Goal: Task Accomplishment & Management: Manage account settings

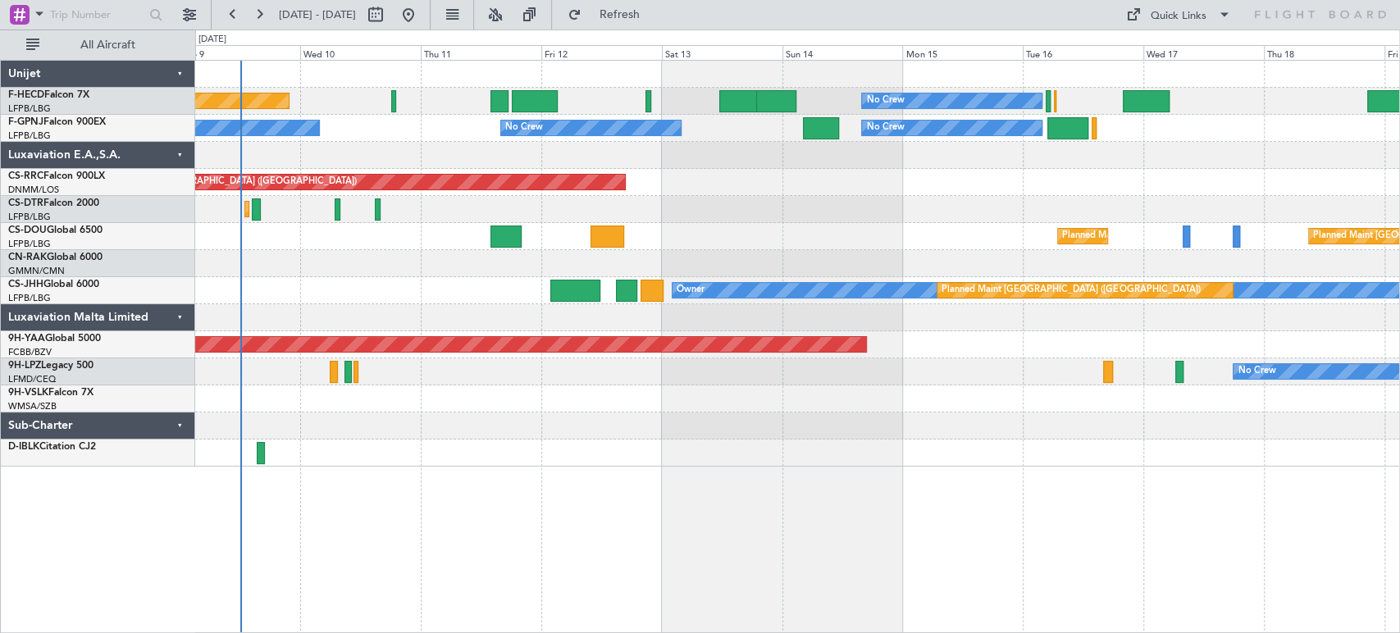
click at [304, 249] on div "Planned Maint [GEOGRAPHIC_DATA] ([GEOGRAPHIC_DATA]) Planned Maint [GEOGRAPHIC_D…" at bounding box center [797, 236] width 1204 height 27
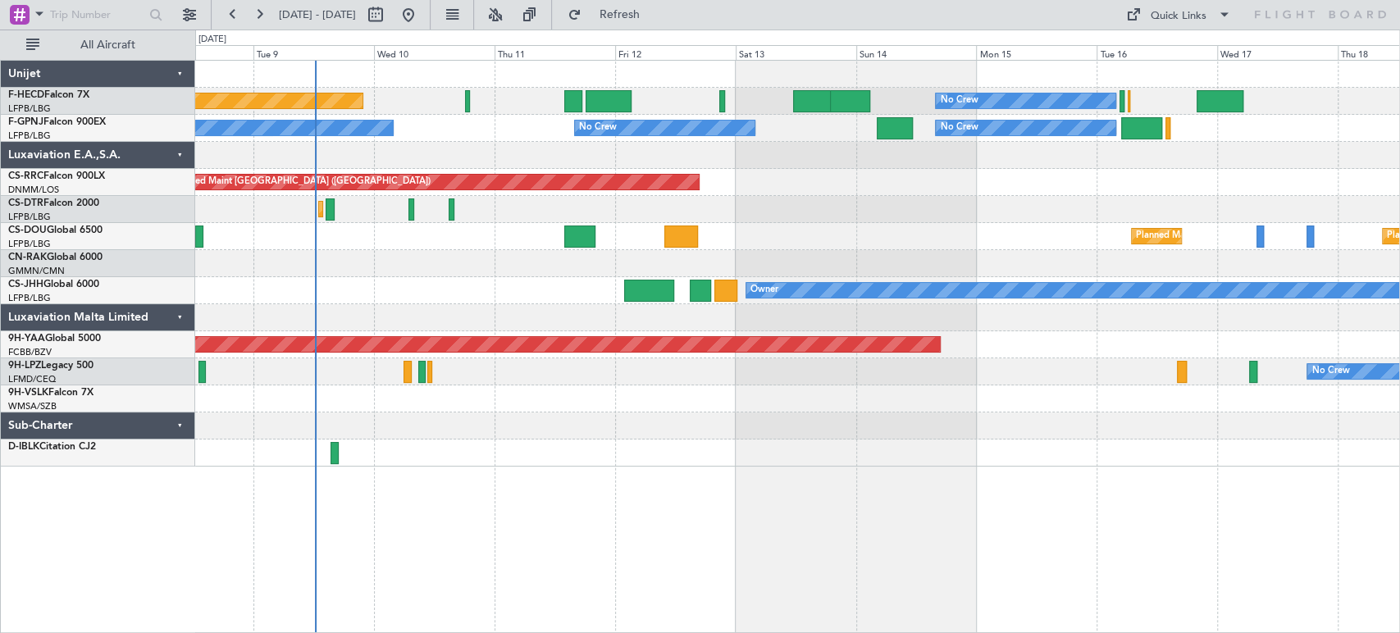
click at [983, 282] on div "No Crew Planned Maint [GEOGRAPHIC_DATA] ([GEOGRAPHIC_DATA]) No Crew No Crew No …" at bounding box center [797, 264] width 1204 height 406
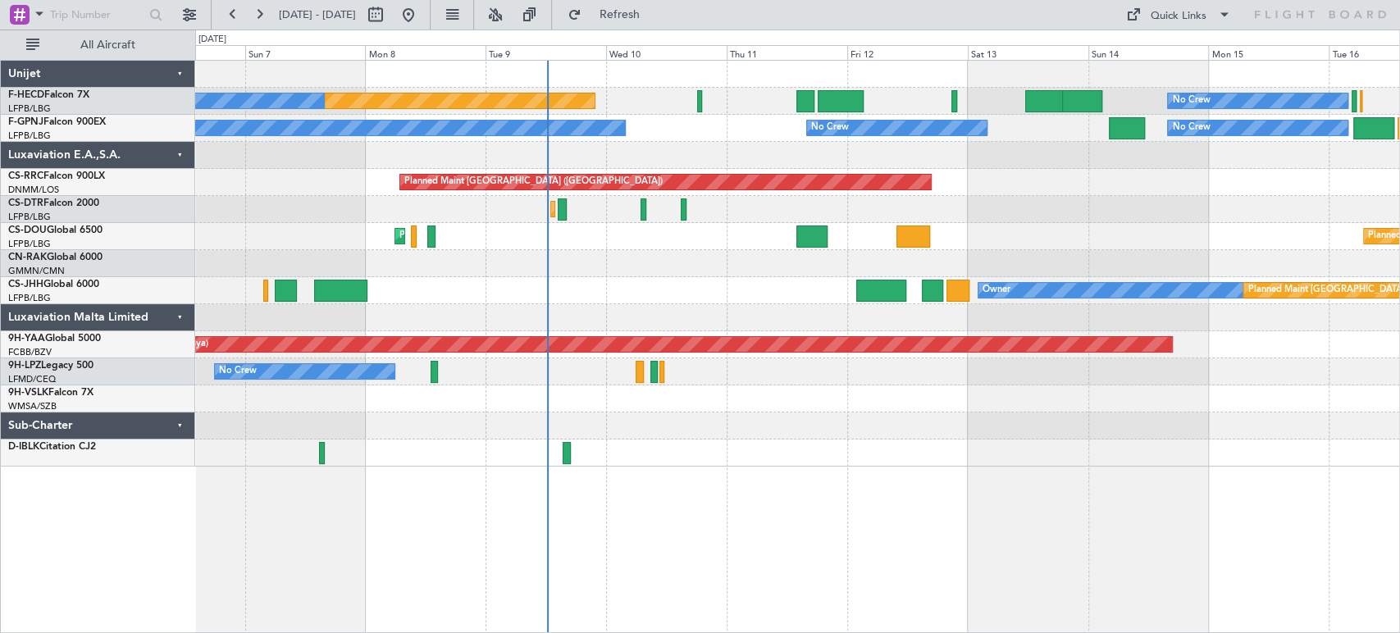
click at [502, 251] on div "No Crew Planned Maint [GEOGRAPHIC_DATA] ([GEOGRAPHIC_DATA]) No Crew No Crew No …" at bounding box center [797, 264] width 1204 height 406
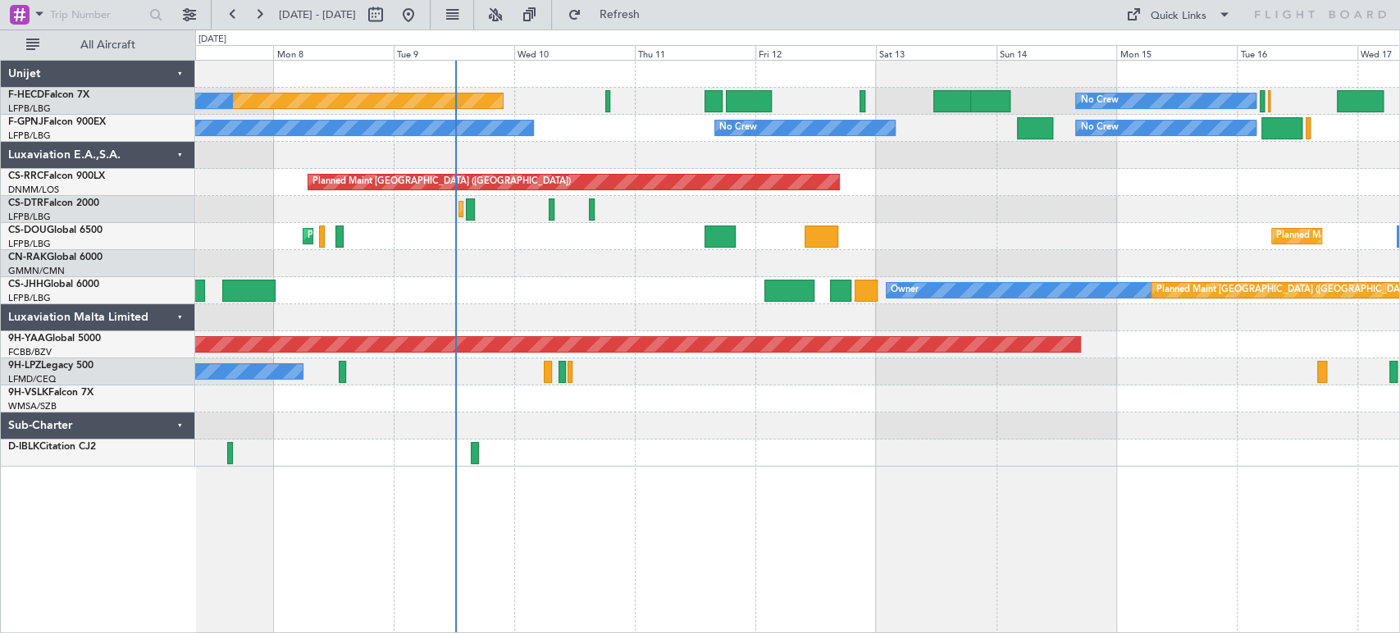
click at [588, 255] on div "Unplanned Maint [GEOGRAPHIC_DATA] ([GEOGRAPHIC_DATA])" at bounding box center [797, 263] width 1204 height 27
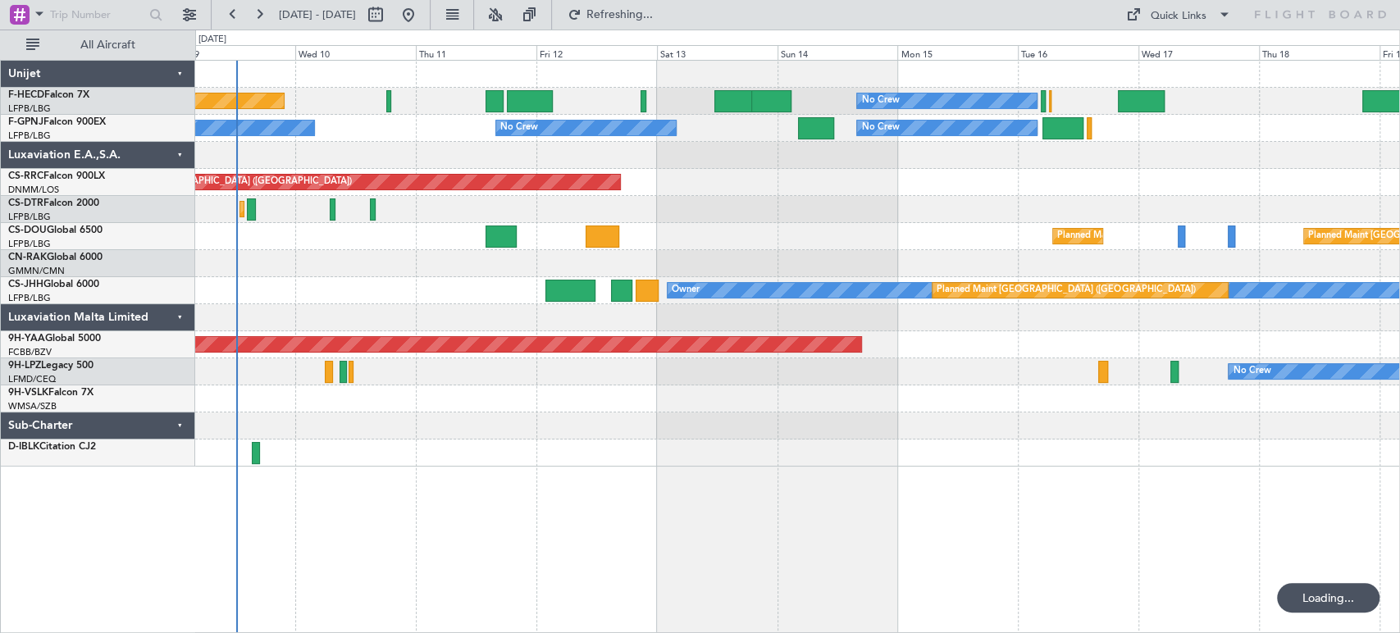
click at [444, 269] on div at bounding box center [797, 263] width 1204 height 27
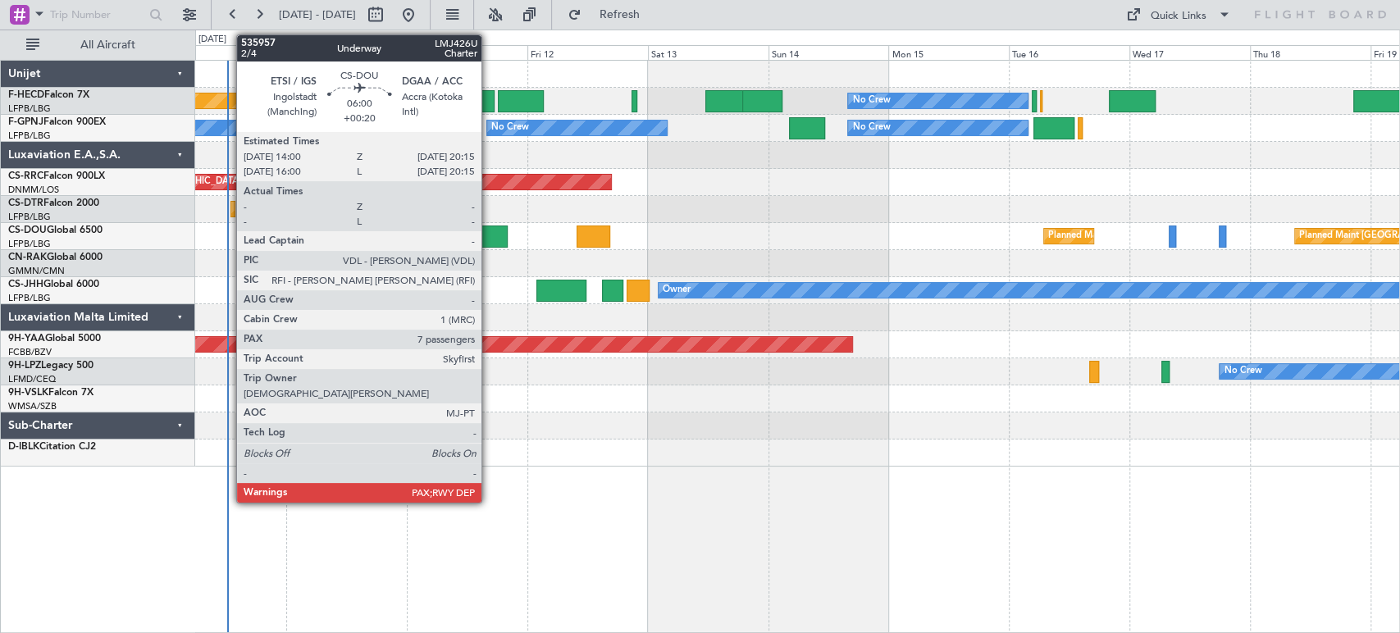
click at [489, 235] on div at bounding box center [493, 237] width 32 height 22
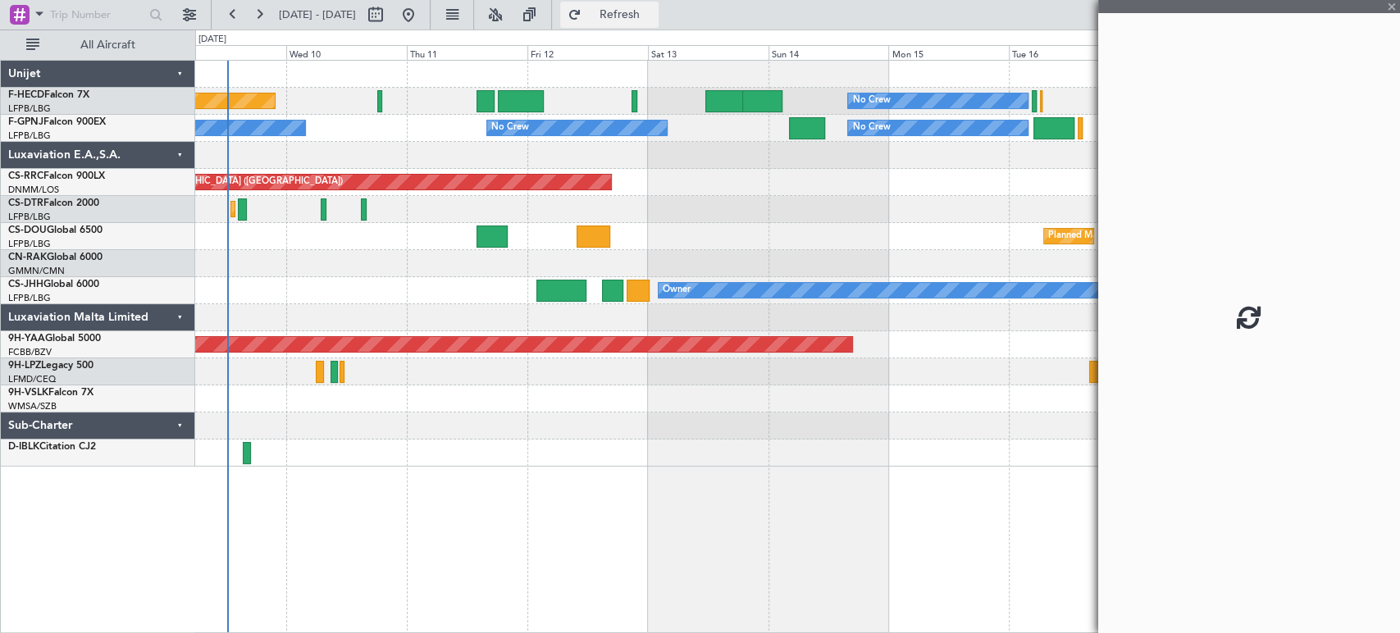
click at [630, 12] on button "Refresh" at bounding box center [609, 15] width 98 height 26
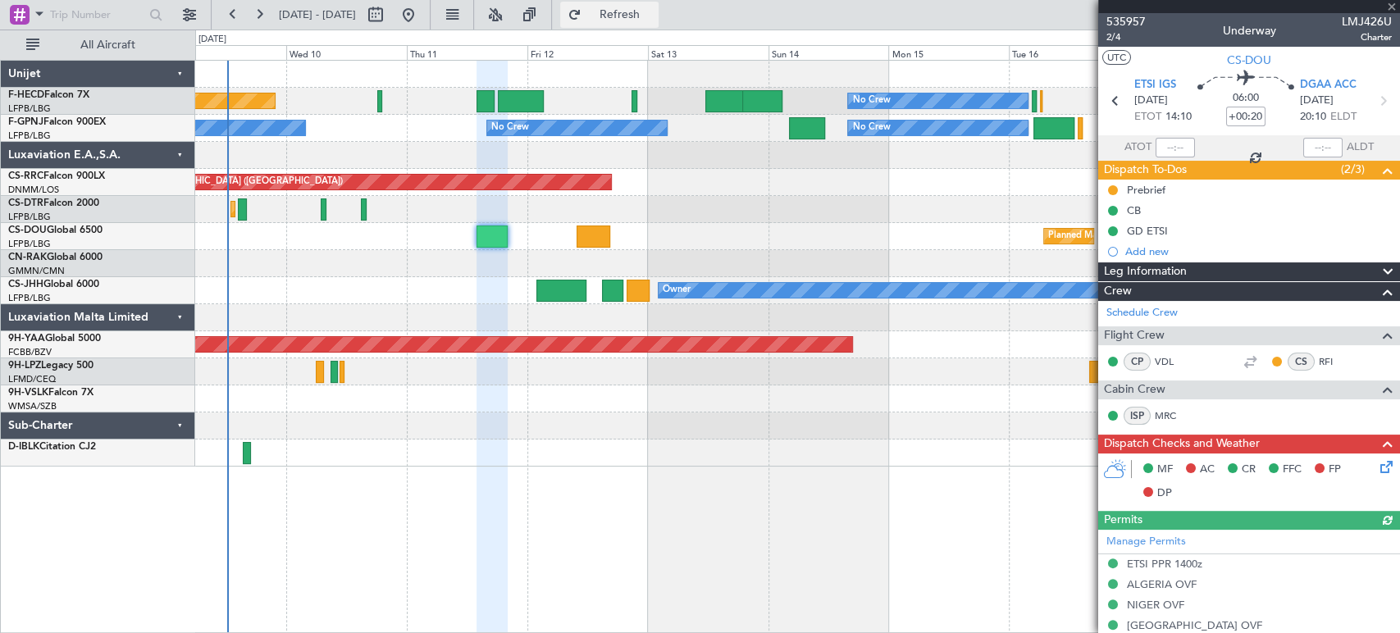
click at [630, 12] on button "Refresh" at bounding box center [609, 15] width 98 height 26
click at [630, 12] on button "Refreshing..." at bounding box center [609, 15] width 98 height 26
click at [630, 12] on button "Refresh" at bounding box center [609, 15] width 98 height 26
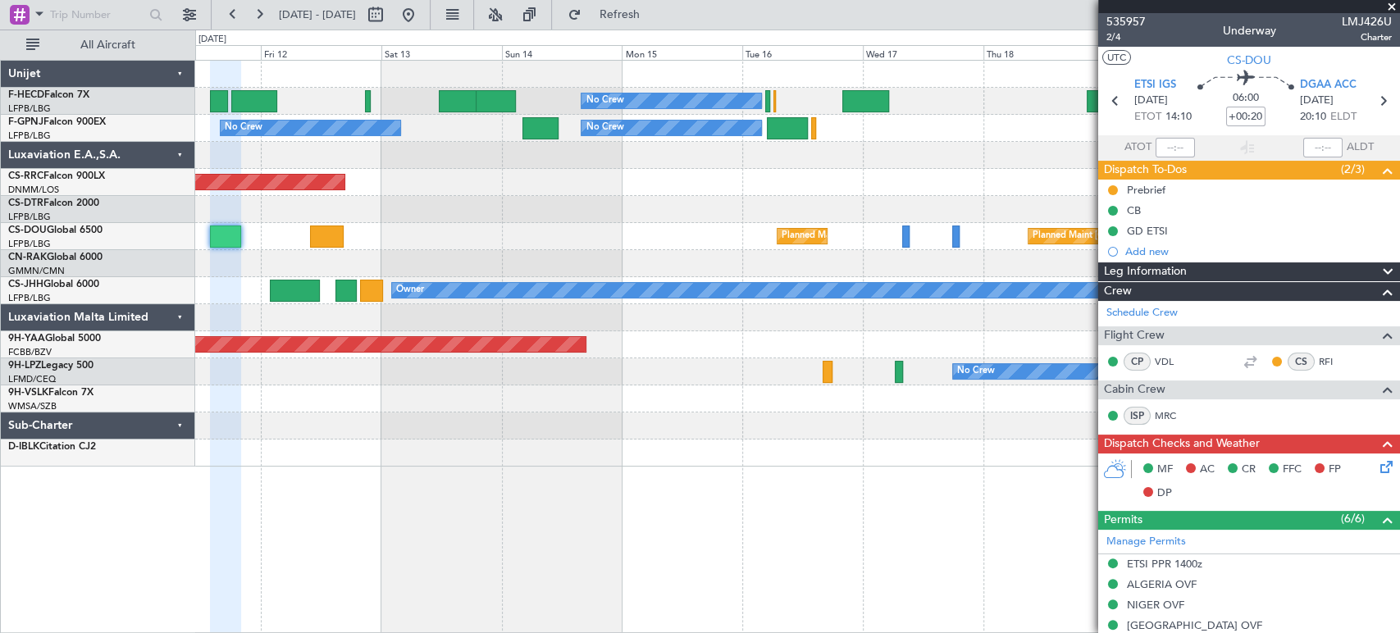
click at [328, 195] on div "No Crew No Crew Planned Maint [GEOGRAPHIC_DATA] ([GEOGRAPHIC_DATA]) No Crew No …" at bounding box center [797, 264] width 1204 height 406
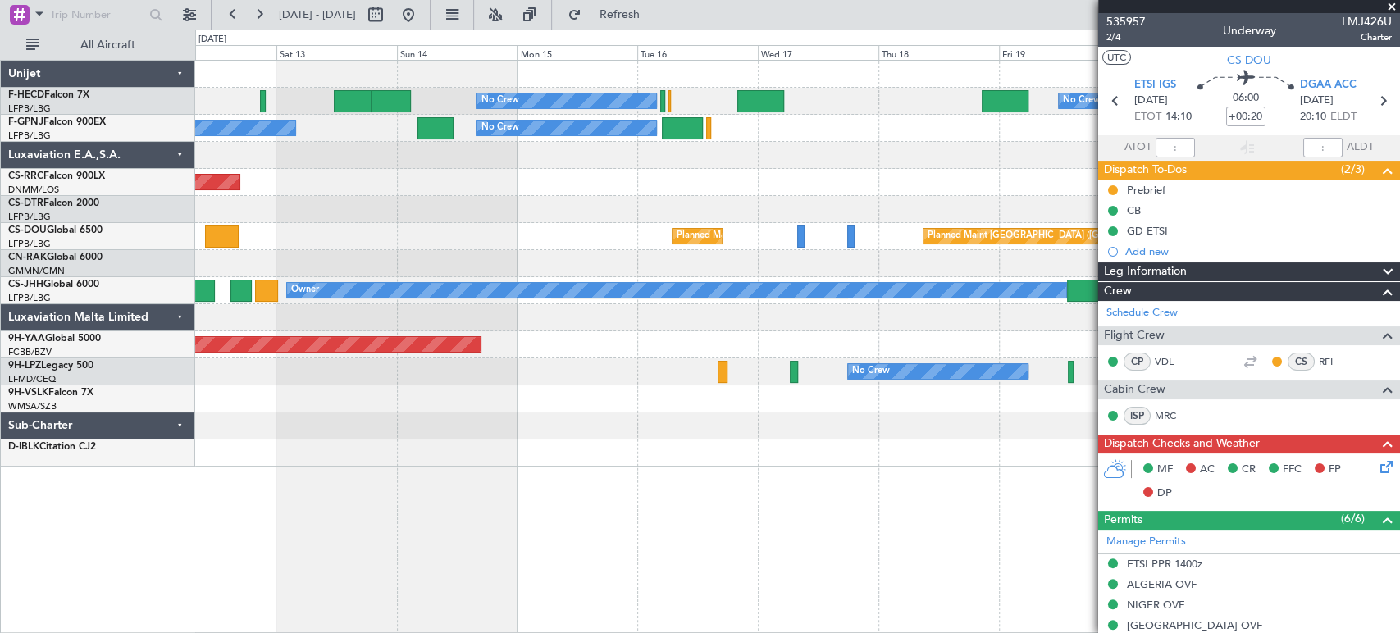
click at [497, 211] on div at bounding box center [797, 209] width 1204 height 27
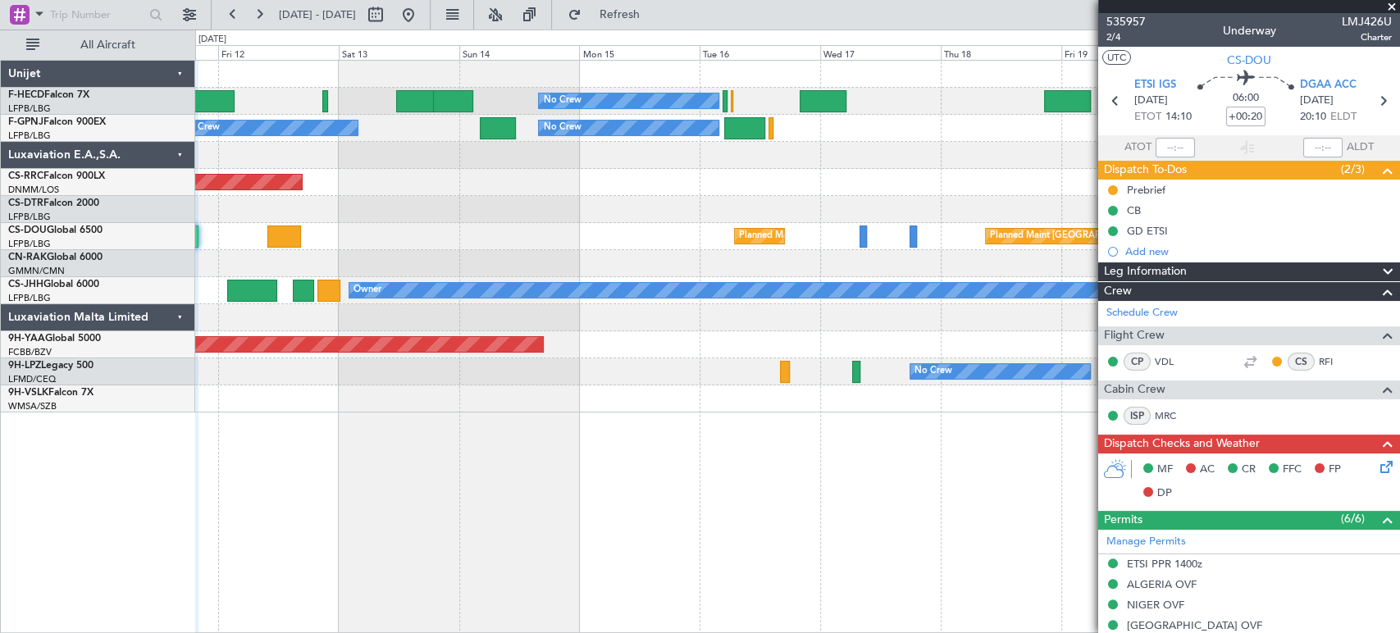
click at [1023, 165] on div "No Crew No Crew Planned Maint [GEOGRAPHIC_DATA] ([GEOGRAPHIC_DATA]) No Crew No …" at bounding box center [797, 237] width 1204 height 352
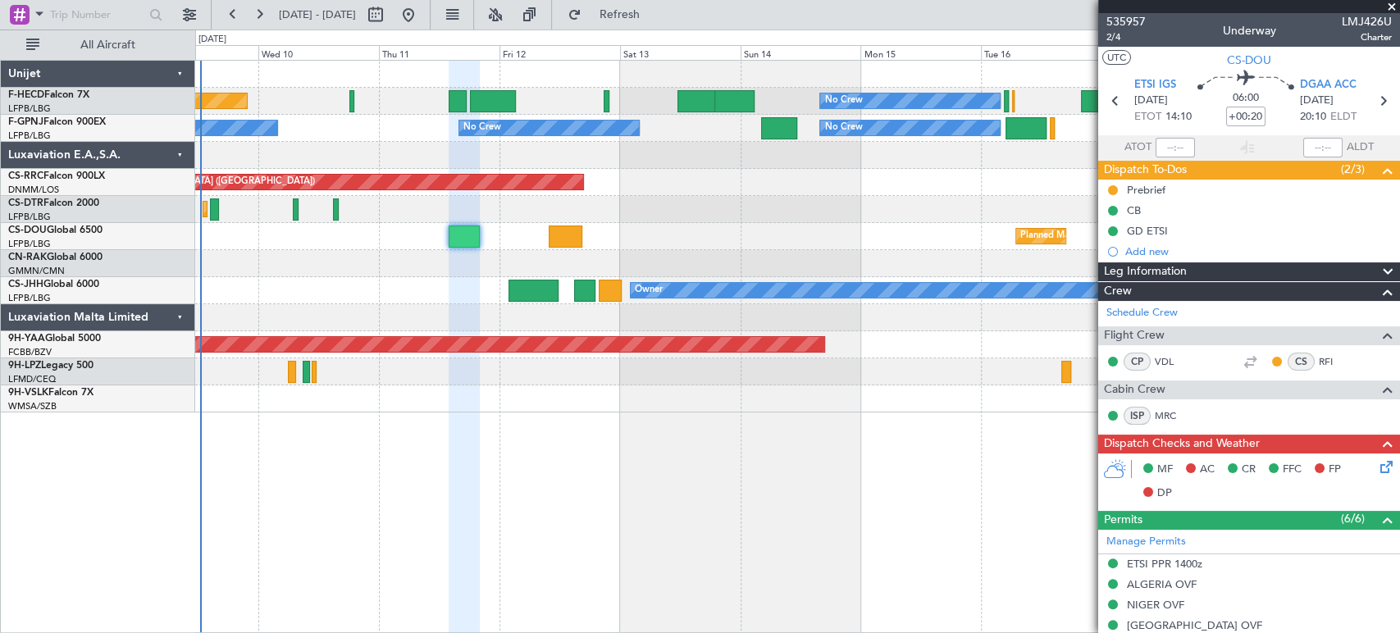
click at [1062, 139] on div "No Crew Planned Maint [GEOGRAPHIC_DATA] ([GEOGRAPHIC_DATA]) No Crew No Crew No …" at bounding box center [797, 237] width 1204 height 352
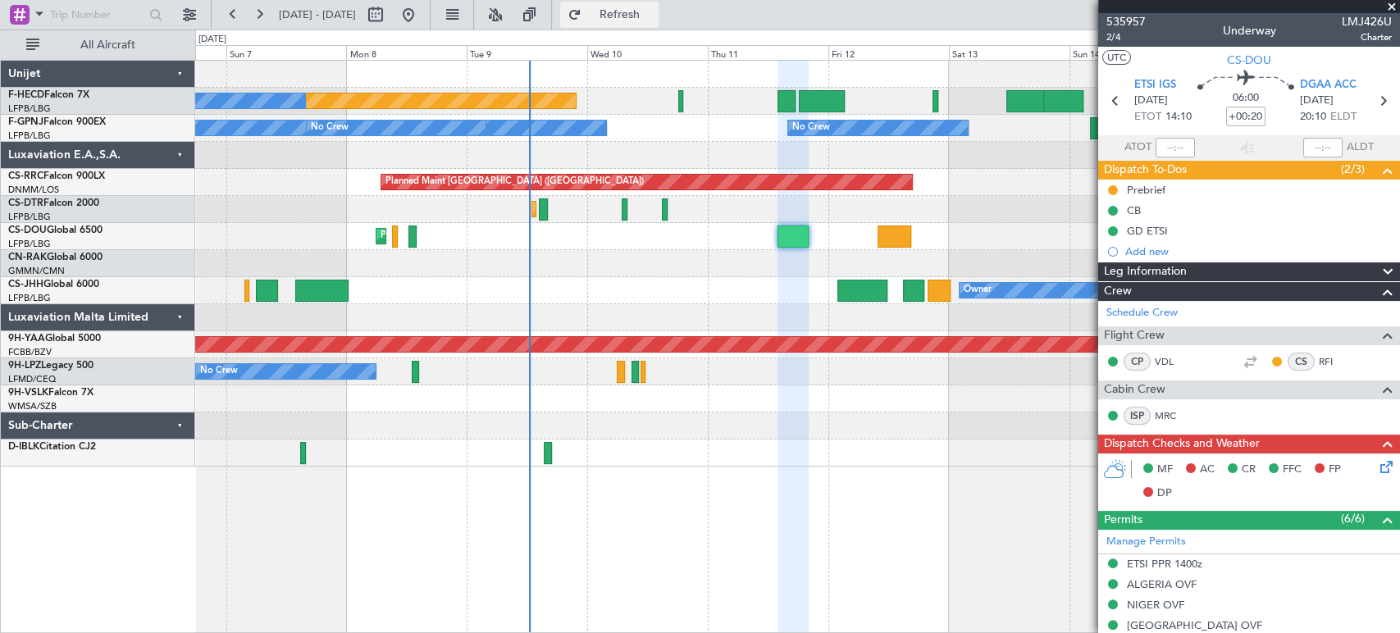
click at [654, 16] on span "Refresh" at bounding box center [619, 14] width 69 height 11
click at [610, 7] on fb-refresh-button "Refresh" at bounding box center [609, 15] width 115 height 30
click at [635, 6] on button "Refresh" at bounding box center [609, 15] width 98 height 26
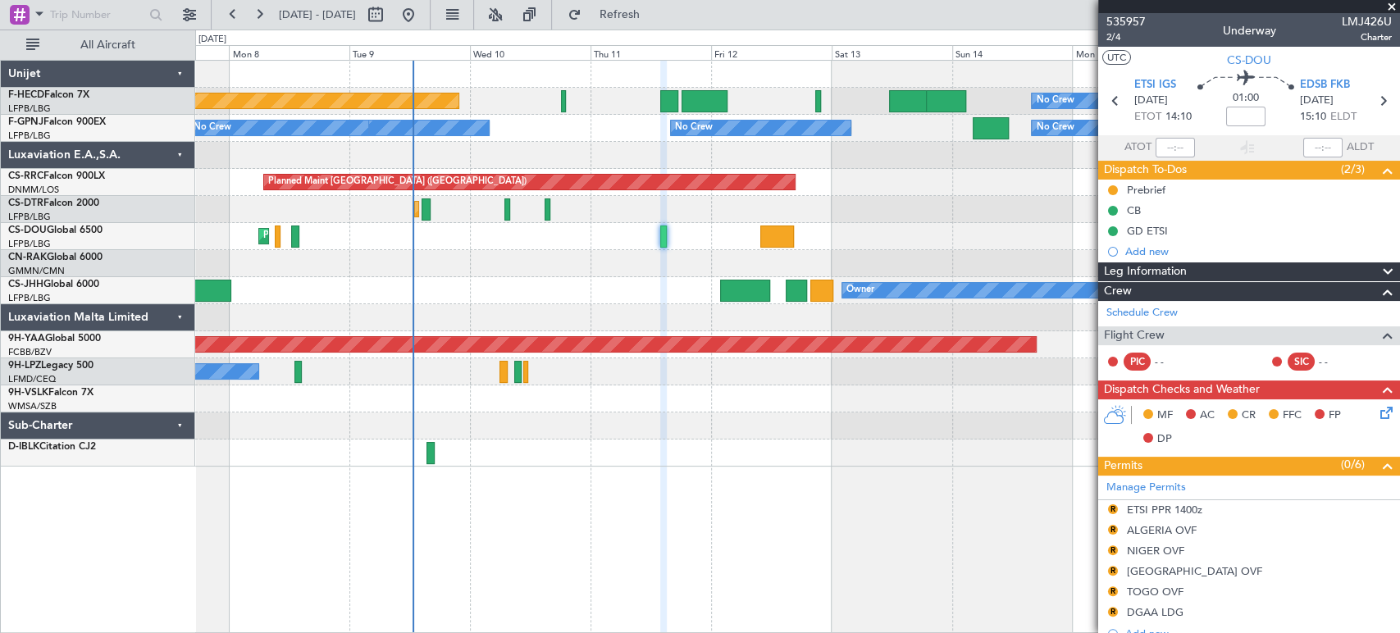
click at [491, 247] on div "No Crew Planned Maint [GEOGRAPHIC_DATA] ([GEOGRAPHIC_DATA]) No Crew No Crew No …" at bounding box center [797, 264] width 1204 height 406
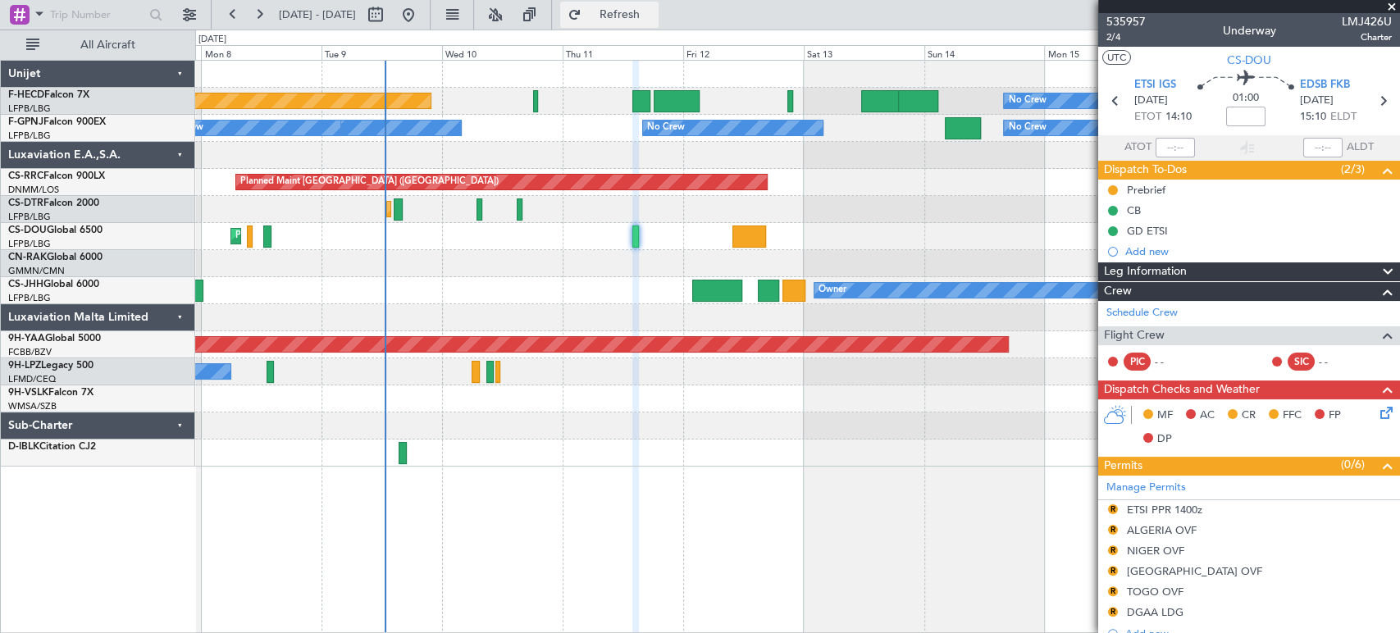
click at [659, 6] on button "Refresh" at bounding box center [609, 15] width 98 height 26
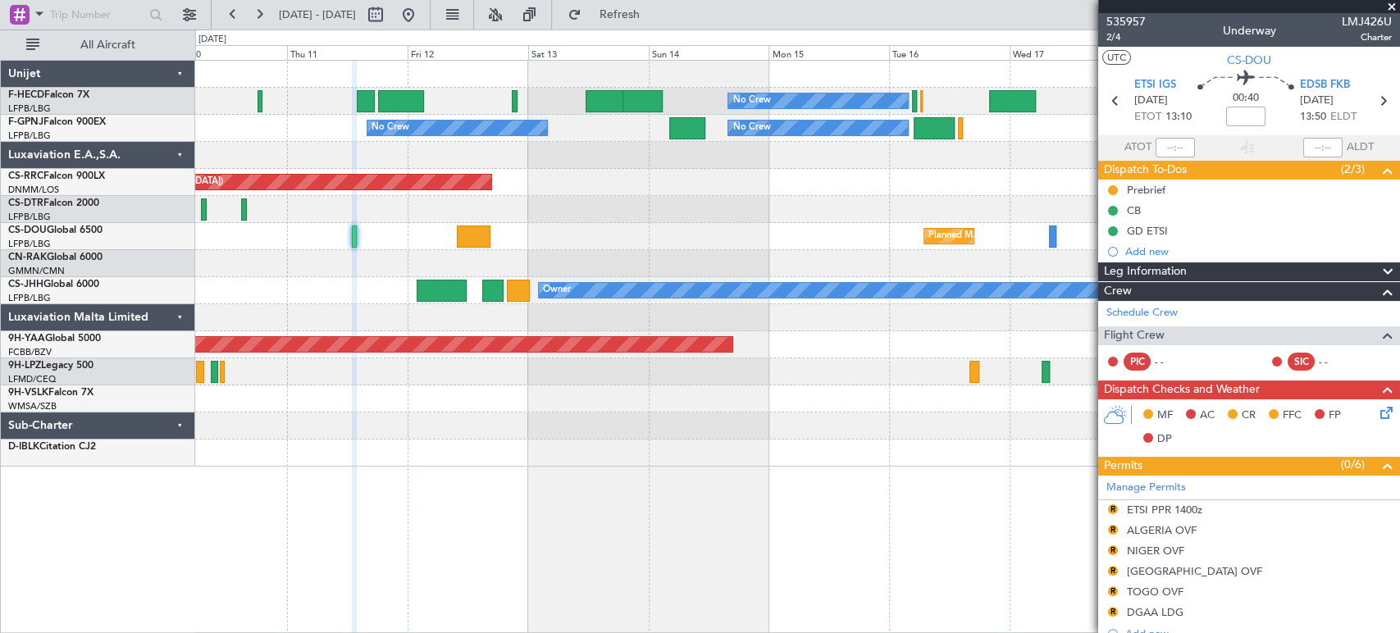
click at [389, 227] on div "No Crew No Crew Planned Maint [GEOGRAPHIC_DATA] ([GEOGRAPHIC_DATA]) No Crew No …" at bounding box center [797, 264] width 1204 height 406
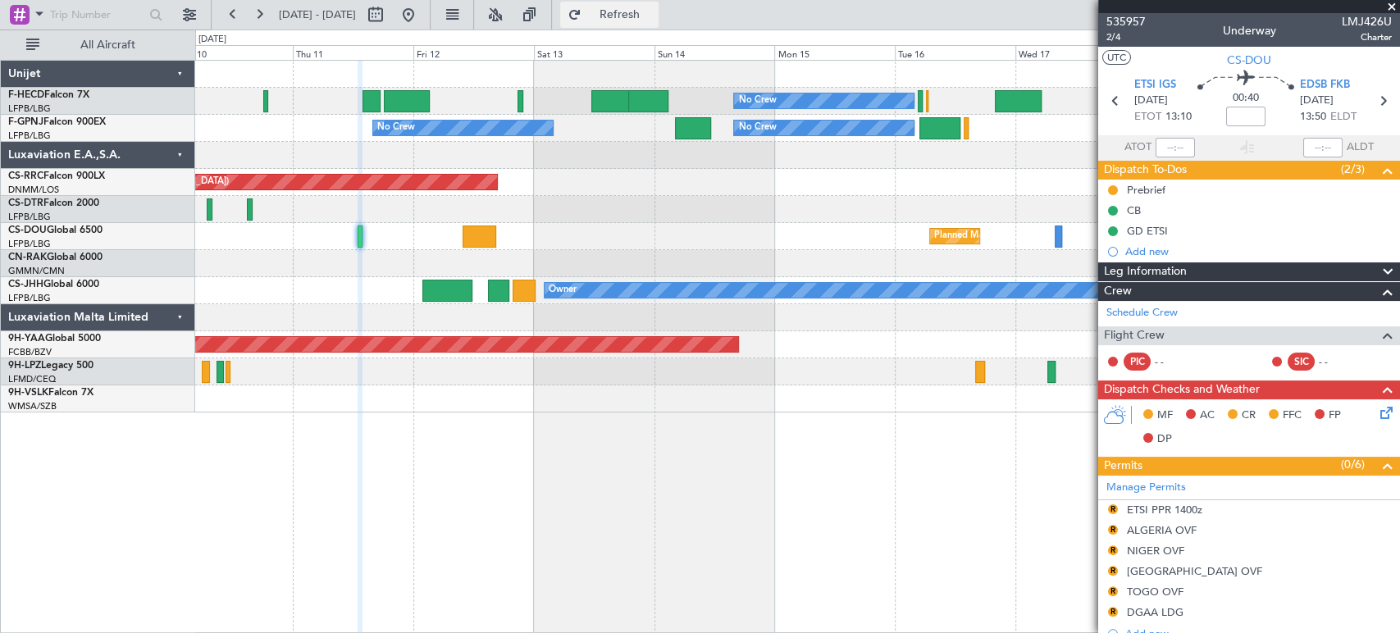
click at [645, 18] on span "Refresh" at bounding box center [619, 14] width 69 height 11
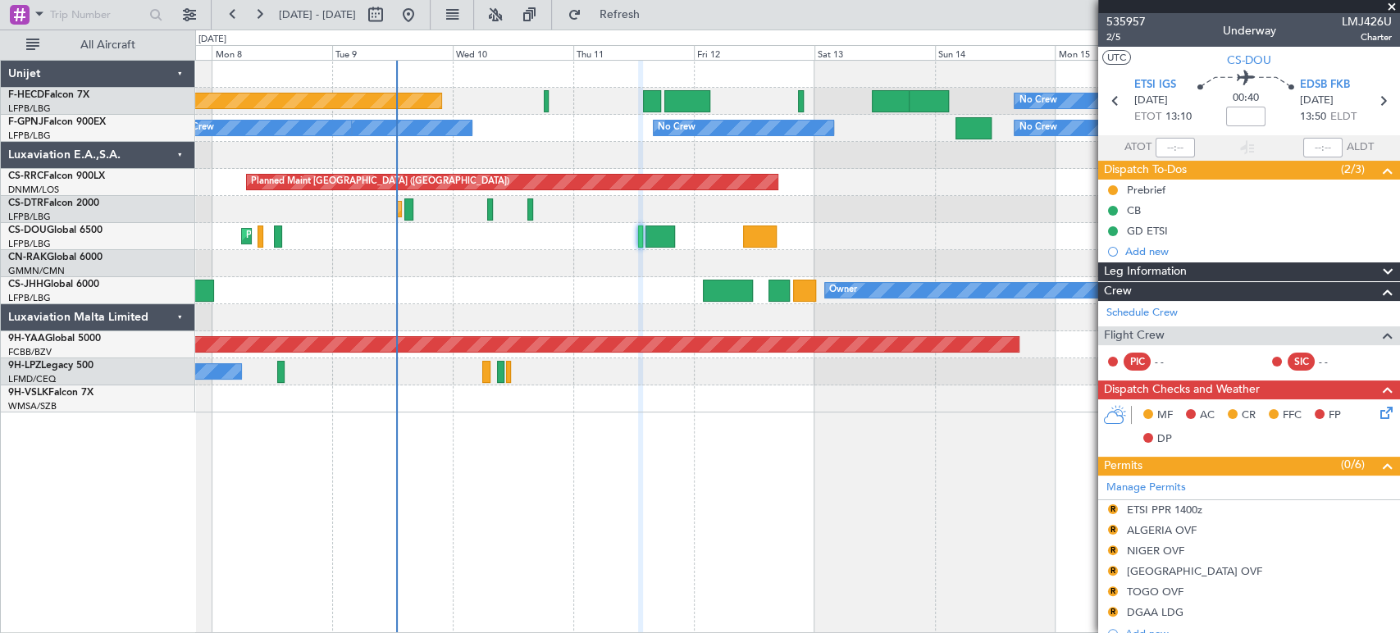
click at [605, 150] on div "No Crew Planned Maint [GEOGRAPHIC_DATA] ([GEOGRAPHIC_DATA]) No Crew No Crew No …" at bounding box center [797, 237] width 1204 height 352
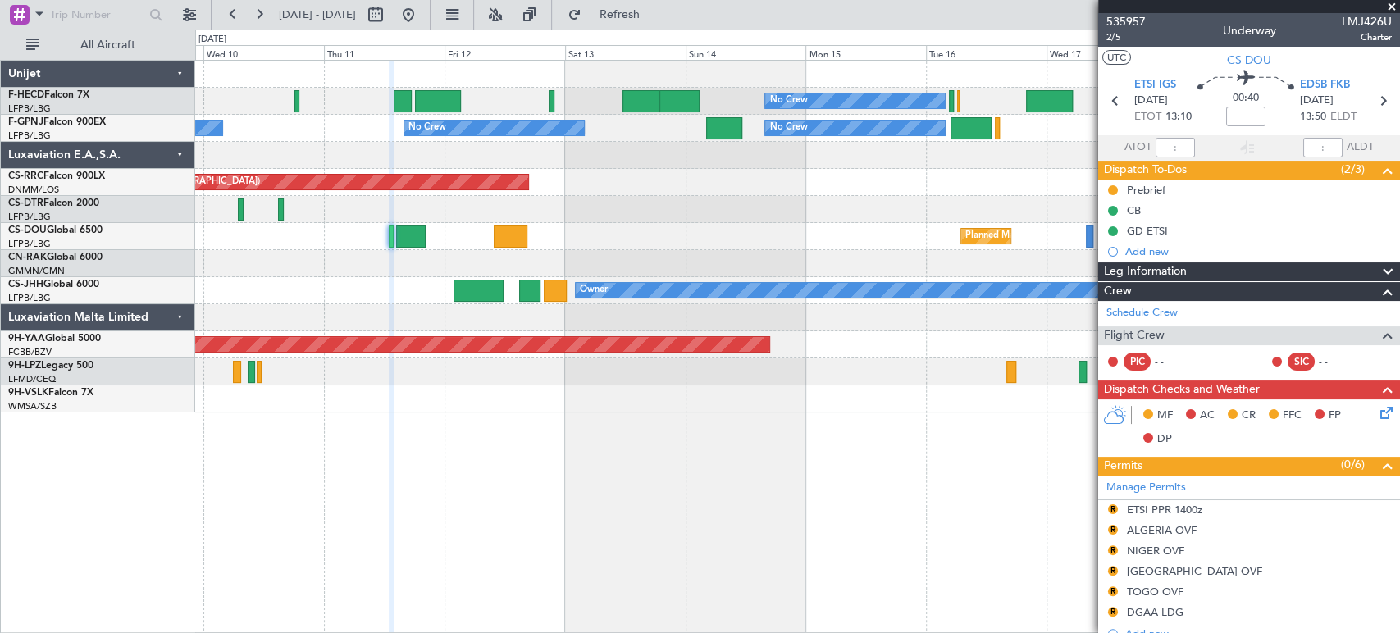
click at [265, 164] on div at bounding box center [797, 155] width 1204 height 27
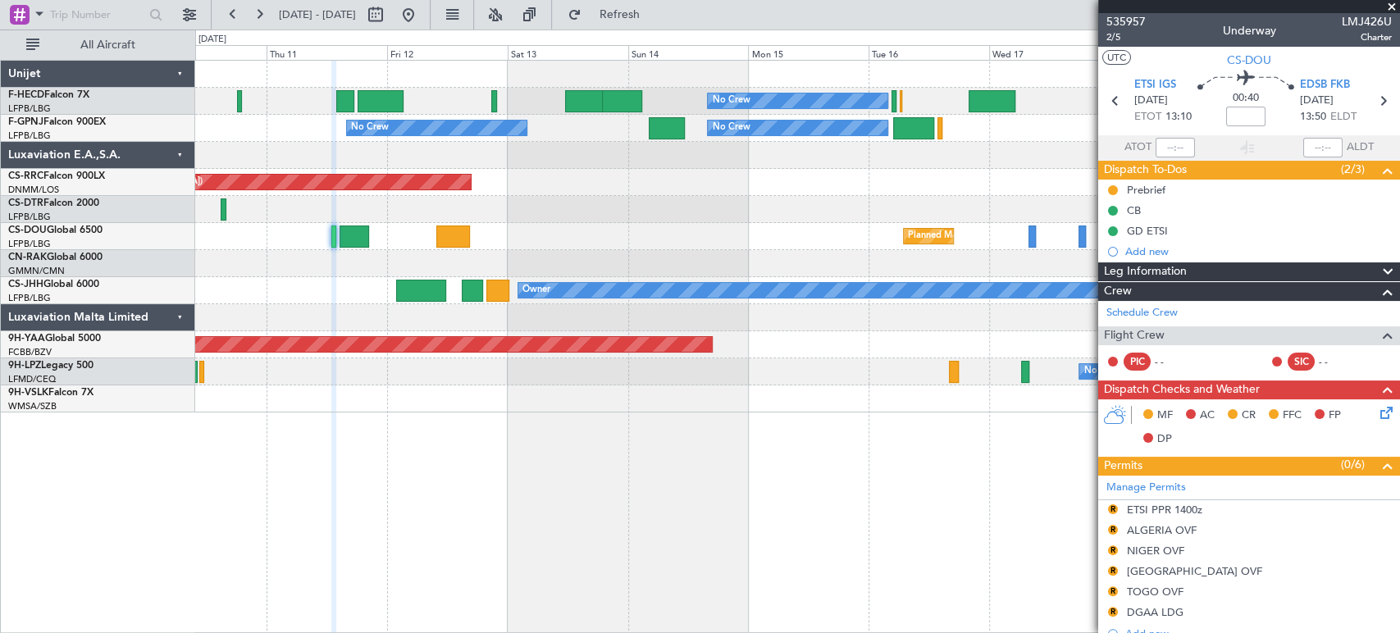
click at [814, 251] on div "No Crew No Crew Planned Maint [GEOGRAPHIC_DATA] ([GEOGRAPHIC_DATA]) No Crew No …" at bounding box center [797, 237] width 1204 height 352
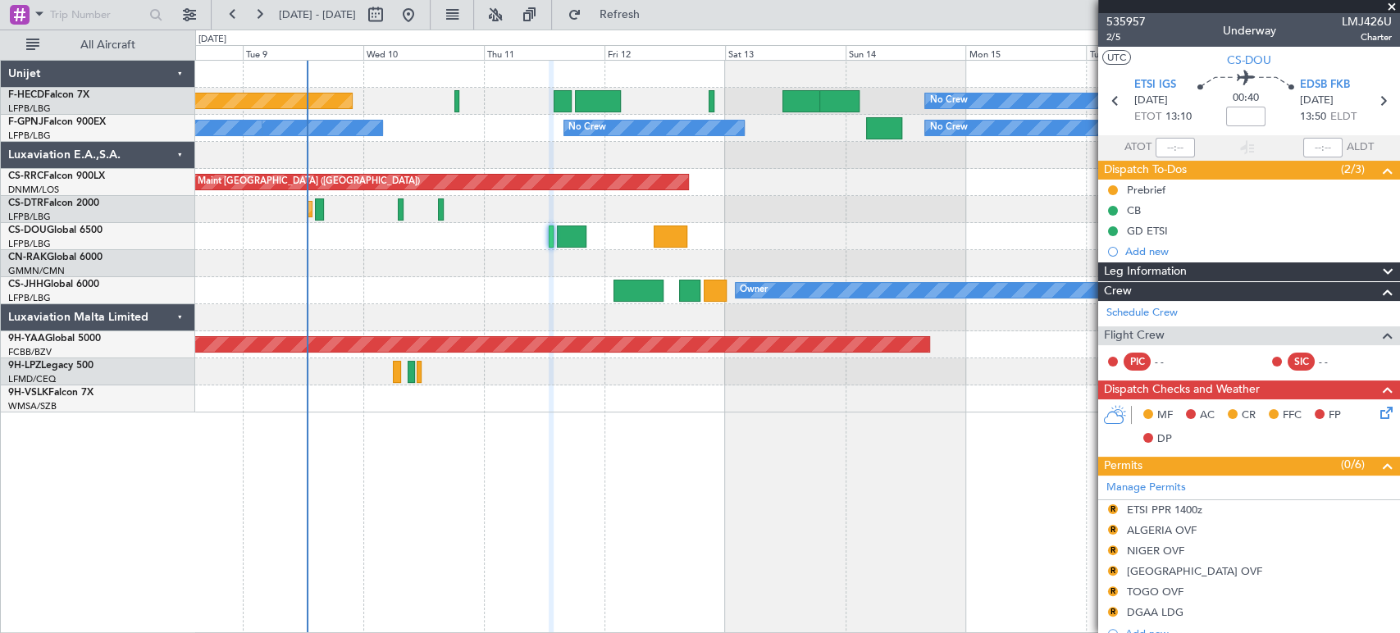
click at [1106, 234] on fb-app "[DATE] - [DATE] Refresh Quick Links All Aircraft No Crew Planned Maint [GEOGRAP…" at bounding box center [700, 322] width 1400 height 621
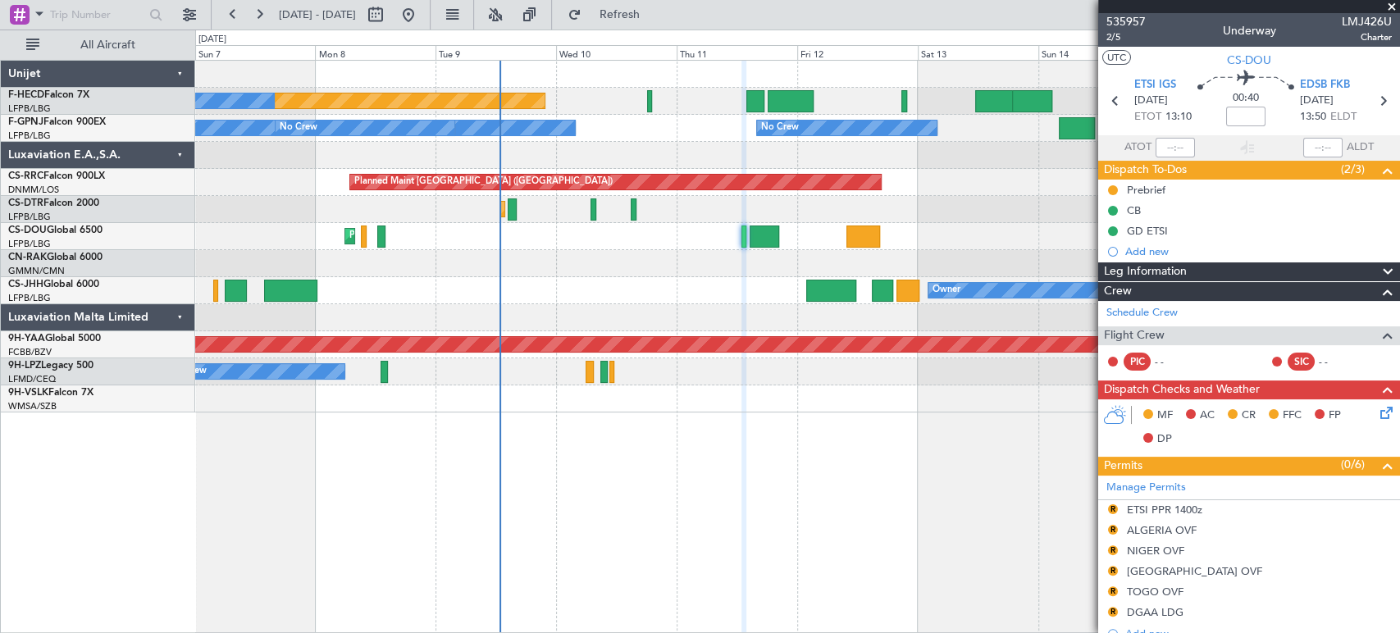
click at [754, 216] on div "No Crew Planned Maint [GEOGRAPHIC_DATA] ([GEOGRAPHIC_DATA]) No Crew No Crew No …" at bounding box center [797, 237] width 1204 height 352
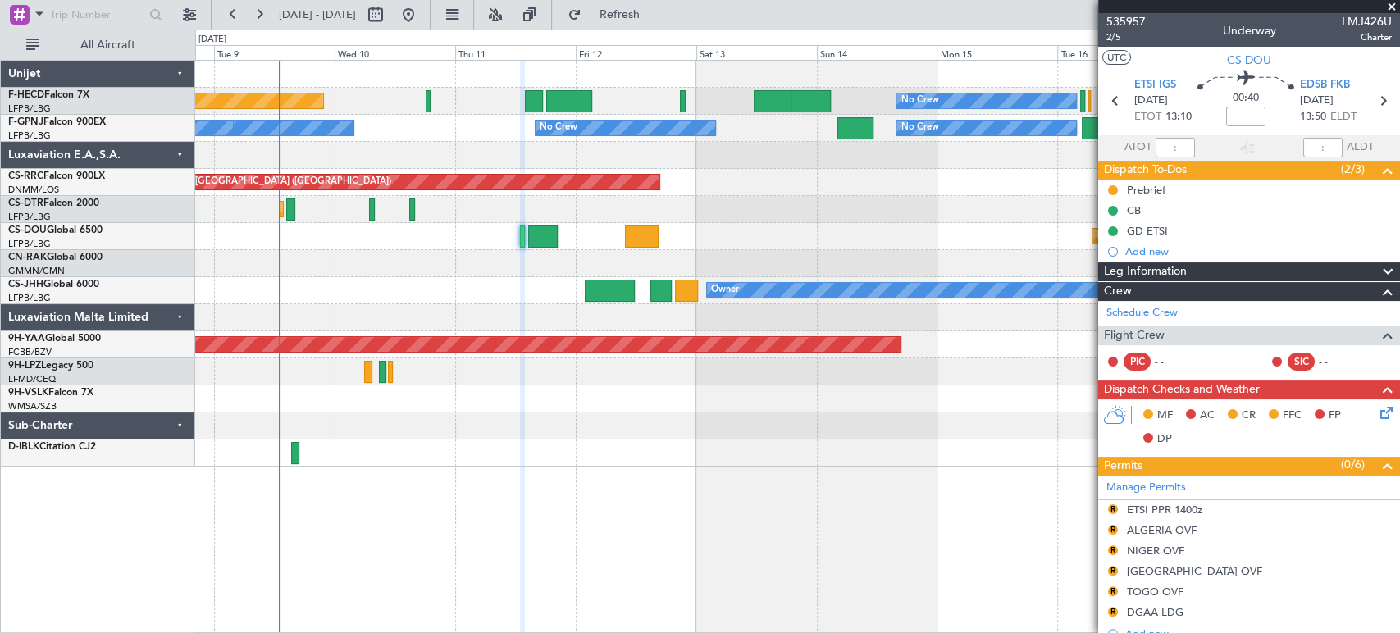
click at [496, 254] on div "No Crew Planned Maint [GEOGRAPHIC_DATA] ([GEOGRAPHIC_DATA]) No Crew No Crew No …" at bounding box center [797, 264] width 1204 height 406
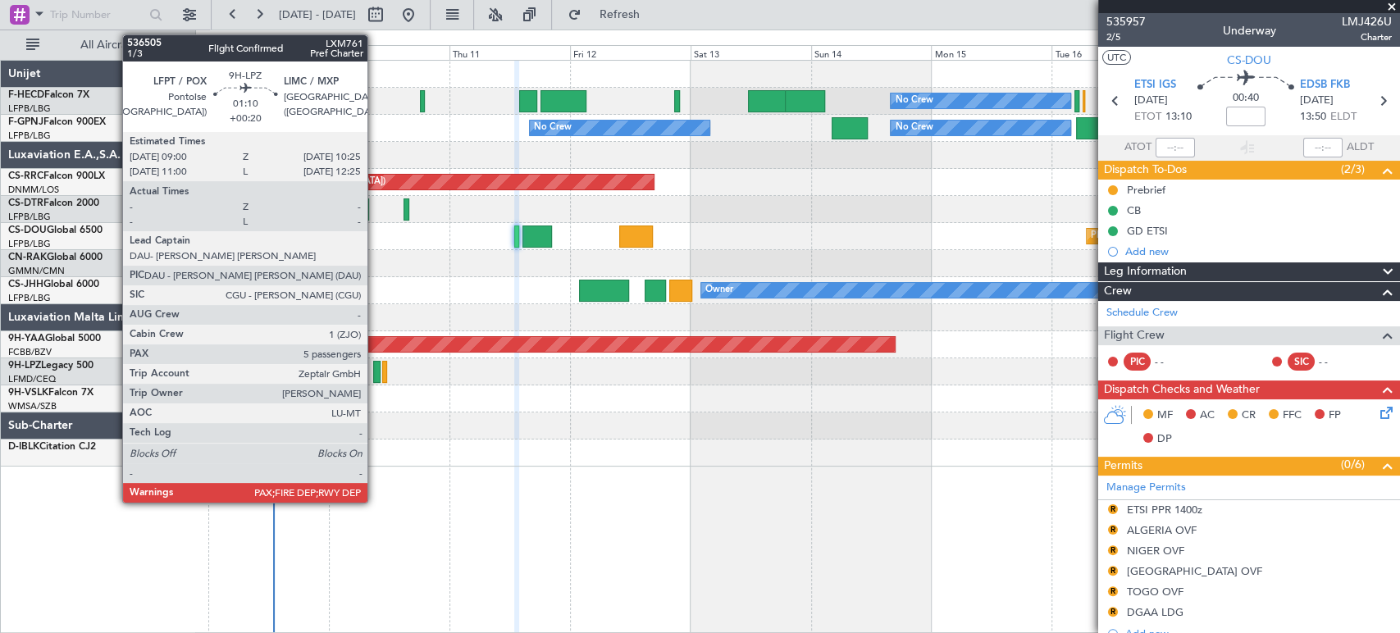
click at [375, 366] on div at bounding box center [376, 372] width 7 height 22
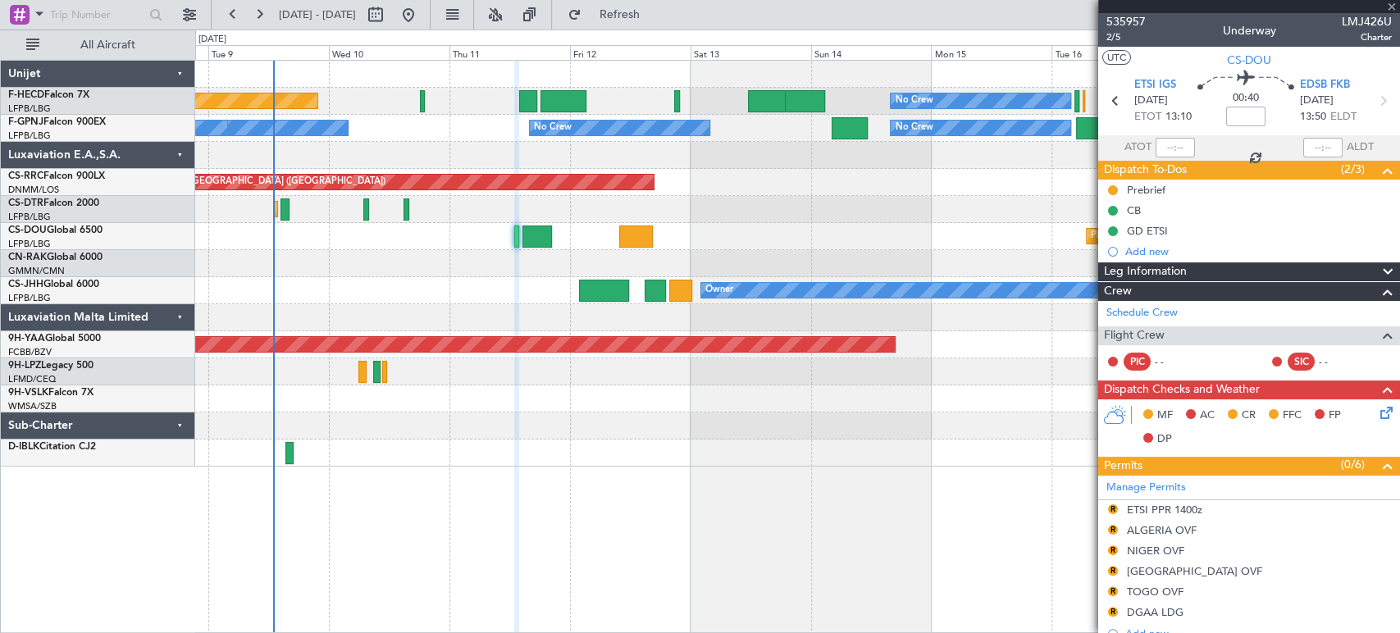
type input "+00:20"
type input "5"
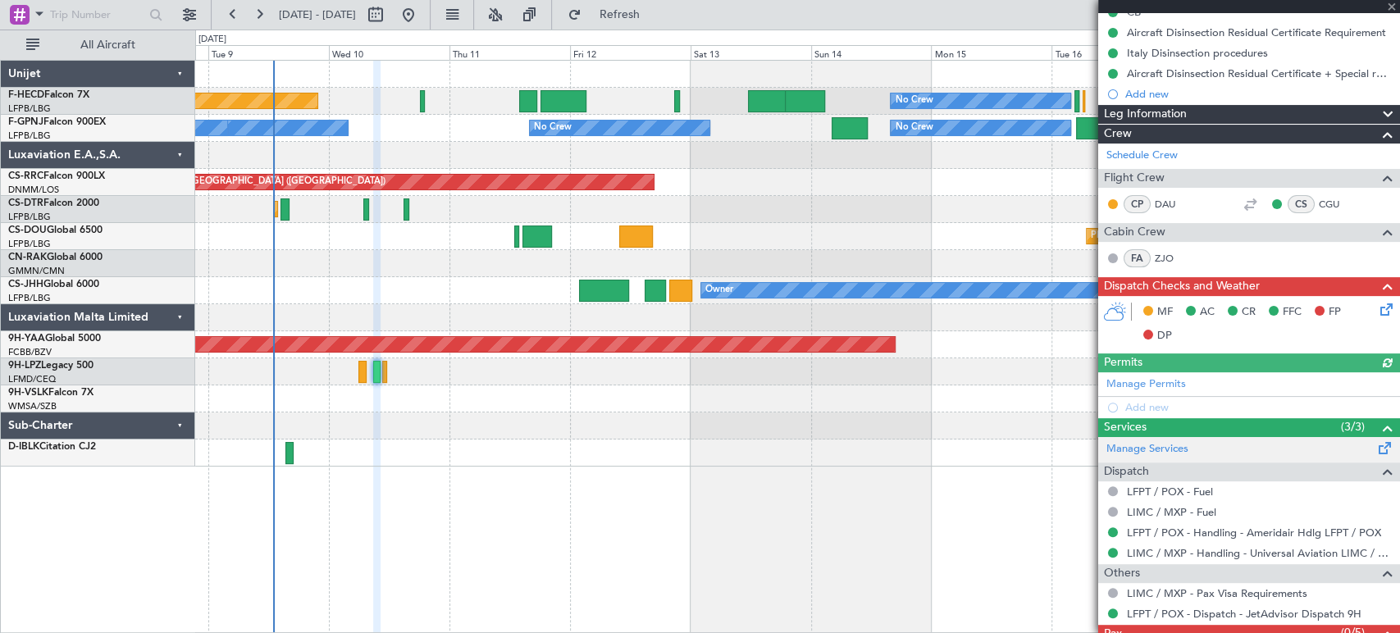
scroll to position [255, 0]
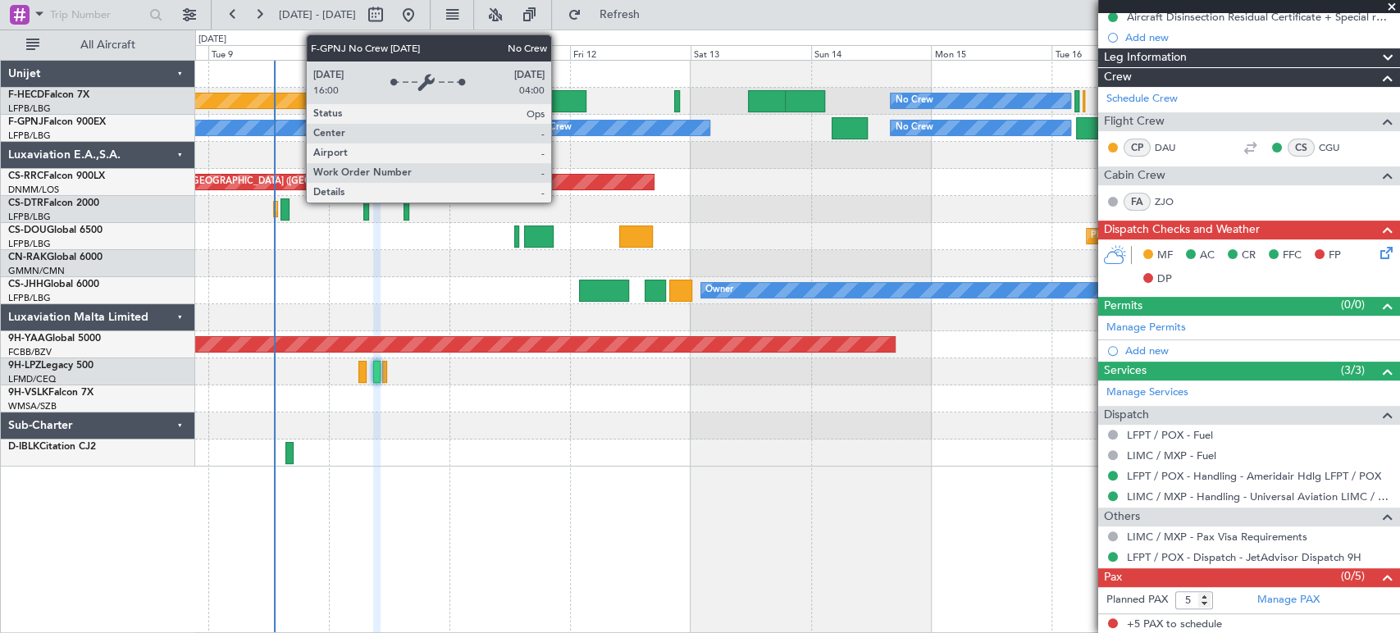
click at [452, 124] on div "Planned Maint [GEOGRAPHIC_DATA] ([GEOGRAPHIC_DATA]) No Crew No Crew No Crew No …" at bounding box center [797, 264] width 1204 height 406
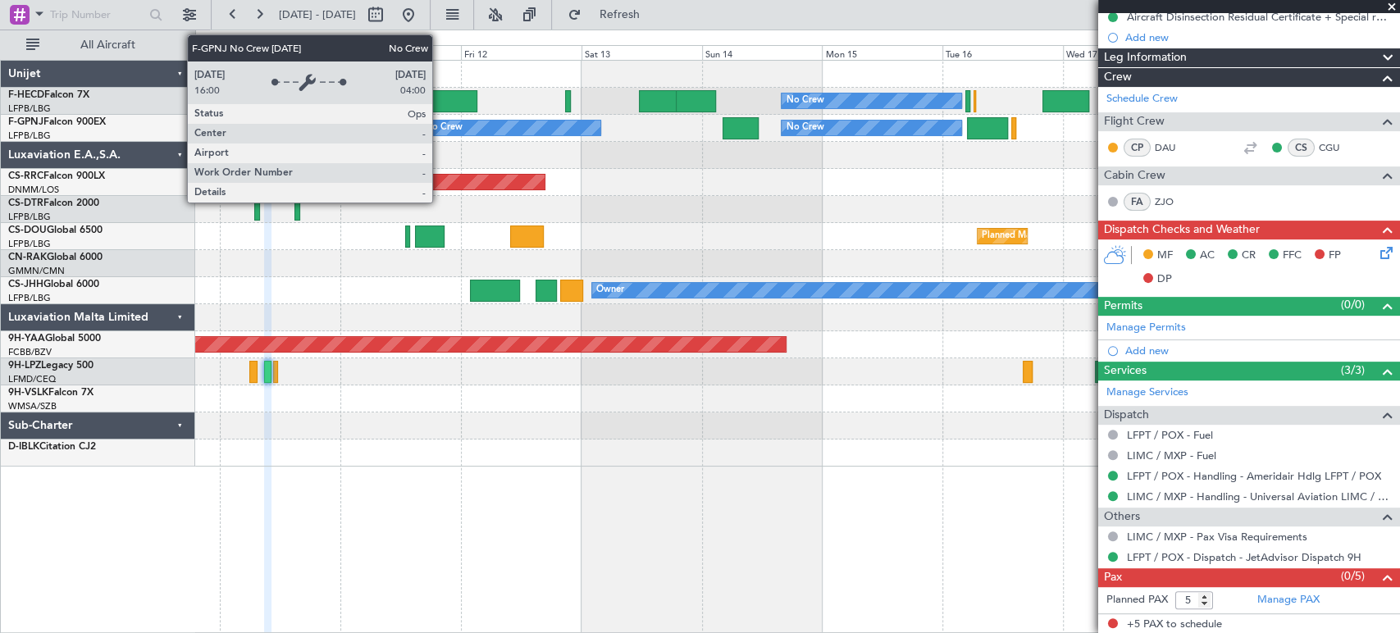
click at [440, 124] on div "No Crew" at bounding box center [444, 128] width 38 height 25
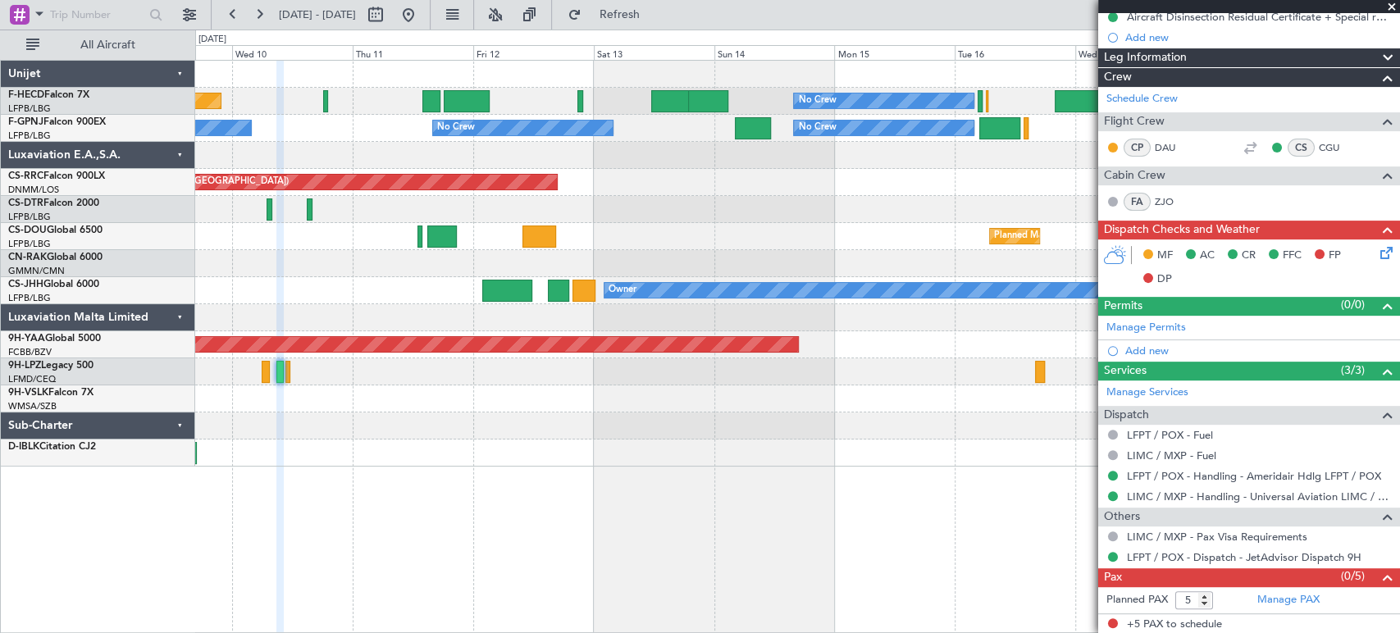
click at [555, 157] on div "Planned Maint [GEOGRAPHIC_DATA] ([GEOGRAPHIC_DATA]) No Crew No Crew No Crew No …" at bounding box center [797, 264] width 1204 height 406
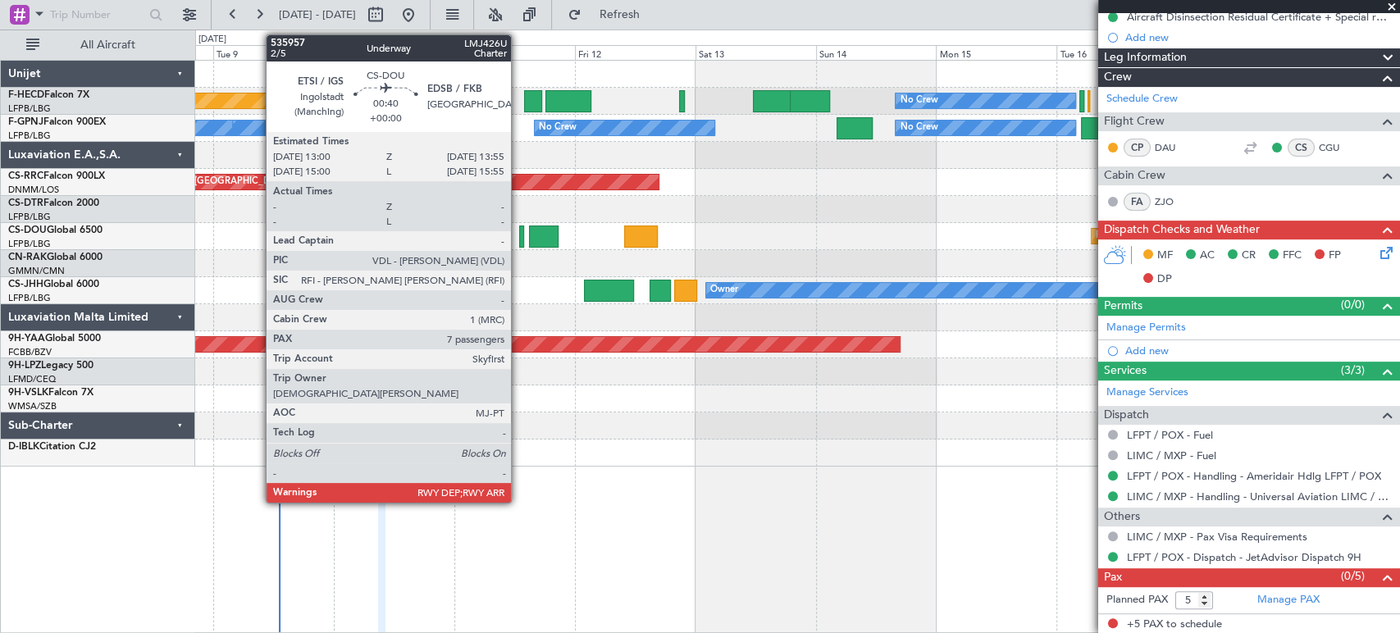
click at [519, 233] on div at bounding box center [521, 237] width 5 height 22
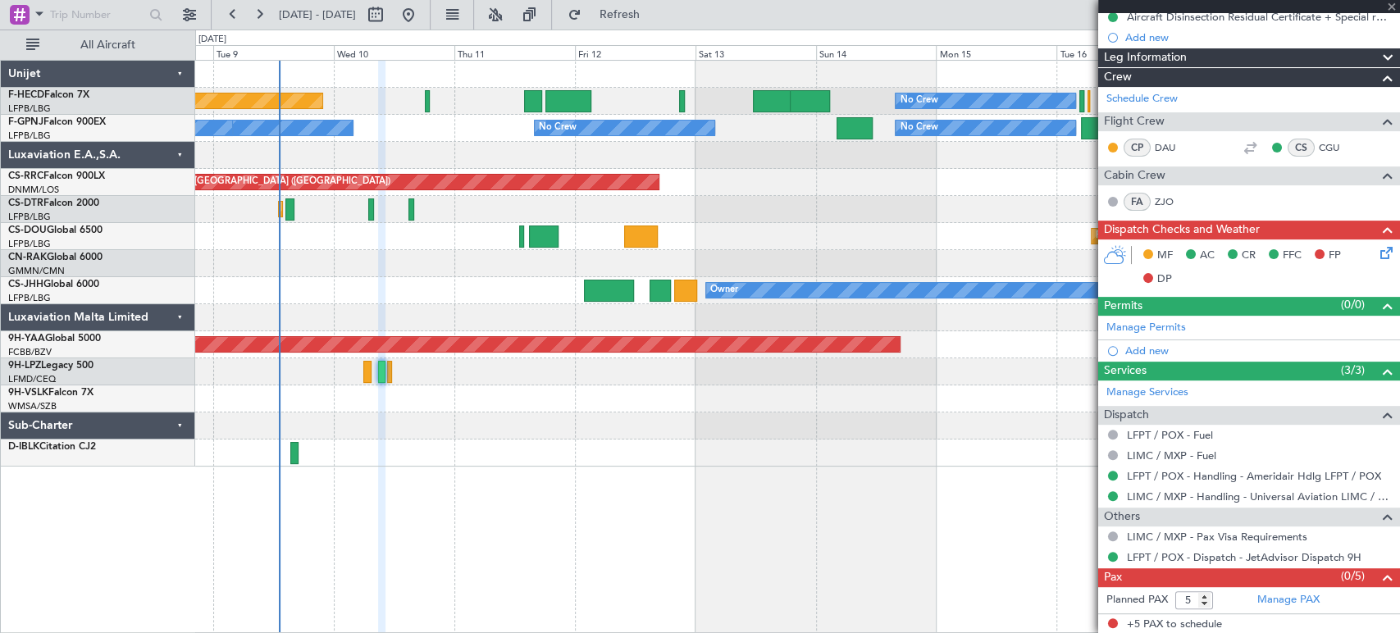
type input "7"
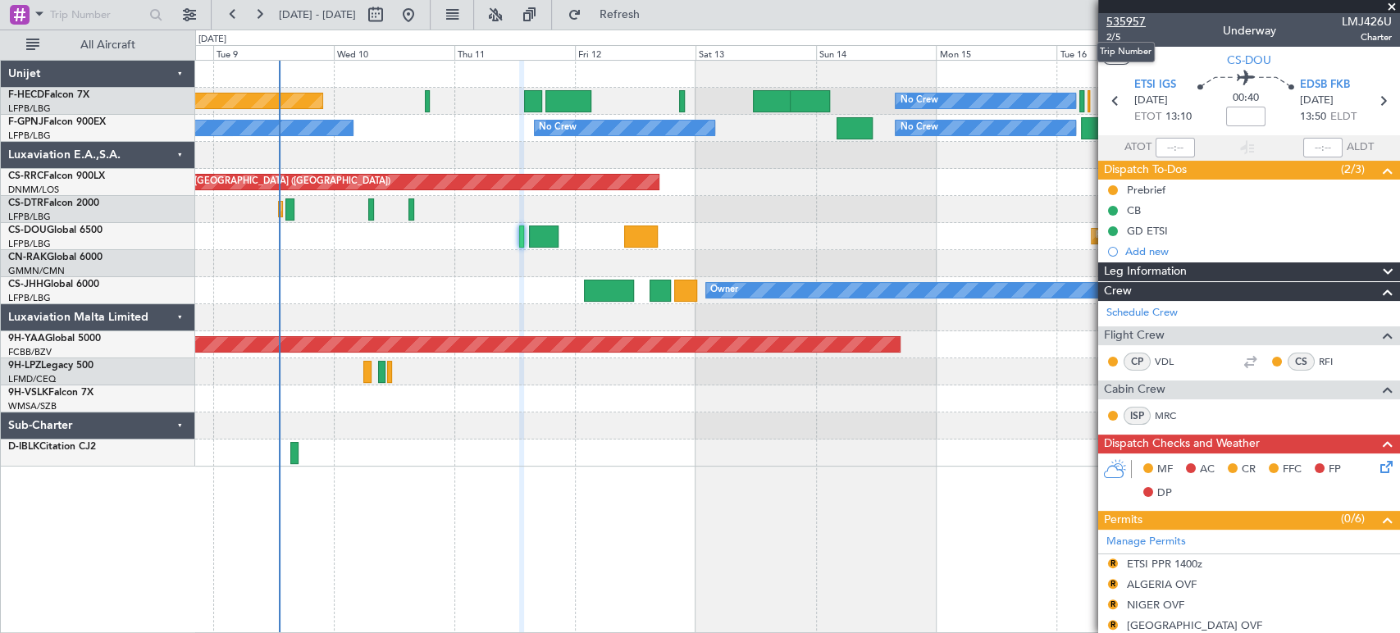
click at [1120, 21] on span "535957" at bounding box center [1126, 21] width 39 height 17
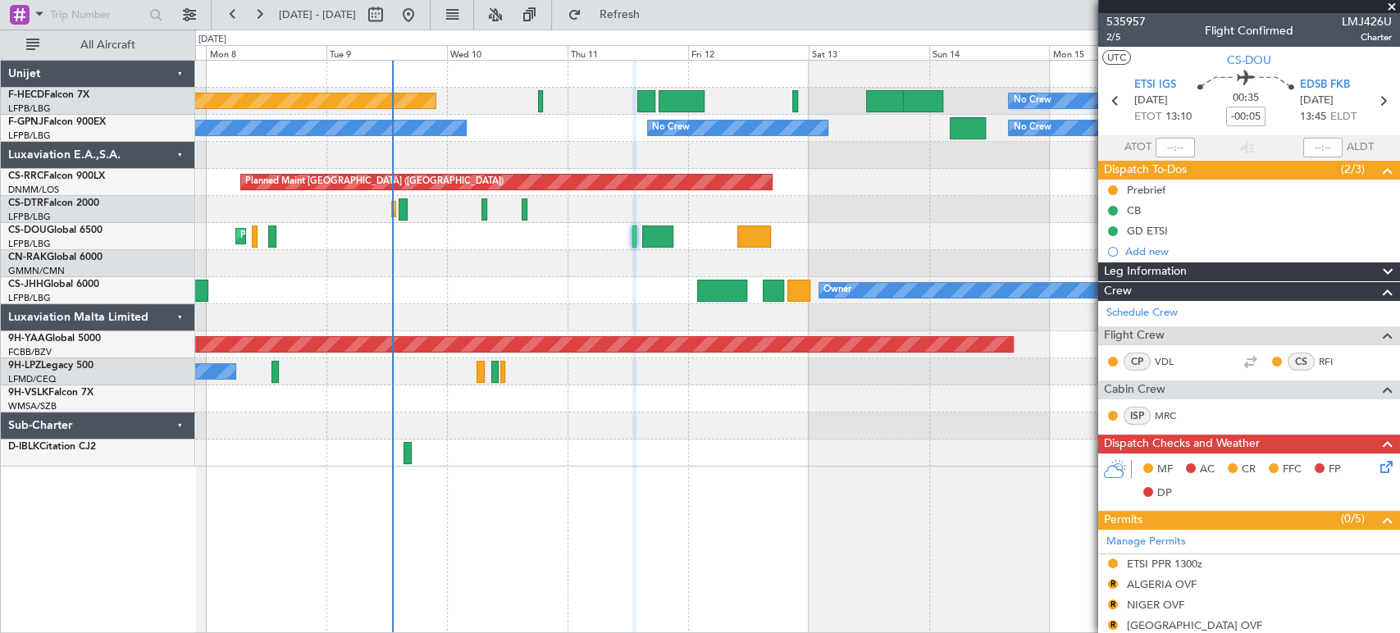
click at [544, 106] on div "Planned Maint [GEOGRAPHIC_DATA] ([GEOGRAPHIC_DATA]) No Crew No Crew No Crew" at bounding box center [797, 101] width 1204 height 27
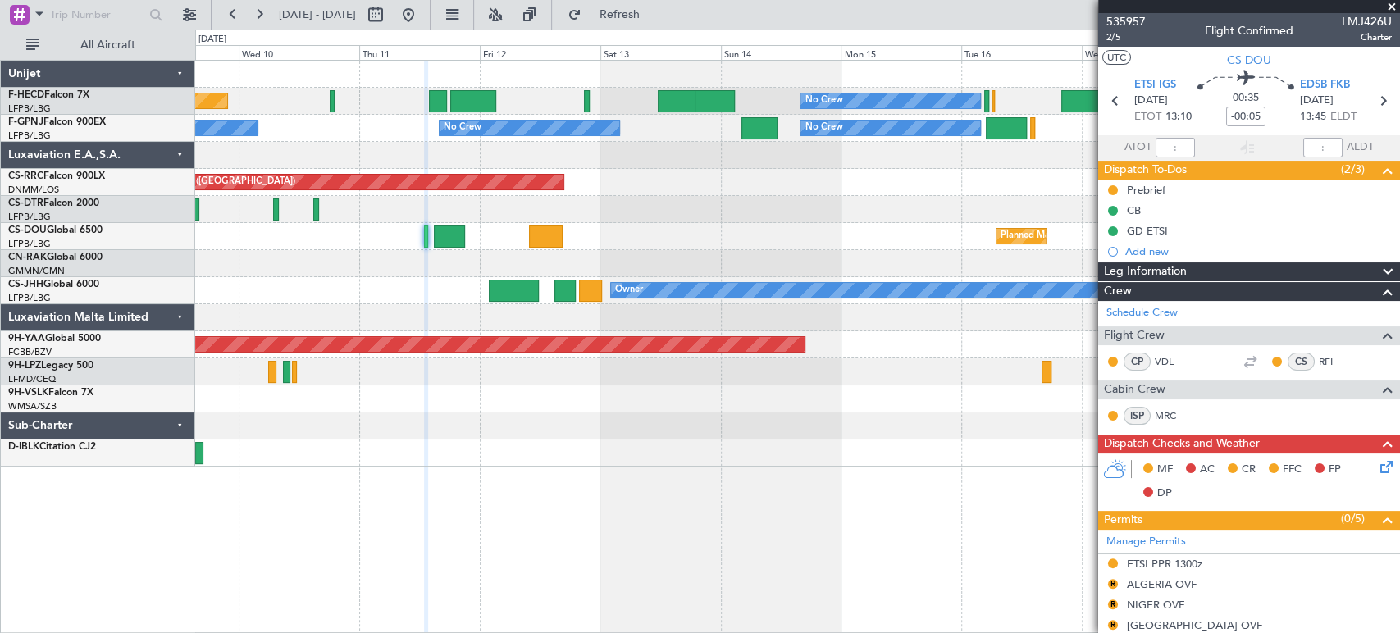
click at [313, 170] on div "Planned Maint [GEOGRAPHIC_DATA] ([GEOGRAPHIC_DATA]) No Crew No Crew No Crew No …" at bounding box center [797, 264] width 1204 height 406
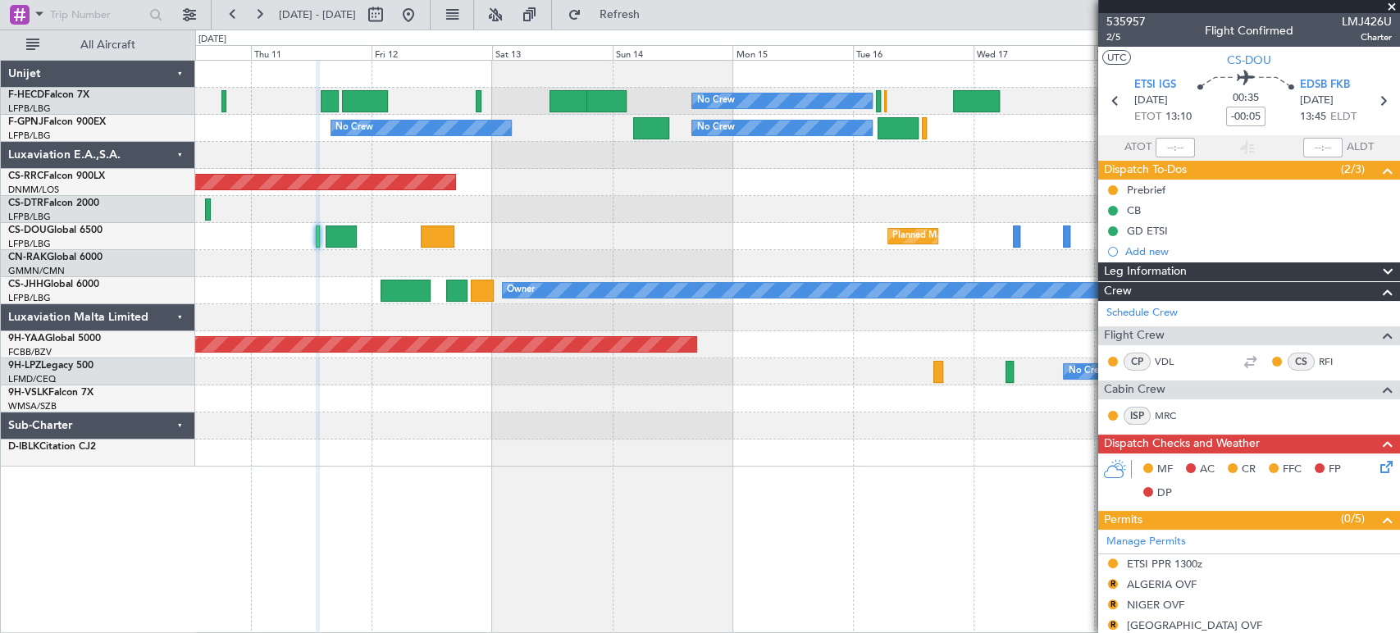
click at [339, 145] on div "No Crew No Crew Planned Maint [GEOGRAPHIC_DATA] ([GEOGRAPHIC_DATA]) No Crew No …" at bounding box center [797, 264] width 1204 height 406
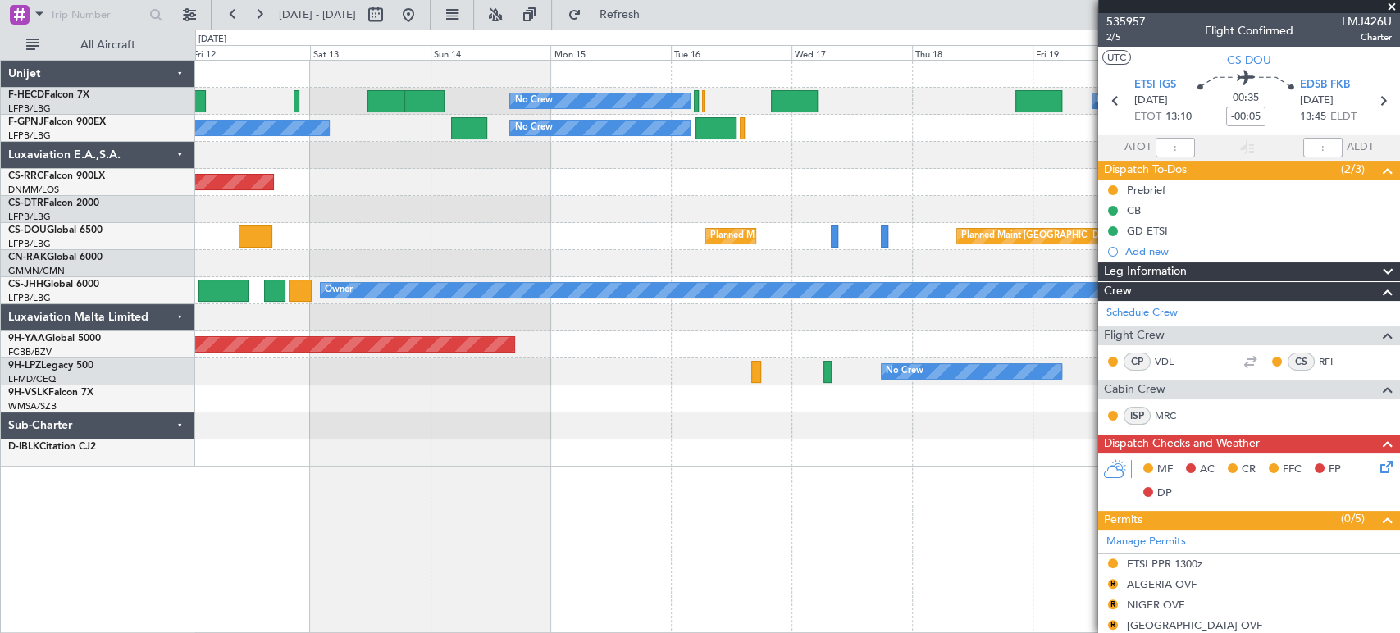
click at [265, 143] on div at bounding box center [797, 155] width 1204 height 27
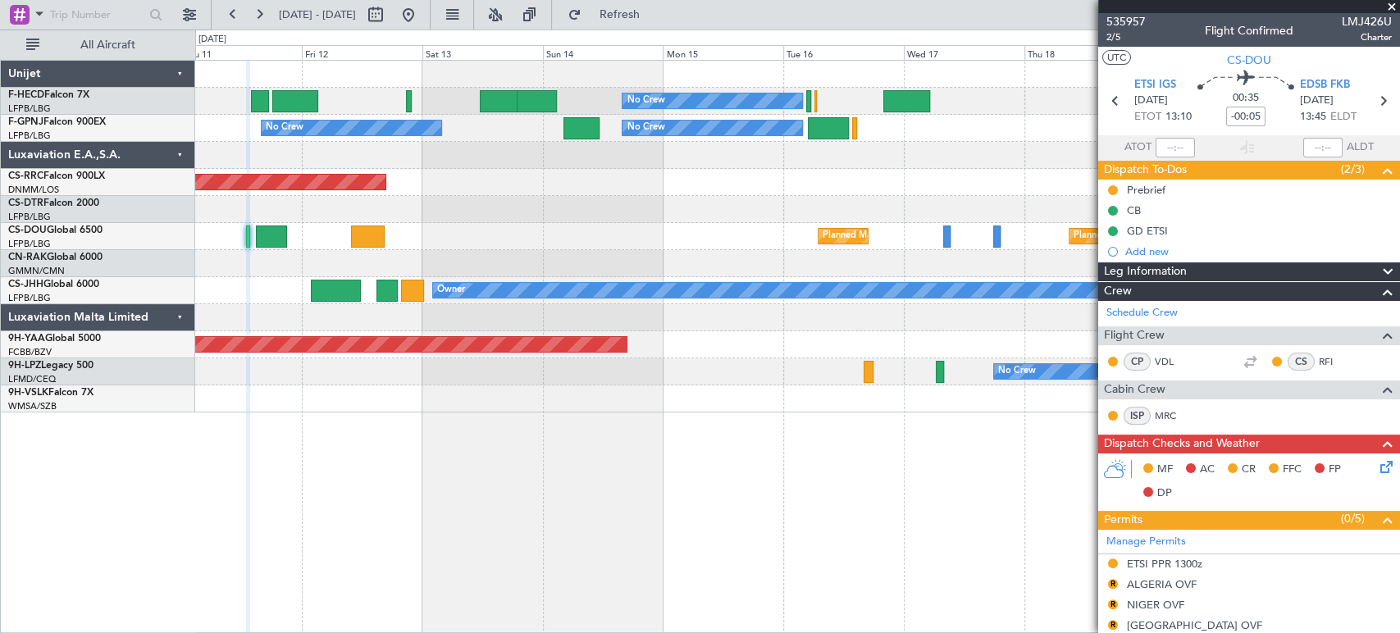
click at [407, 142] on div "No Crew No Crew Planned Maint [GEOGRAPHIC_DATA] ([GEOGRAPHIC_DATA]) No Crew No …" at bounding box center [797, 237] width 1204 height 352
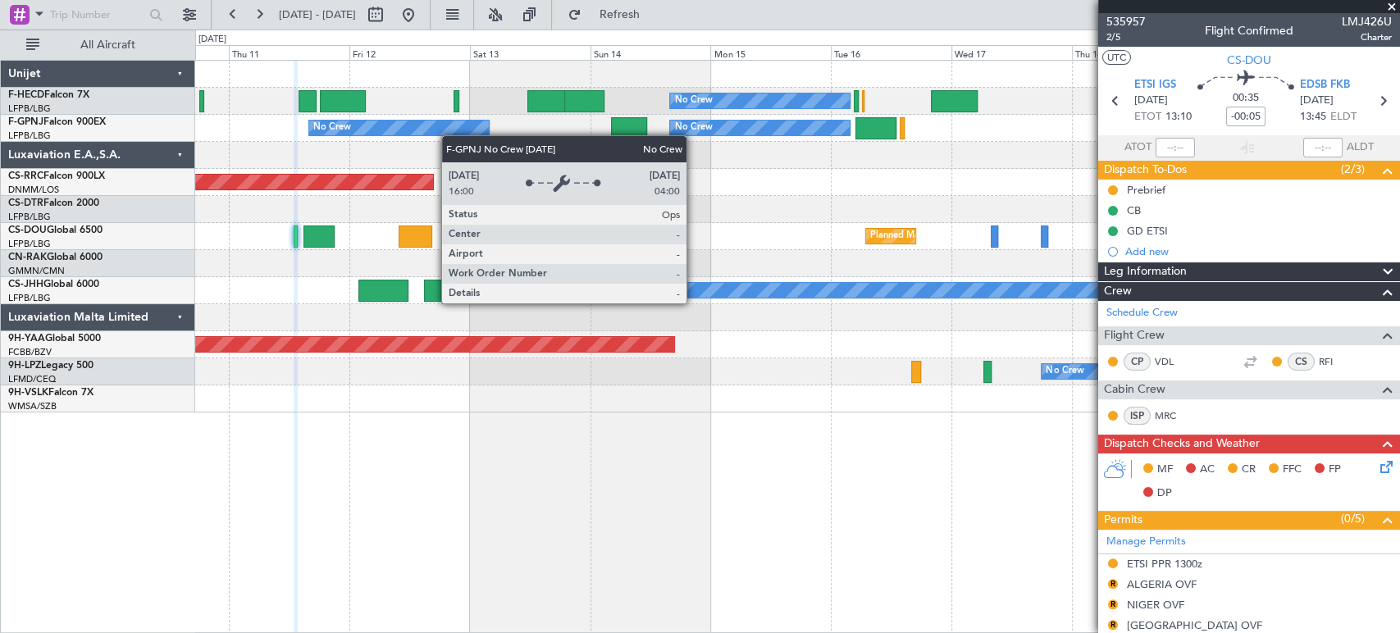
click at [454, 135] on div "No Crew No Crew Planned Maint [GEOGRAPHIC_DATA] ([GEOGRAPHIC_DATA]) No Crew No …" at bounding box center [797, 237] width 1204 height 352
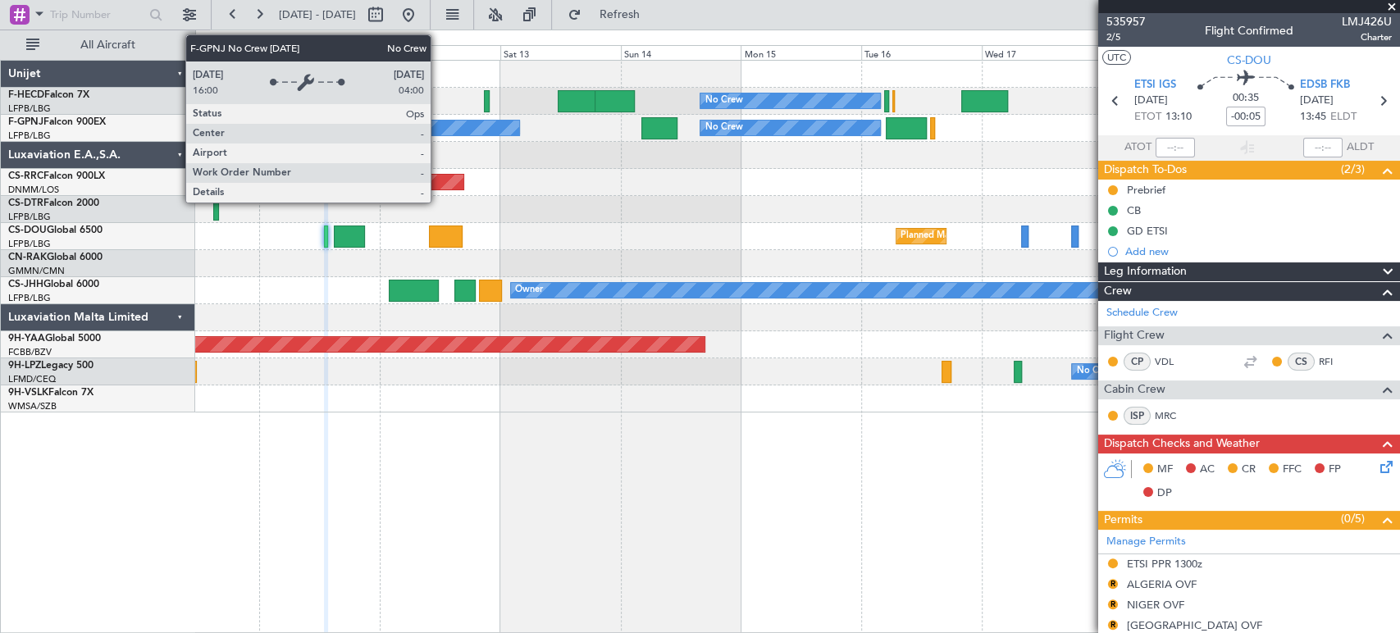
click at [477, 127] on div "No Crew" at bounding box center [430, 128] width 180 height 15
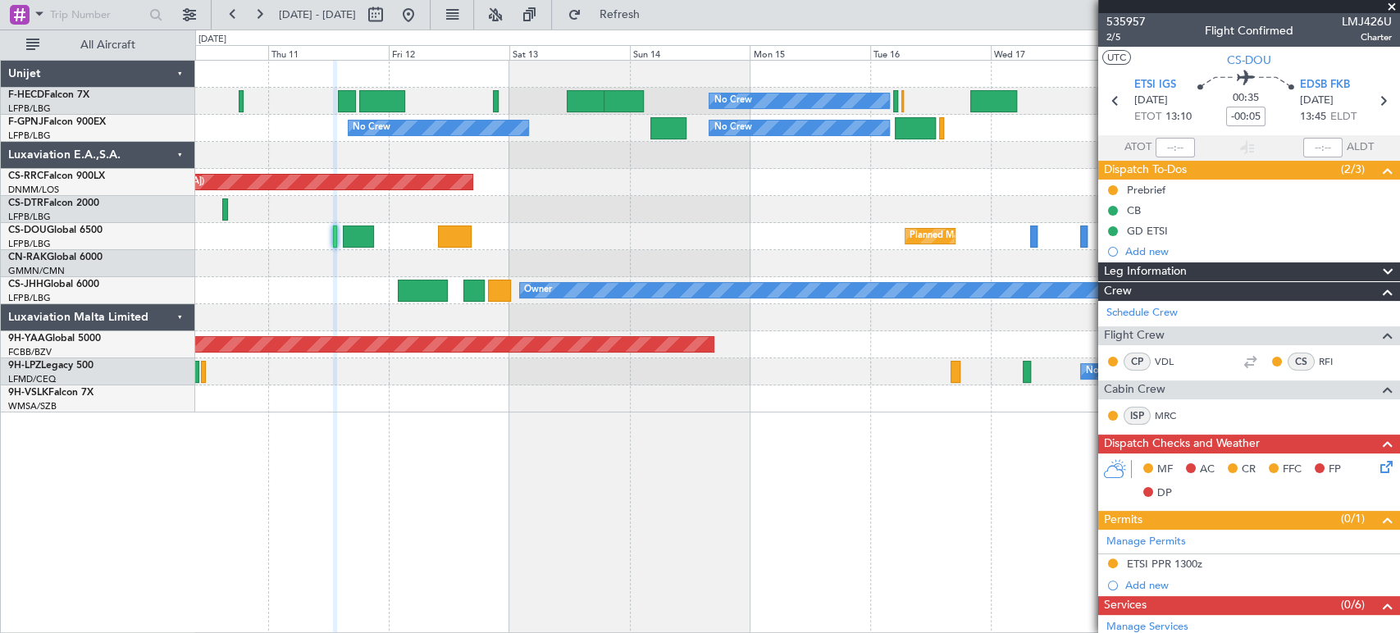
click at [806, 148] on div "No Crew No Crew Planned Maint [GEOGRAPHIC_DATA] ([GEOGRAPHIC_DATA]) No Crew No …" at bounding box center [797, 237] width 1204 height 352
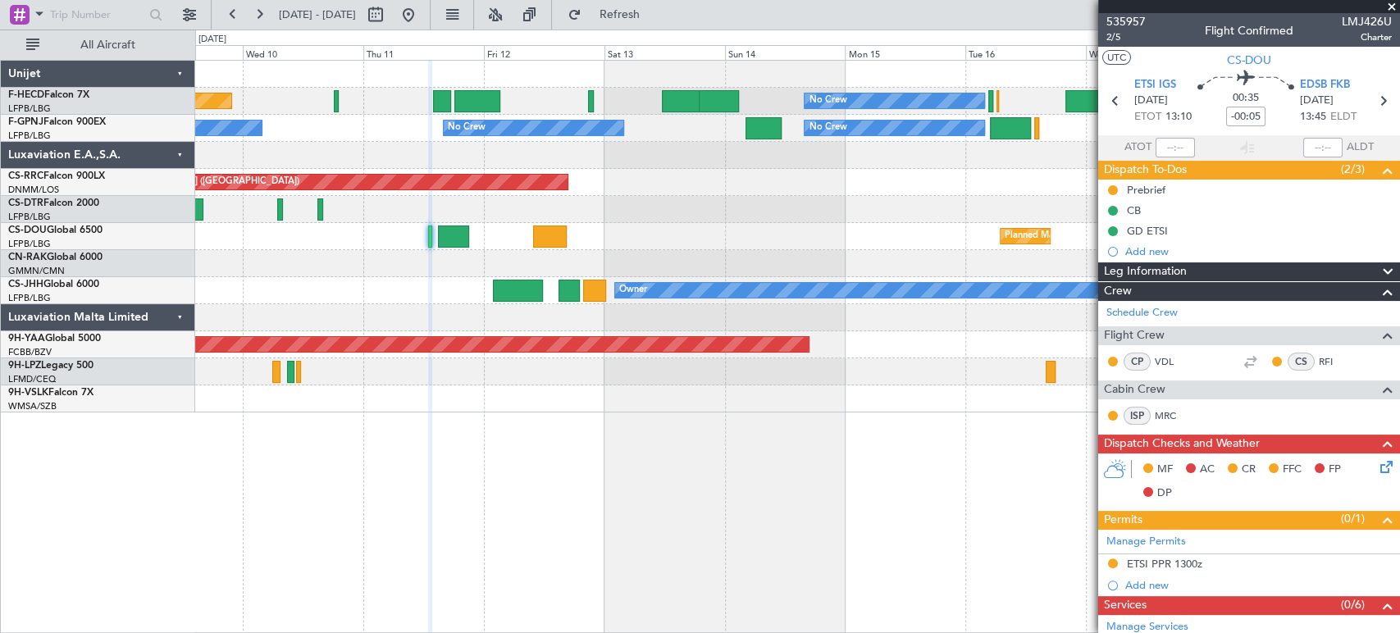
click at [498, 167] on div at bounding box center [797, 155] width 1204 height 27
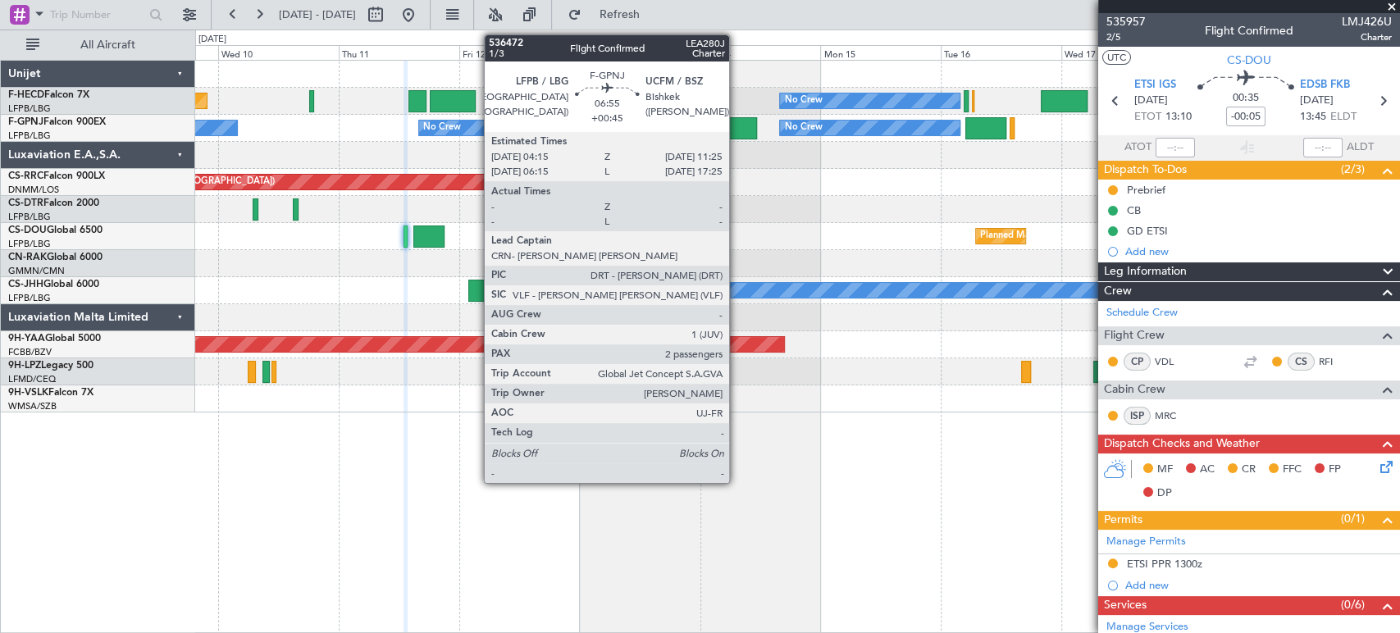
click at [737, 130] on div at bounding box center [739, 128] width 36 height 22
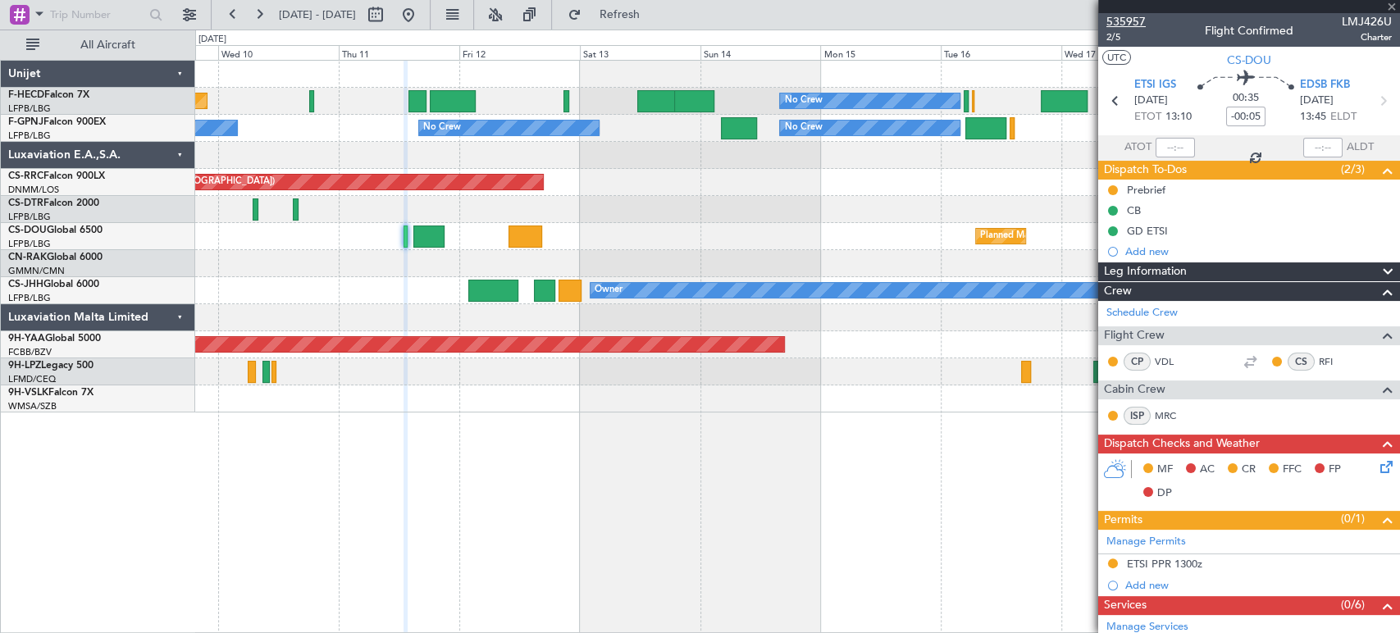
type input "+00:45"
type input "2"
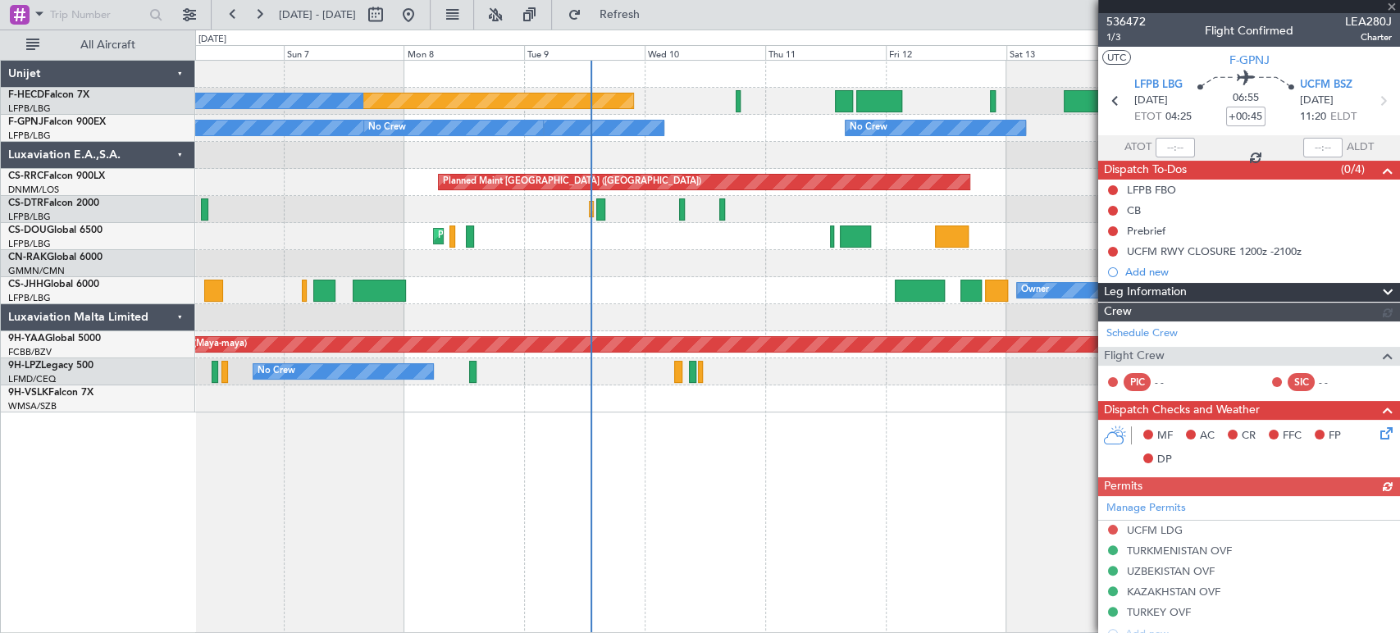
click at [1024, 183] on div "Planned Maint [GEOGRAPHIC_DATA] ([GEOGRAPHIC_DATA]) No Crew No Crew No Crew No …" at bounding box center [797, 237] width 1204 height 352
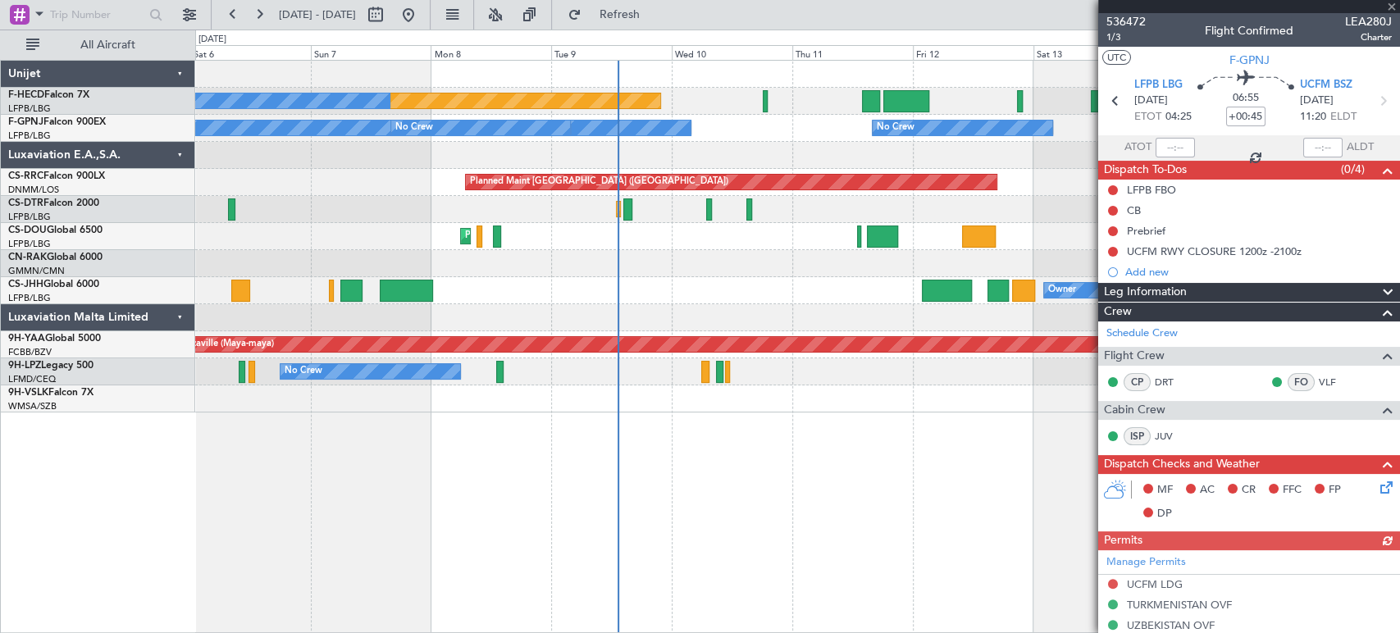
click at [267, 260] on div "Planned Maint [GEOGRAPHIC_DATA] ([GEOGRAPHIC_DATA]) No Crew No Crew No Crew No …" at bounding box center [797, 237] width 1204 height 352
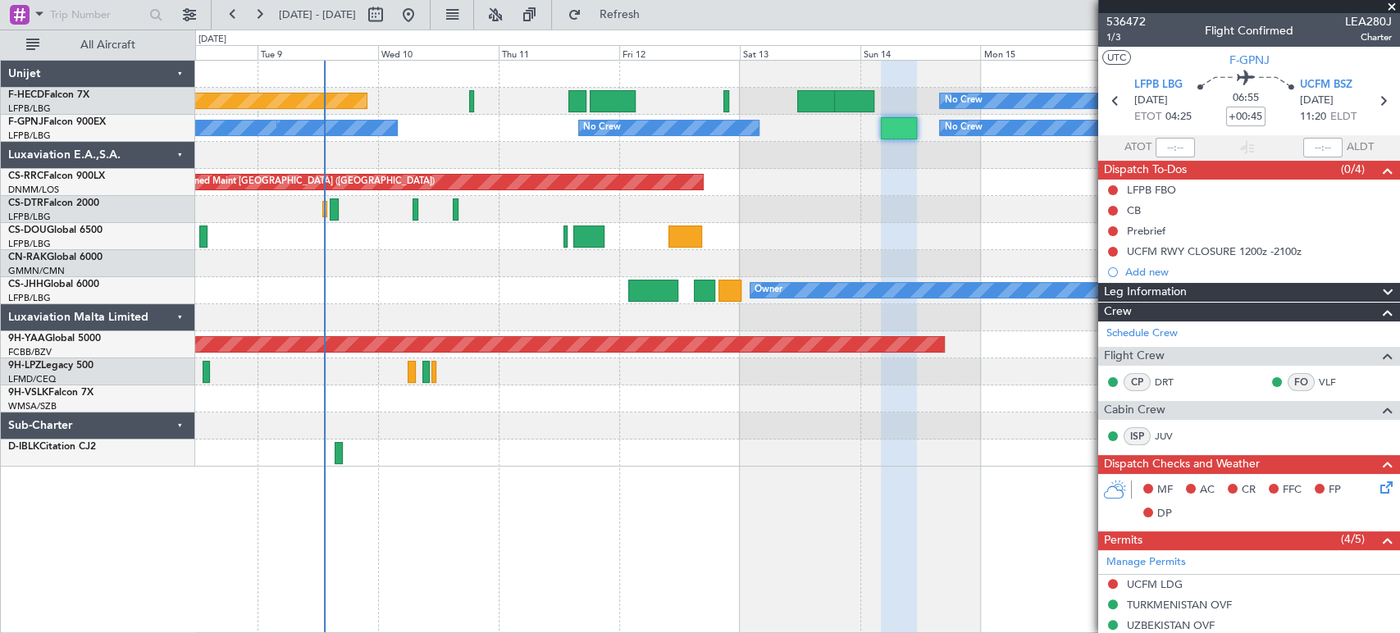
click at [591, 251] on div "Planned Maint [GEOGRAPHIC_DATA] ([GEOGRAPHIC_DATA]) No Crew No Crew No Crew No …" at bounding box center [797, 264] width 1204 height 406
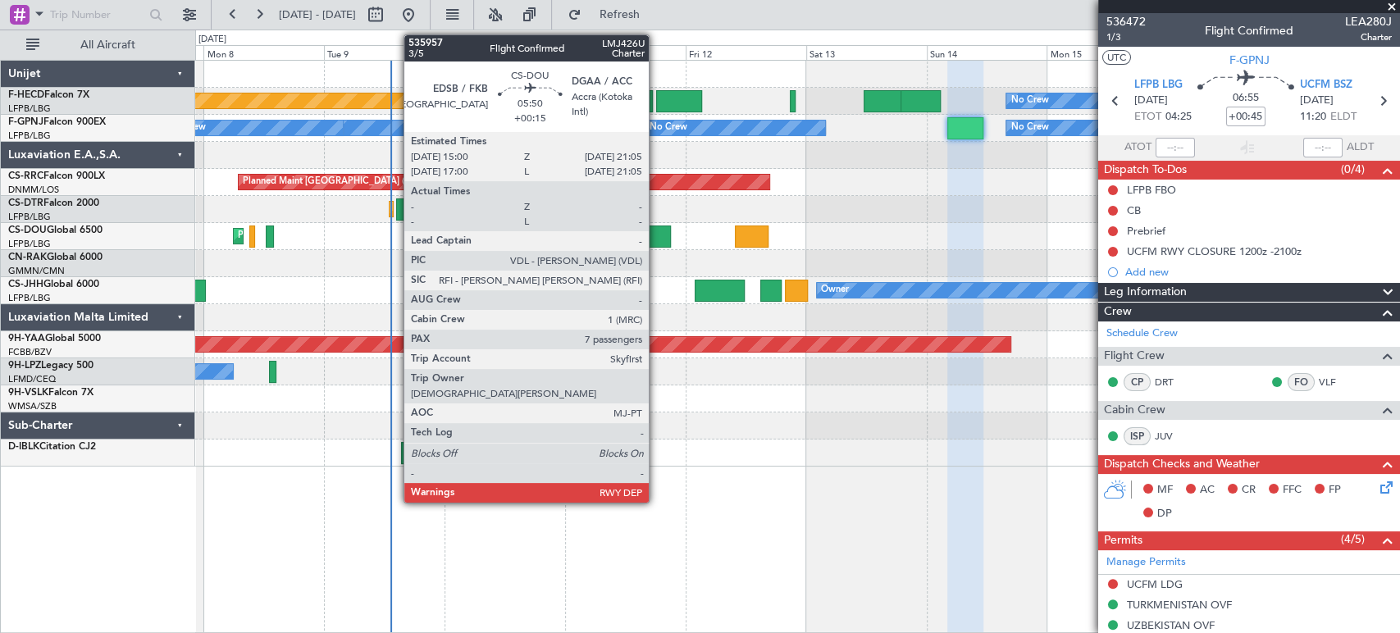
click at [657, 235] on div at bounding box center [655, 237] width 31 height 22
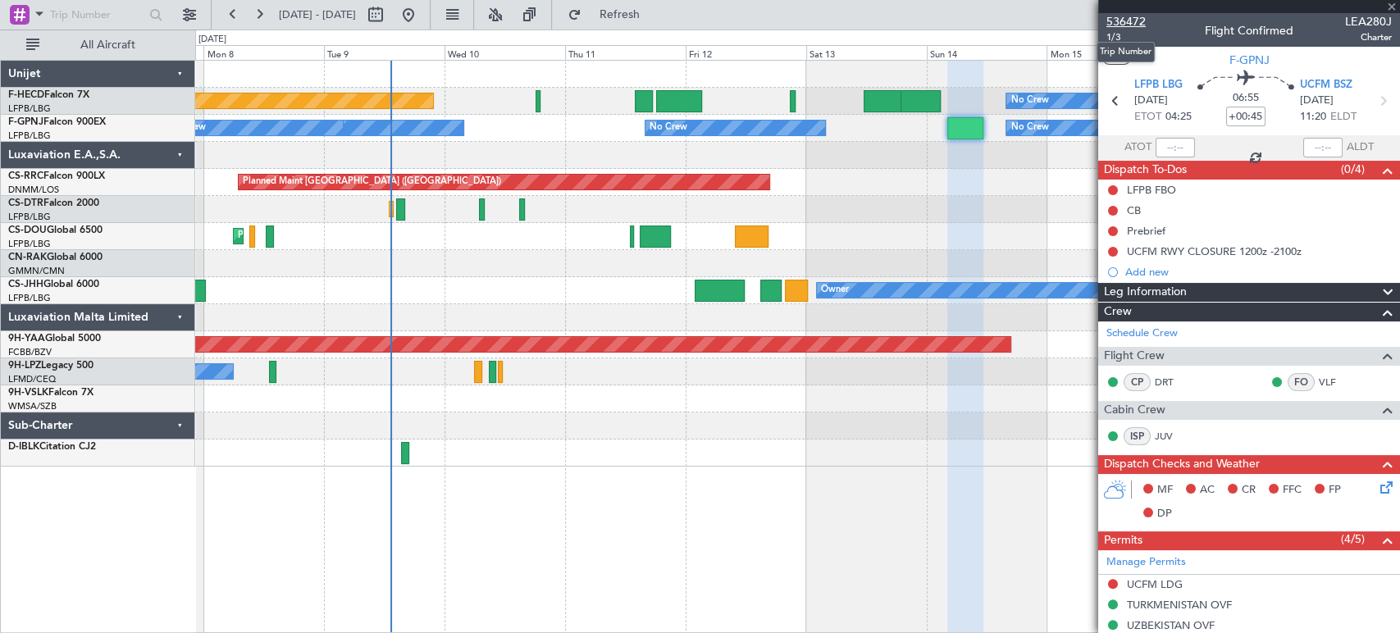
click at [1126, 25] on span "536472" at bounding box center [1126, 21] width 39 height 17
type input "+00:15"
type input "7"
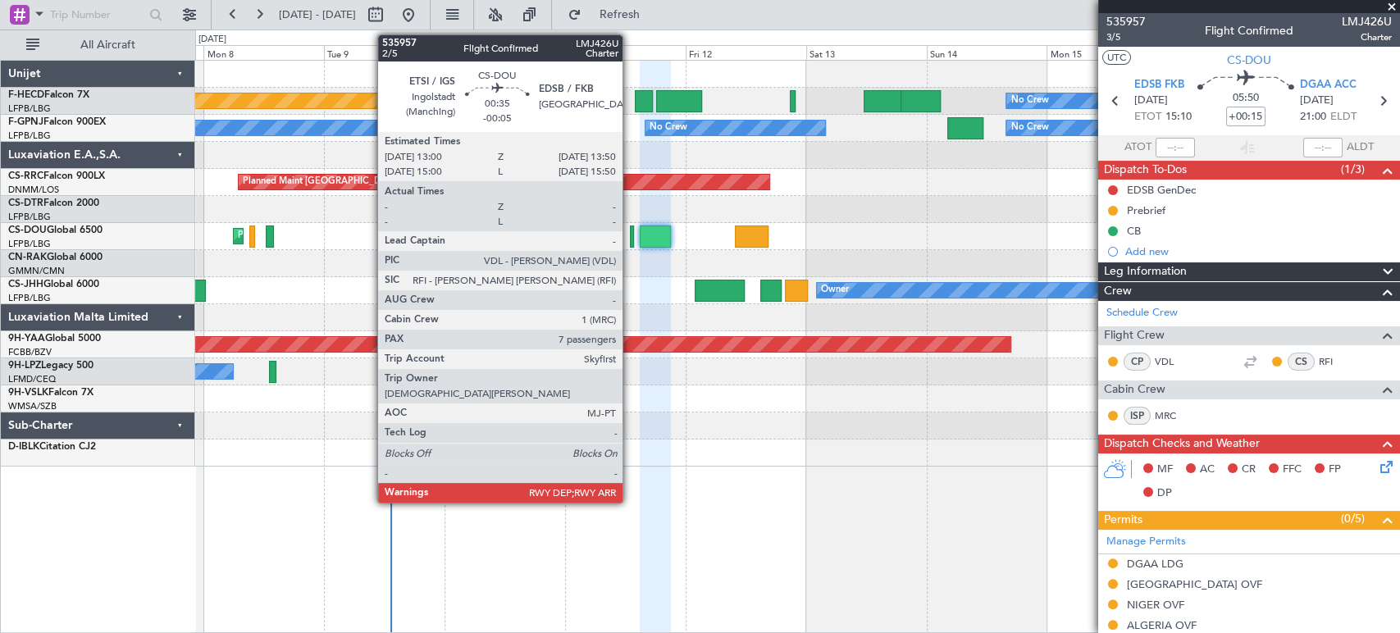
click at [630, 235] on div at bounding box center [632, 237] width 5 height 22
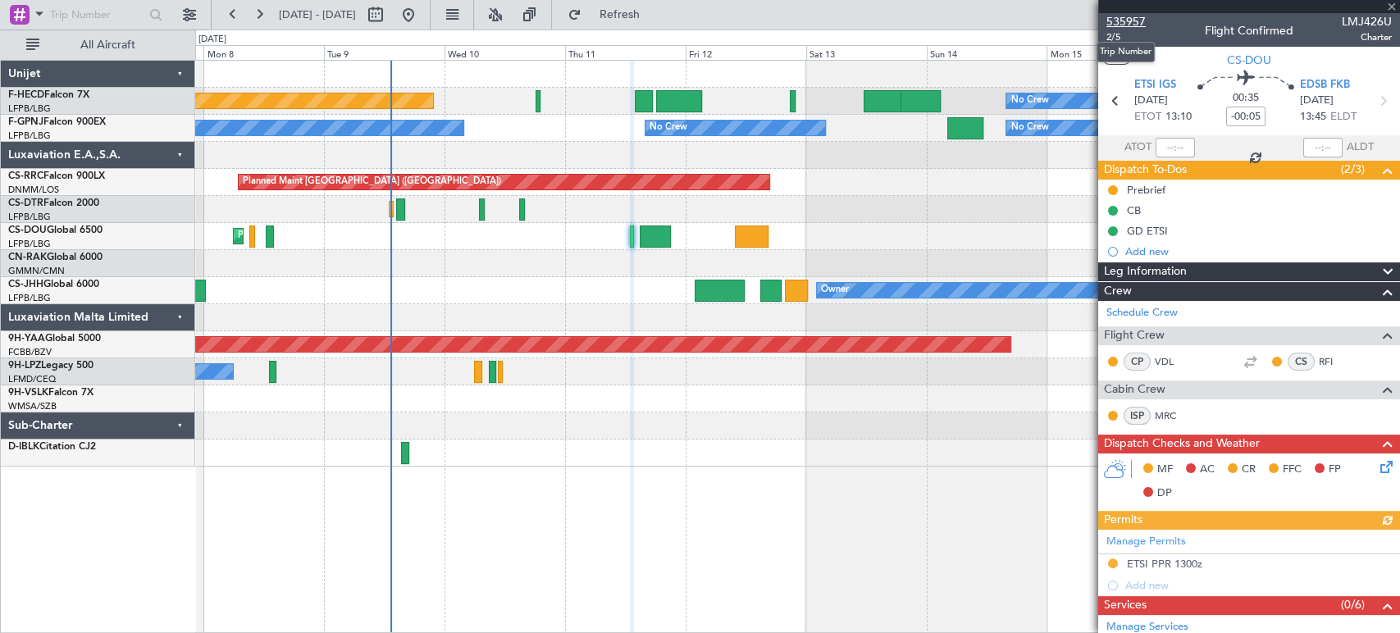
click at [1123, 15] on span "535957" at bounding box center [1126, 21] width 39 height 17
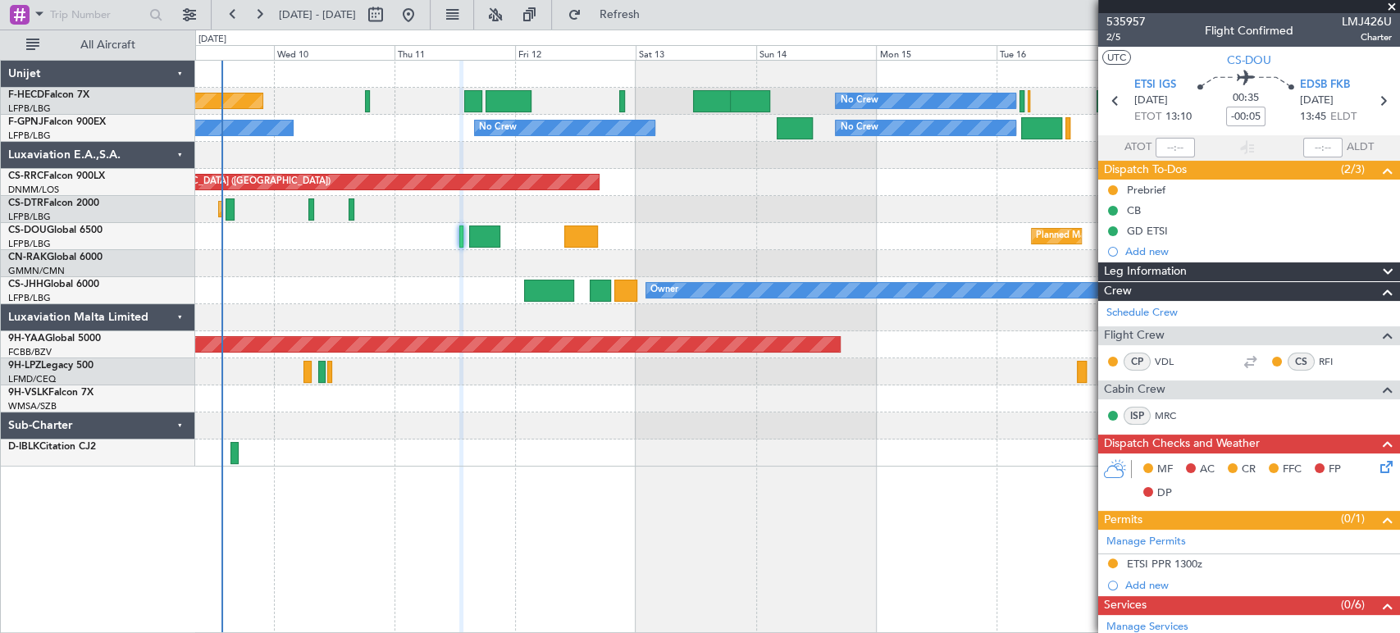
click at [435, 292] on div "Planned Maint [GEOGRAPHIC_DATA] ([GEOGRAPHIC_DATA]) Owner" at bounding box center [797, 290] width 1204 height 27
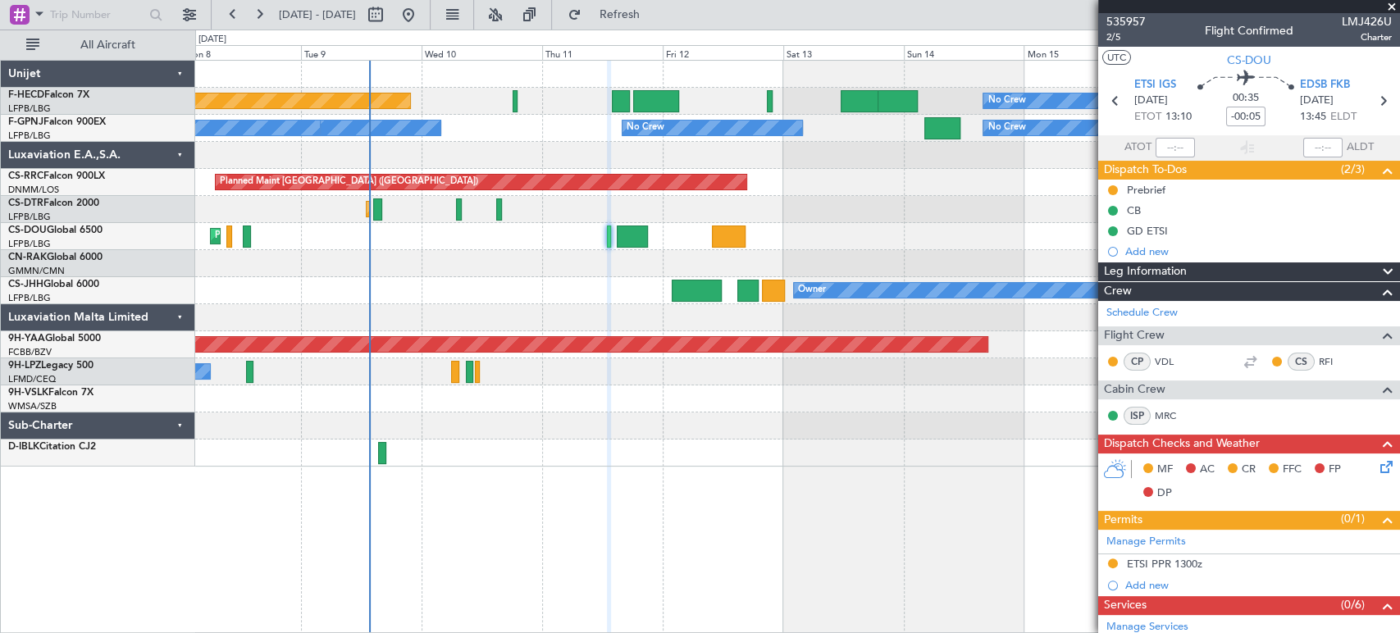
click at [535, 241] on div "Planned Maint [GEOGRAPHIC_DATA] ([GEOGRAPHIC_DATA]) Planned Maint [GEOGRAPHIC_D…" at bounding box center [797, 236] width 1204 height 27
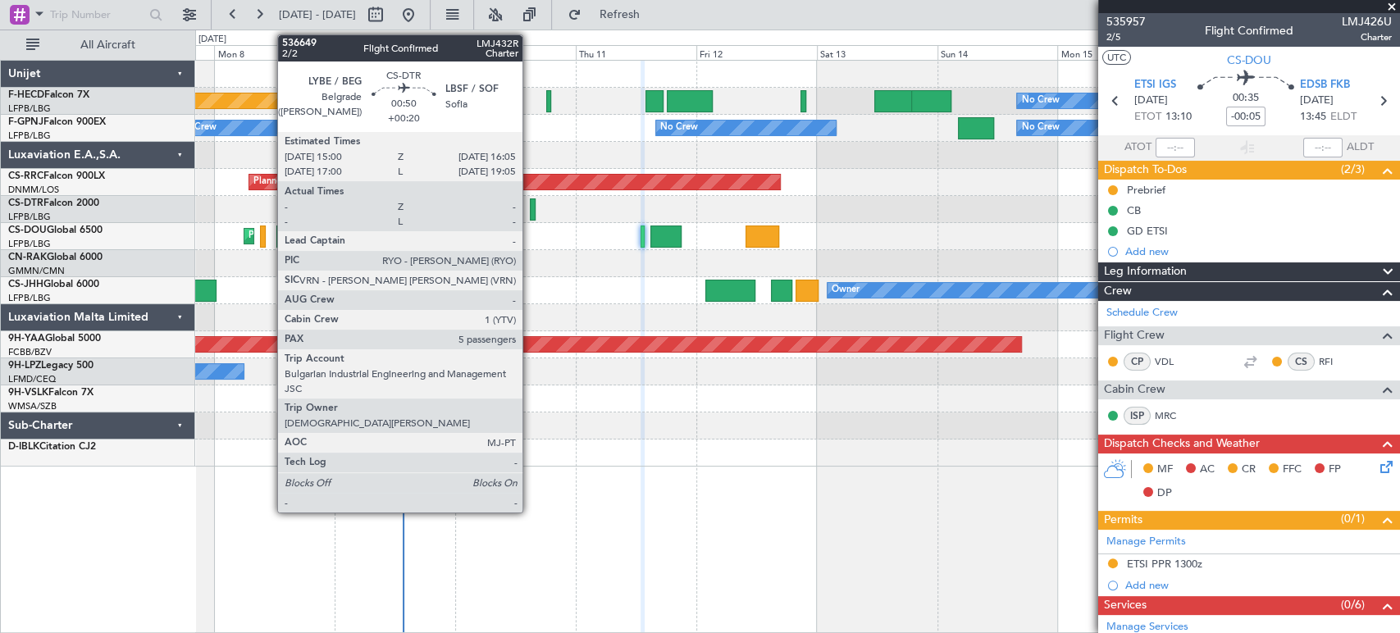
click at [530, 203] on div at bounding box center [533, 210] width 6 height 22
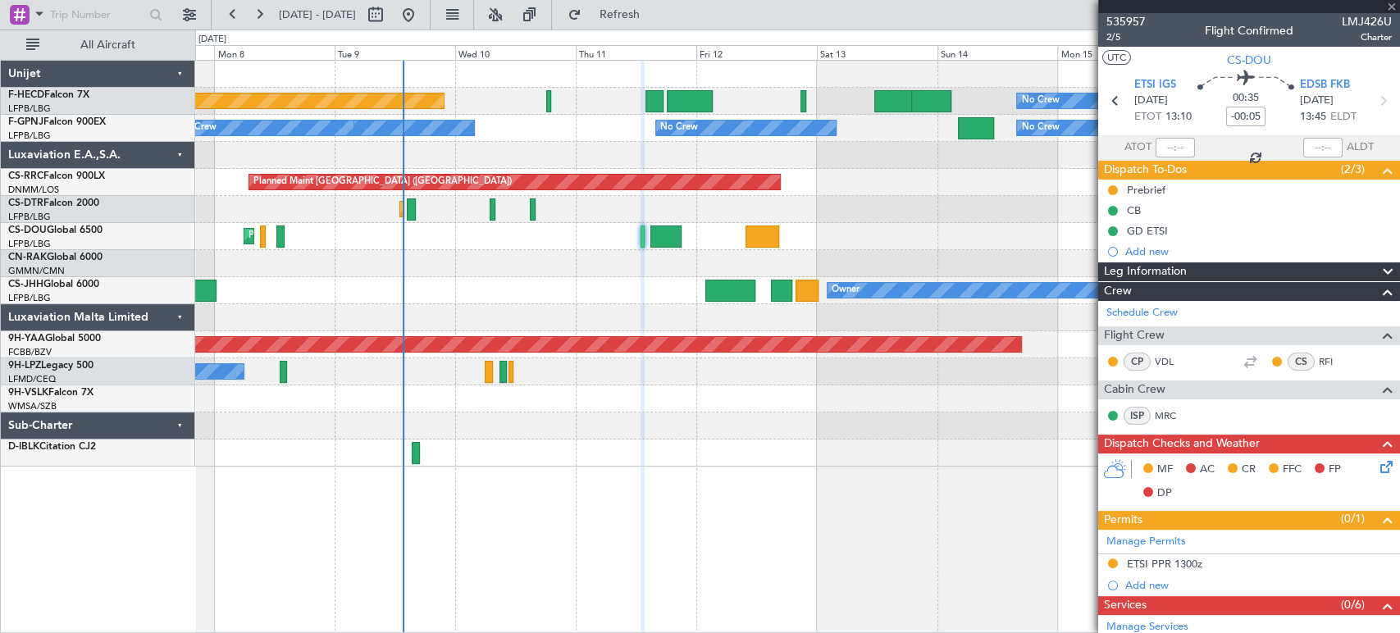
type input "+00:20"
type input "5"
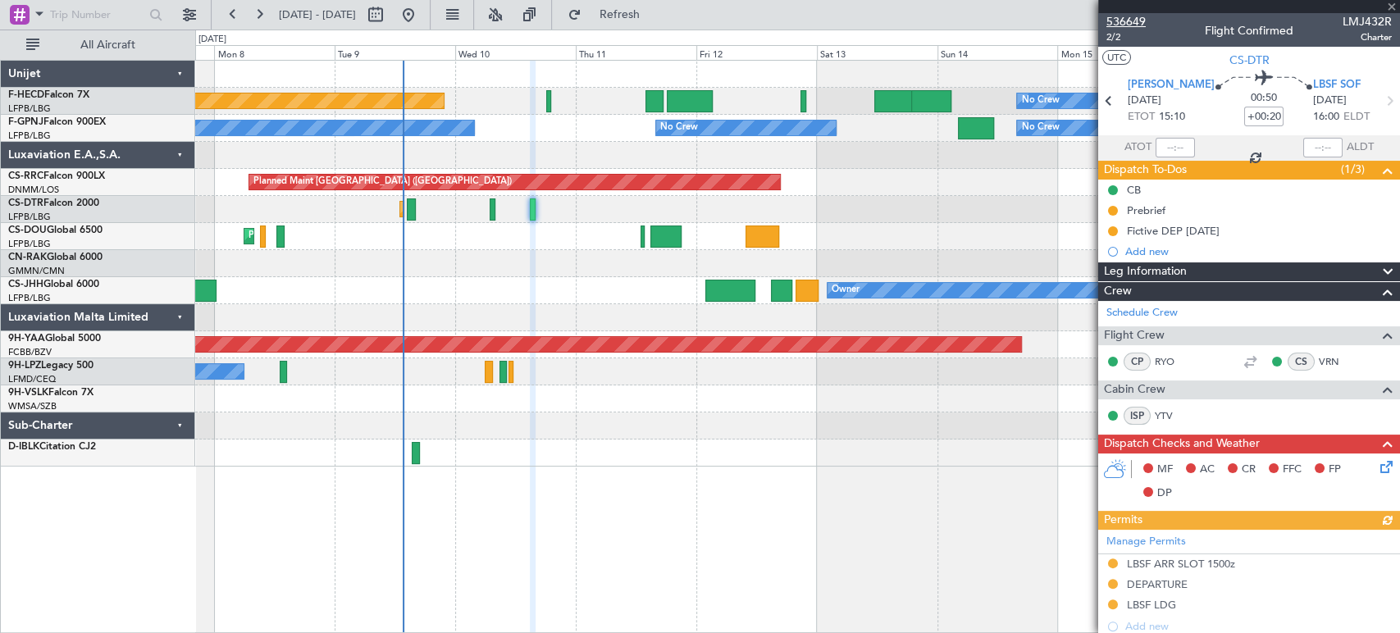
click at [1138, 18] on span "536649" at bounding box center [1126, 21] width 39 height 17
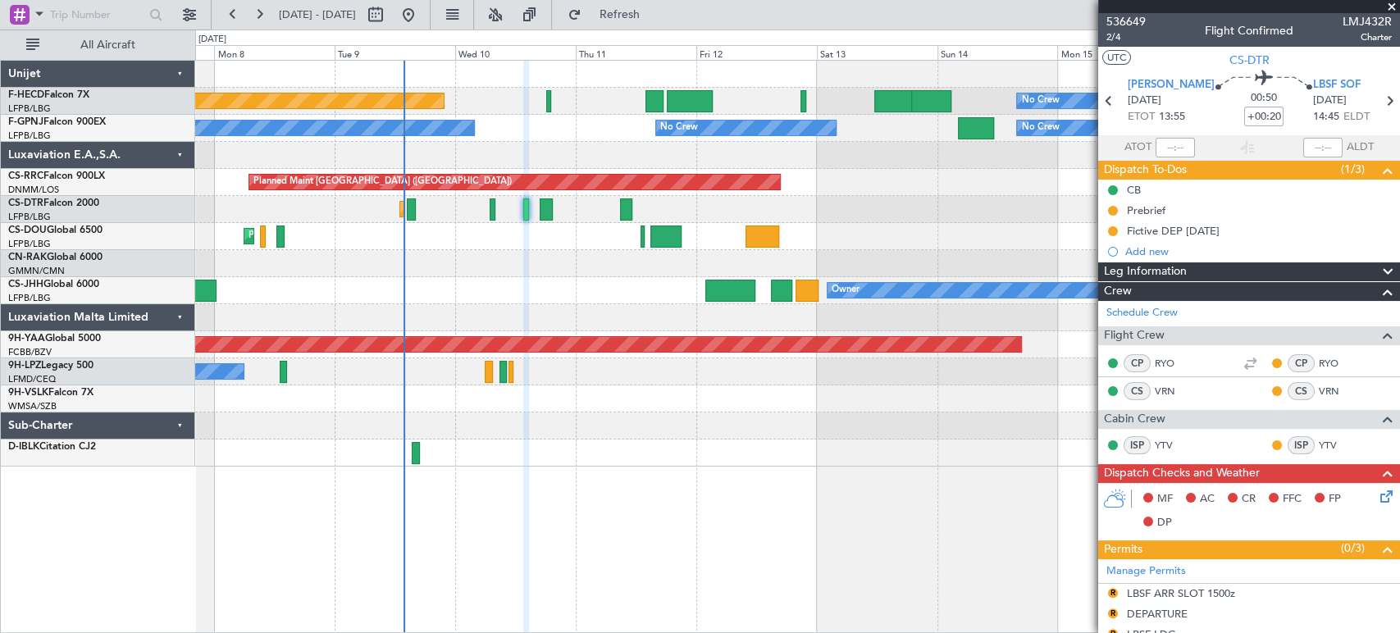
click at [411, 138] on div "Planned Maint [GEOGRAPHIC_DATA] ([GEOGRAPHIC_DATA]) No Crew No Crew No Crew No …" at bounding box center [797, 264] width 1204 height 406
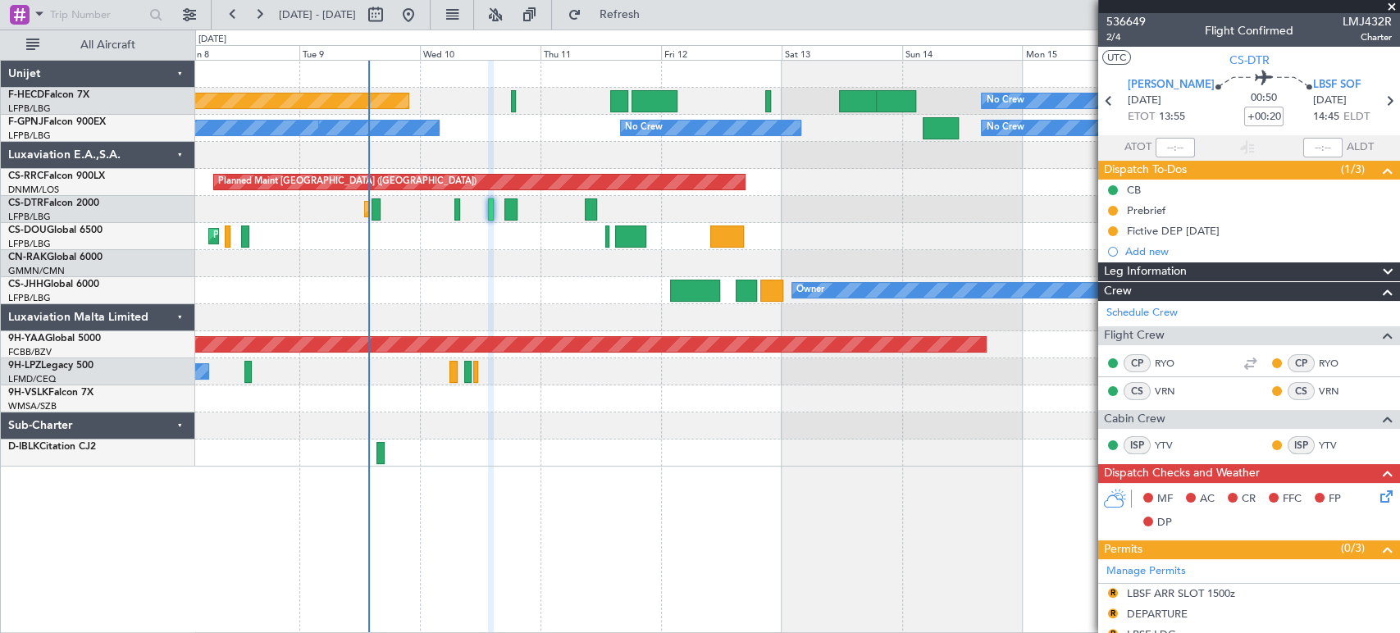
click at [451, 137] on div "No Crew No Crew No Crew No Crew" at bounding box center [797, 128] width 1204 height 27
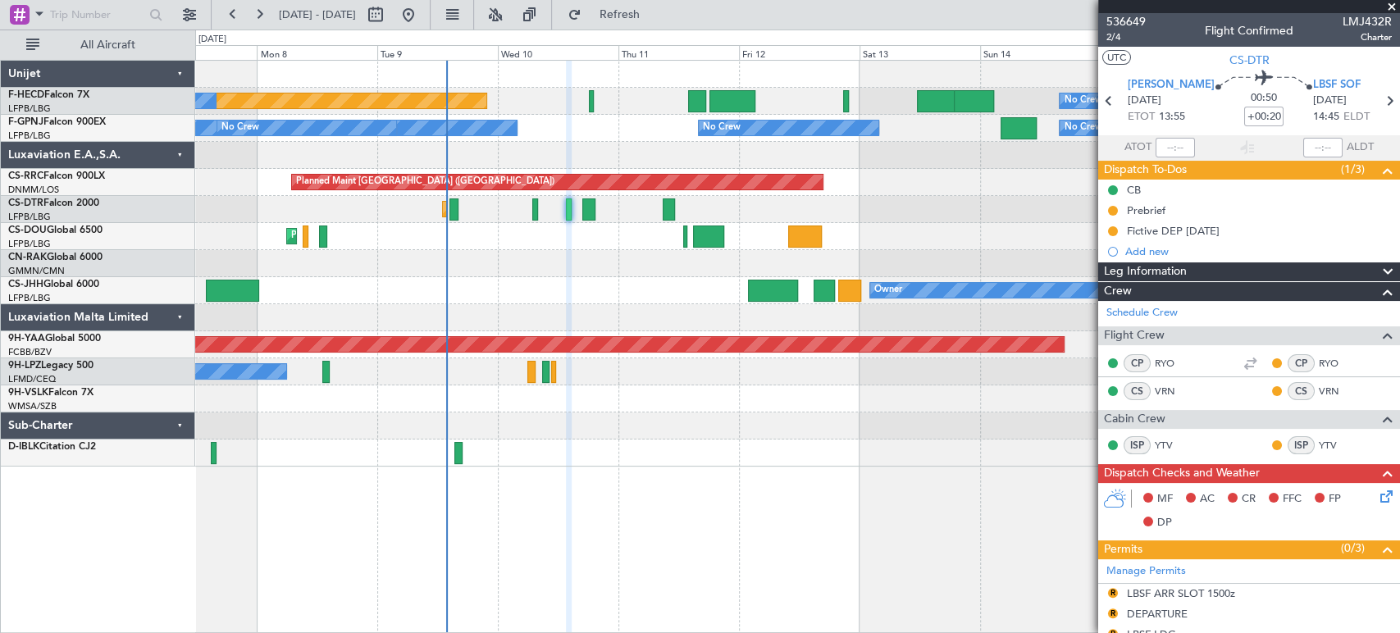
click at [520, 104] on div "Planned Maint [GEOGRAPHIC_DATA] ([GEOGRAPHIC_DATA]) No Crew No Crew No Crew" at bounding box center [797, 101] width 1204 height 27
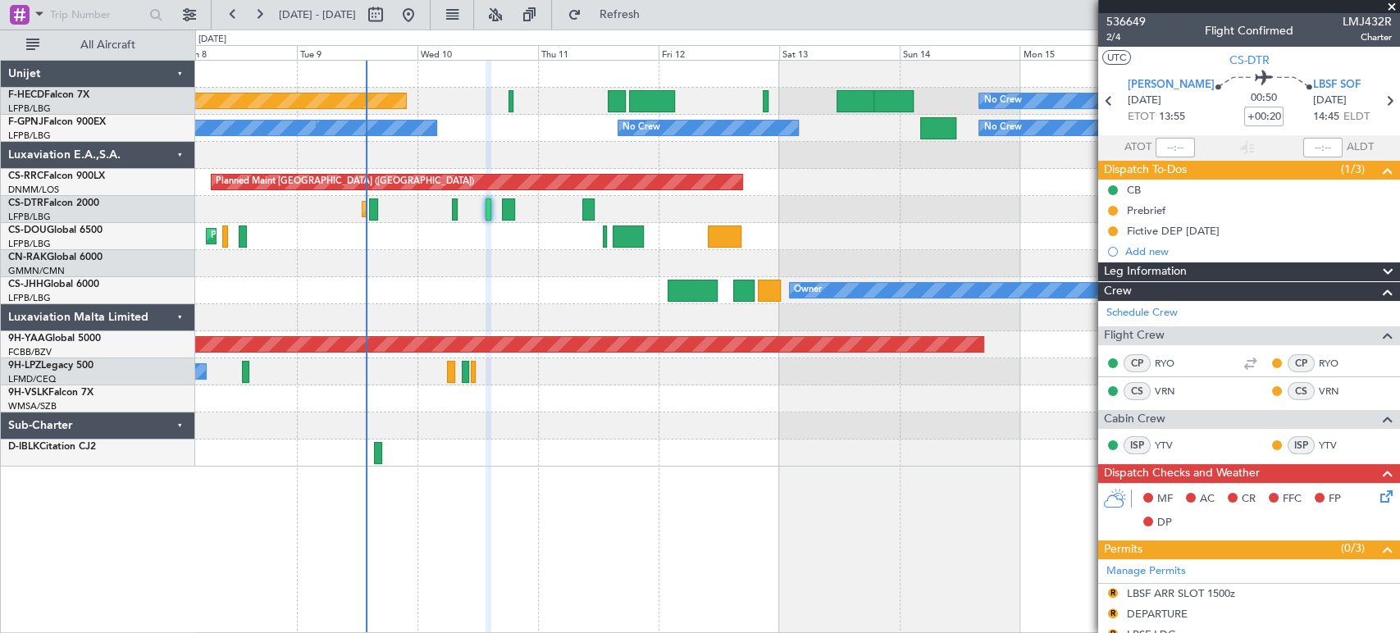
click at [502, 130] on div "No Crew No Crew No Crew No Crew" at bounding box center [797, 128] width 1204 height 27
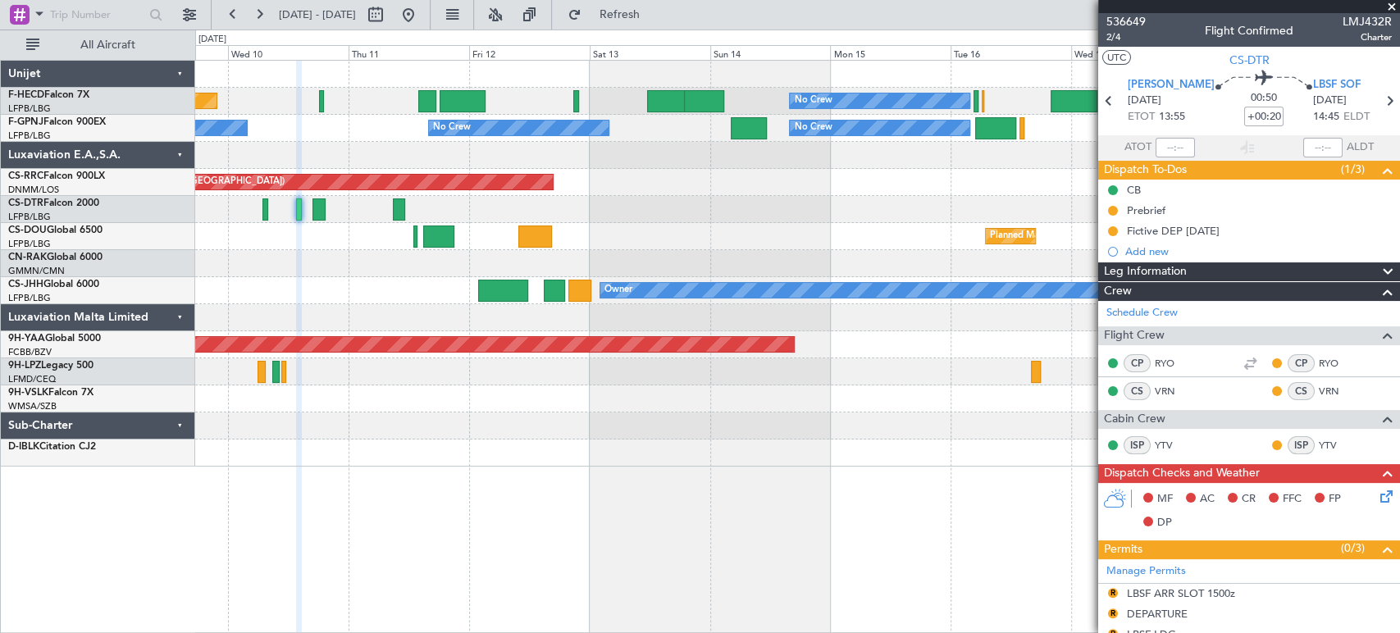
click at [306, 121] on div "No Crew No Crew No Crew No Crew No Crew" at bounding box center [797, 128] width 1204 height 27
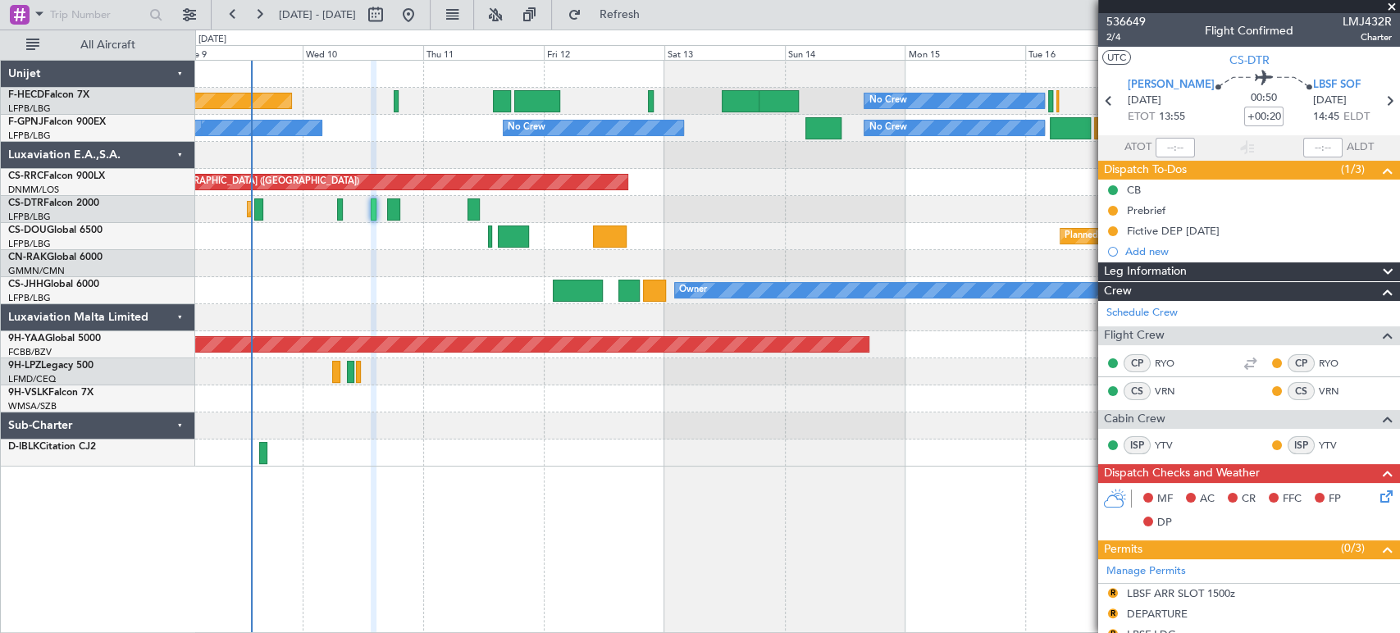
click at [399, 125] on div "No Crew No Crew No Crew No Crew" at bounding box center [797, 128] width 1204 height 27
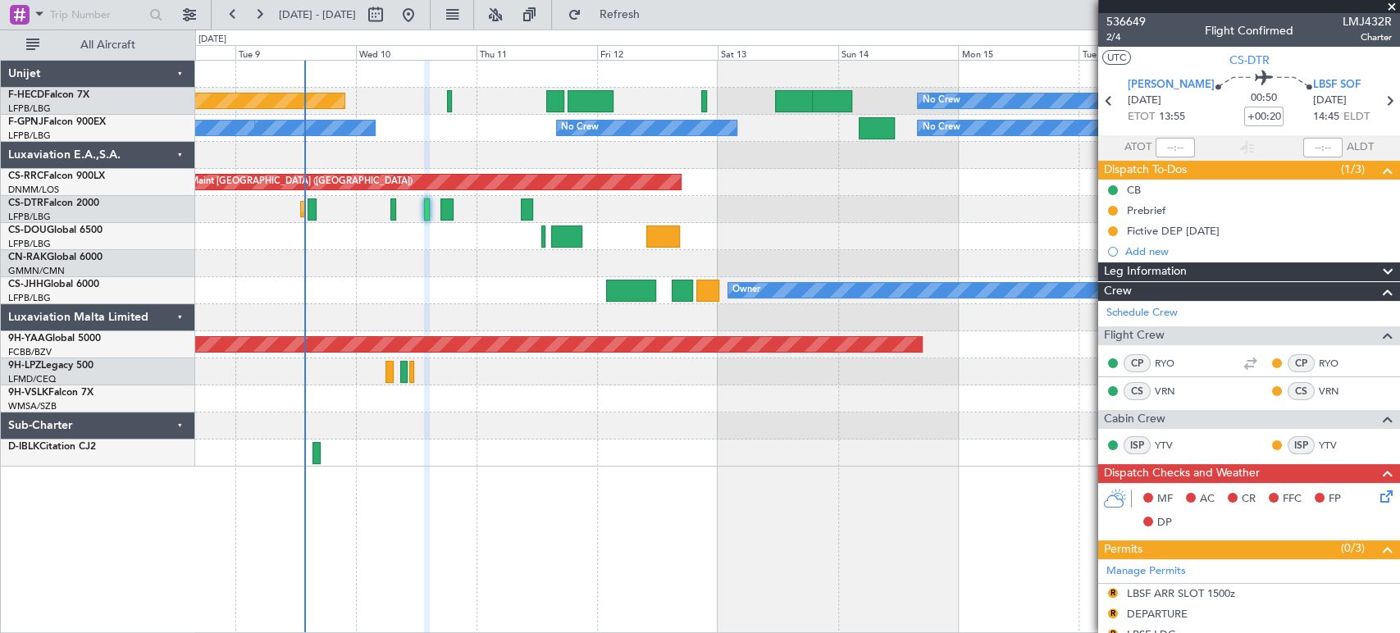
click at [386, 106] on div "Planned Maint [GEOGRAPHIC_DATA] ([GEOGRAPHIC_DATA]) No Crew No Crew No Crew" at bounding box center [797, 101] width 1204 height 27
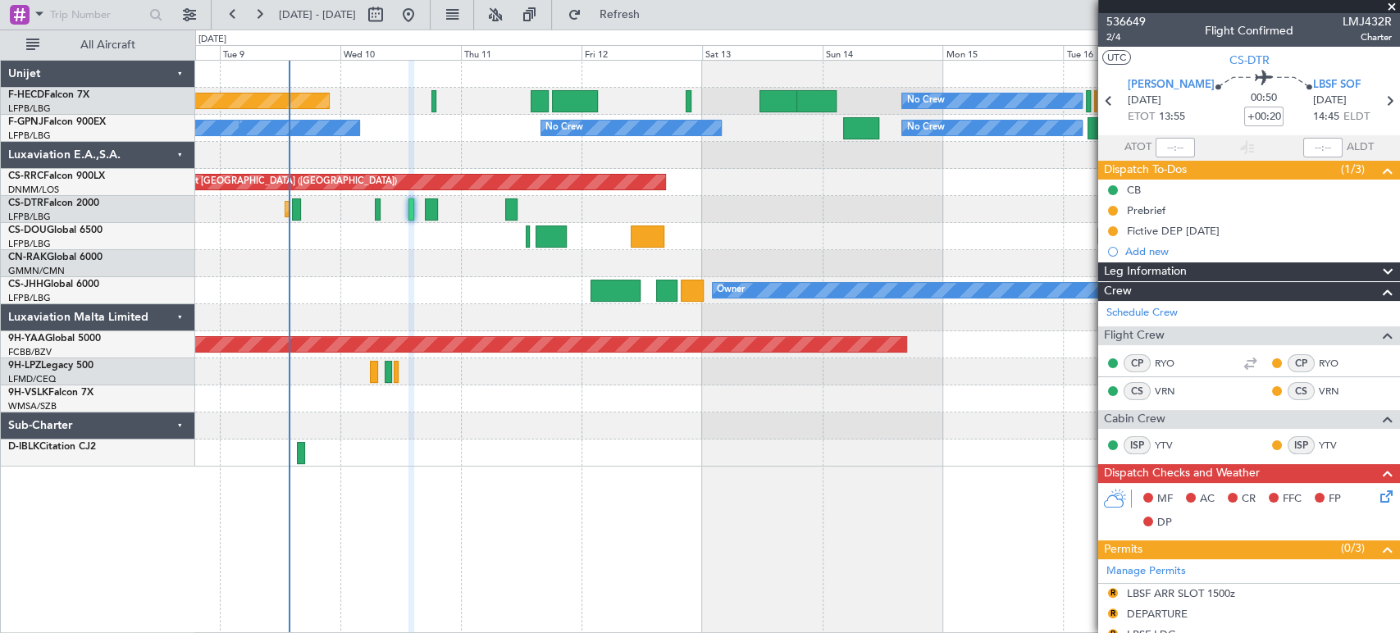
click at [340, 104] on div "Planned Maint [GEOGRAPHIC_DATA] ([GEOGRAPHIC_DATA]) No Crew No Crew No Crew" at bounding box center [797, 101] width 1204 height 27
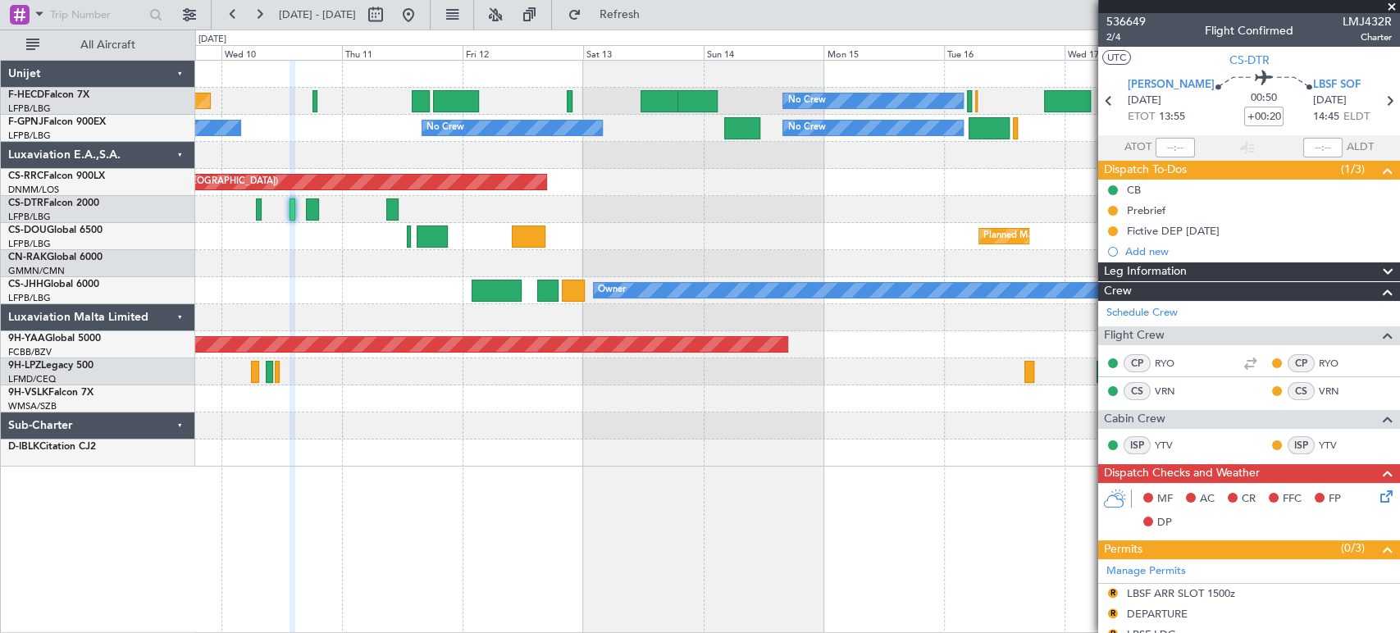
click at [285, 86] on div "Planned Maint [GEOGRAPHIC_DATA] ([GEOGRAPHIC_DATA]) No Crew No Crew No Crew No …" at bounding box center [797, 264] width 1204 height 406
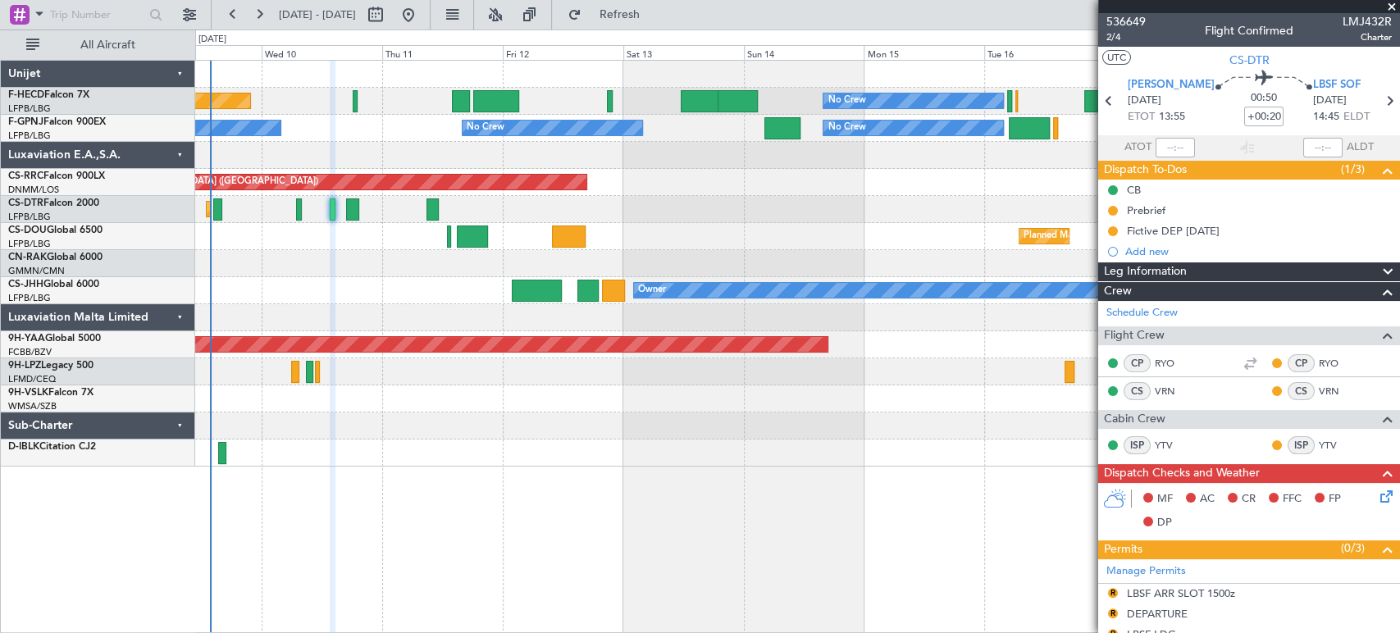
click at [413, 97] on div "No Crew Planned Maint [GEOGRAPHIC_DATA] ([GEOGRAPHIC_DATA]) No Crew No Crew No …" at bounding box center [797, 264] width 1204 height 406
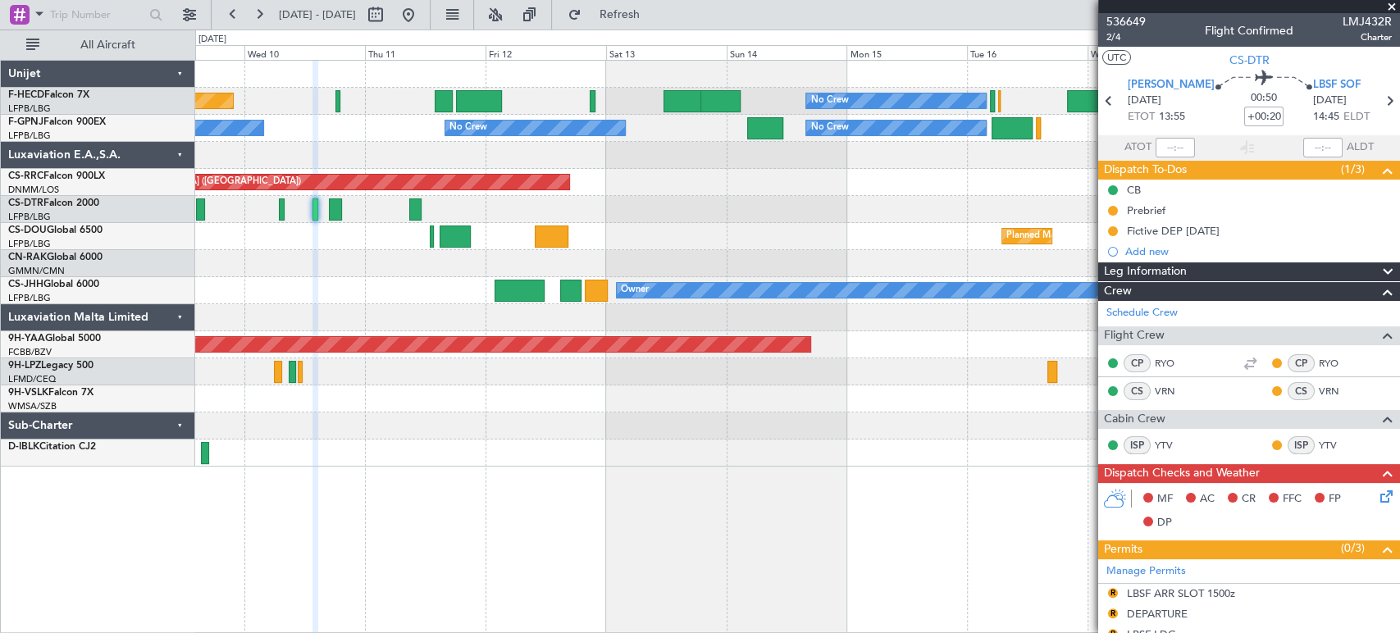
click at [277, 91] on div "No Crew Planned Maint [GEOGRAPHIC_DATA] ([GEOGRAPHIC_DATA]) No Crew No Crew No …" at bounding box center [797, 264] width 1204 height 406
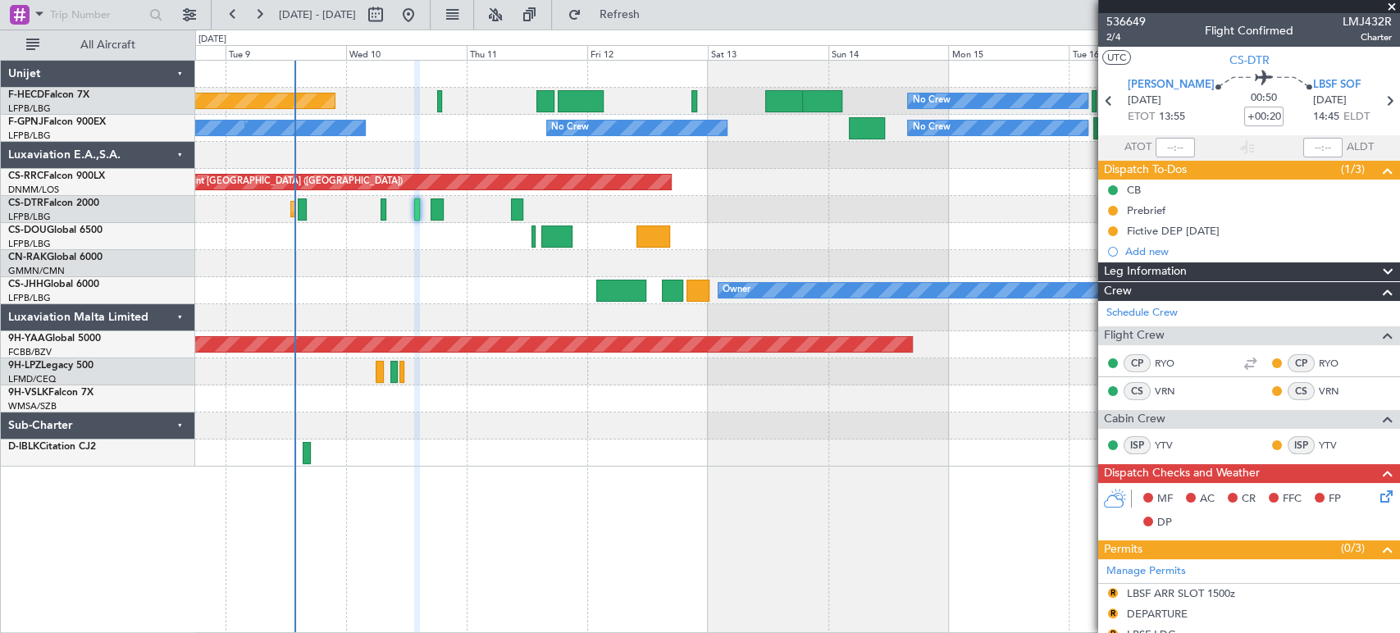
click at [499, 90] on div "No Crew Planned Maint [GEOGRAPHIC_DATA] ([GEOGRAPHIC_DATA]) No Crew No Crew No …" at bounding box center [797, 264] width 1204 height 406
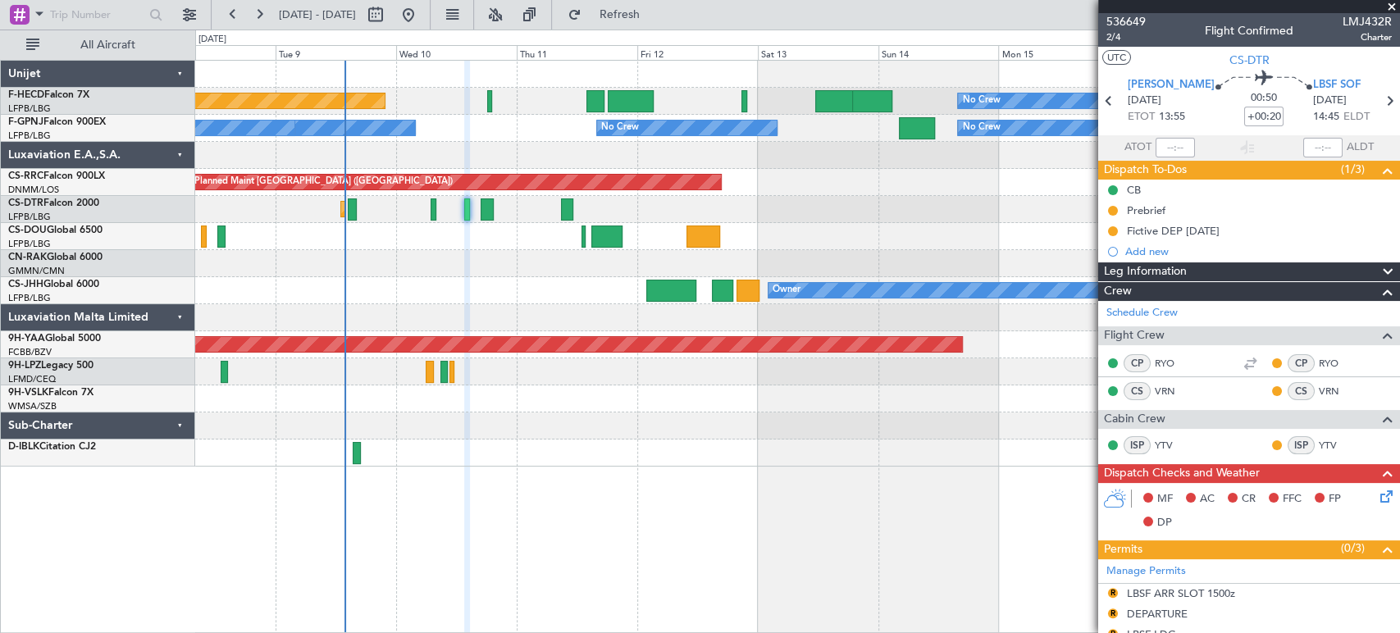
click at [440, 80] on div at bounding box center [797, 74] width 1204 height 27
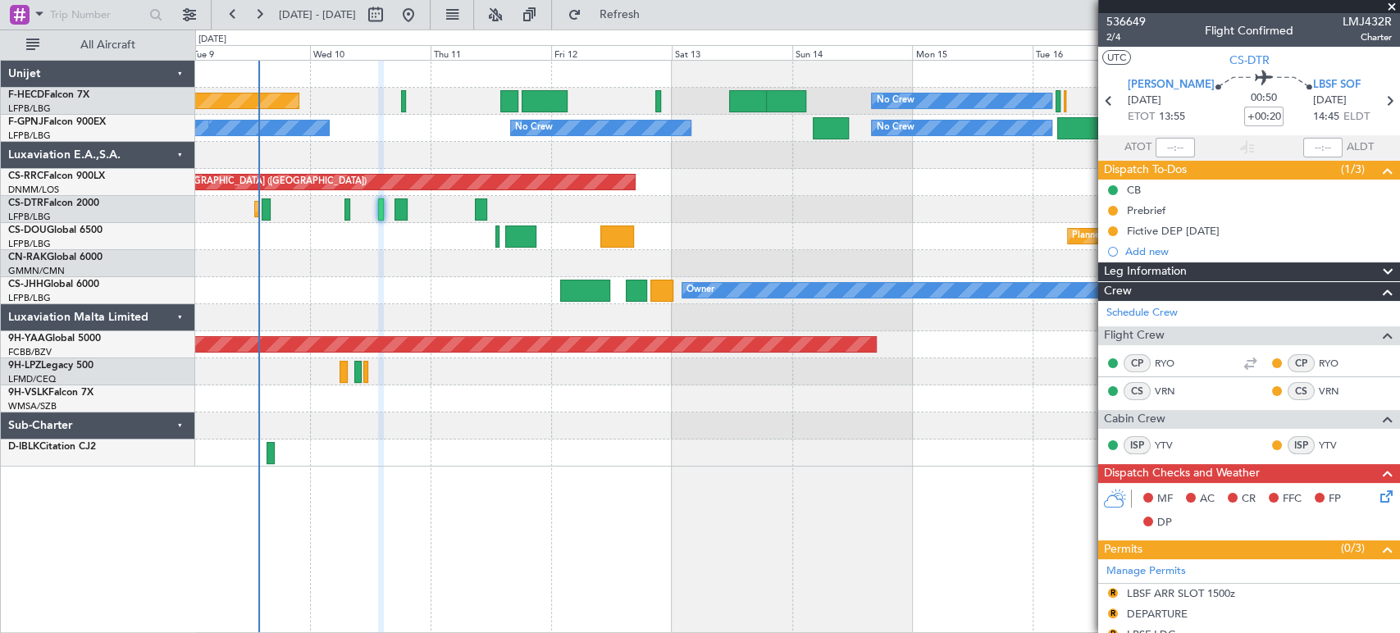
click at [355, 79] on div at bounding box center [797, 74] width 1204 height 27
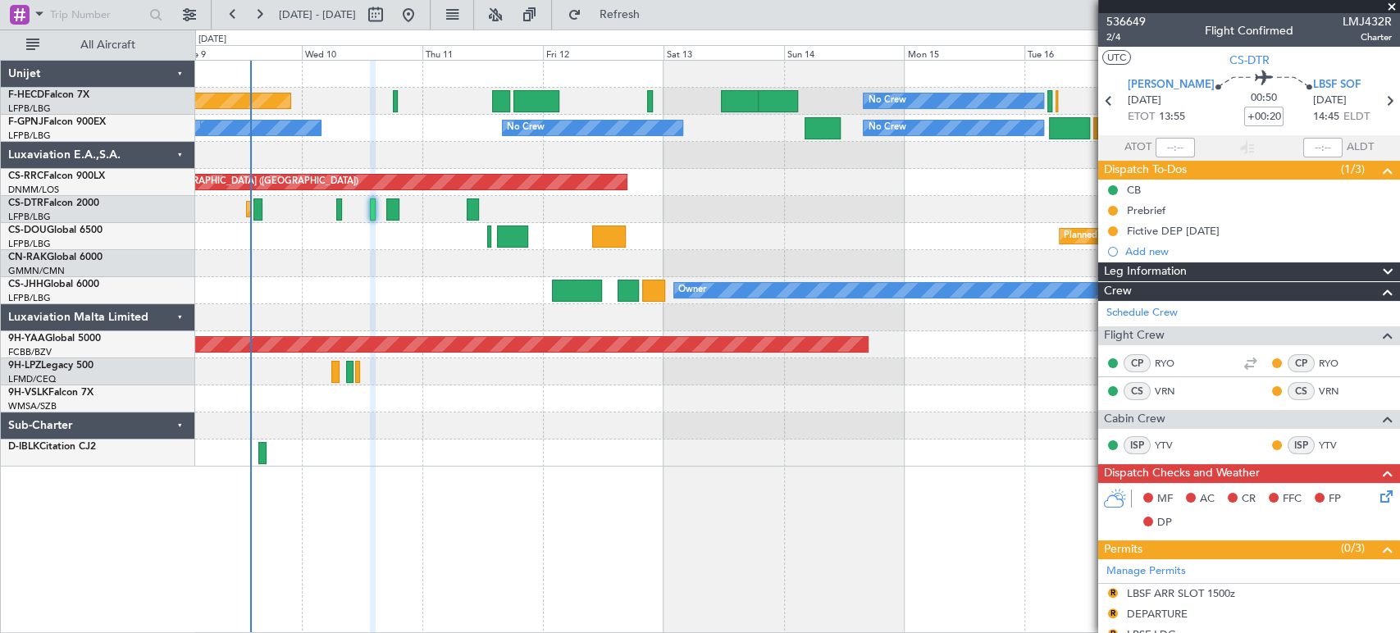
click at [345, 92] on div "No Crew Planned Maint [GEOGRAPHIC_DATA] ([GEOGRAPHIC_DATA]) No Crew No Crew" at bounding box center [797, 101] width 1204 height 27
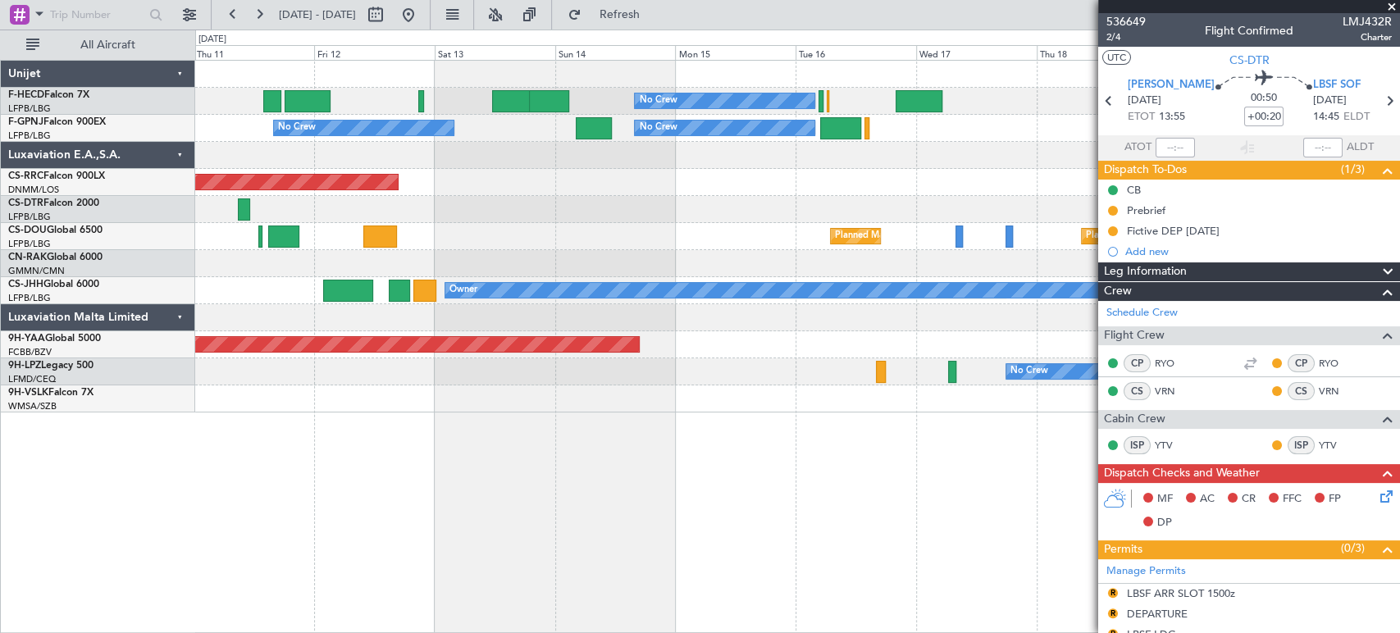
click at [458, 141] on div "No Crew No Crew Planned Maint [GEOGRAPHIC_DATA] ([GEOGRAPHIC_DATA]) No Crew No …" at bounding box center [797, 237] width 1204 height 352
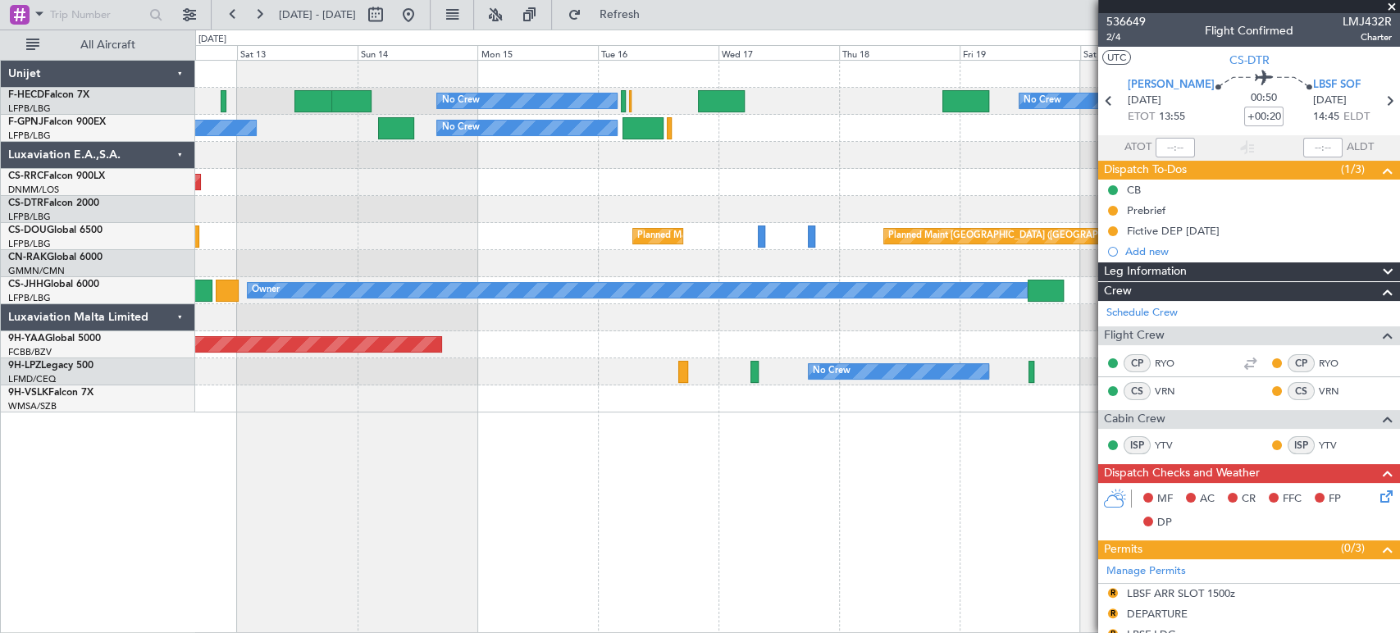
click at [537, 145] on div at bounding box center [797, 155] width 1204 height 27
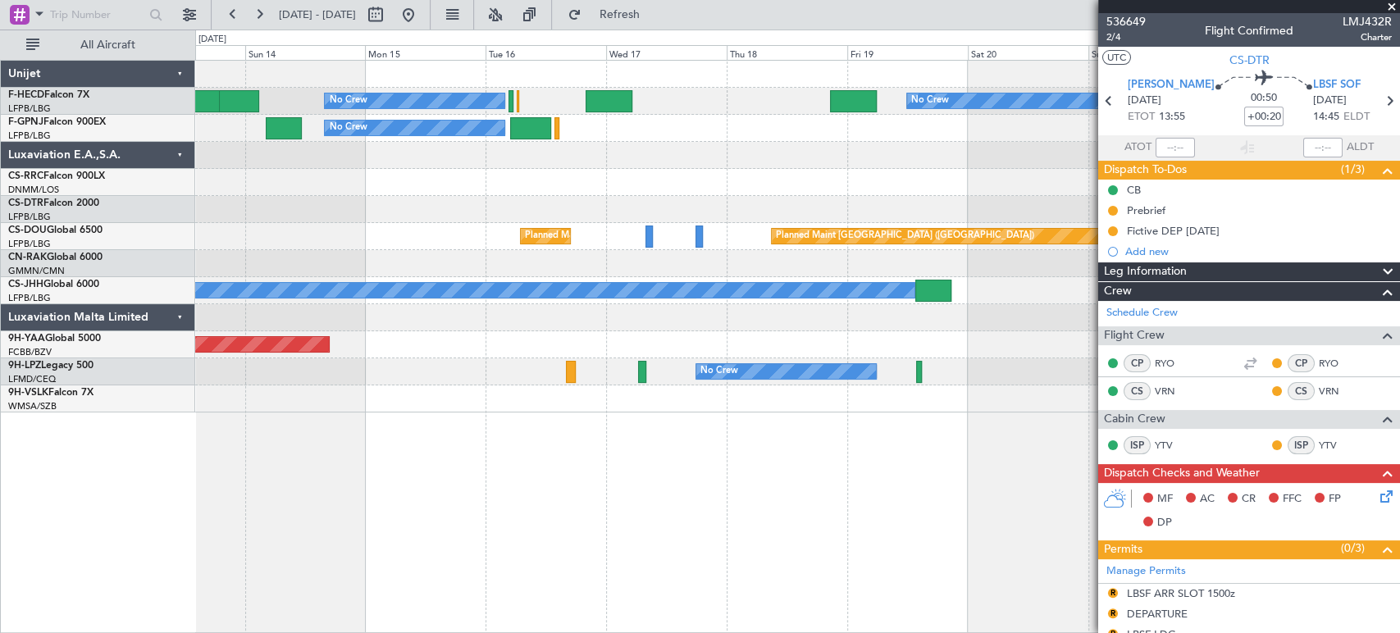
click at [375, 154] on div at bounding box center [797, 155] width 1204 height 27
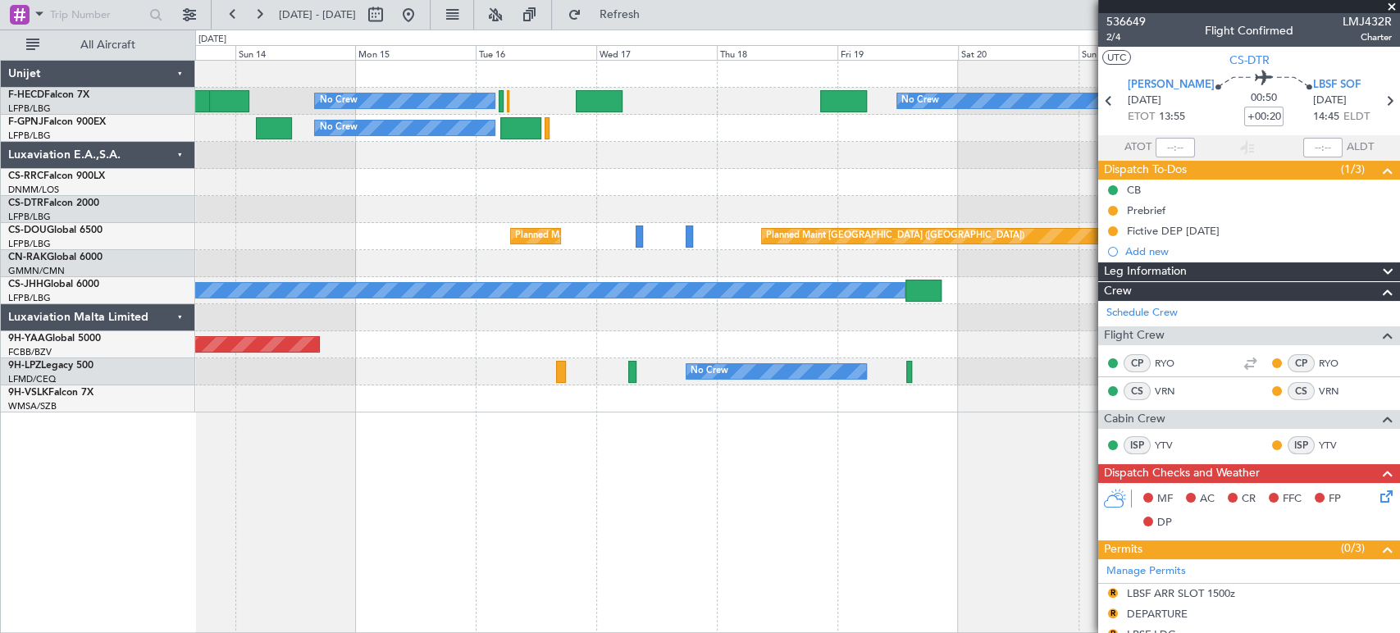
click at [368, 151] on div at bounding box center [797, 155] width 1204 height 27
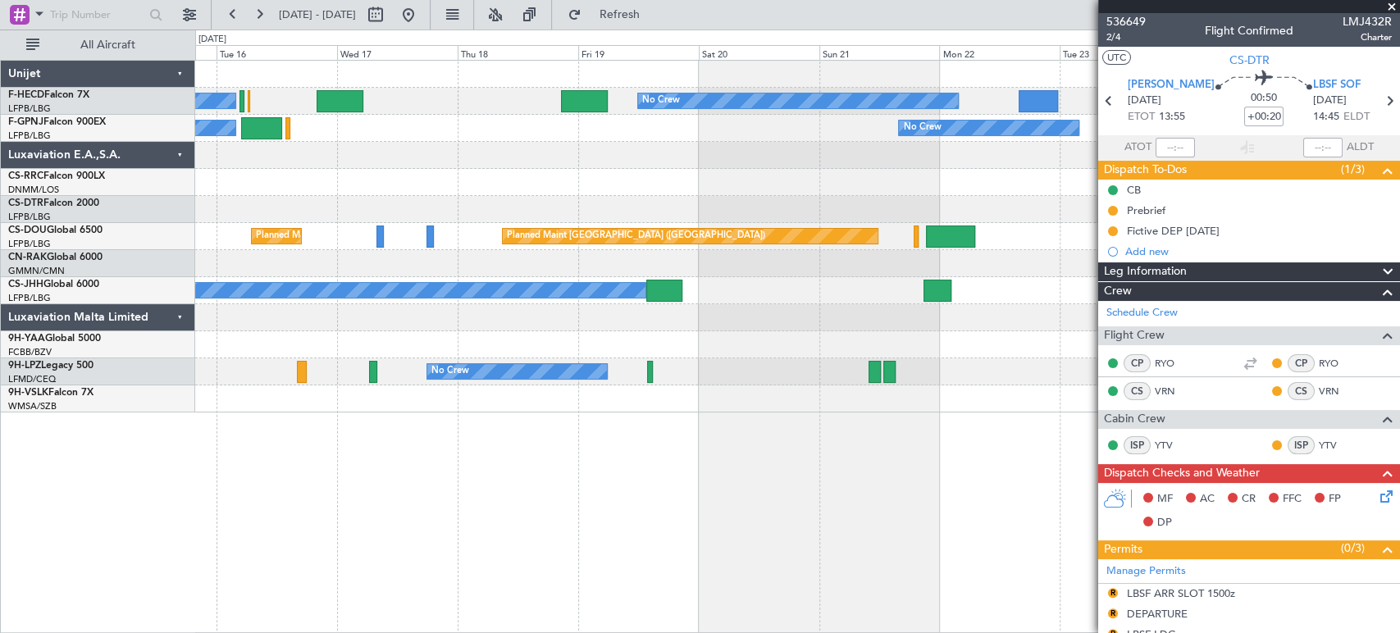
click at [435, 148] on div "No Crew No Crew No Crew No Crew No Crew Planned Maint [GEOGRAPHIC_DATA] ([GEOGR…" at bounding box center [797, 237] width 1204 height 352
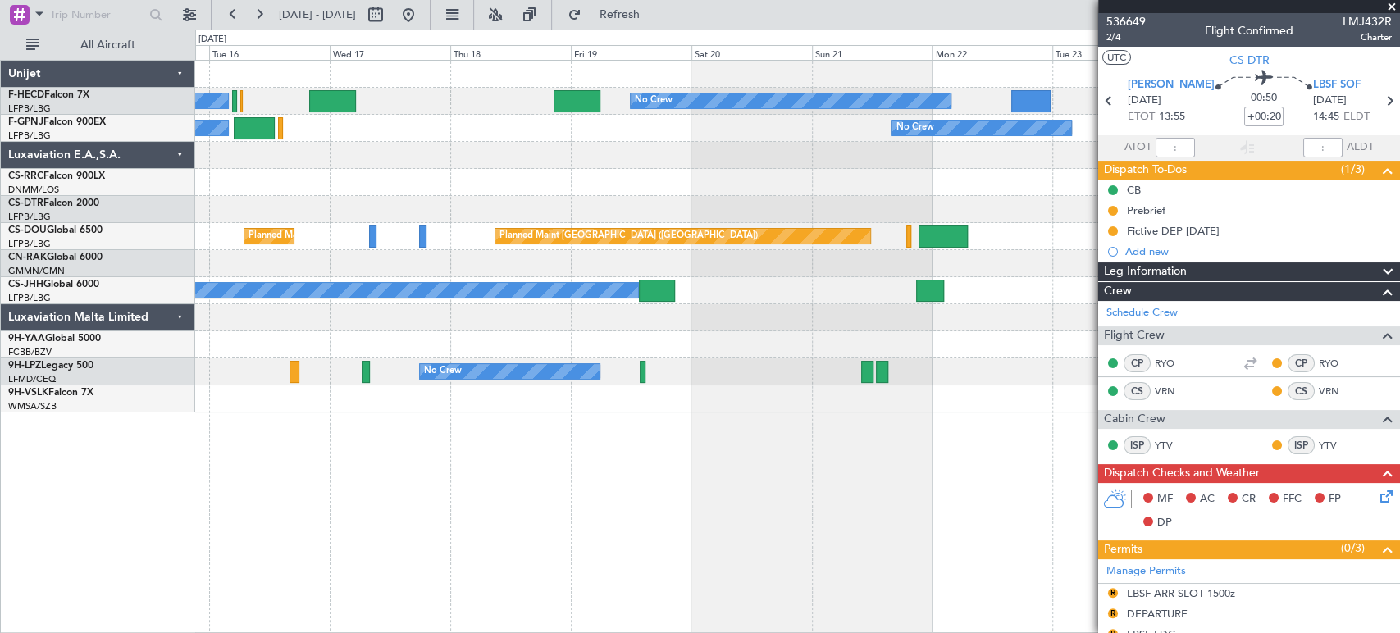
click at [416, 112] on div "No Crew No Crew No Crew" at bounding box center [797, 101] width 1204 height 27
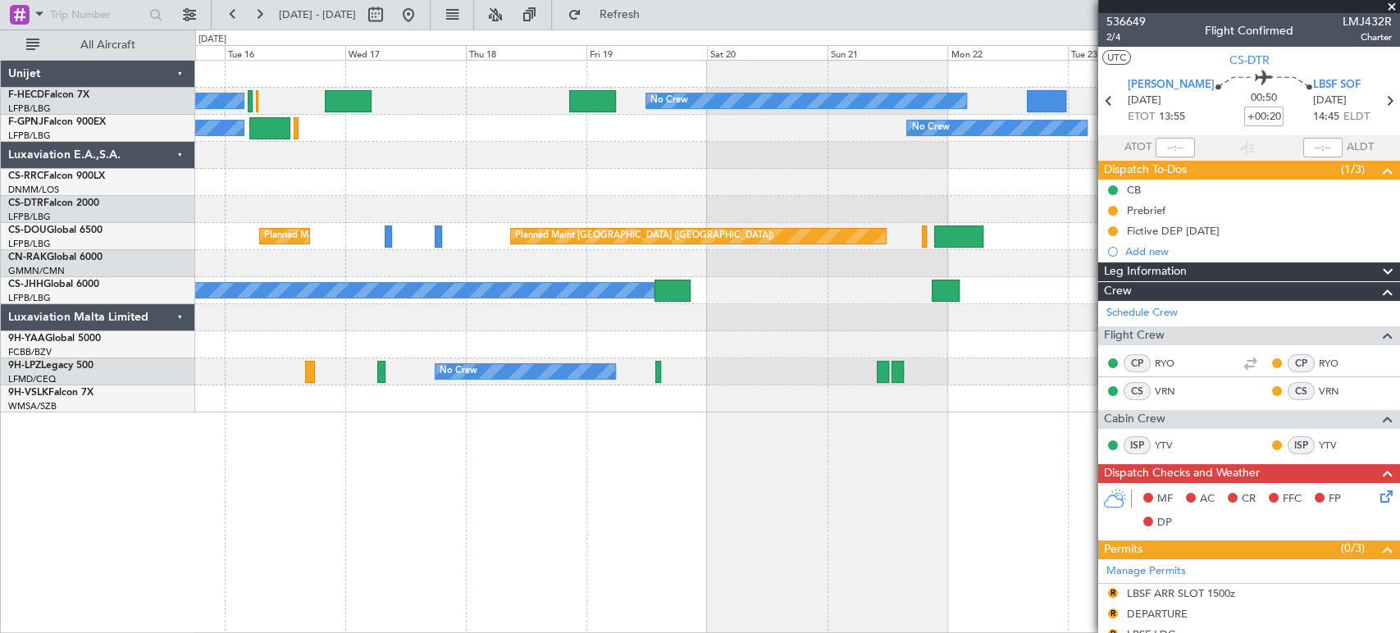
click at [238, 118] on div "No Crew No Crew No Crew No Crew No Crew Planned Maint [GEOGRAPHIC_DATA] ([GEOGR…" at bounding box center [797, 237] width 1204 height 352
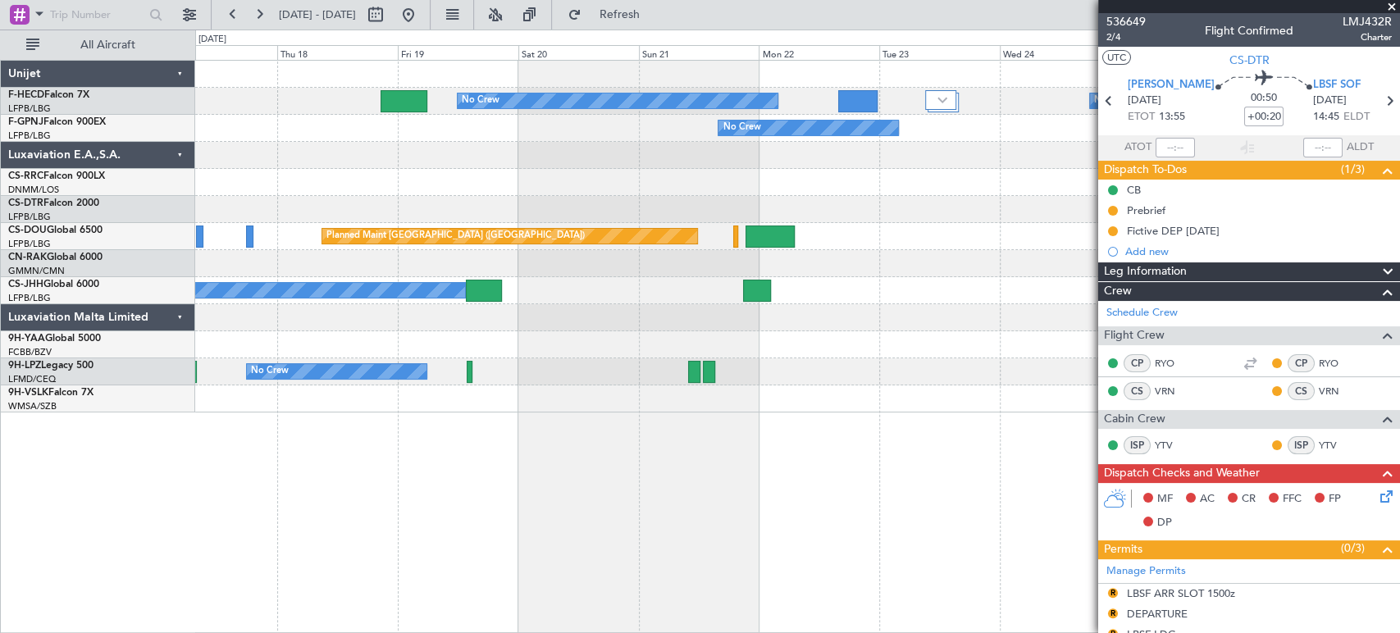
click at [534, 135] on div "No Crew No Crew" at bounding box center [797, 128] width 1204 height 27
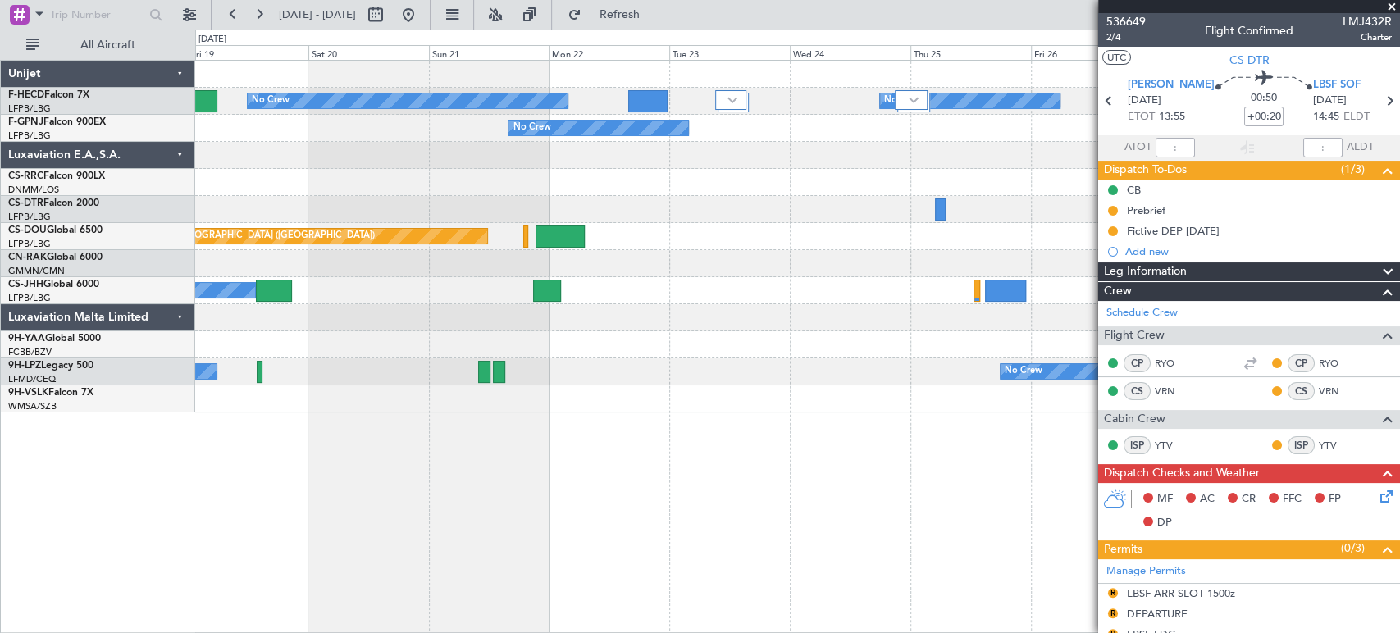
click at [482, 131] on div "No Crew" at bounding box center [797, 128] width 1204 height 27
click at [775, 160] on div at bounding box center [797, 155] width 1204 height 27
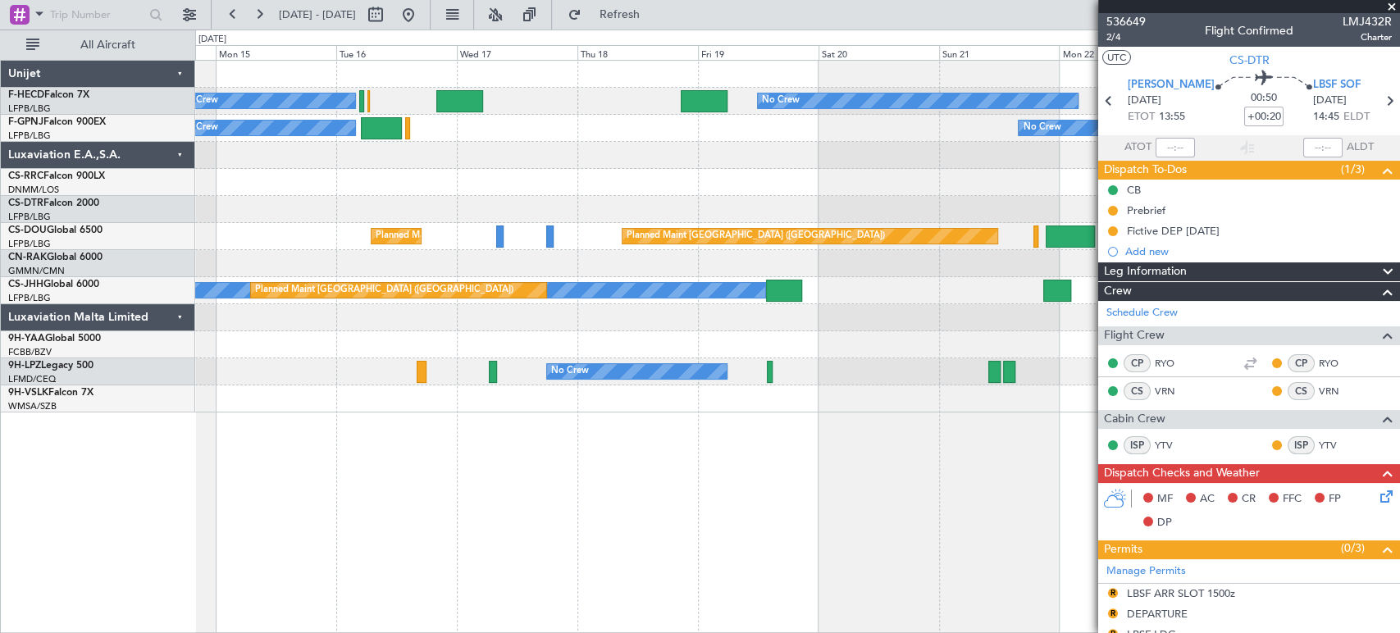
click at [971, 180] on div "No Crew No Crew No Crew No Crew No Crew No Crew Planned Maint [GEOGRAPHIC_DATA]…" at bounding box center [797, 237] width 1204 height 352
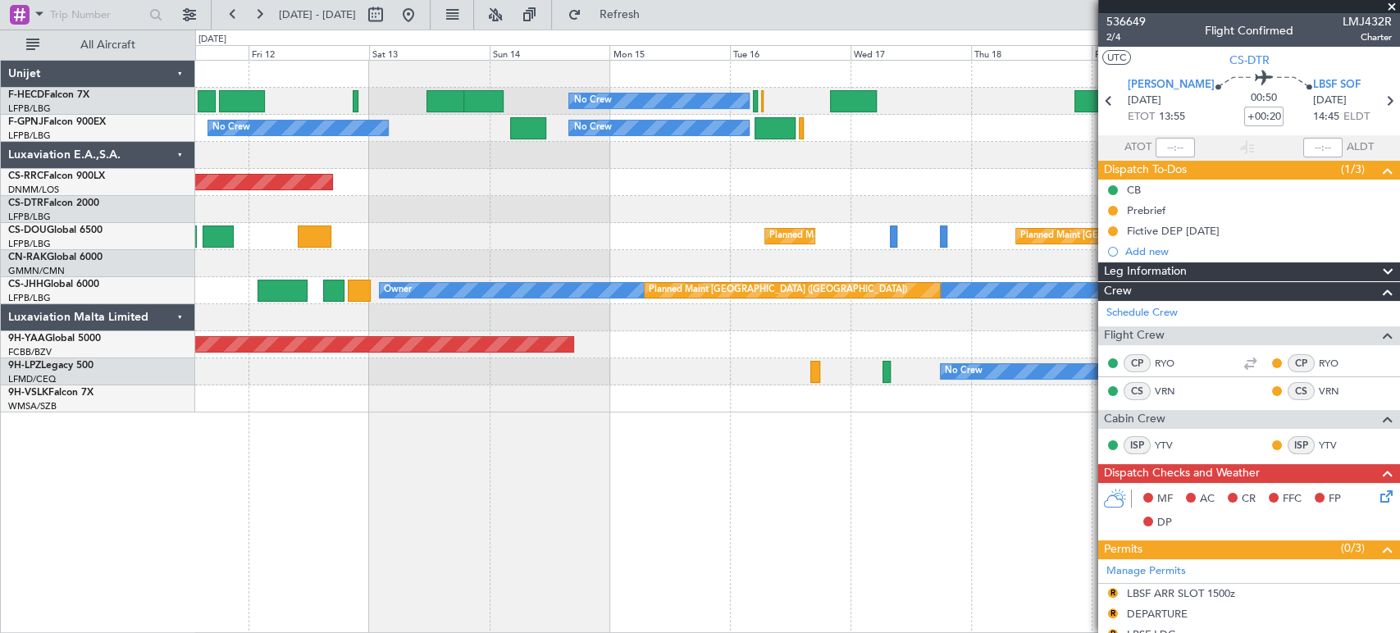
click at [1070, 212] on div "No Crew No Crew Planned Maint [GEOGRAPHIC_DATA] ([GEOGRAPHIC_DATA]) No Crew No …" at bounding box center [797, 237] width 1204 height 352
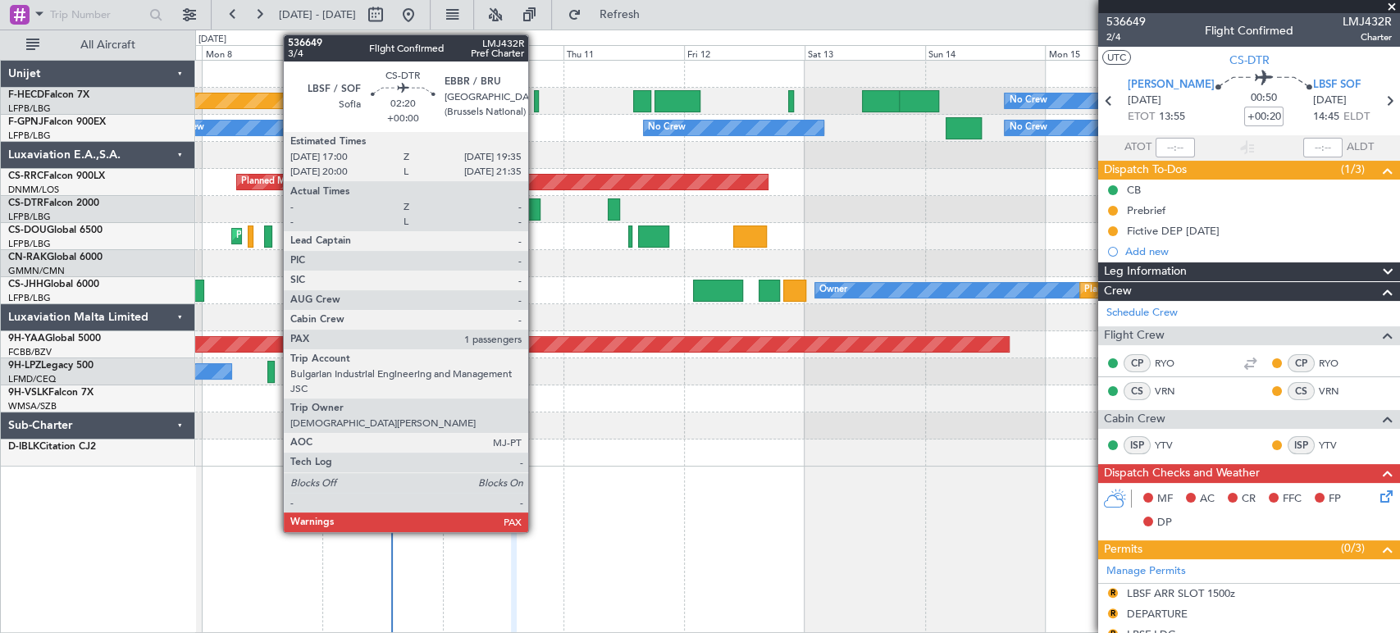
click at [536, 208] on div at bounding box center [534, 210] width 13 height 22
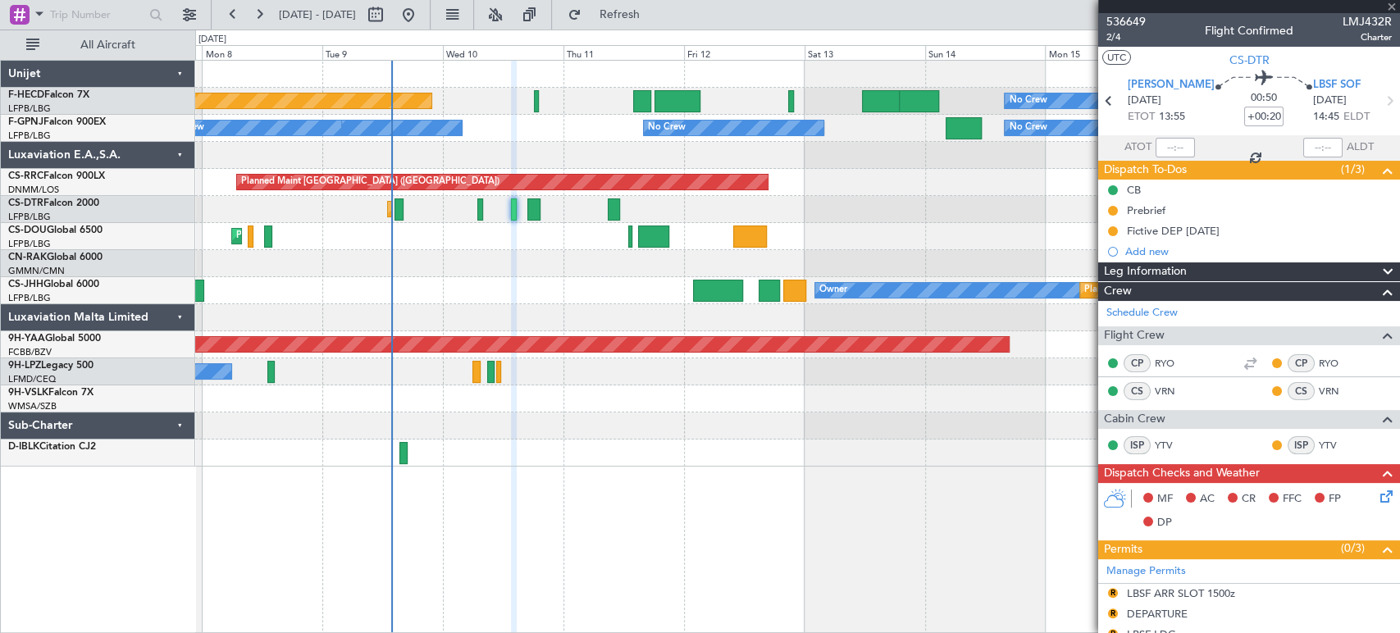
type input "1"
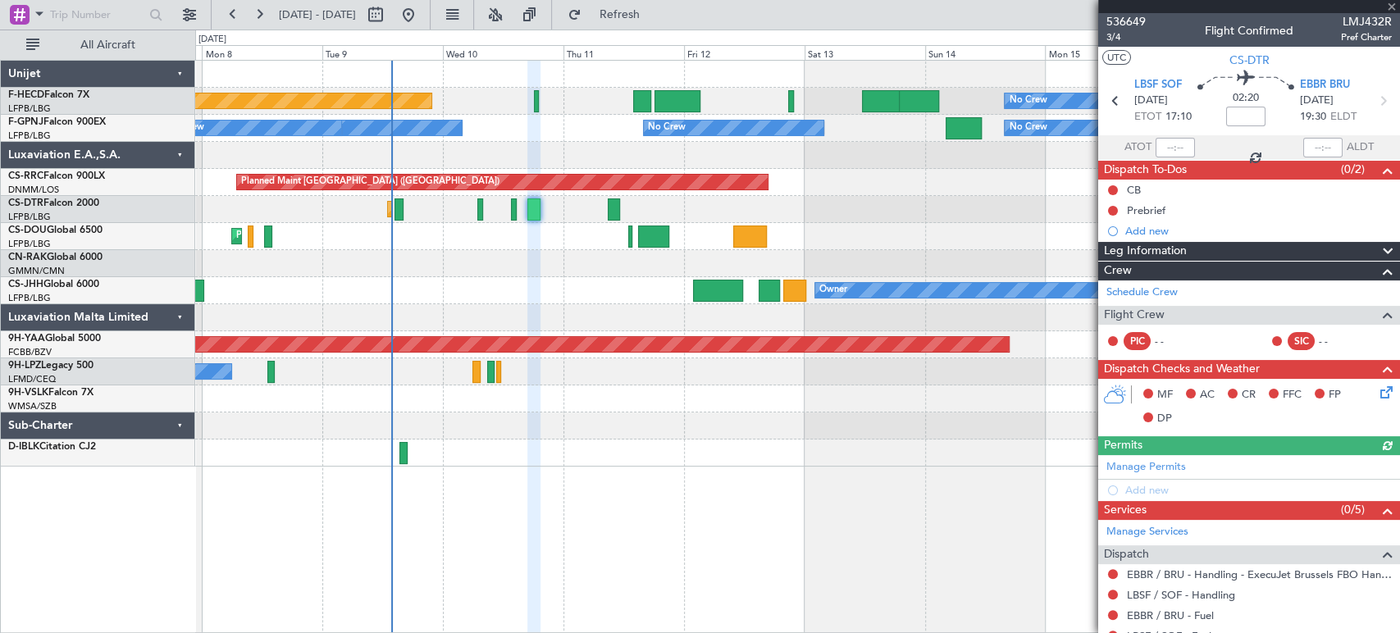
click at [1145, 22] on div "536649 3/4 Flight Confirmed LMJ432R Pref Charter" at bounding box center [1249, 29] width 302 height 33
click at [1140, 24] on span "536649" at bounding box center [1126, 21] width 39 height 17
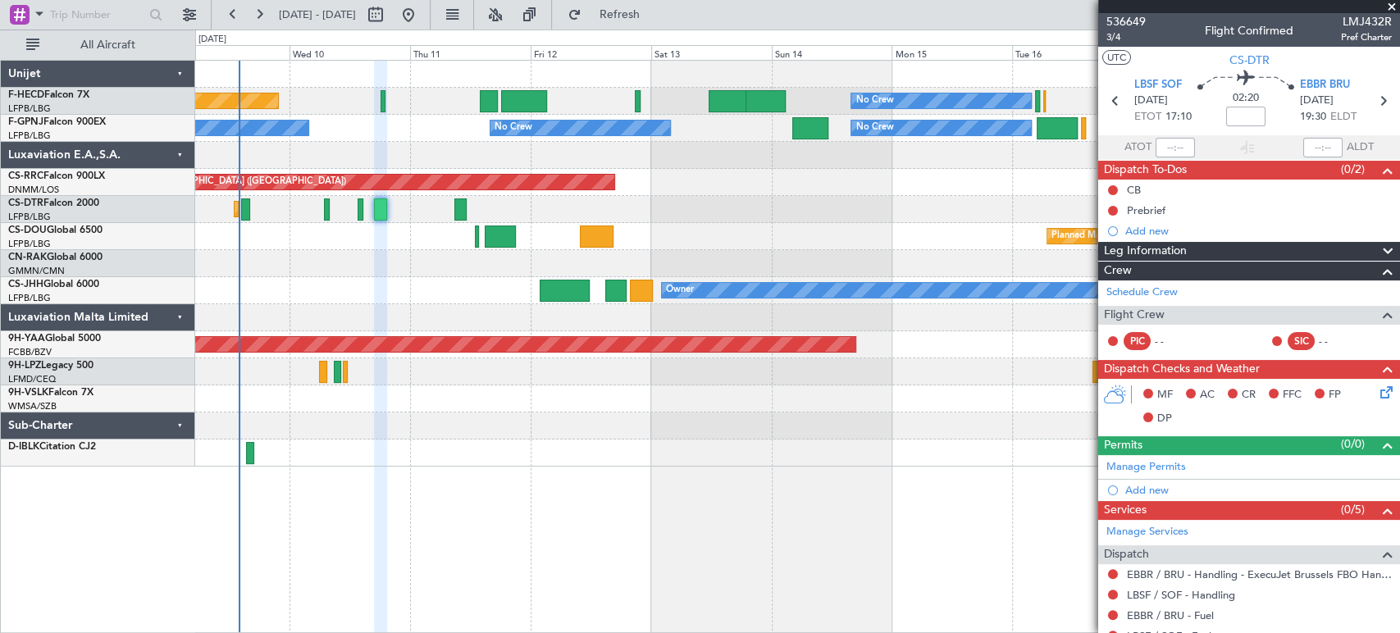
click at [413, 427] on div at bounding box center [797, 426] width 1204 height 27
click at [654, 14] on span "Refresh" at bounding box center [619, 14] width 69 height 11
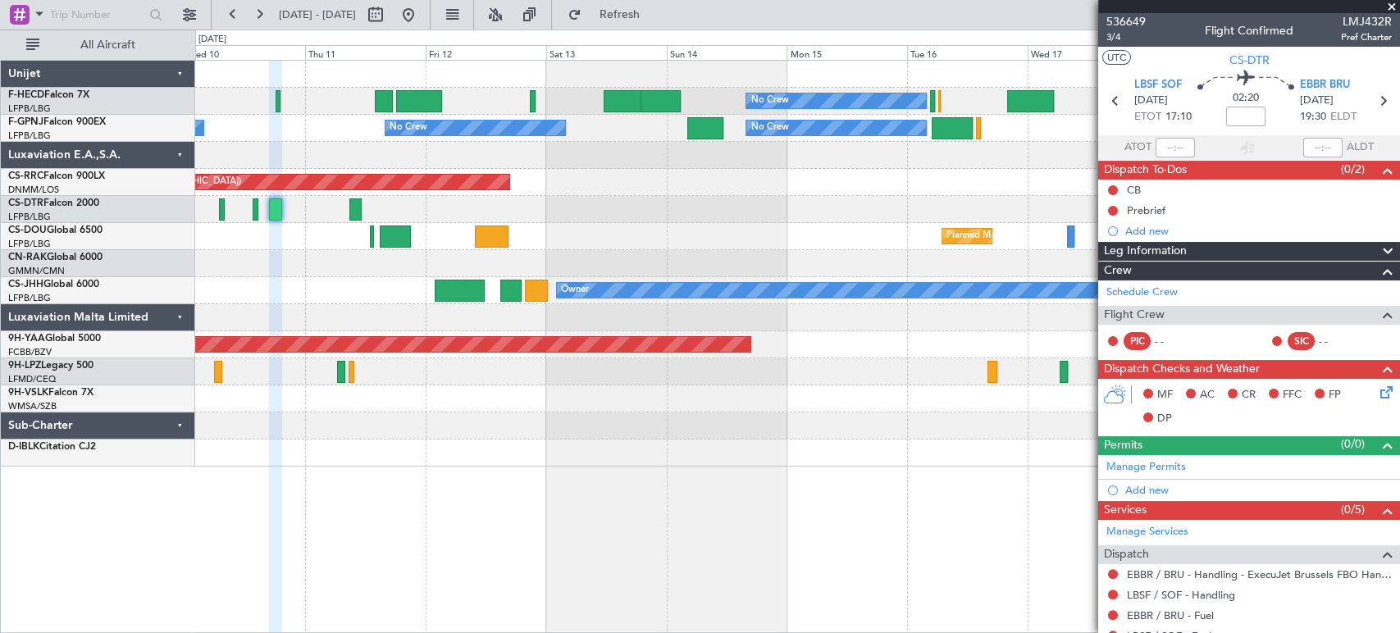
click at [385, 295] on div "No Crew No Crew Planned Maint [GEOGRAPHIC_DATA] ([GEOGRAPHIC_DATA]) No Crew No …" at bounding box center [797, 264] width 1204 height 406
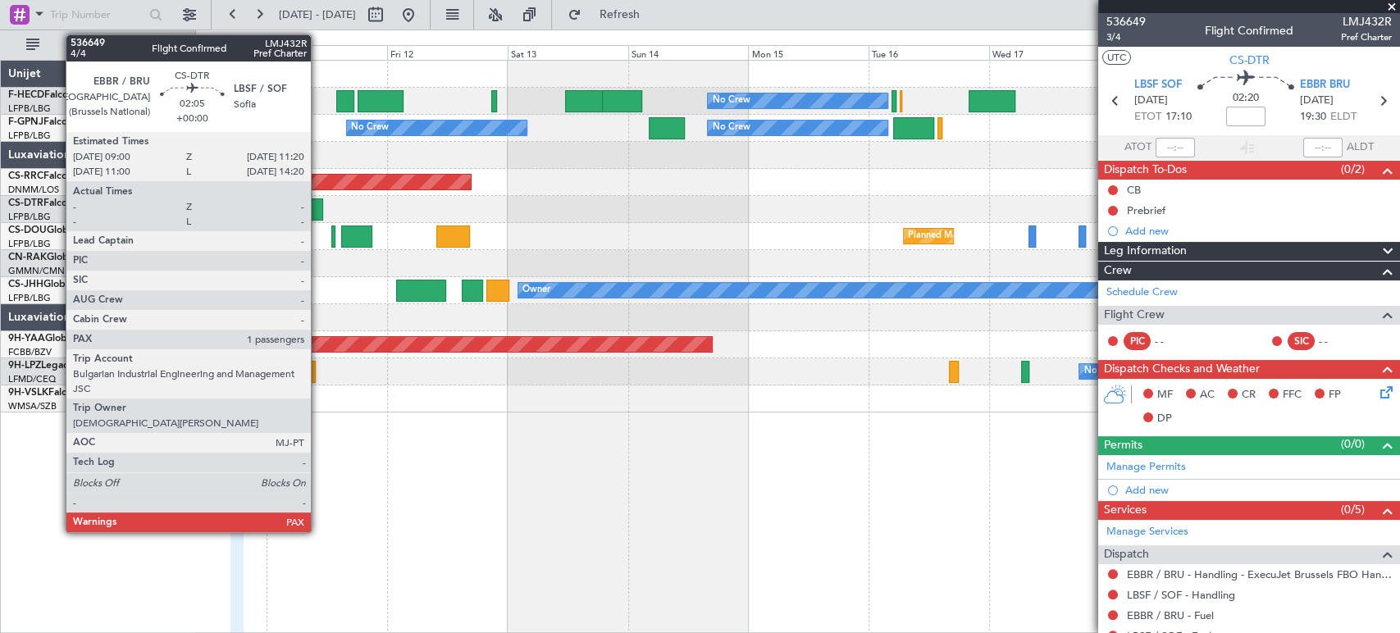
click at [318, 211] on div at bounding box center [317, 210] width 12 height 22
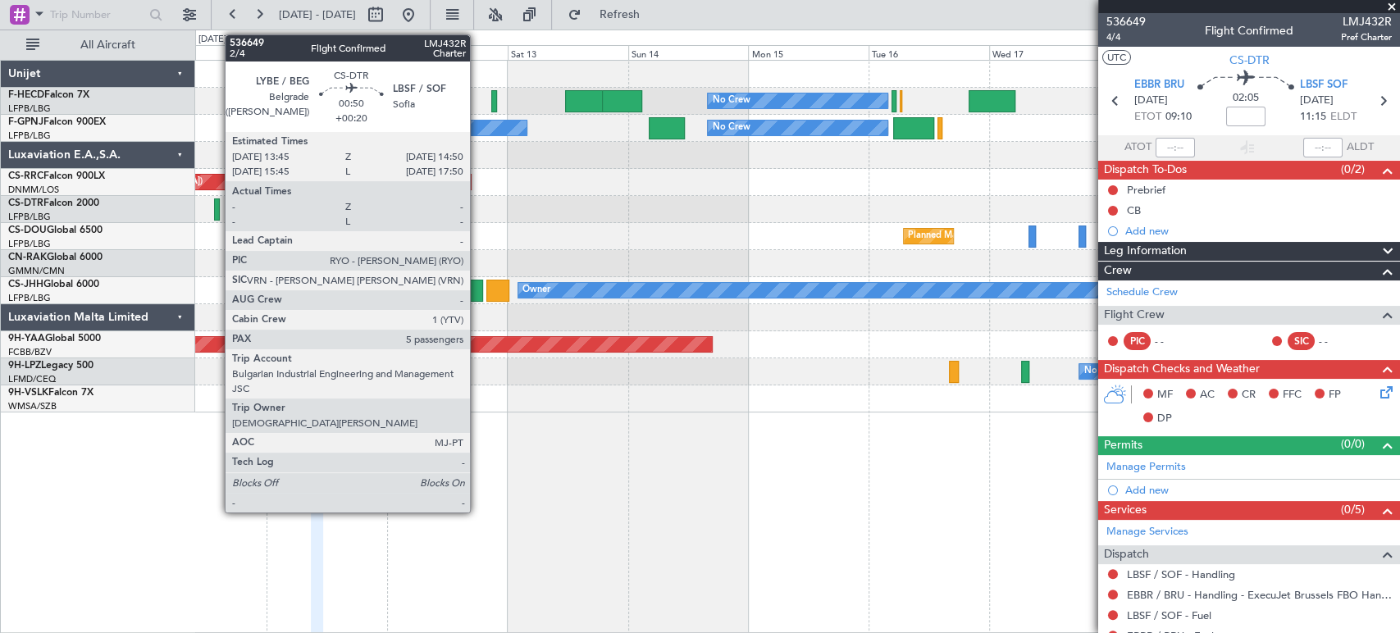
click at [217, 210] on div at bounding box center [217, 210] width 6 height 22
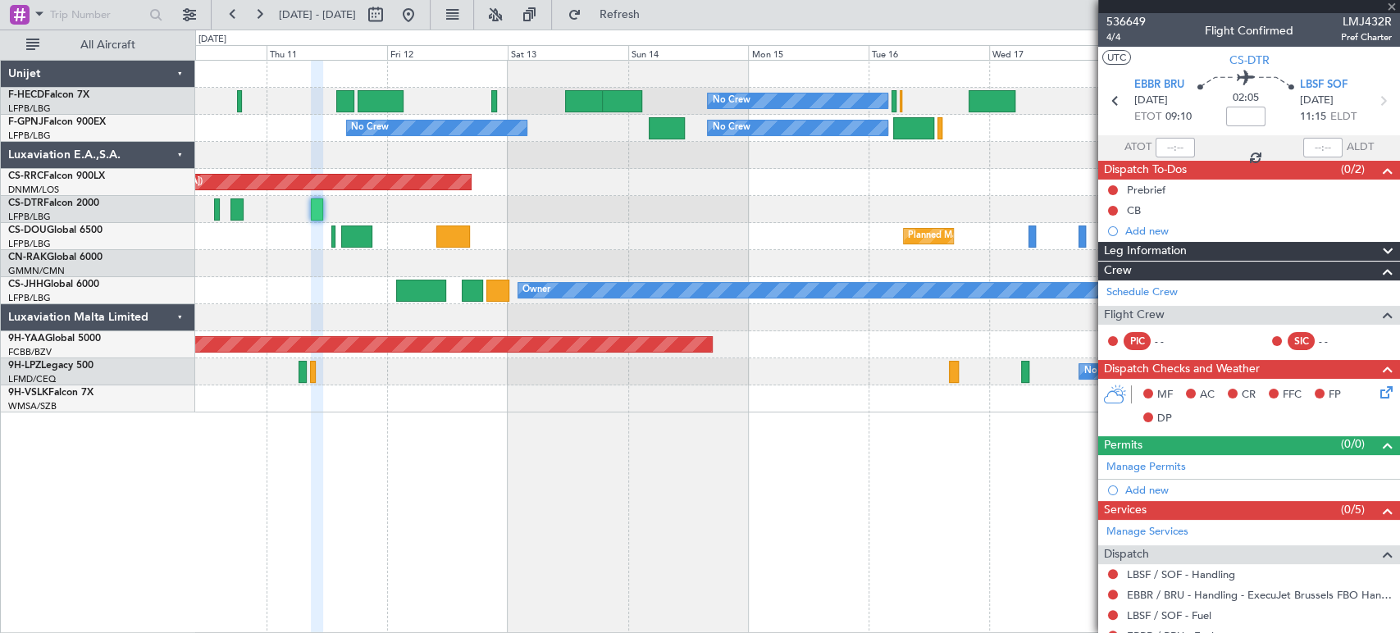
type input "+00:20"
type input "5"
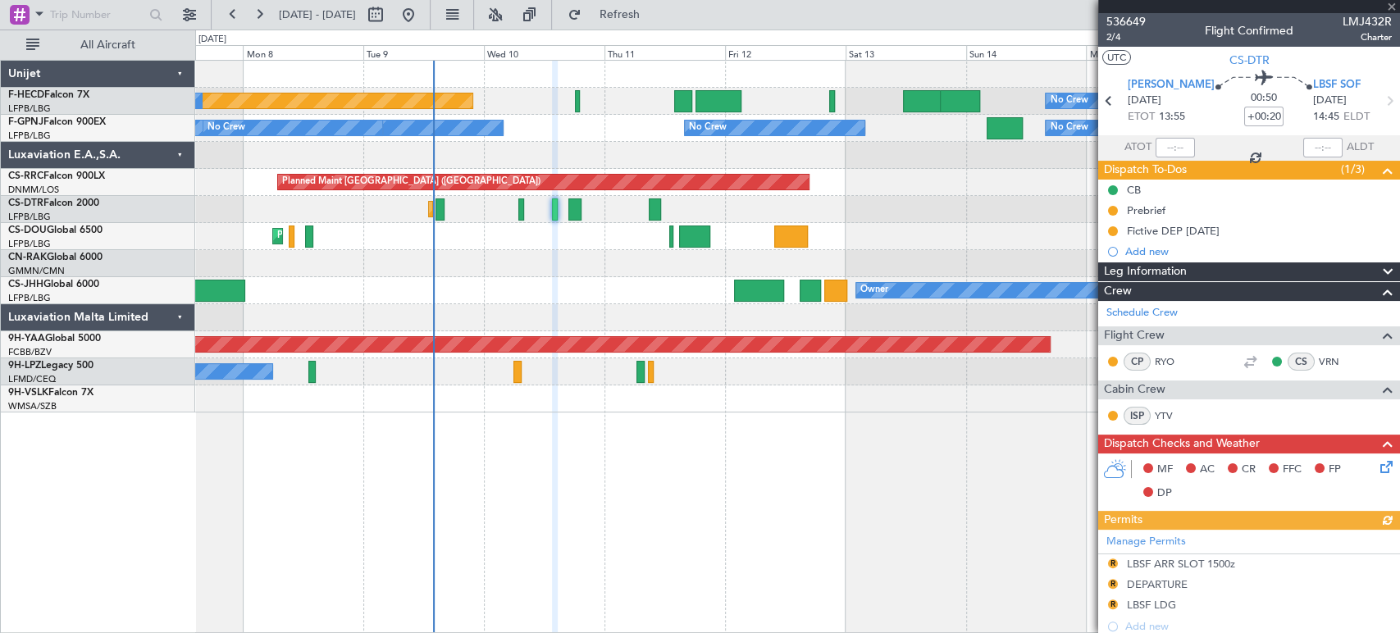
click at [579, 261] on div "No Crew Planned Maint [GEOGRAPHIC_DATA] ([GEOGRAPHIC_DATA]) No Crew No Crew No …" at bounding box center [797, 237] width 1204 height 352
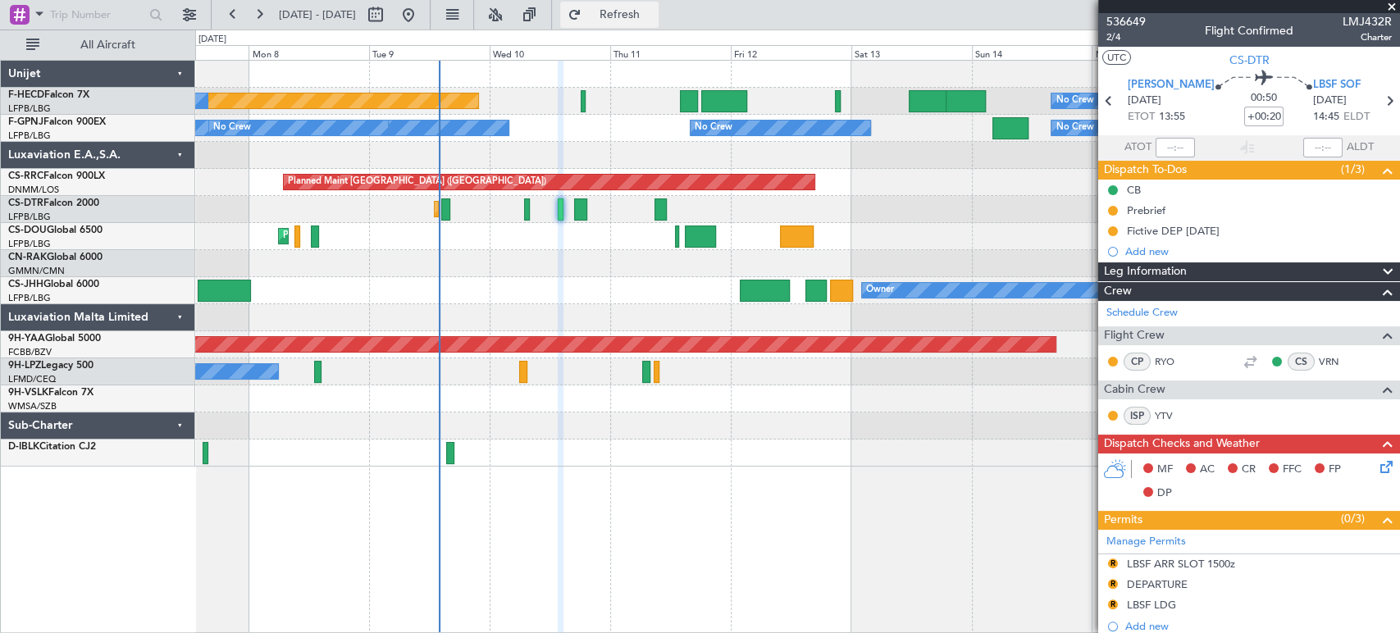
click at [653, 9] on span "Refresh" at bounding box center [619, 14] width 69 height 11
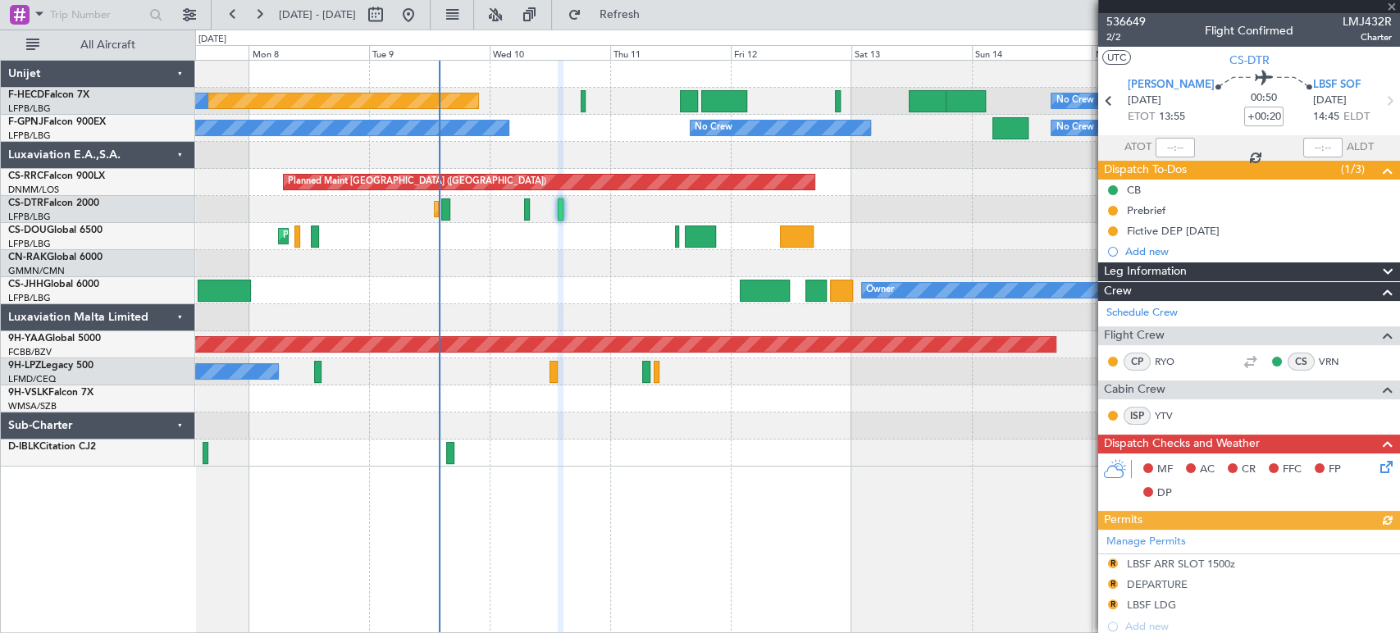
click at [556, 209] on div "Planned Maint Mugla ([GEOGRAPHIC_DATA])" at bounding box center [797, 209] width 1204 height 27
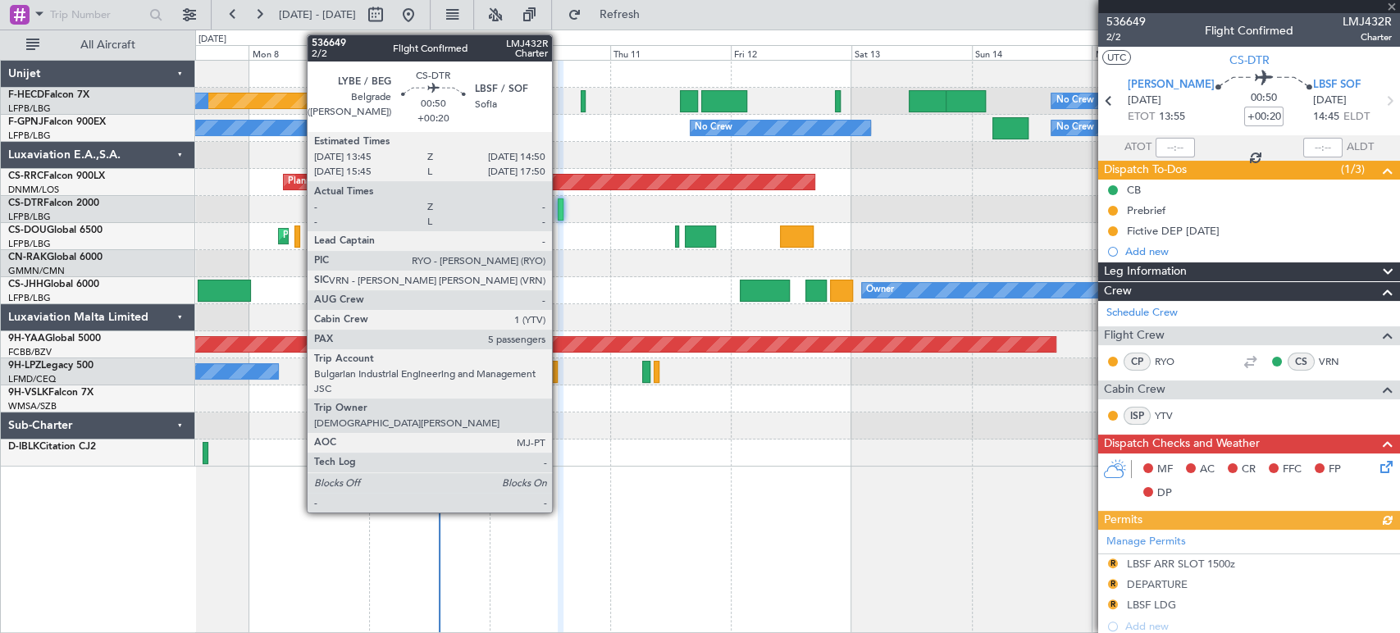
click at [560, 204] on div at bounding box center [561, 210] width 6 height 22
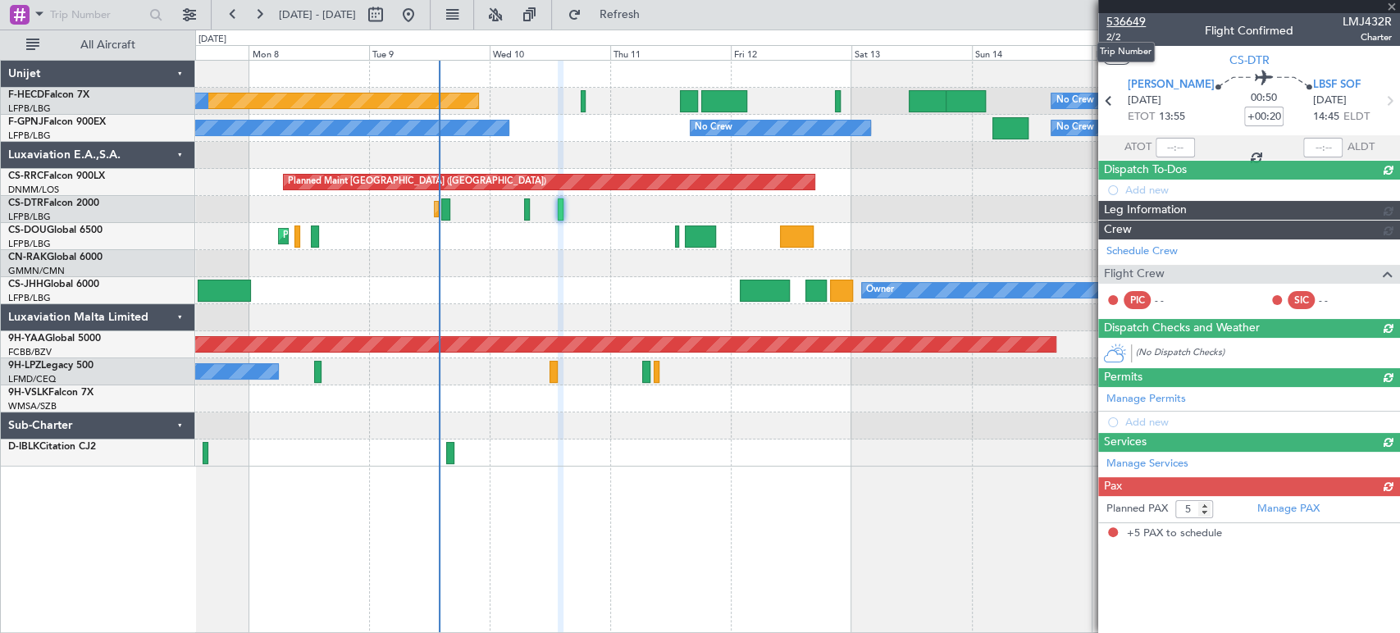
click at [1139, 17] on span "536649" at bounding box center [1126, 21] width 39 height 17
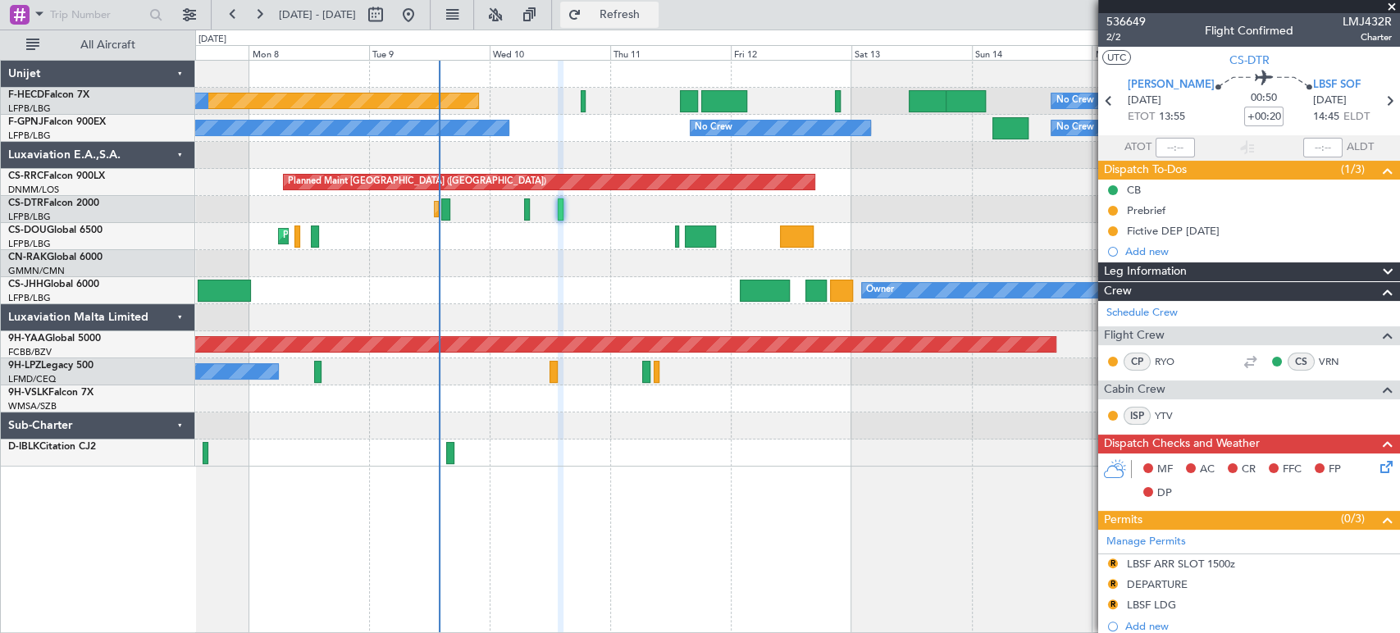
click at [654, 15] on span "Refresh" at bounding box center [619, 14] width 69 height 11
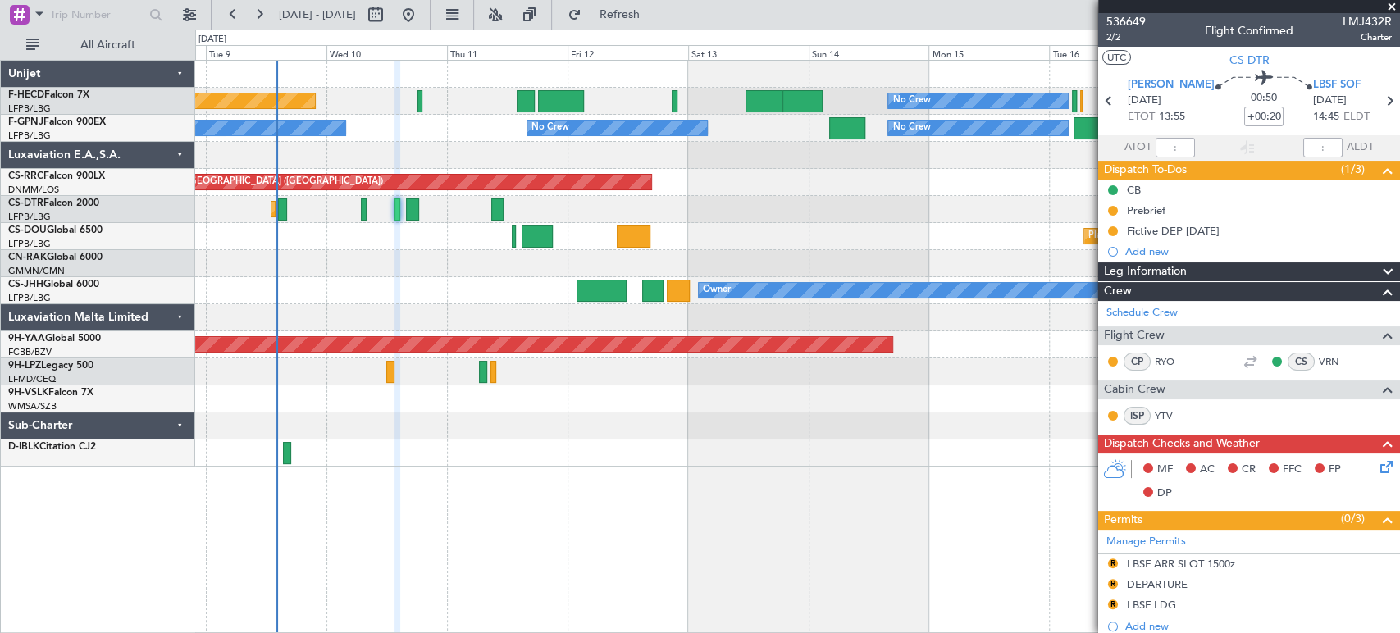
click at [385, 137] on div "No Crew Planned Maint [GEOGRAPHIC_DATA] ([GEOGRAPHIC_DATA]) No Crew No Crew No …" at bounding box center [797, 264] width 1204 height 406
click at [646, 11] on span "Refresh" at bounding box center [619, 14] width 69 height 11
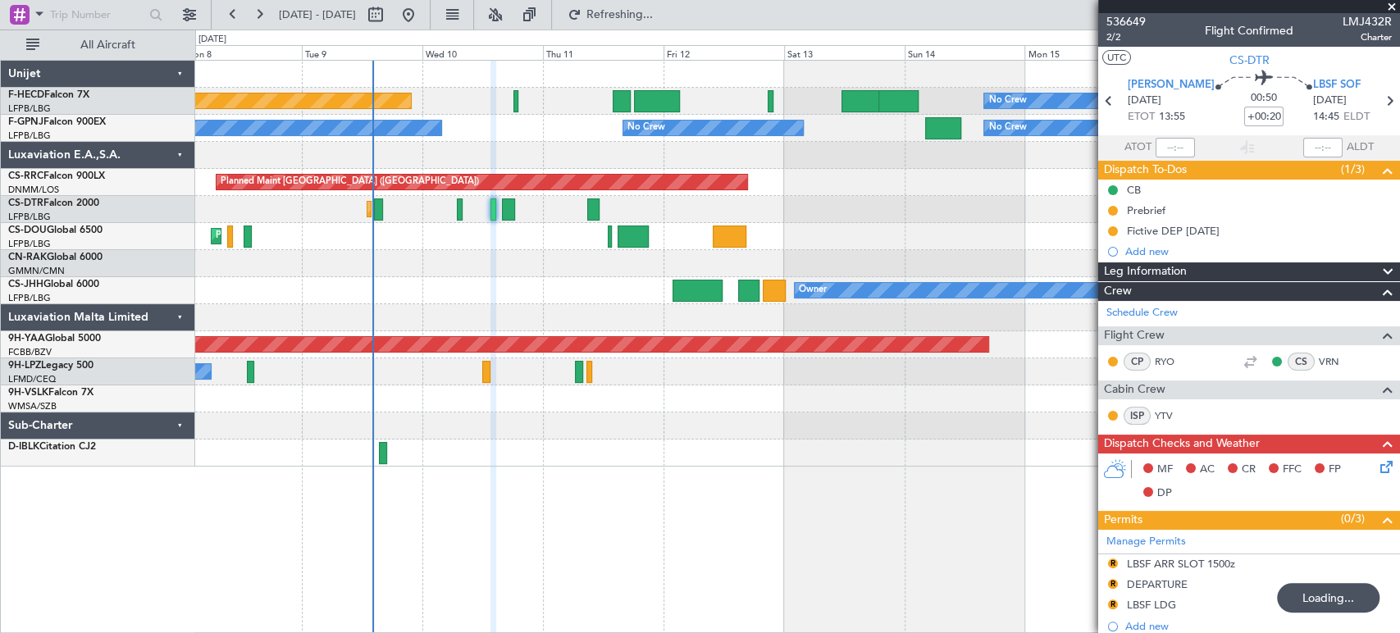
click at [448, 154] on div at bounding box center [797, 155] width 1204 height 27
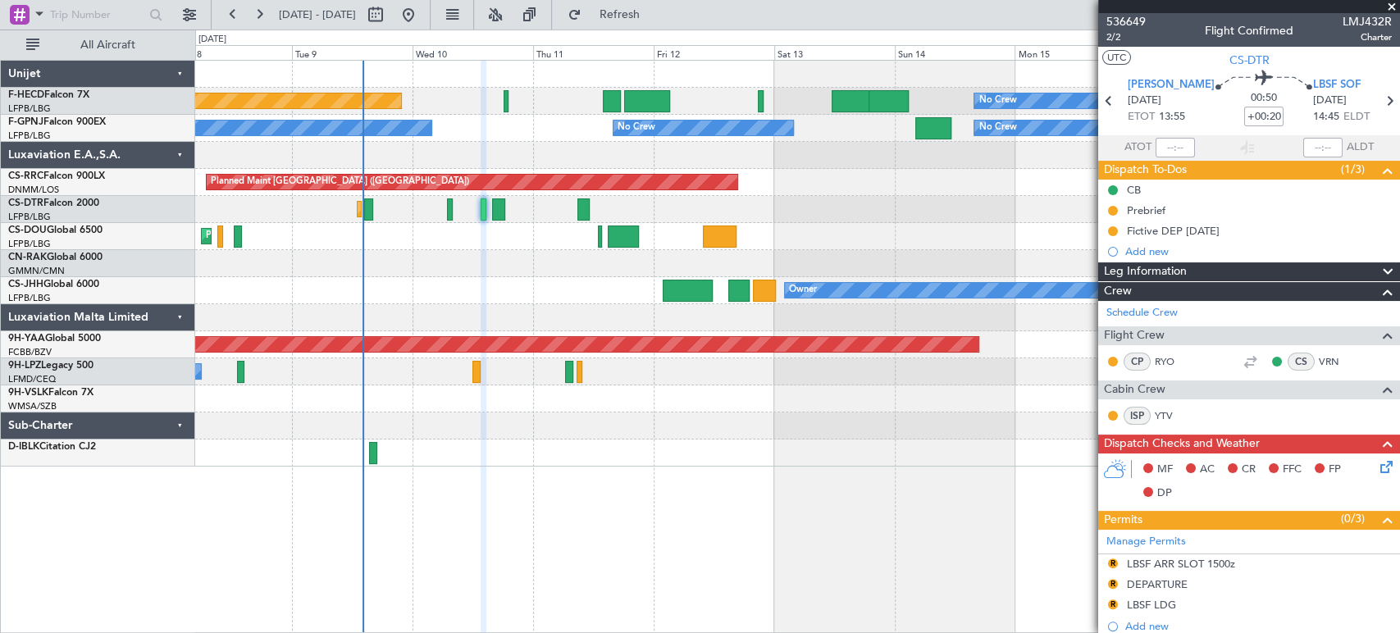
click at [407, 244] on div "Planned Maint [GEOGRAPHIC_DATA] ([GEOGRAPHIC_DATA]) Planned Maint [GEOGRAPHIC_D…" at bounding box center [797, 236] width 1204 height 27
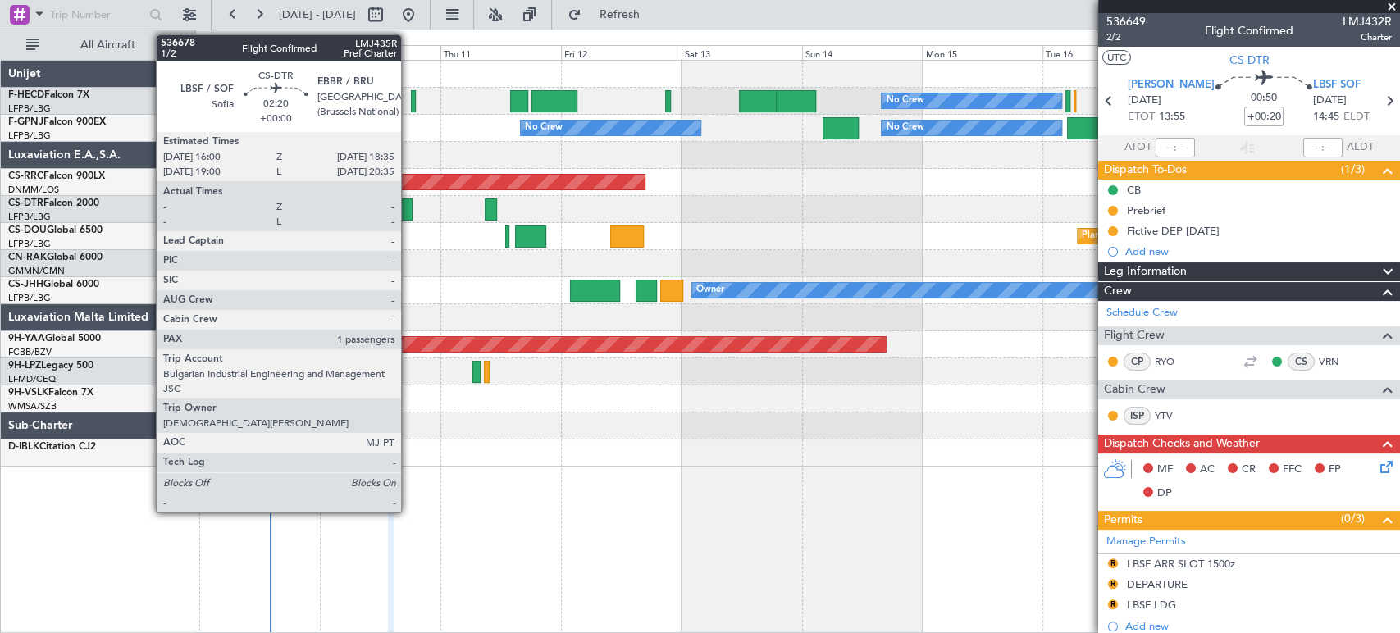
click at [408, 211] on div at bounding box center [406, 210] width 13 height 22
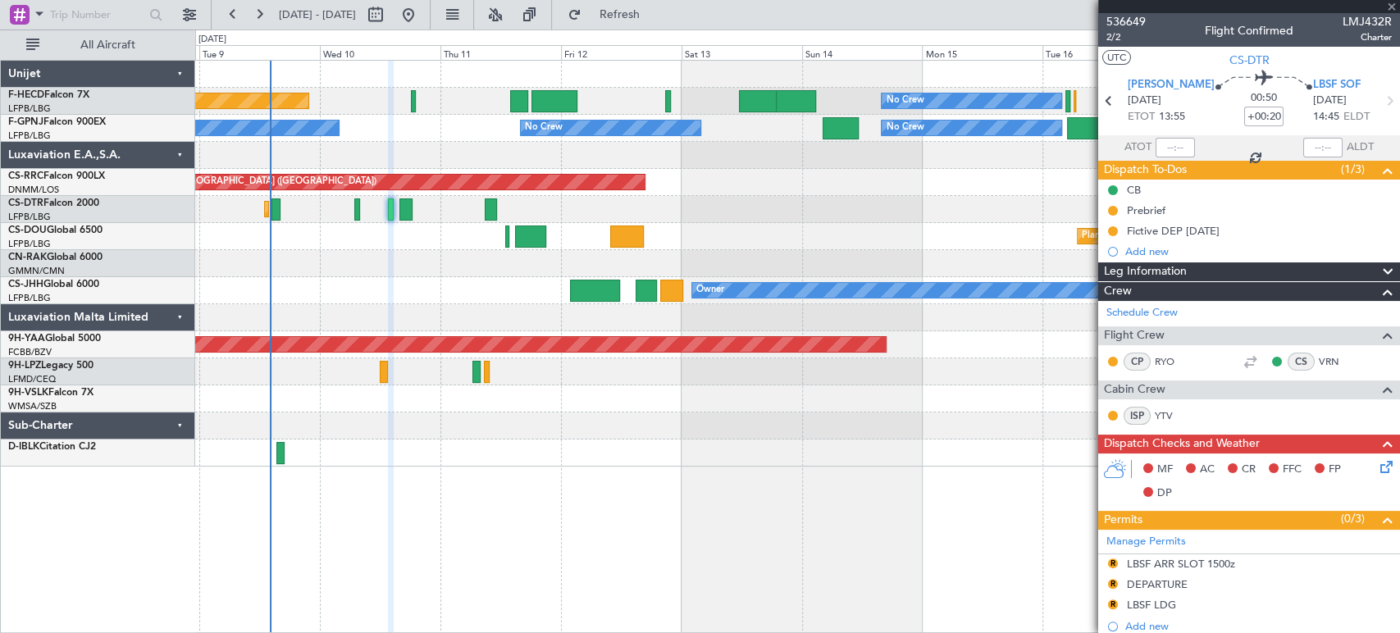
type input "1"
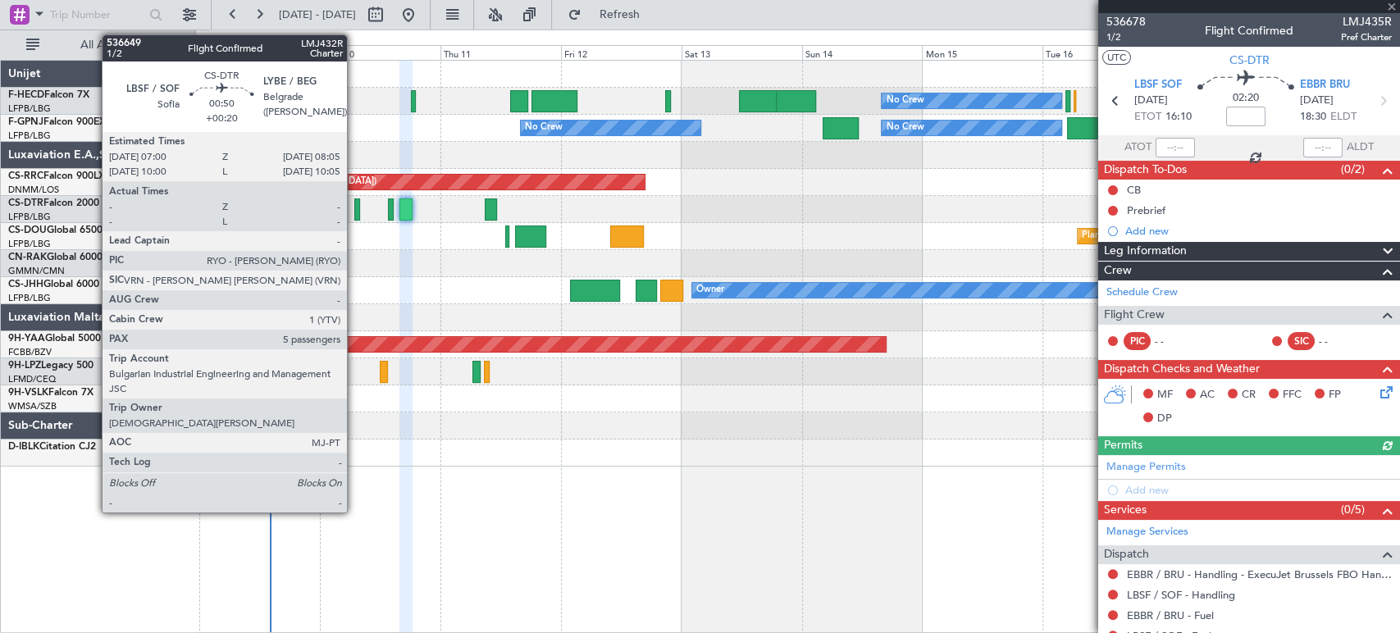
click at [354, 203] on div at bounding box center [357, 210] width 6 height 22
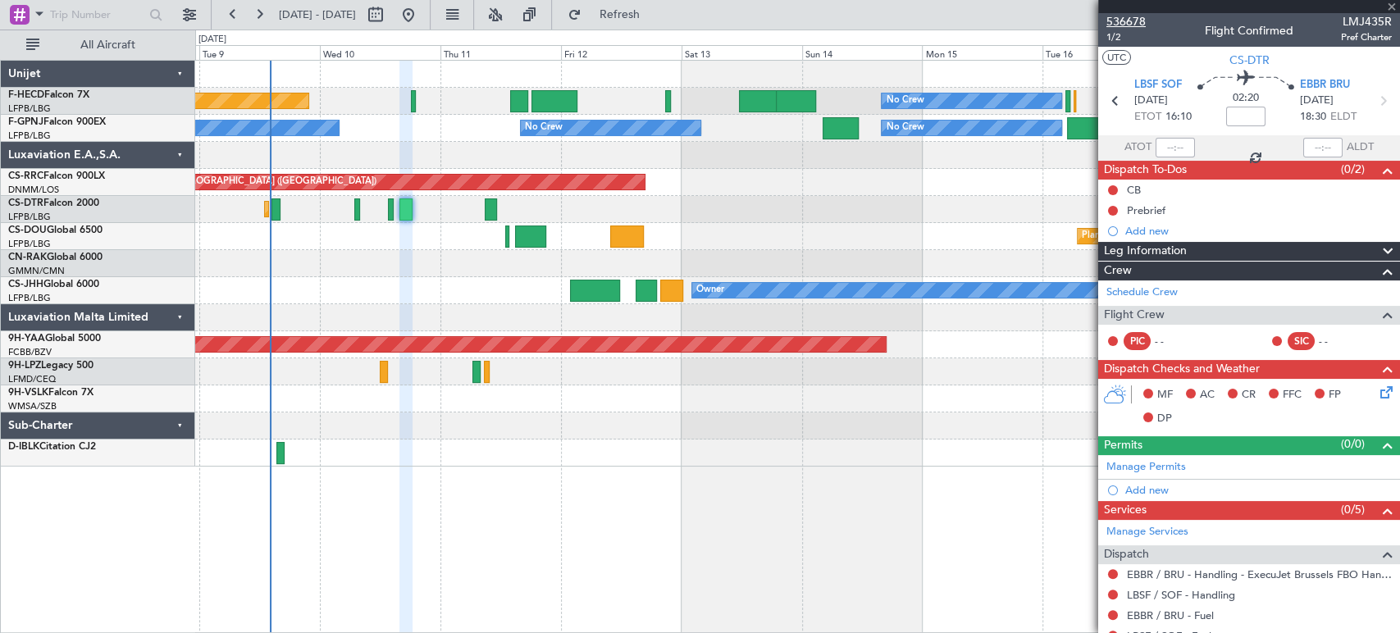
type input "+00:20"
type input "5"
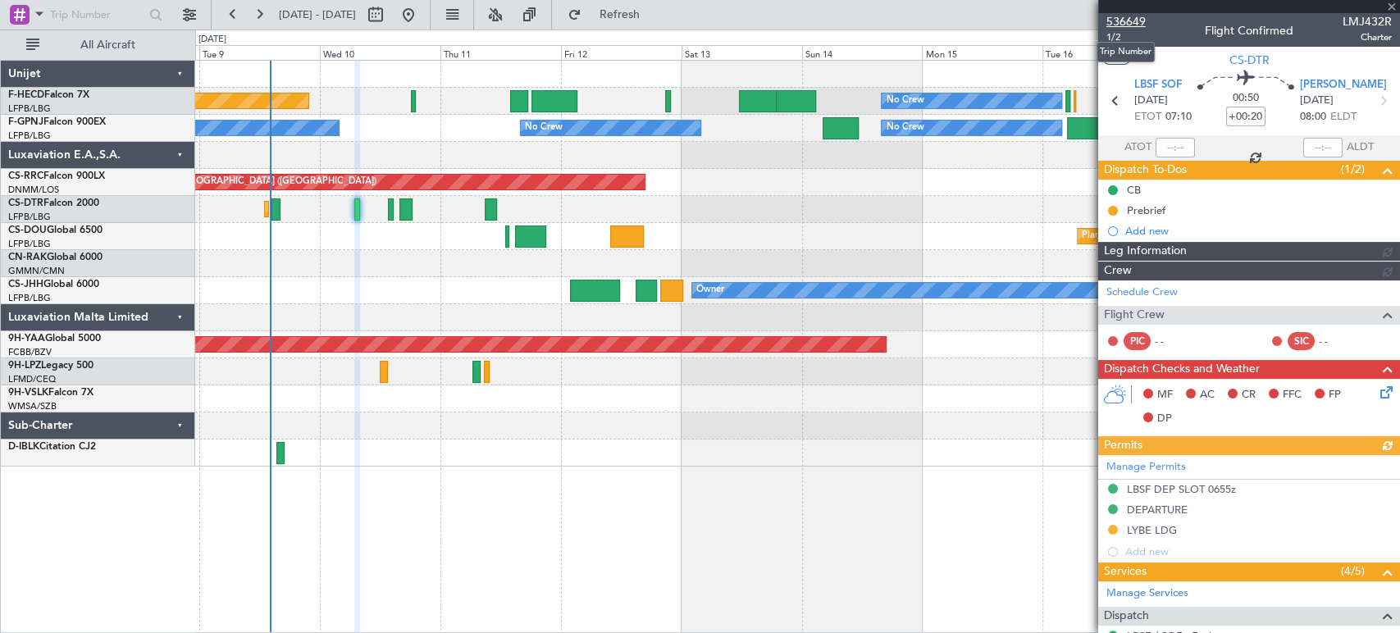
click at [1135, 20] on span "536649" at bounding box center [1126, 21] width 39 height 17
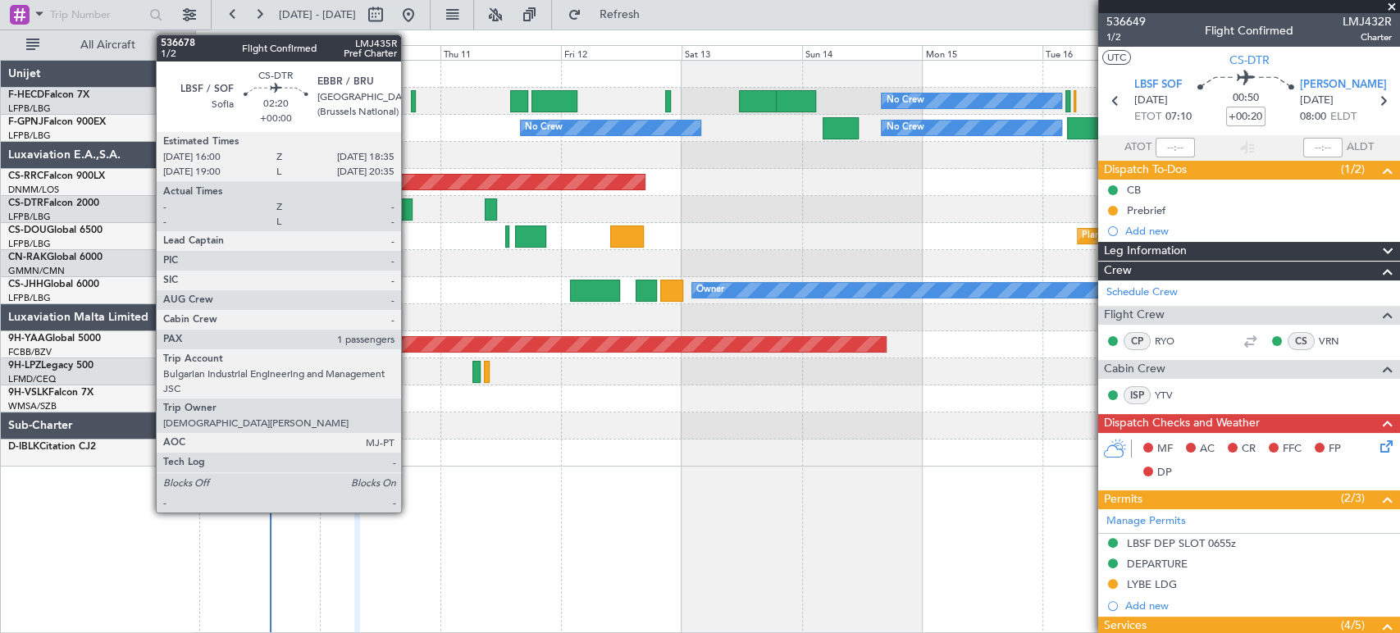
click at [408, 211] on div at bounding box center [406, 210] width 13 height 22
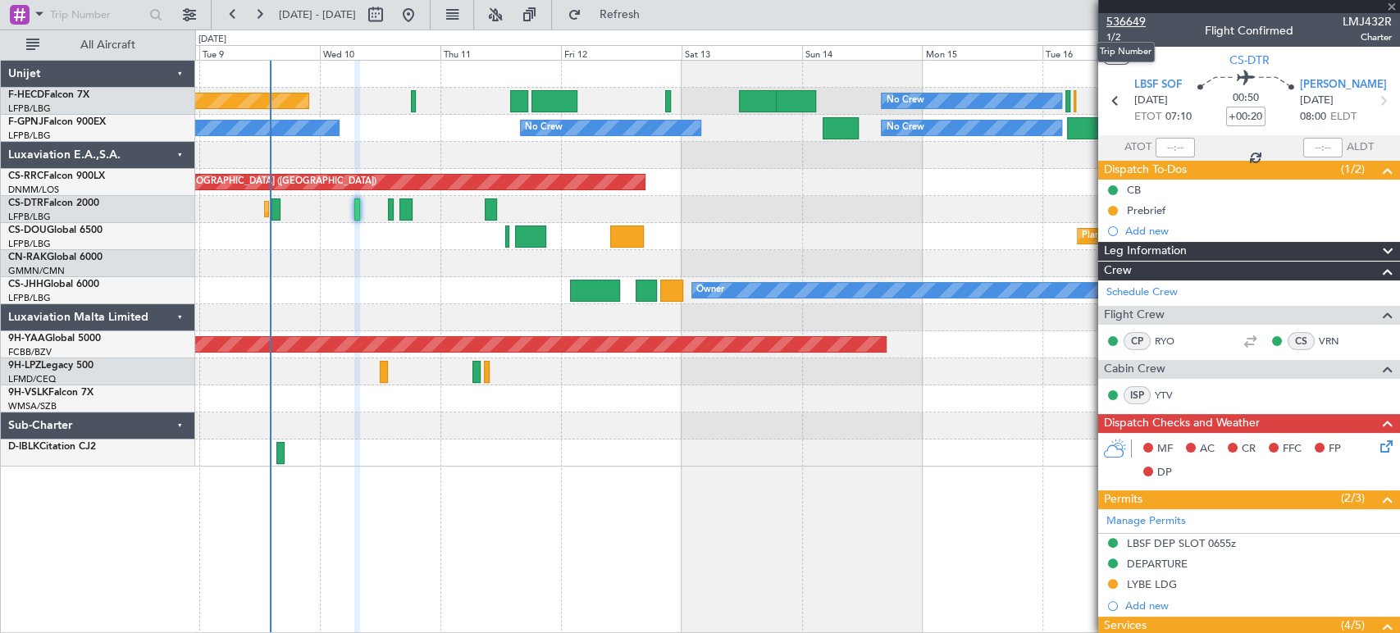
type input "1"
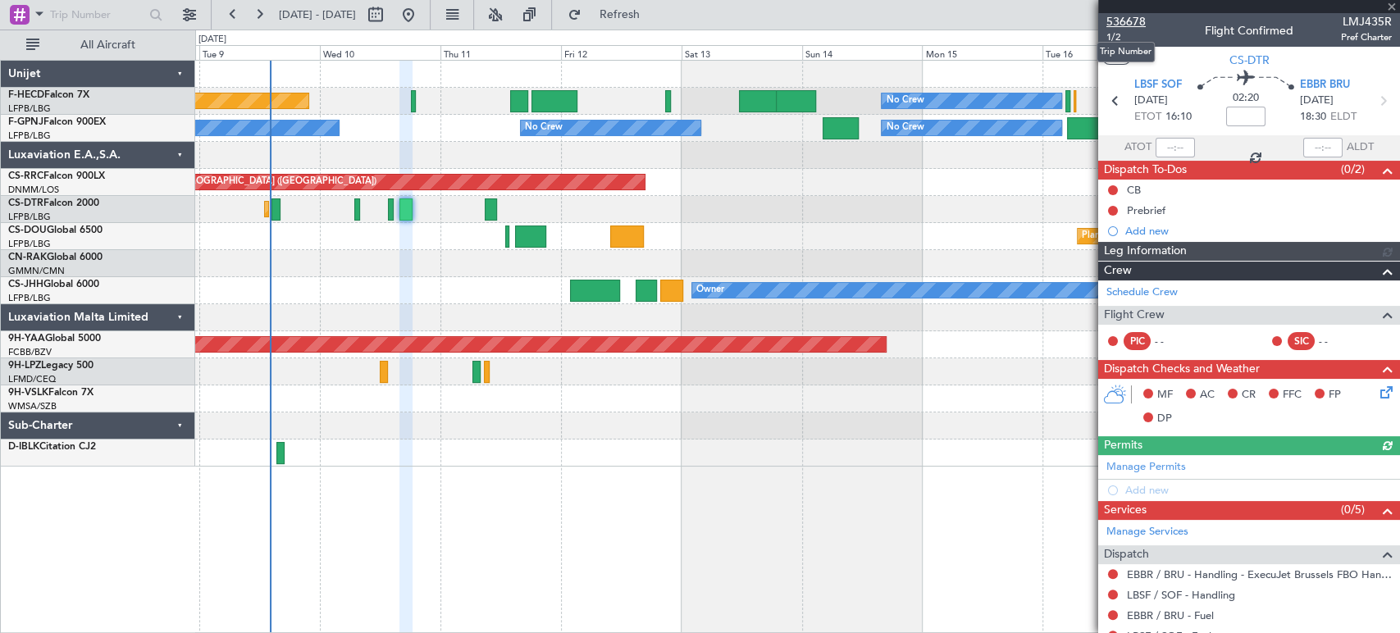
click at [1140, 21] on span "536678" at bounding box center [1126, 21] width 39 height 17
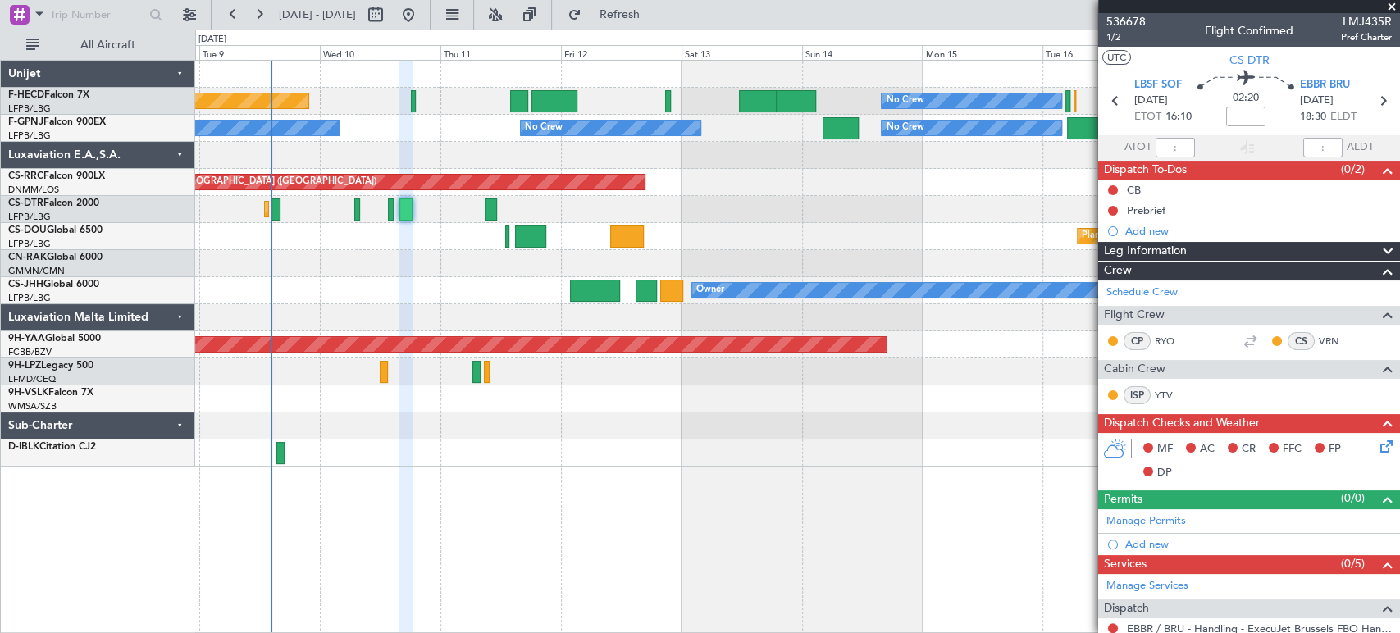
click at [421, 250] on div "No Crew Planned Maint [GEOGRAPHIC_DATA] ([GEOGRAPHIC_DATA]) No Crew No Crew No …" at bounding box center [797, 264] width 1204 height 406
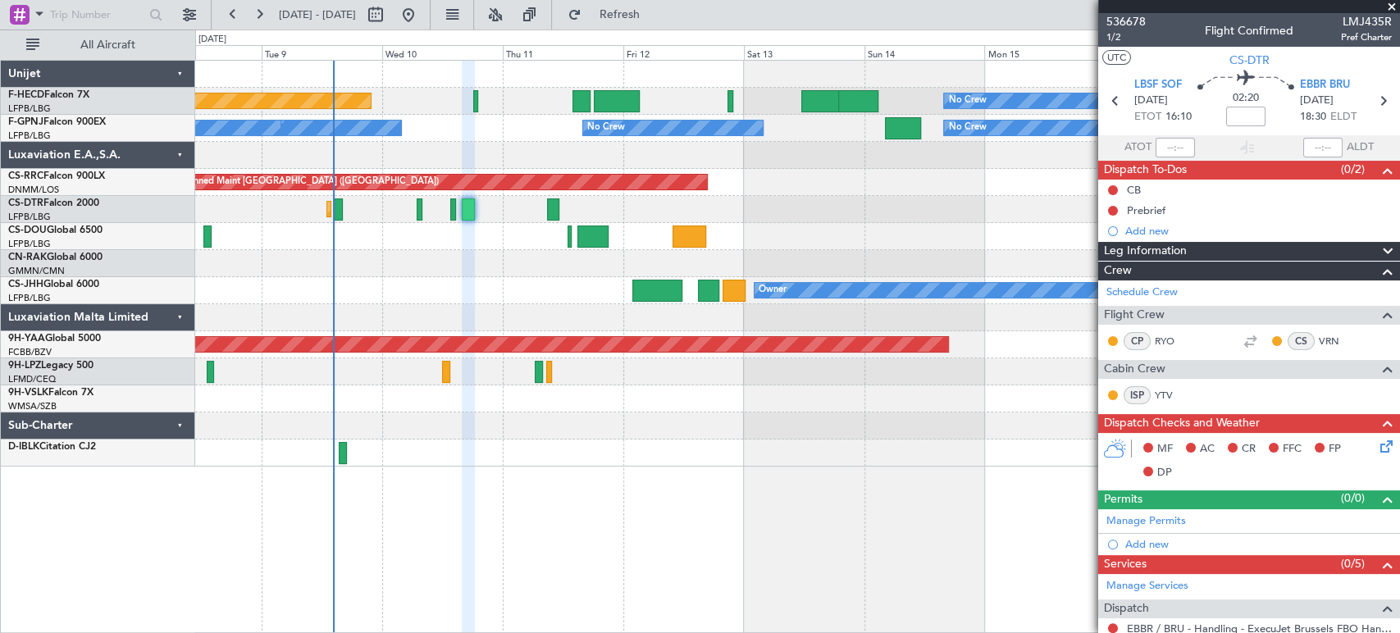
click at [633, 210] on div "Planned Maint Mugla ([GEOGRAPHIC_DATA])" at bounding box center [797, 209] width 1204 height 27
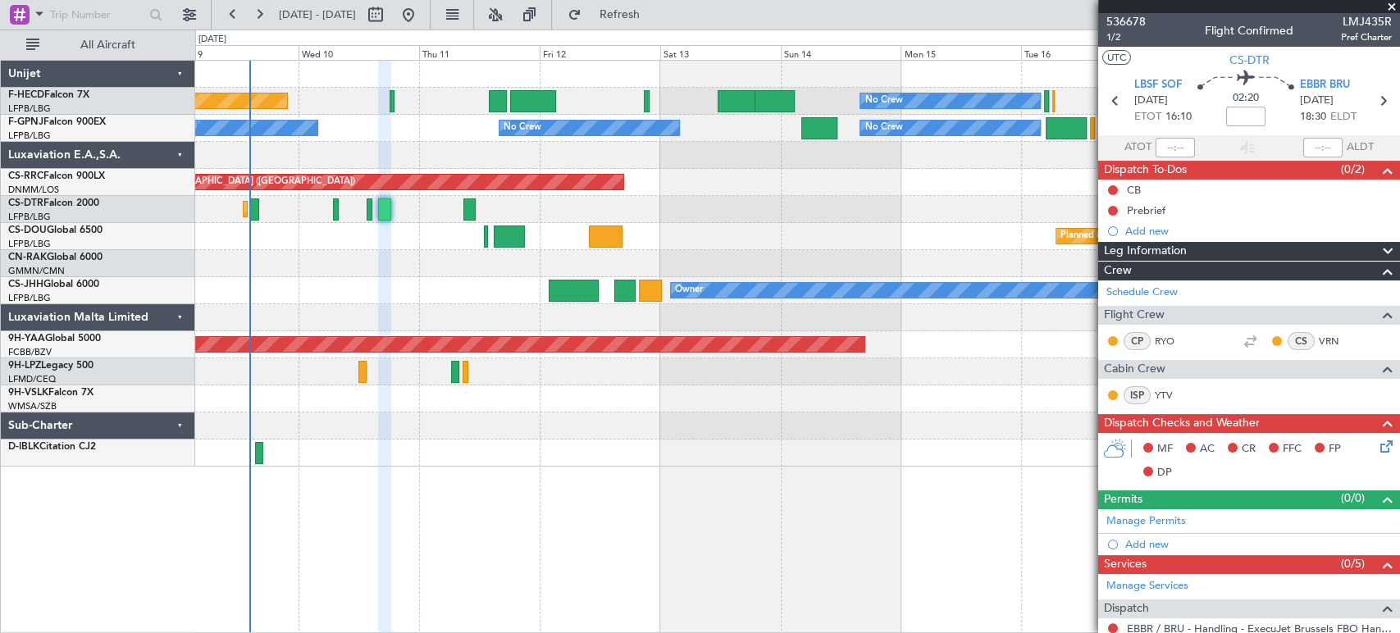
click at [597, 180] on div "No Crew Planned Maint [GEOGRAPHIC_DATA] ([GEOGRAPHIC_DATA]) No Crew No Crew No …" at bounding box center [797, 264] width 1204 height 406
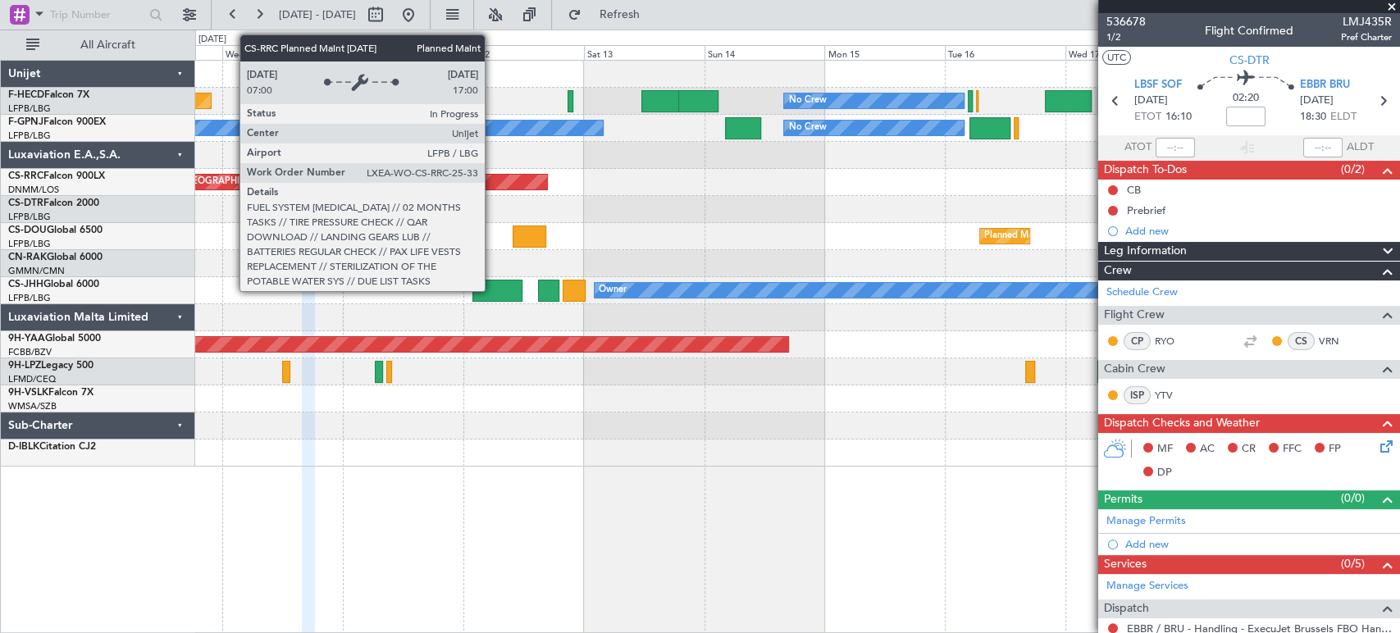
click at [491, 177] on div "Planned Maint [GEOGRAPHIC_DATA] ([GEOGRAPHIC_DATA])" at bounding box center [281, 182] width 531 height 15
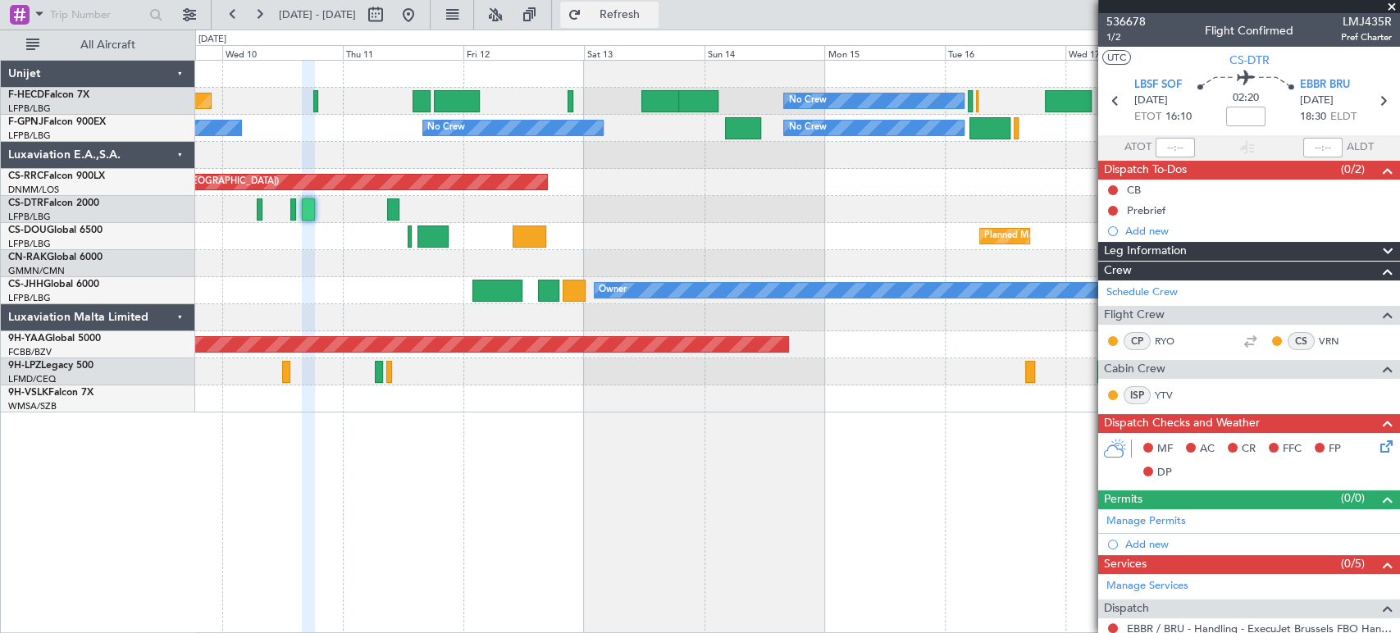
click at [654, 14] on span "Refresh" at bounding box center [619, 14] width 69 height 11
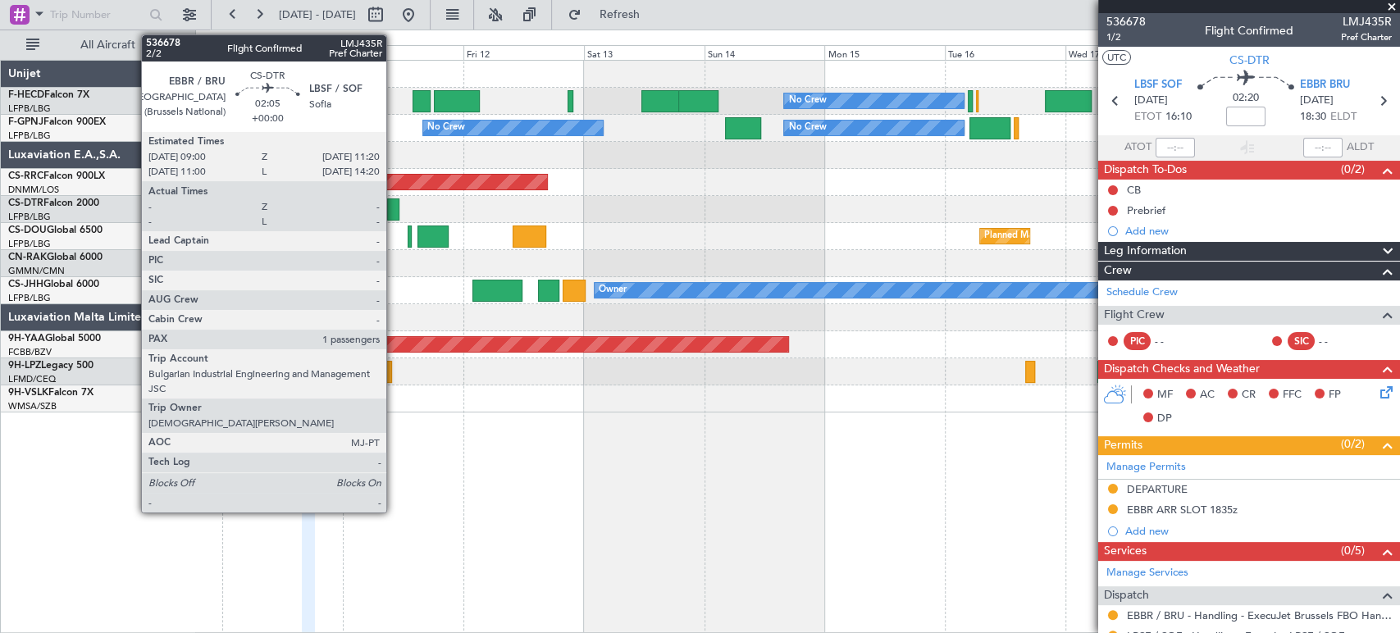
click at [394, 210] on div at bounding box center [393, 210] width 12 height 22
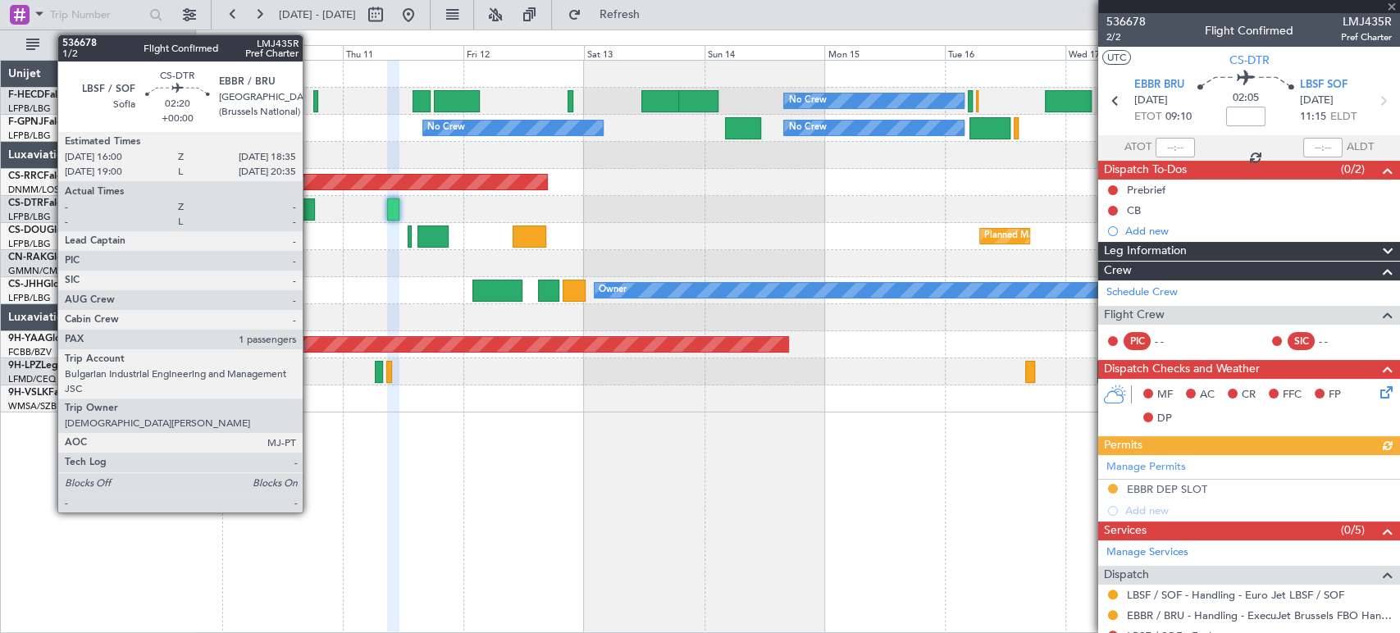
click at [310, 208] on div at bounding box center [308, 210] width 13 height 22
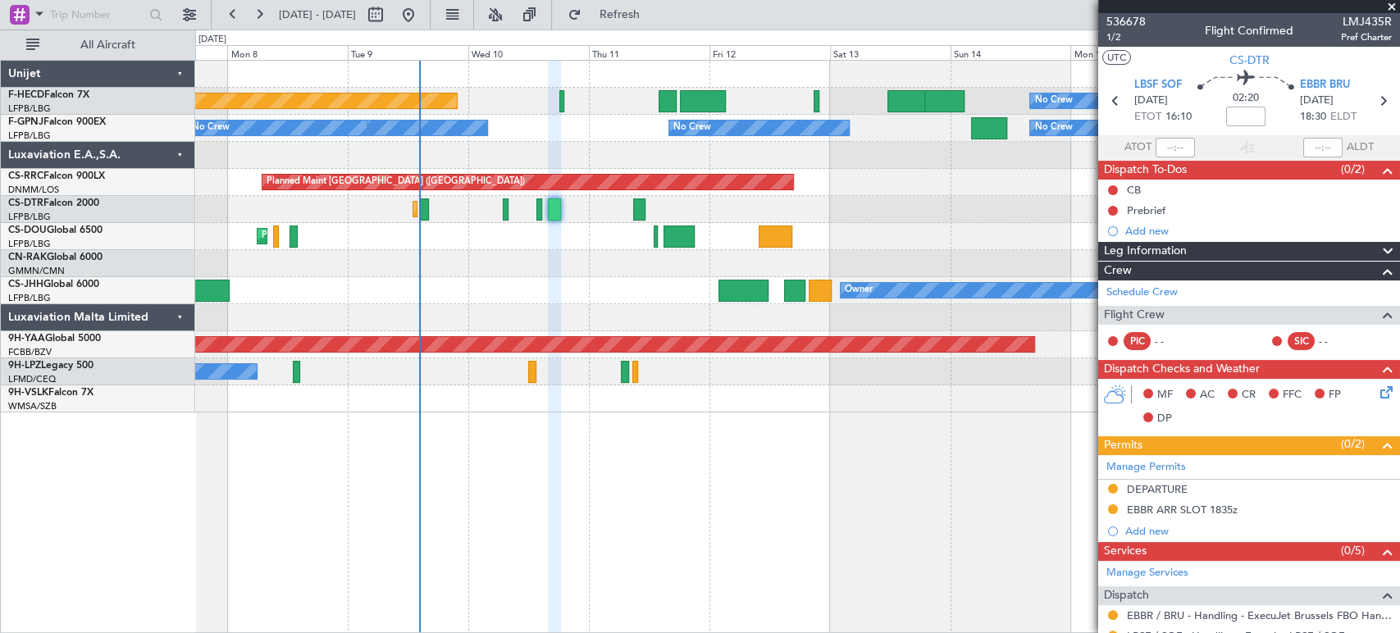
click at [683, 247] on div "Planned Maint [GEOGRAPHIC_DATA] ([GEOGRAPHIC_DATA]) Planned Maint [GEOGRAPHIC_D…" at bounding box center [797, 236] width 1204 height 27
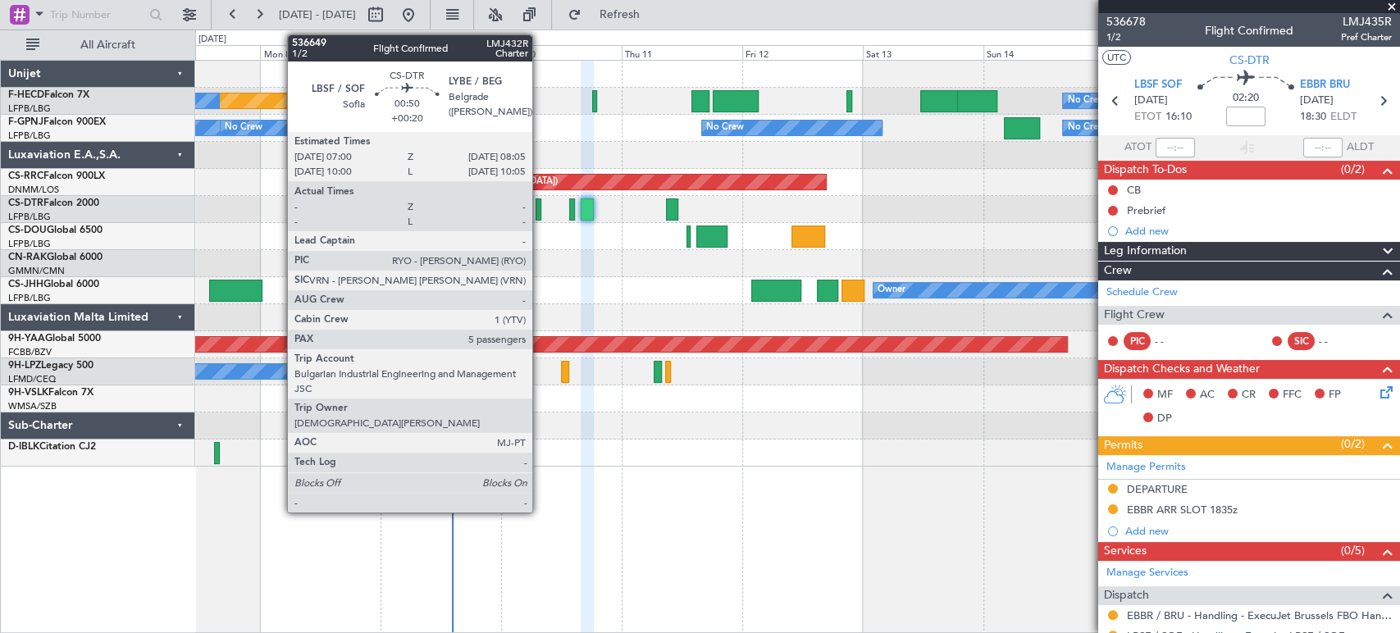
click at [540, 215] on div at bounding box center [539, 210] width 6 height 22
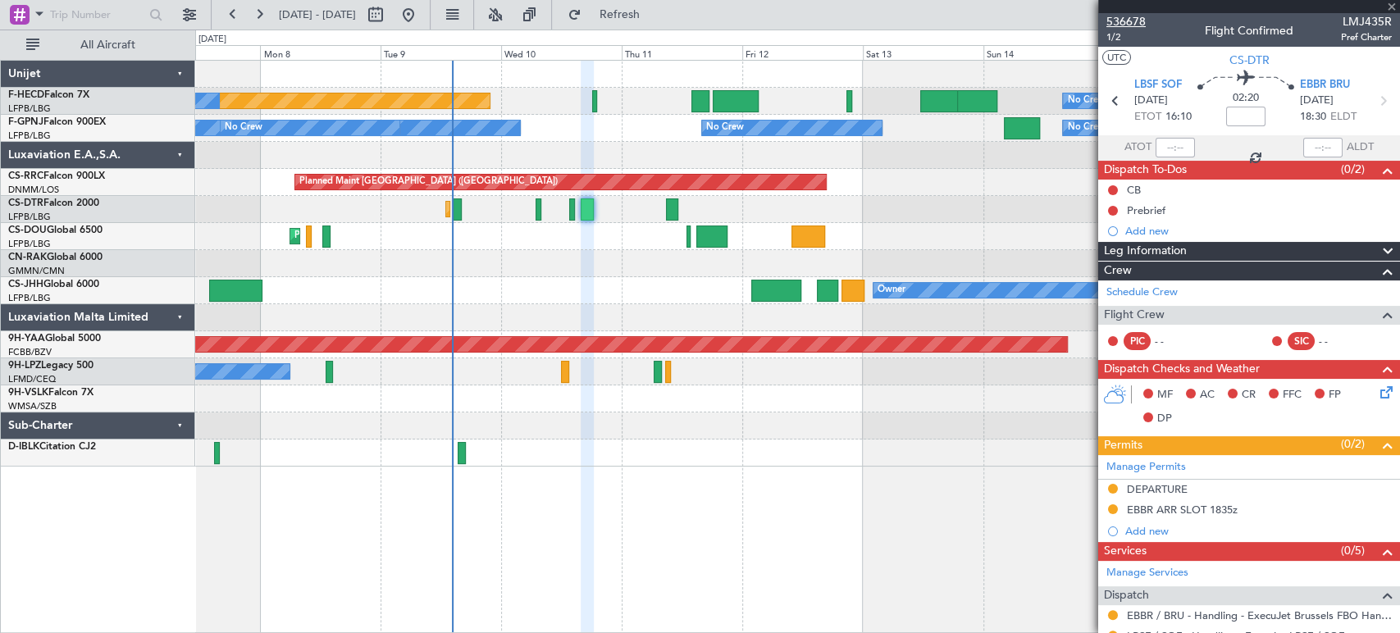
type input "+00:20"
type input "5"
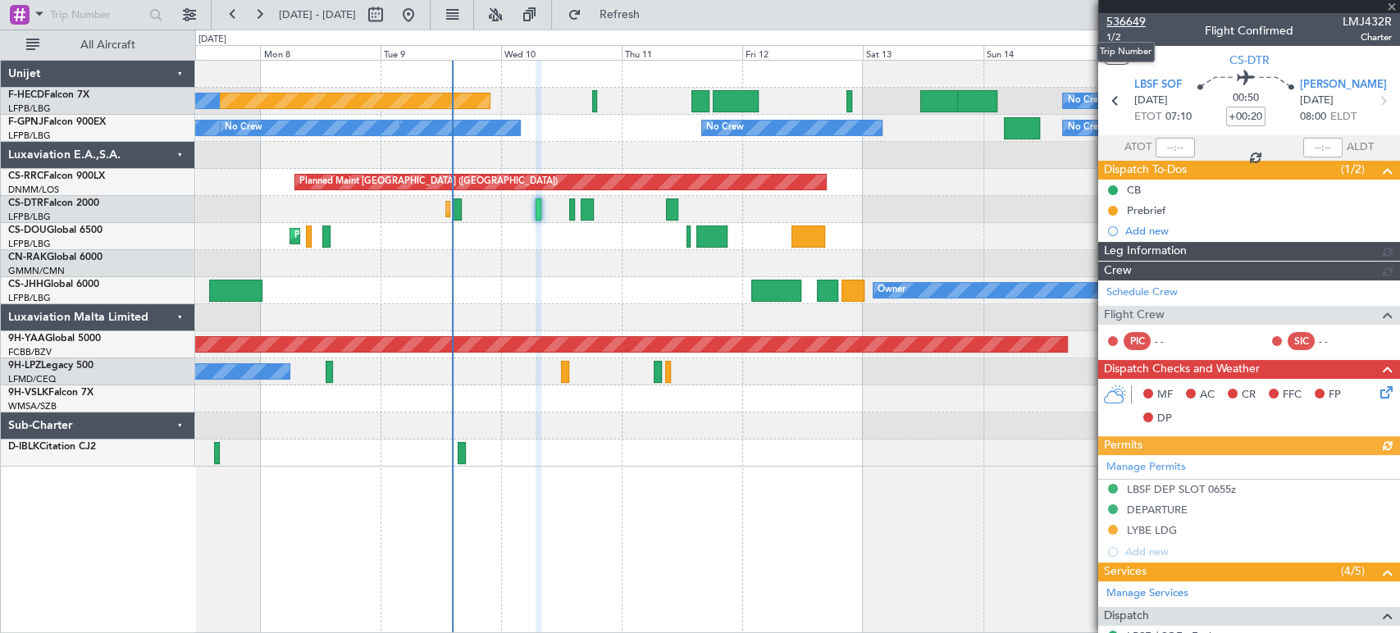
click at [1142, 21] on span "536649" at bounding box center [1126, 21] width 39 height 17
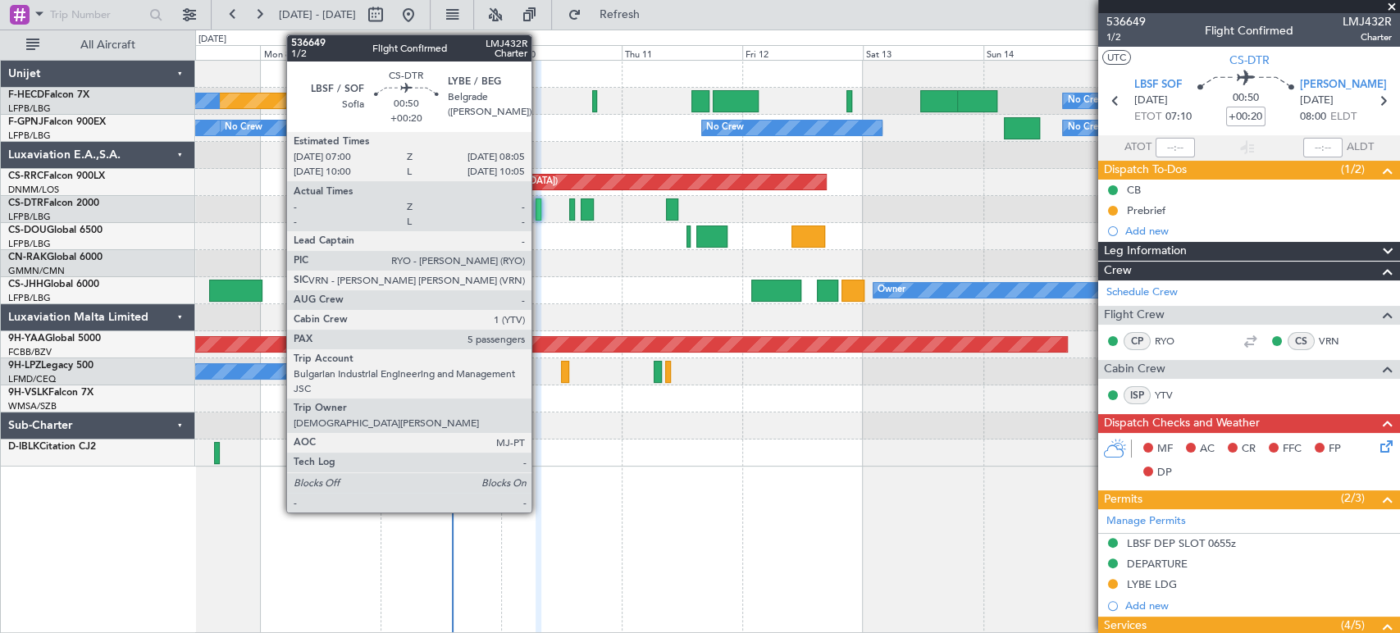
click at [539, 205] on div at bounding box center [539, 210] width 6 height 22
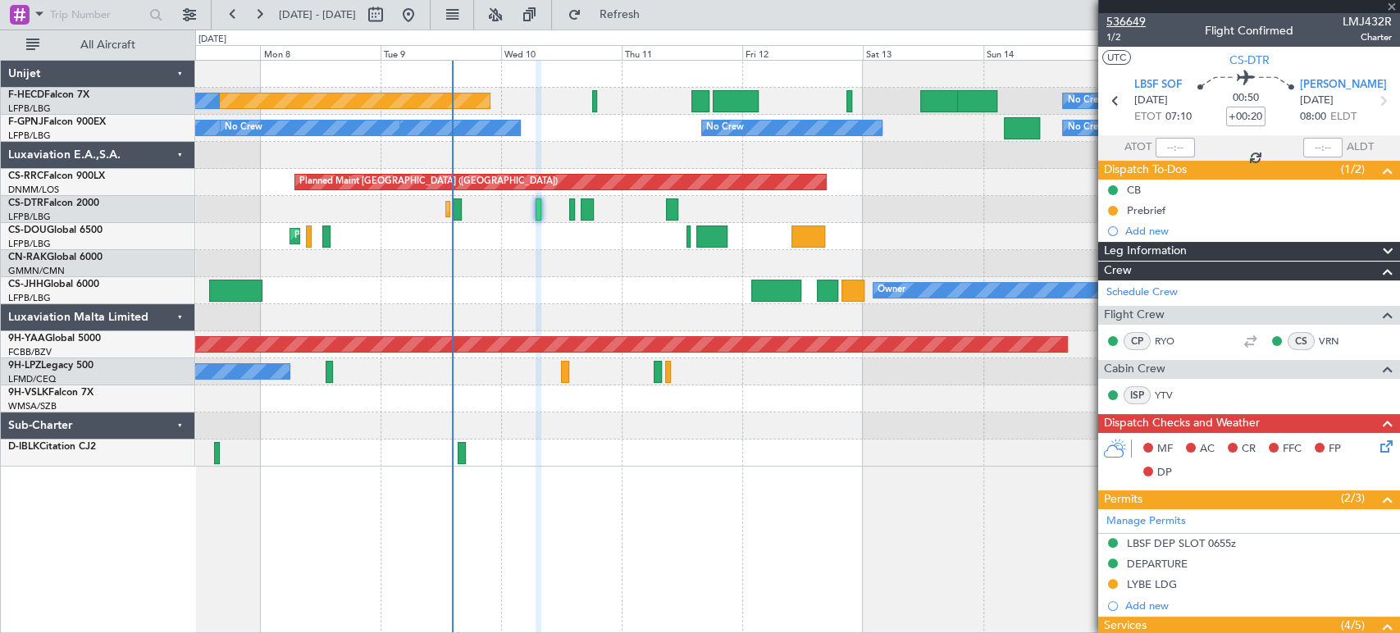
click at [1122, 21] on span "536649" at bounding box center [1126, 21] width 39 height 17
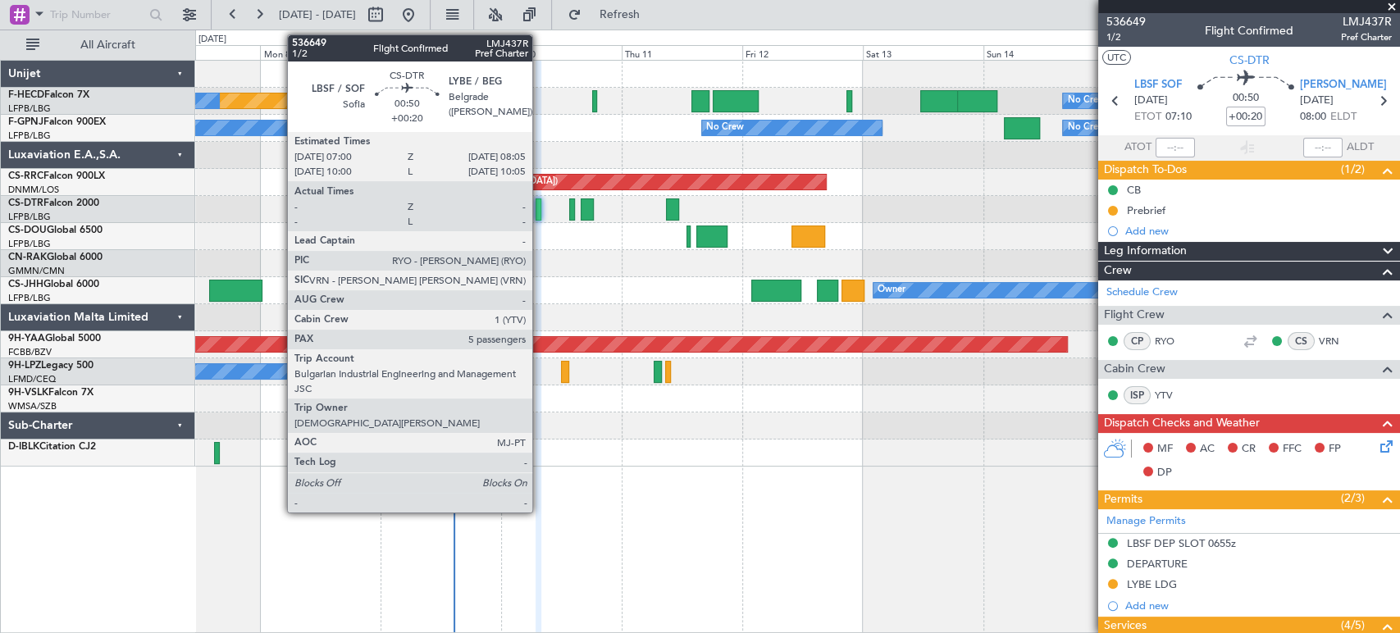
click at [539, 214] on div at bounding box center [539, 210] width 6 height 22
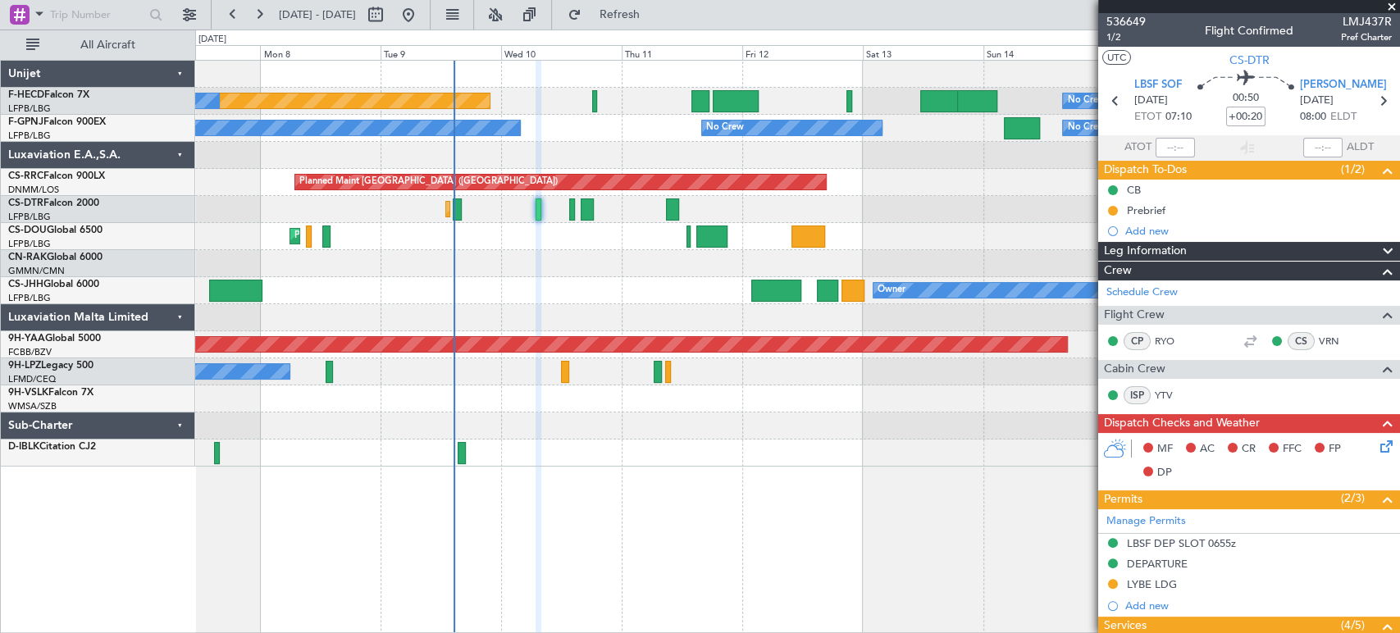
scroll to position [91, 0]
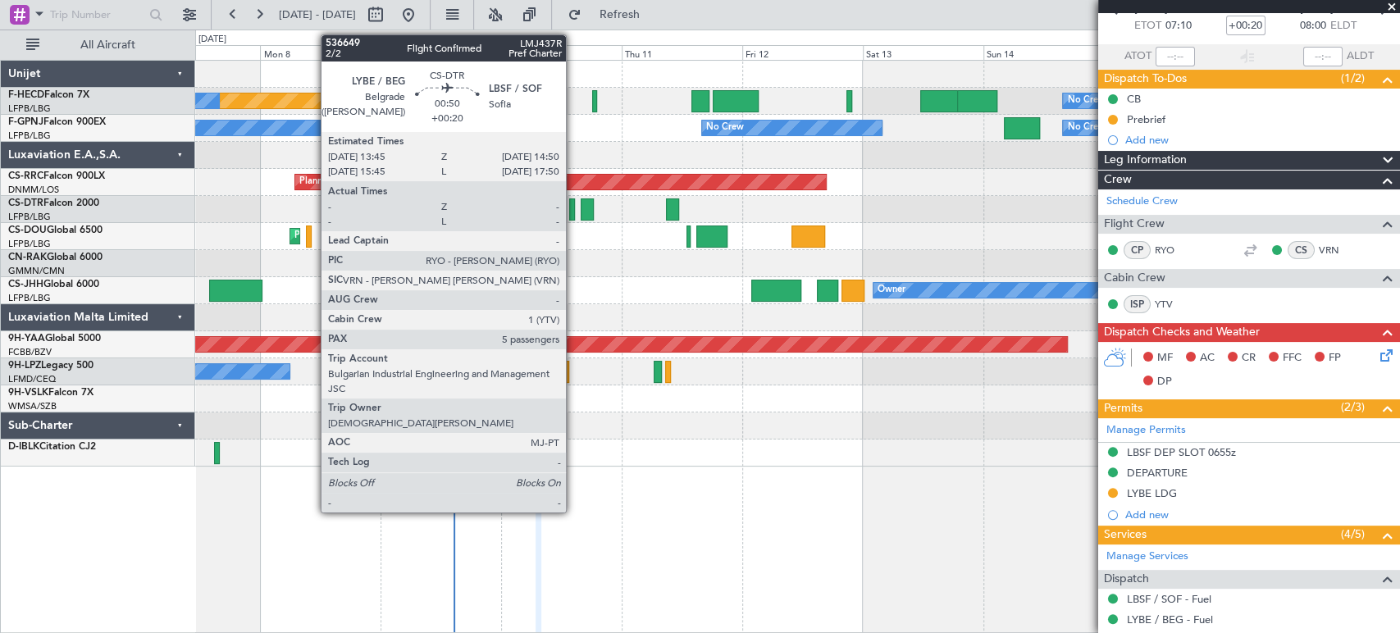
click at [573, 203] on div at bounding box center [572, 210] width 6 height 22
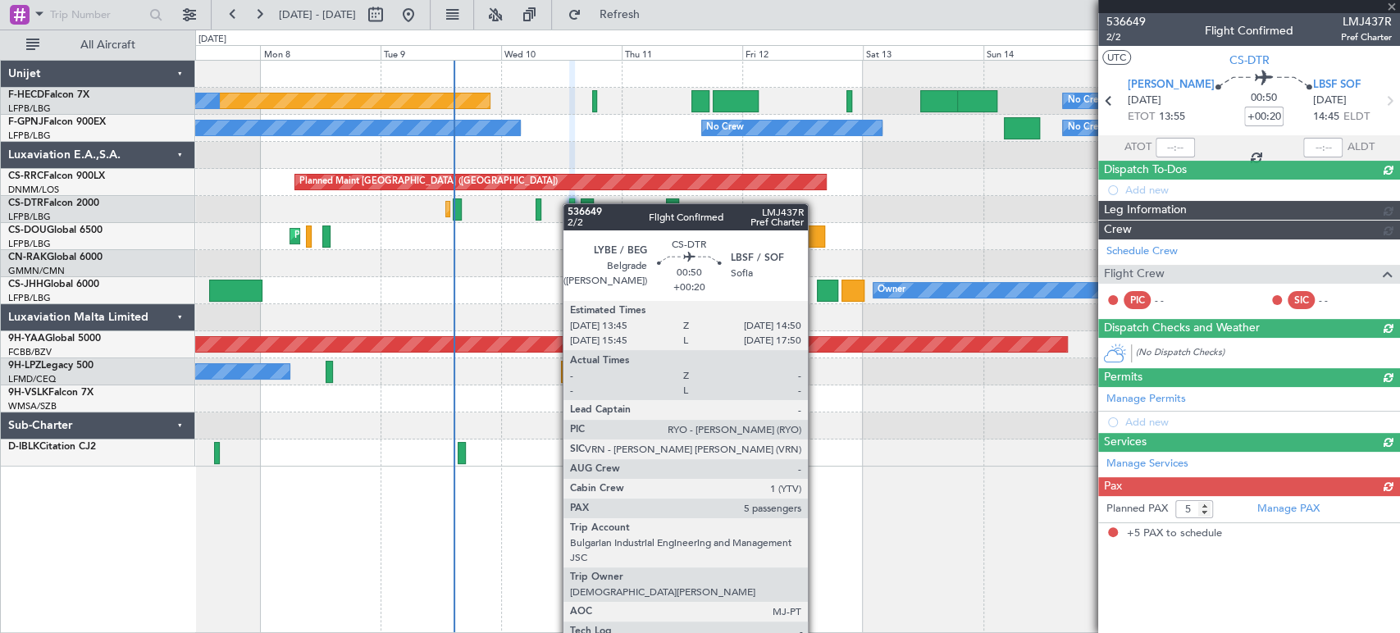
scroll to position [0, 0]
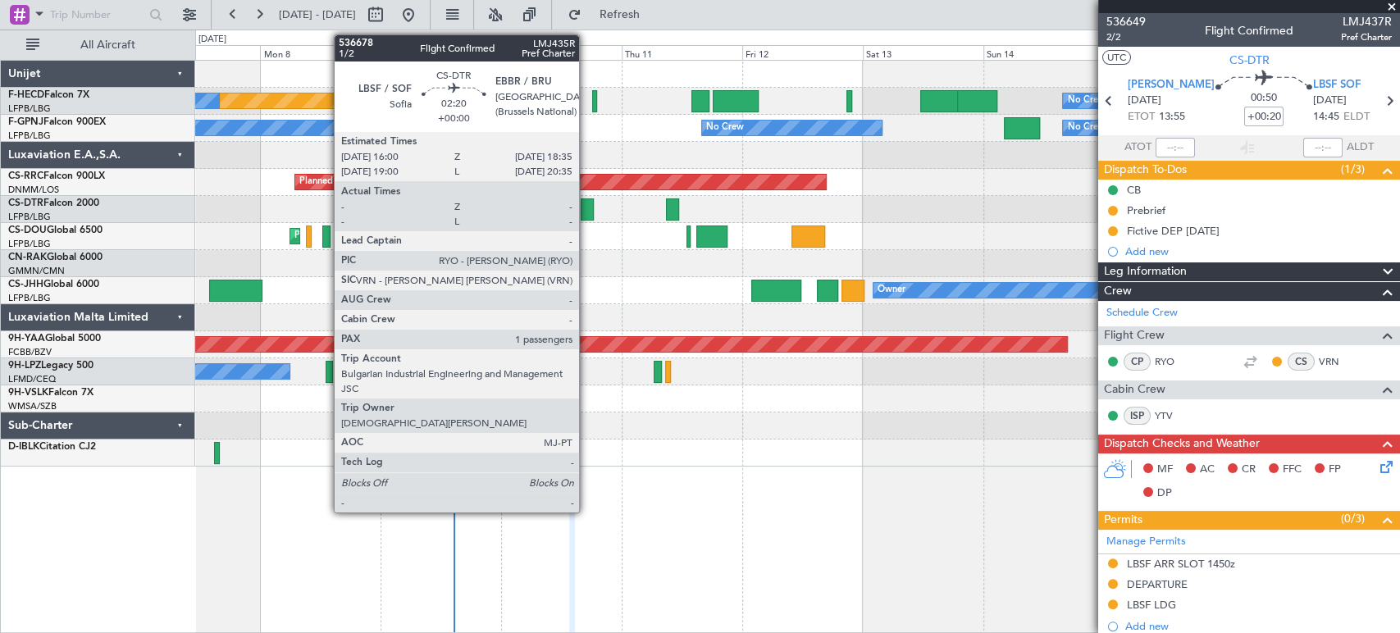
click at [587, 208] on div at bounding box center [587, 210] width 13 height 22
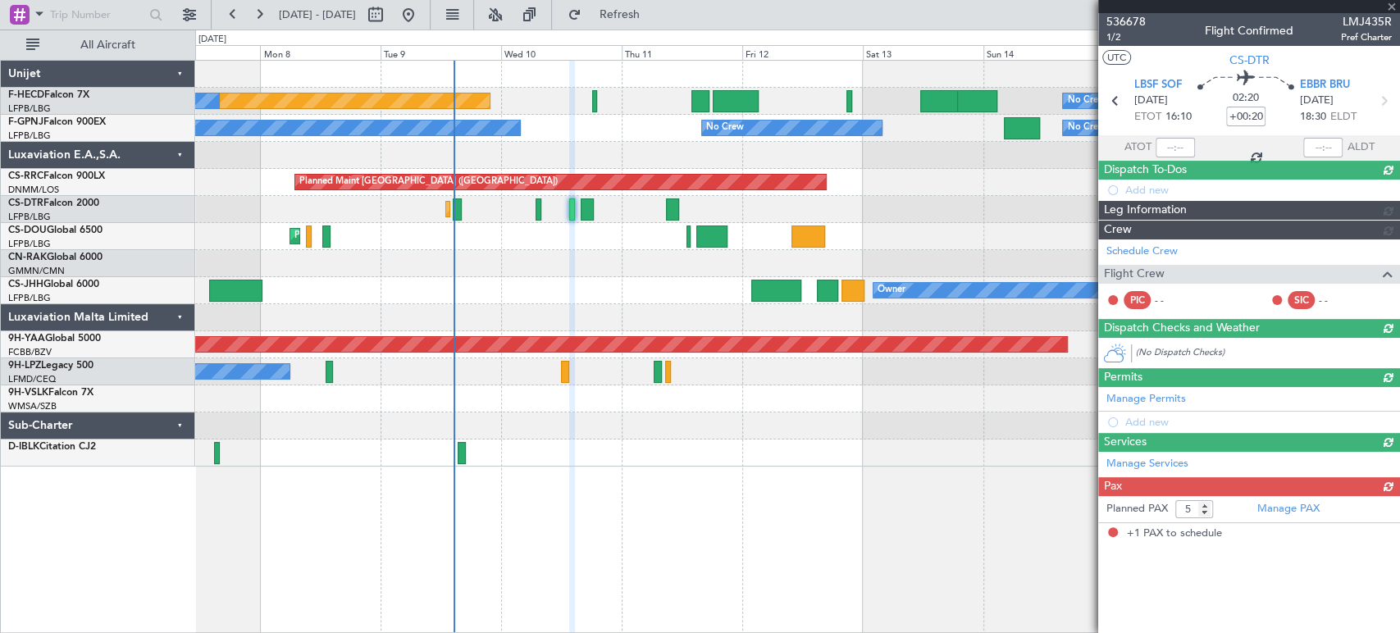
type input "1"
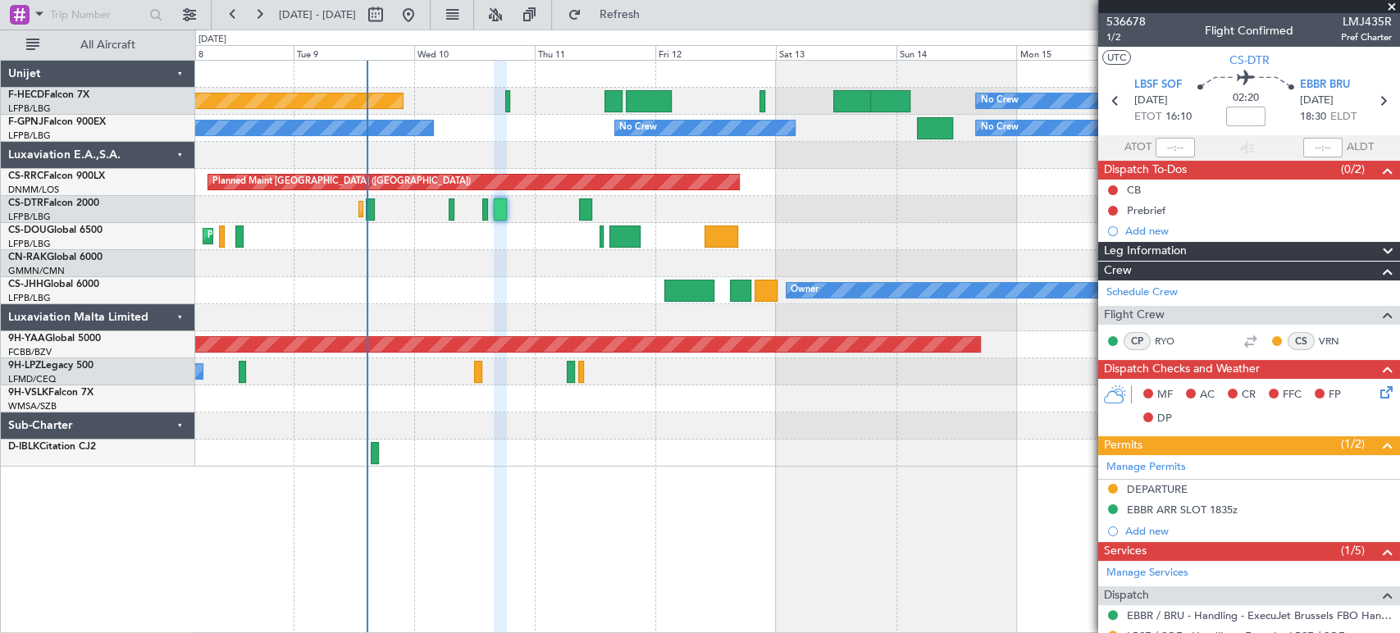
click at [413, 249] on div "Planned Maint [GEOGRAPHIC_DATA] ([GEOGRAPHIC_DATA]) No Crew No Crew No Crew No …" at bounding box center [797, 264] width 1204 height 406
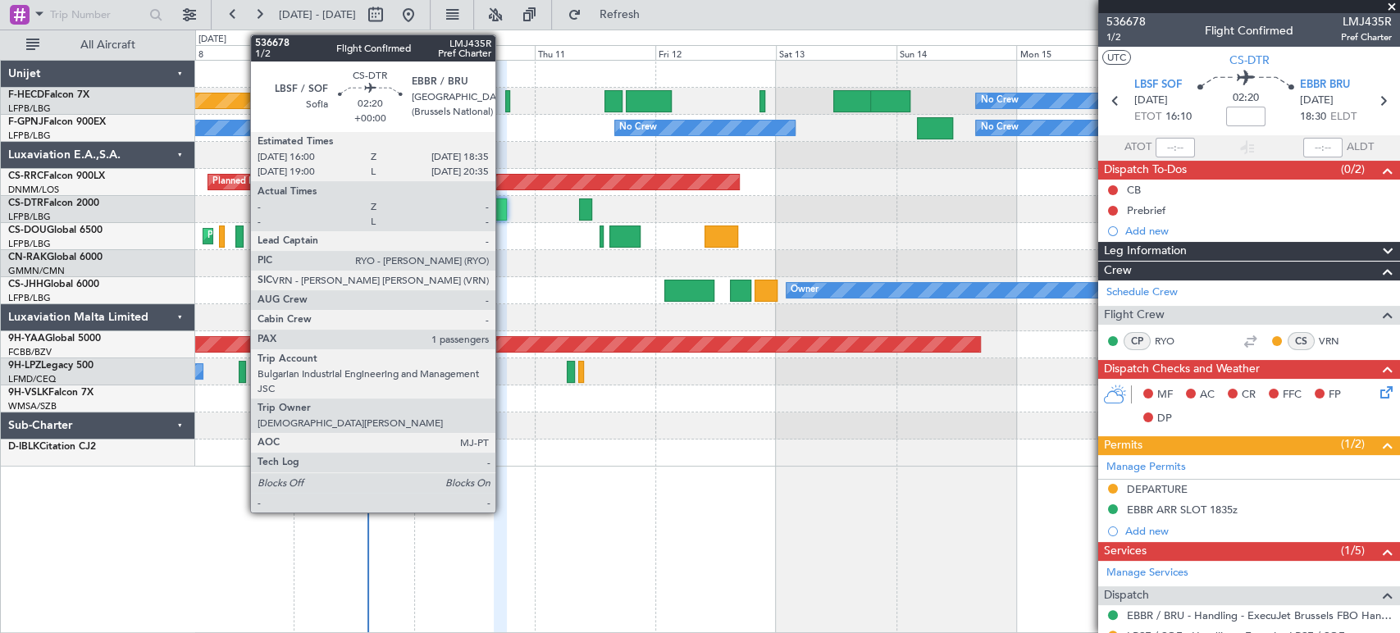
click at [503, 209] on div at bounding box center [500, 210] width 13 height 22
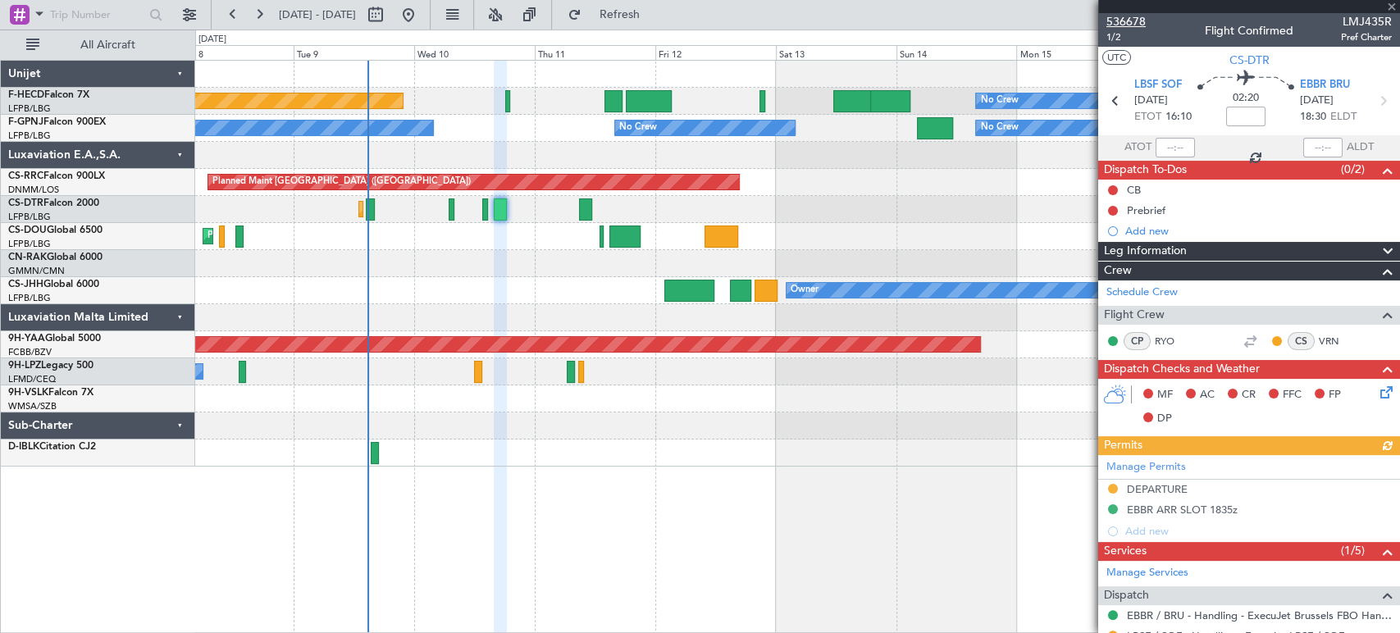
click at [1135, 25] on span "536678" at bounding box center [1126, 21] width 39 height 17
click at [453, 256] on div "Planned Maint [GEOGRAPHIC_DATA] ([GEOGRAPHIC_DATA]) No Crew No Crew No Crew No …" at bounding box center [797, 264] width 1204 height 406
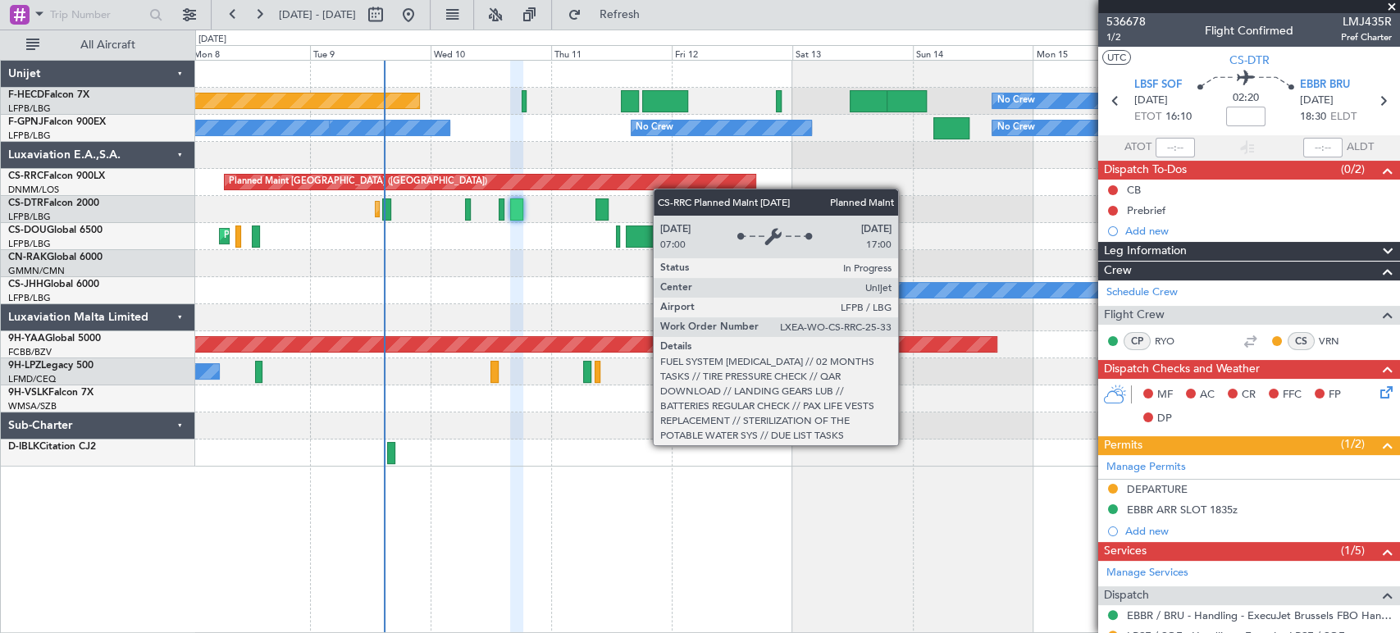
click at [569, 176] on div "Planned Maint [GEOGRAPHIC_DATA] ([GEOGRAPHIC_DATA])" at bounding box center [490, 182] width 531 height 15
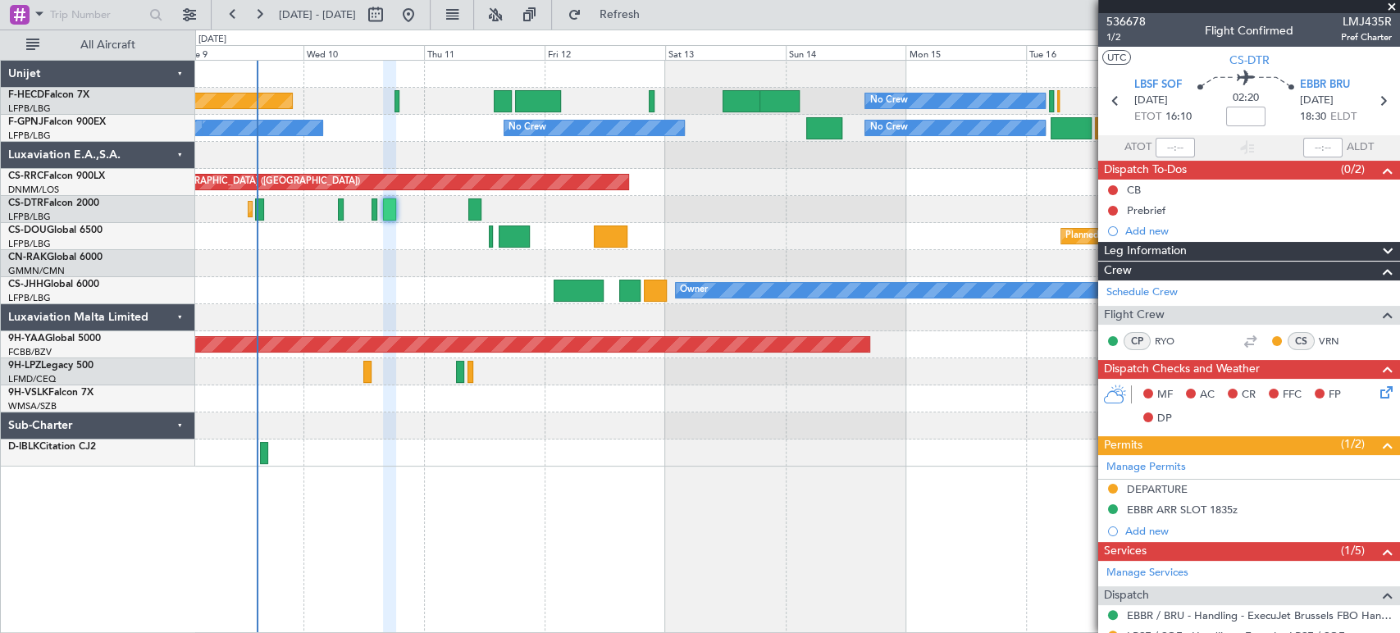
click at [588, 198] on div "Planned Maint [GEOGRAPHIC_DATA] ([GEOGRAPHIC_DATA]) No Crew No Crew No Crew No …" at bounding box center [797, 264] width 1204 height 406
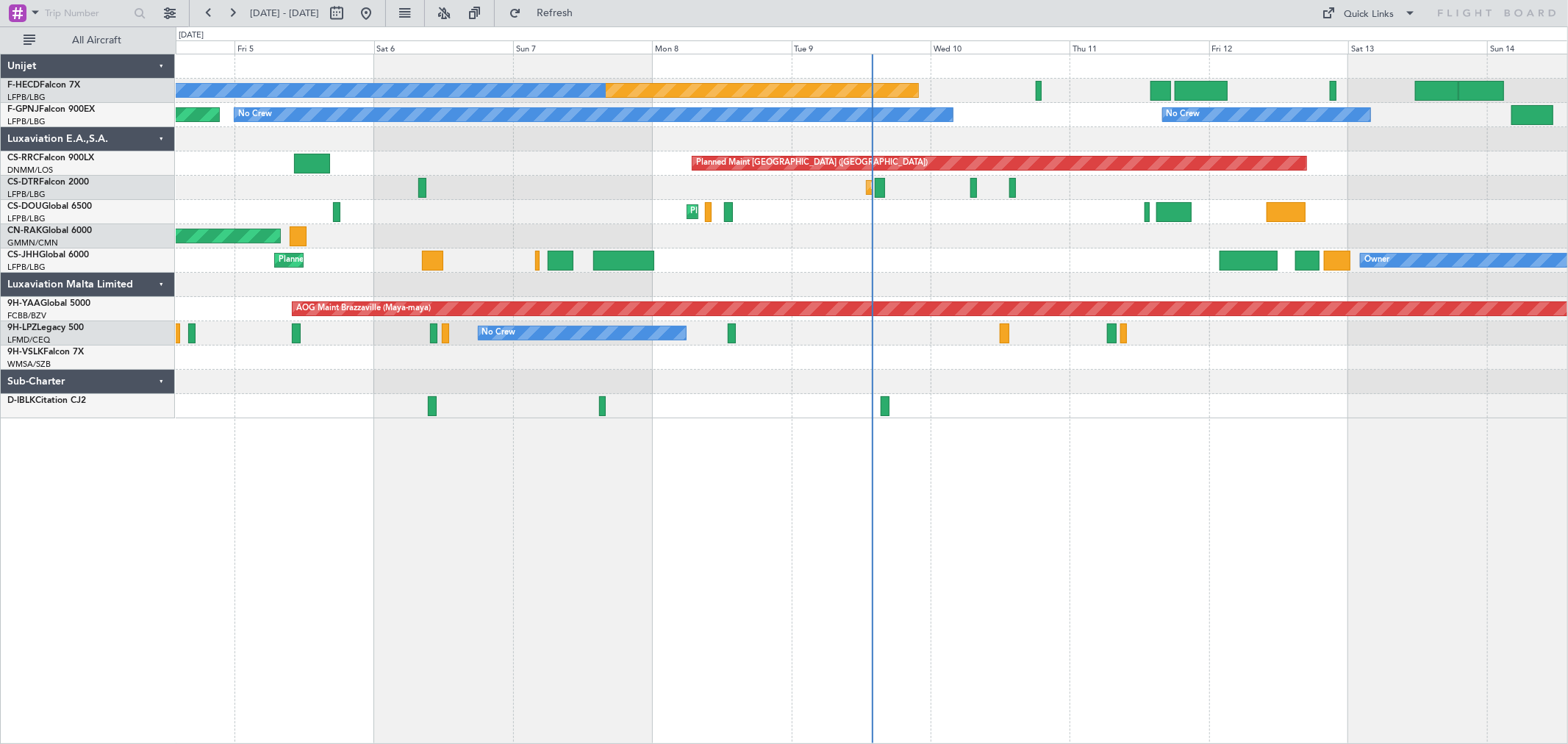
click at [993, 203] on div "Planned Maint [GEOGRAPHIC_DATA] ([GEOGRAPHIC_DATA]) No Crew No Crew No Crew Pla…" at bounding box center [871, 237] width 1391 height 364
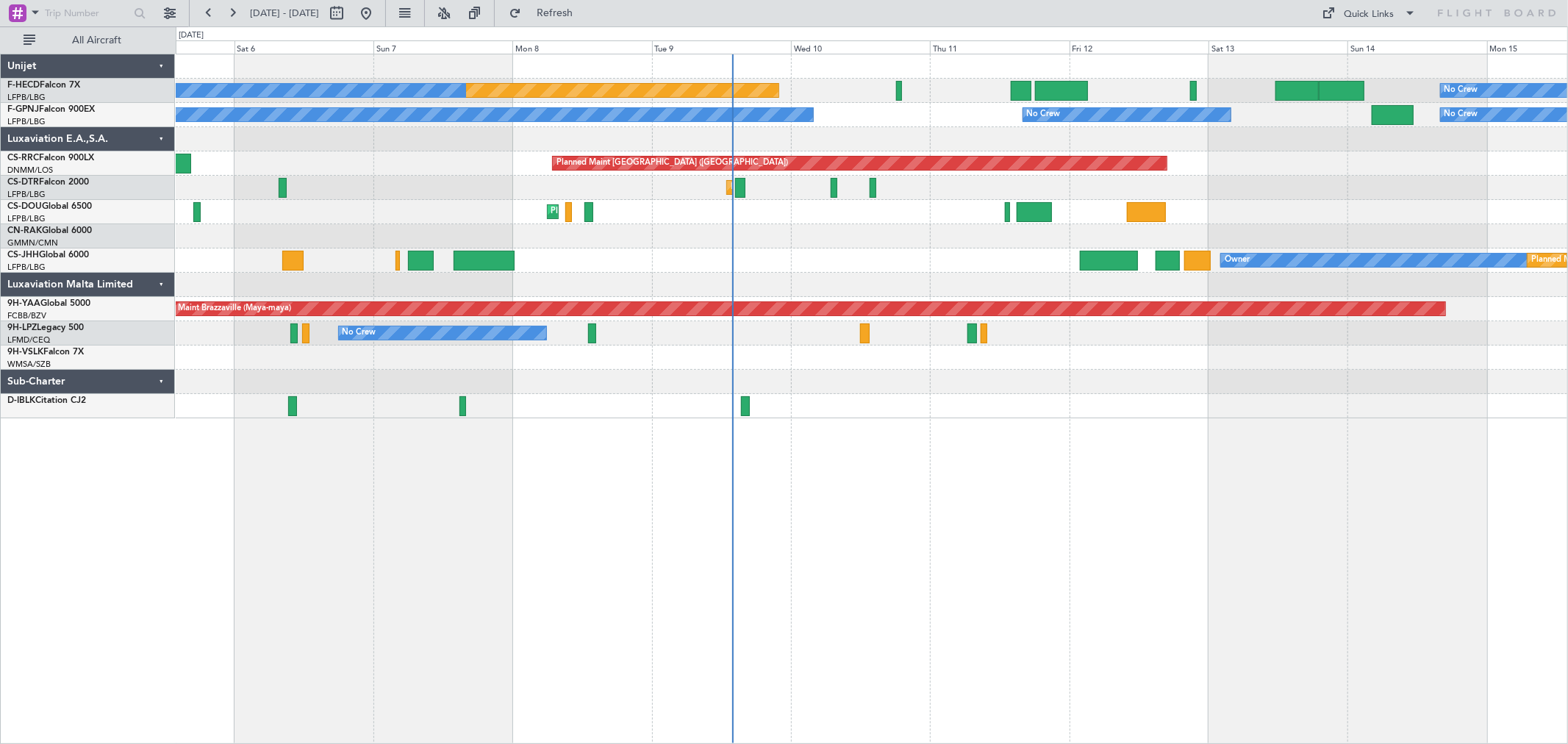
click at [886, 206] on div "Planned Maint Paris (Le Bourget) No Crew No Crew No Crew No Crew No Crew No Cre…" at bounding box center [871, 237] width 1391 height 364
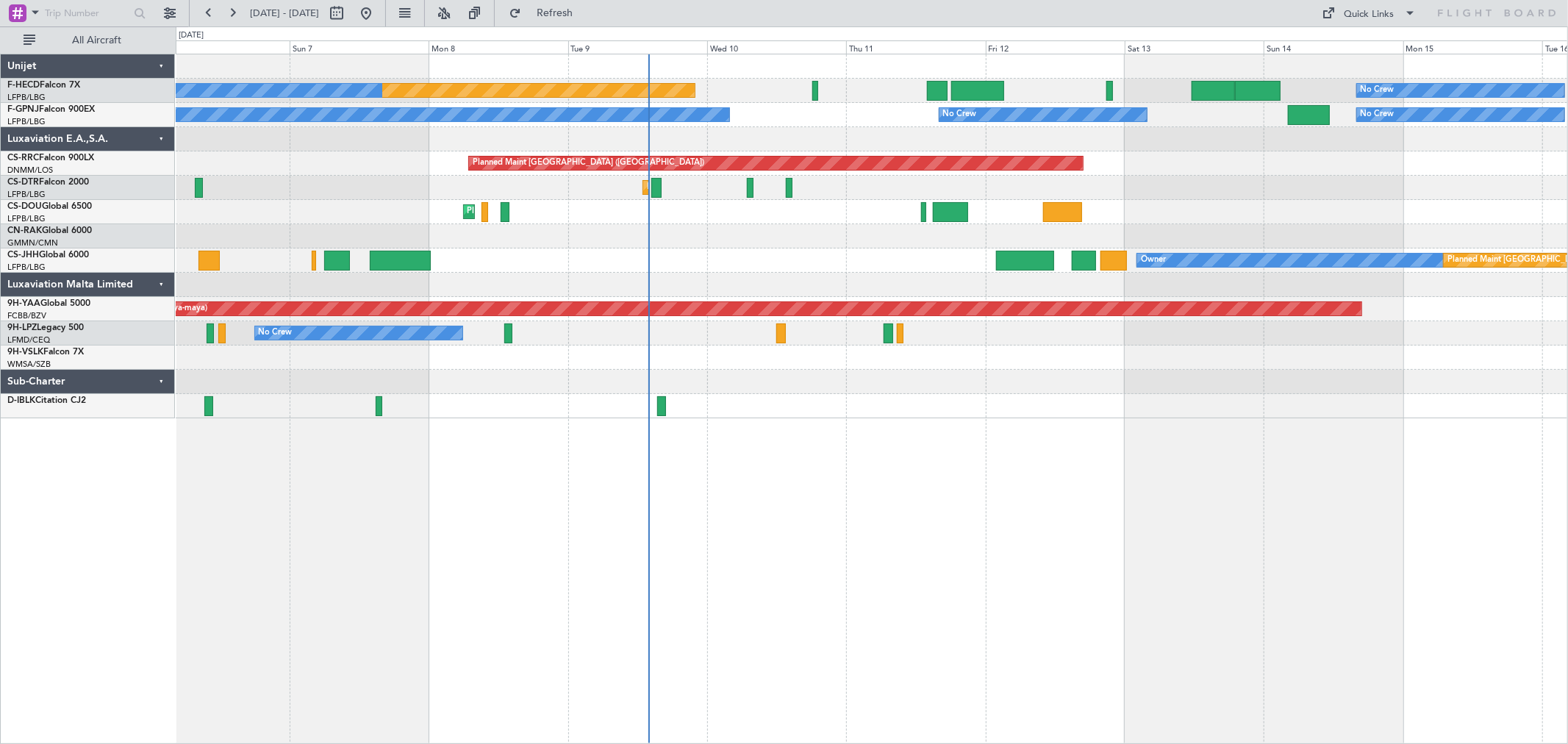
click at [840, 207] on div "Planned Maint Paris (Le Bourget) No Crew No Crew No Crew No Crew No Crew No Cre…" at bounding box center [871, 237] width 1391 height 364
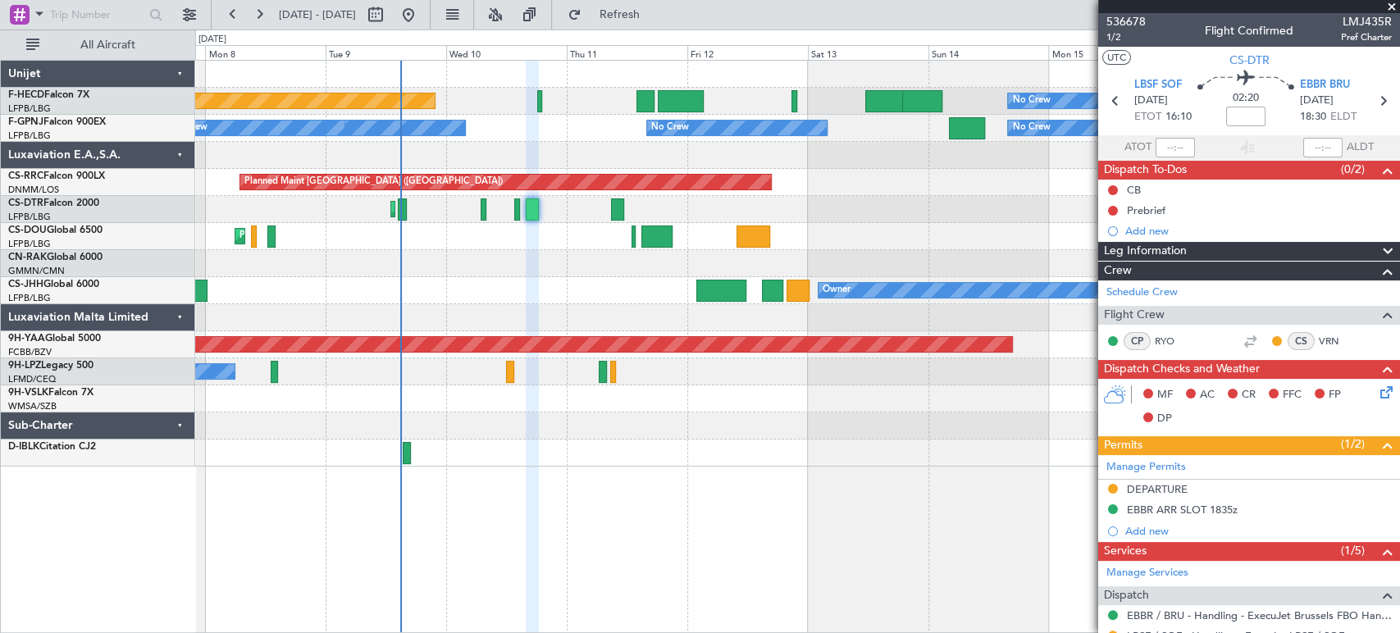
click at [799, 202] on div "Planned Maint Mugla ([GEOGRAPHIC_DATA])" at bounding box center [797, 209] width 1204 height 27
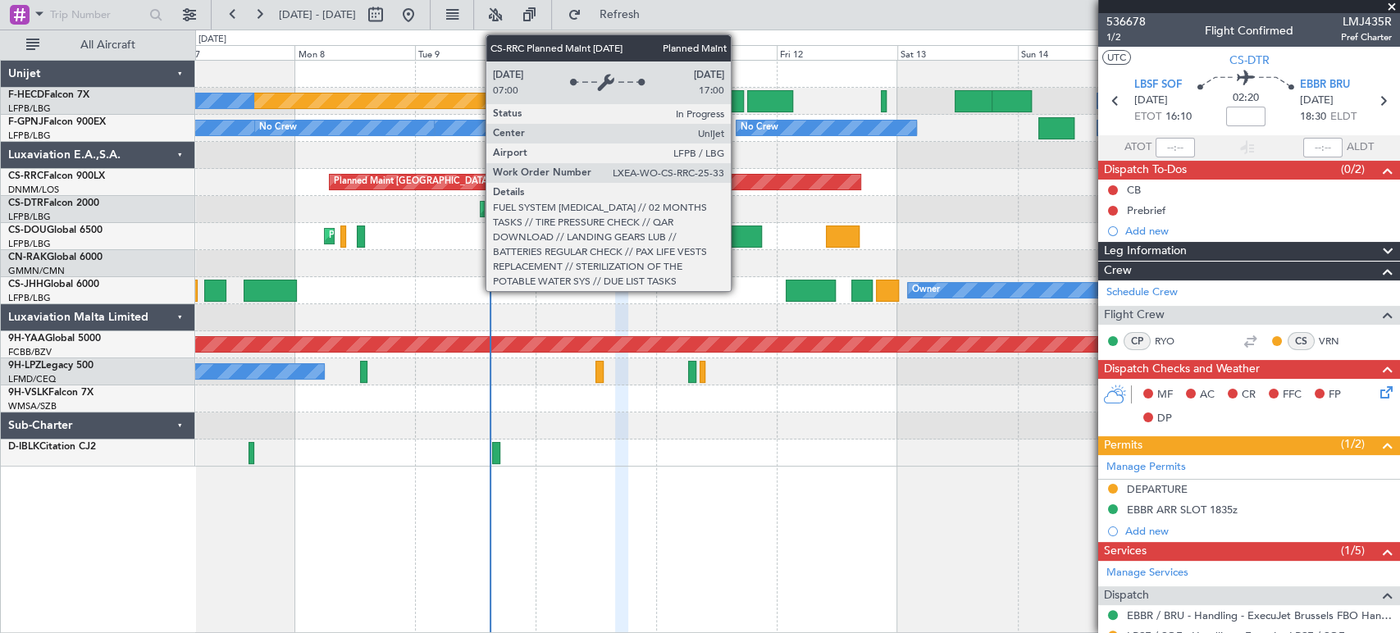
click at [781, 187] on div "Planned Maint [GEOGRAPHIC_DATA] ([GEOGRAPHIC_DATA])" at bounding box center [595, 182] width 531 height 15
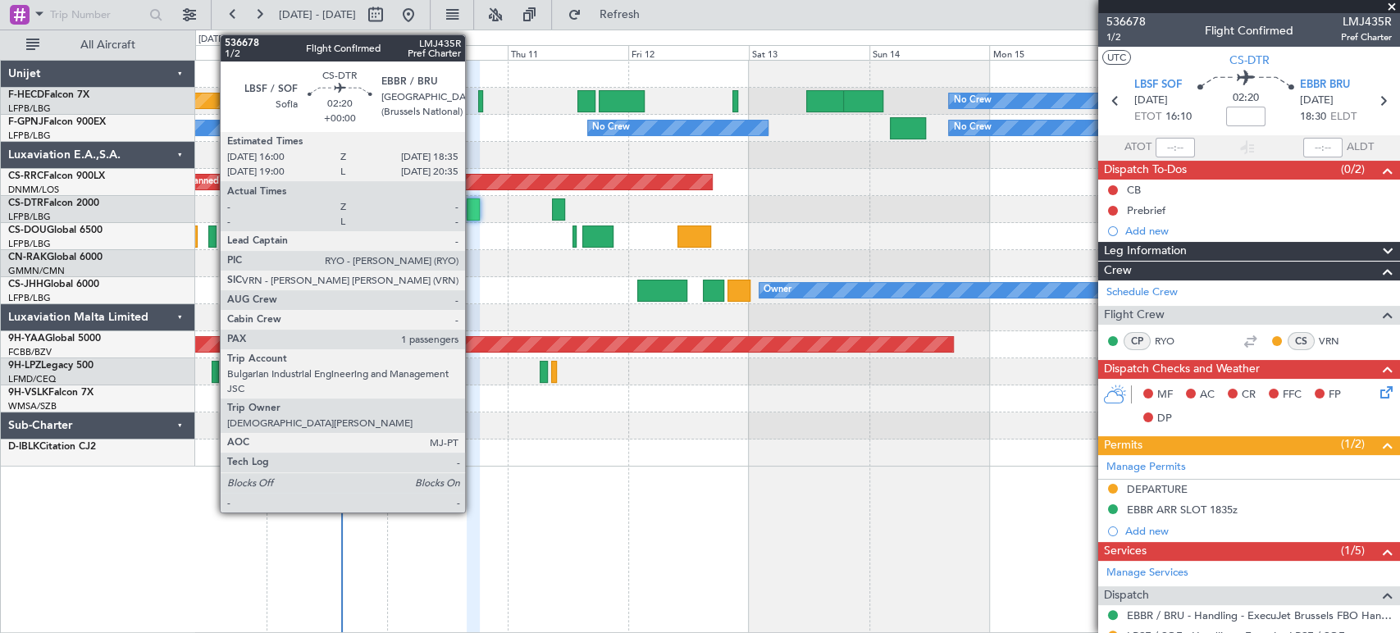
click at [473, 200] on div at bounding box center [473, 210] width 13 height 22
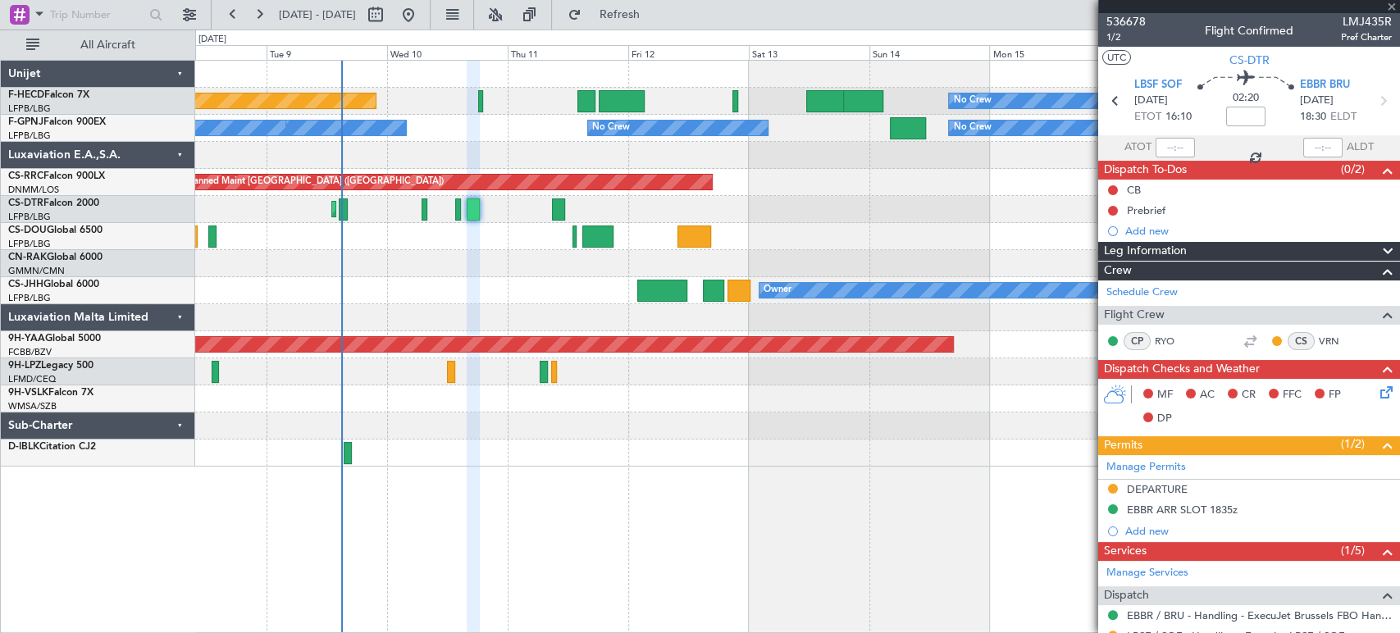
click at [555, 208] on div at bounding box center [558, 210] width 13 height 22
type input "+00:15"
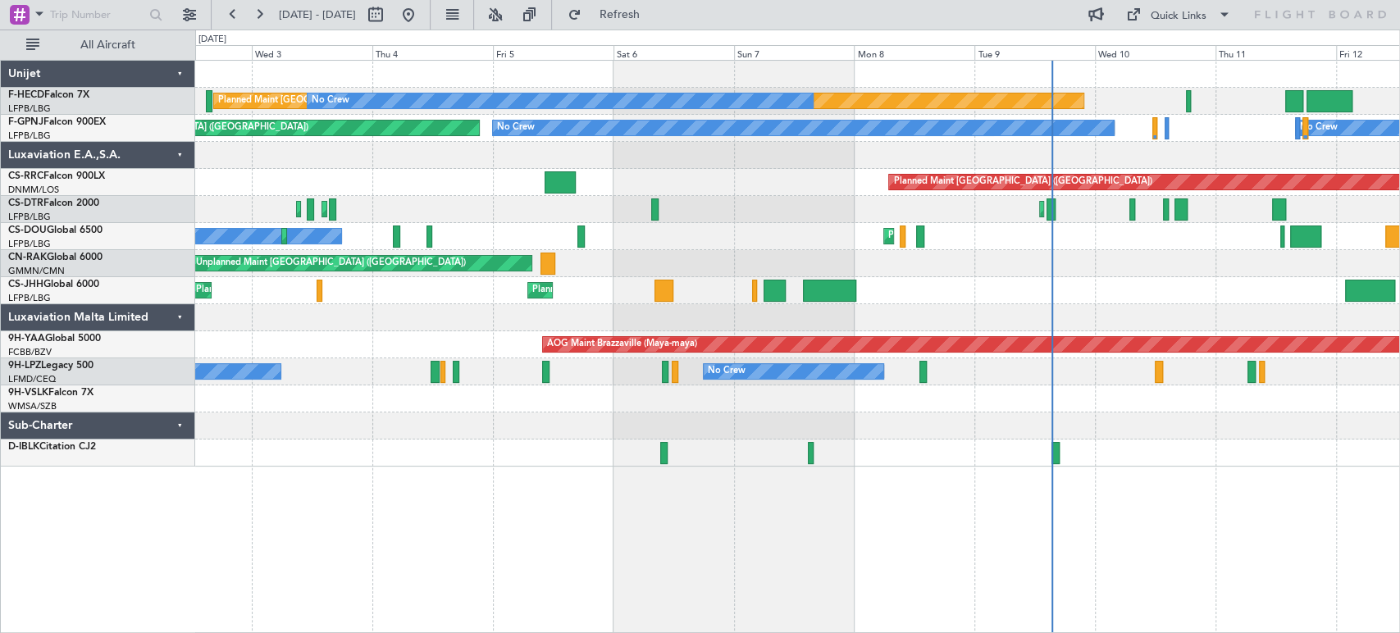
click at [952, 244] on div "Planned Maint [GEOGRAPHIC_DATA] ([GEOGRAPHIC_DATA]) No Crew No Crew No Crew No …" at bounding box center [797, 264] width 1204 height 406
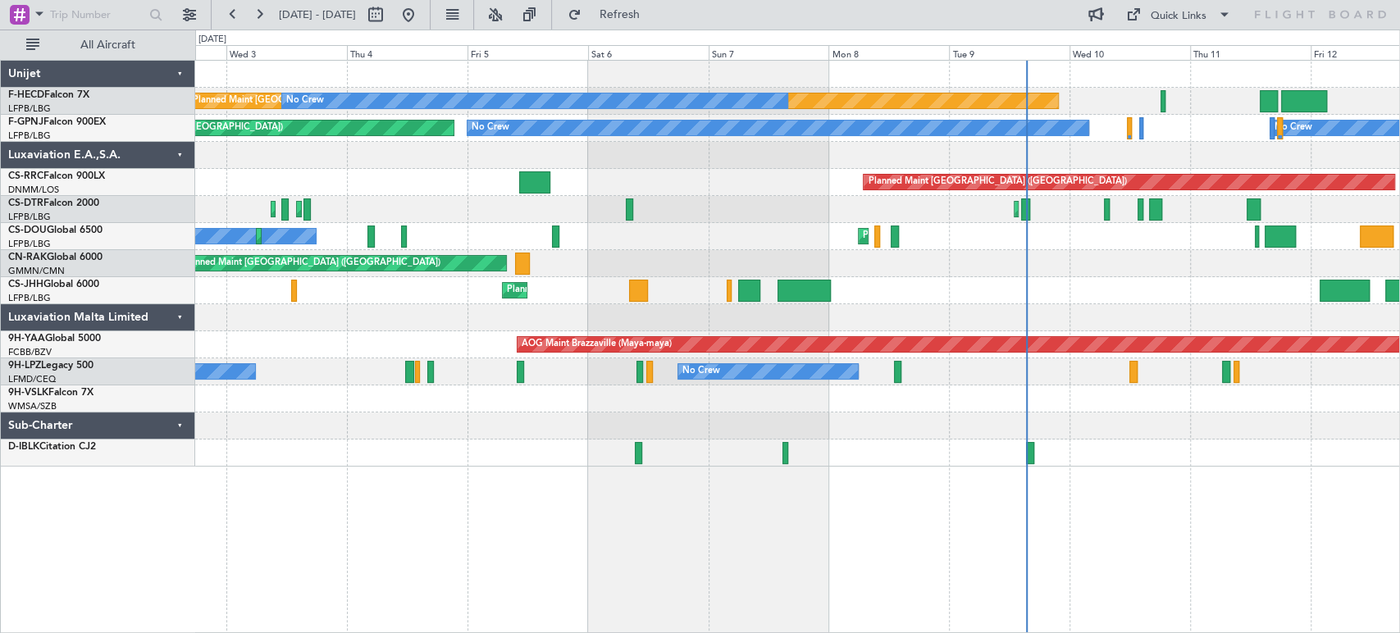
click at [576, 213] on div "Planned Maint Mugla ([GEOGRAPHIC_DATA]) Planned Maint [GEOGRAPHIC_DATA] ([GEOGR…" at bounding box center [797, 209] width 1204 height 27
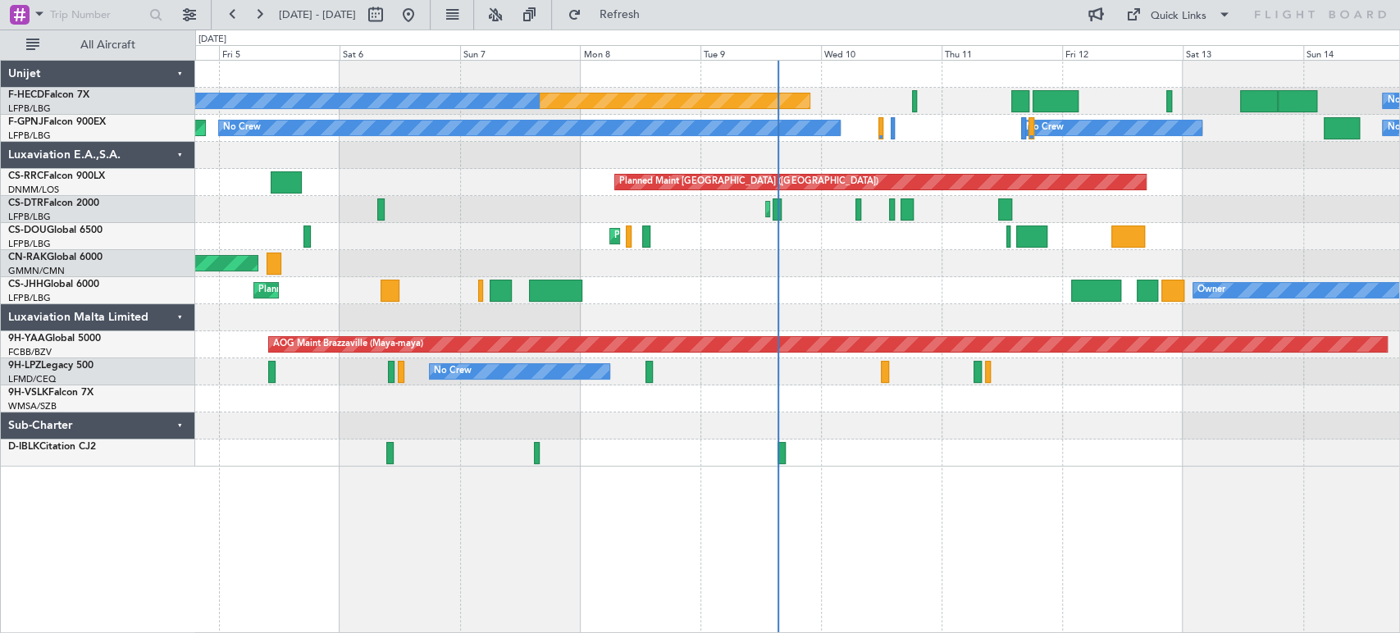
click at [610, 218] on div "Planned Maint Mugla ([GEOGRAPHIC_DATA]) Planned Maint [GEOGRAPHIC_DATA] ([GEOGR…" at bounding box center [797, 209] width 1204 height 27
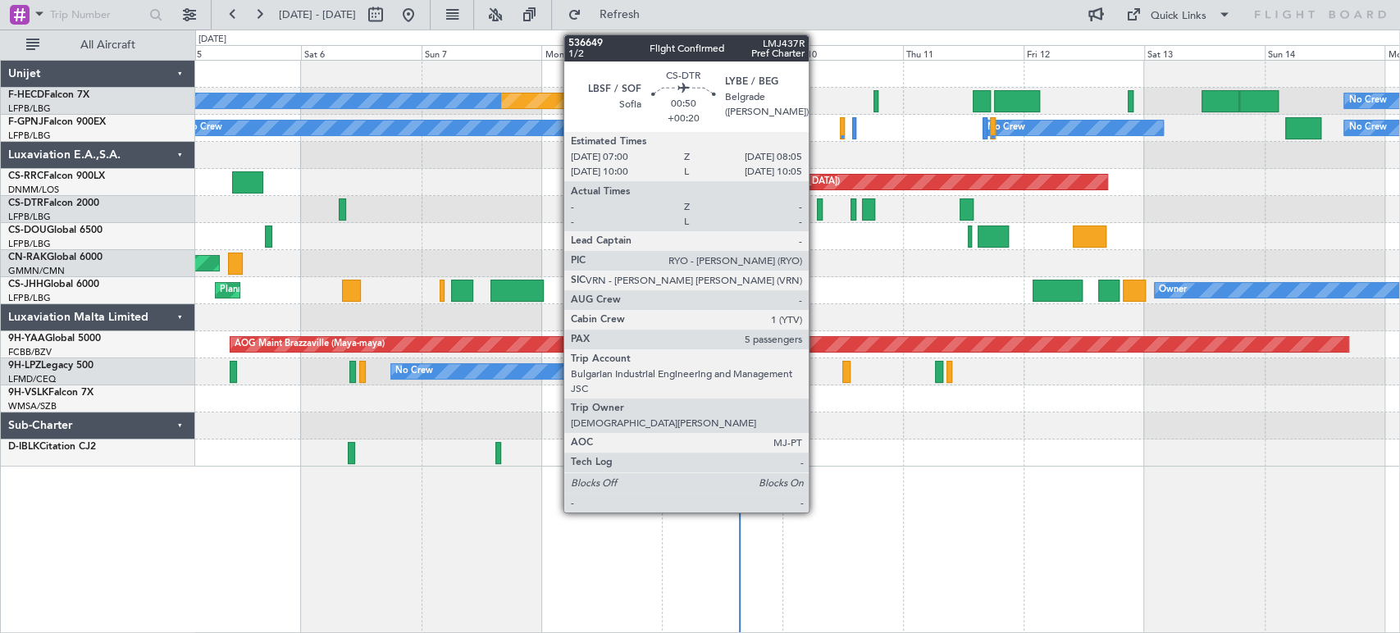
click at [817, 205] on div at bounding box center [820, 210] width 6 height 22
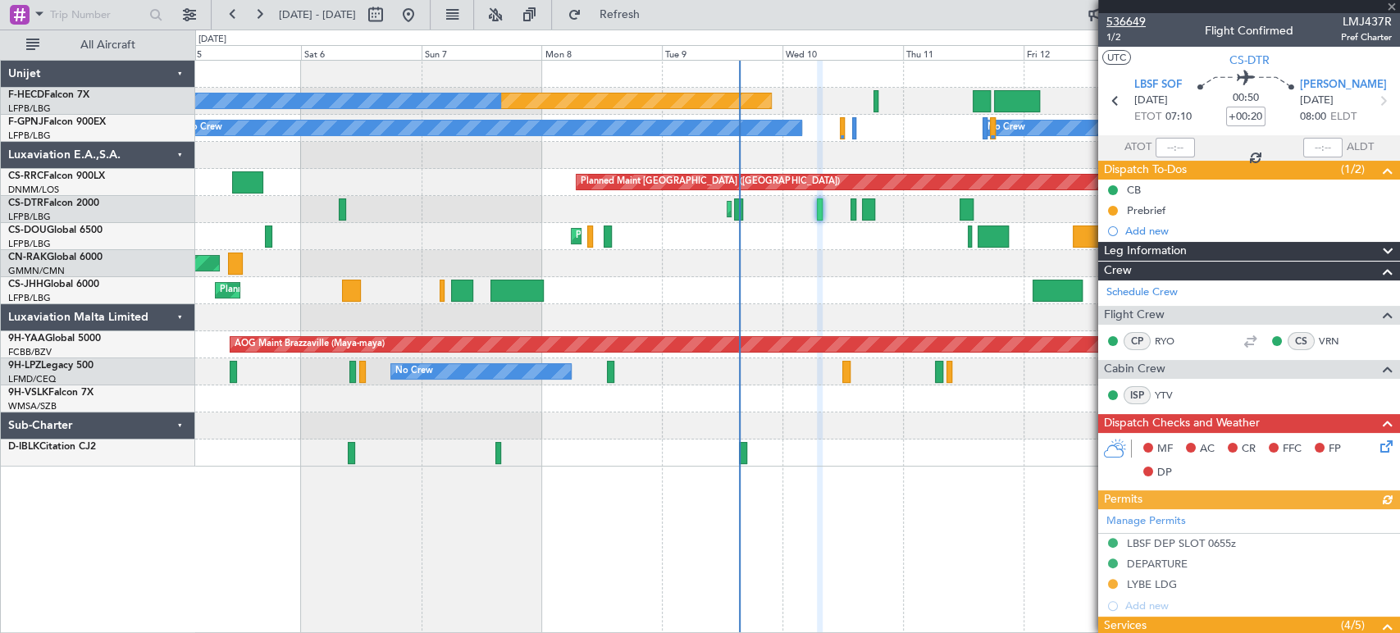
click at [1111, 16] on span "536649" at bounding box center [1126, 21] width 39 height 17
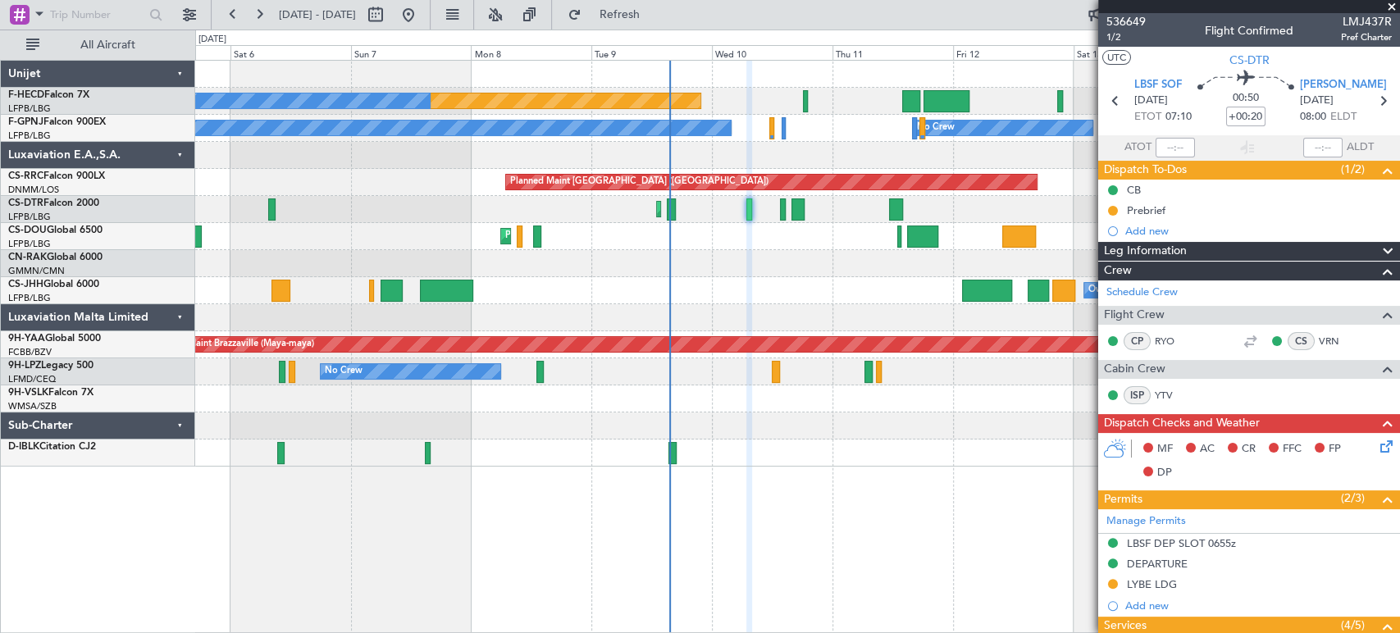
click at [364, 243] on div "Planned Maint [GEOGRAPHIC_DATA] ([GEOGRAPHIC_DATA]) No Crew No Crew No Crew No …" at bounding box center [797, 264] width 1204 height 406
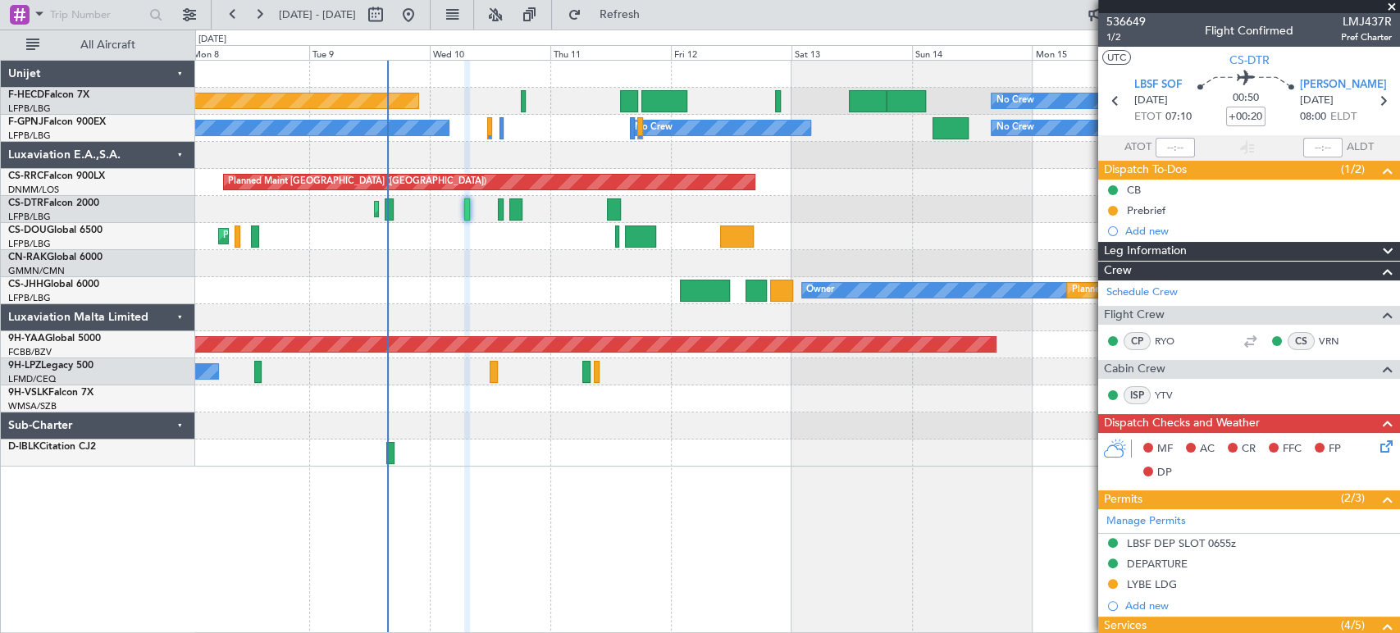
click at [506, 222] on div "Planned Maint Mugla ([GEOGRAPHIC_DATA])" at bounding box center [797, 209] width 1204 height 27
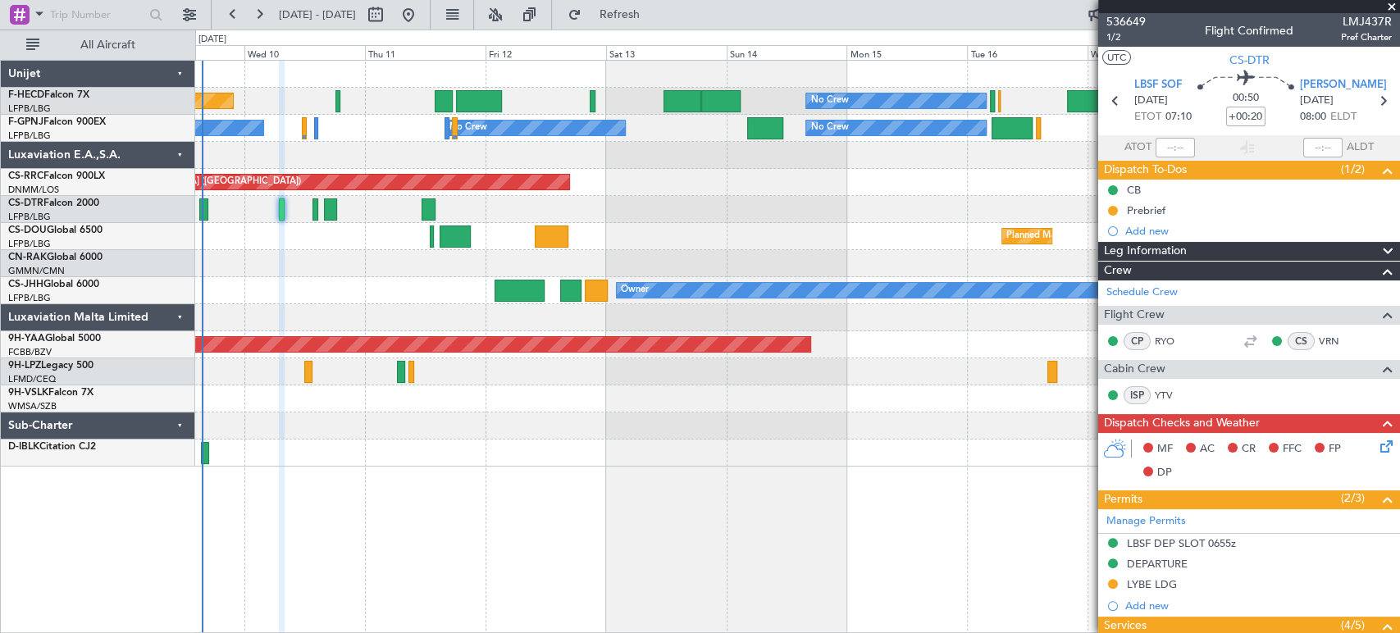
click at [363, 225] on div "Planned Maint Paris (Le Bourget) No Crew No Crew No Crew No Crew No Crew No Cre…" at bounding box center [797, 264] width 1204 height 406
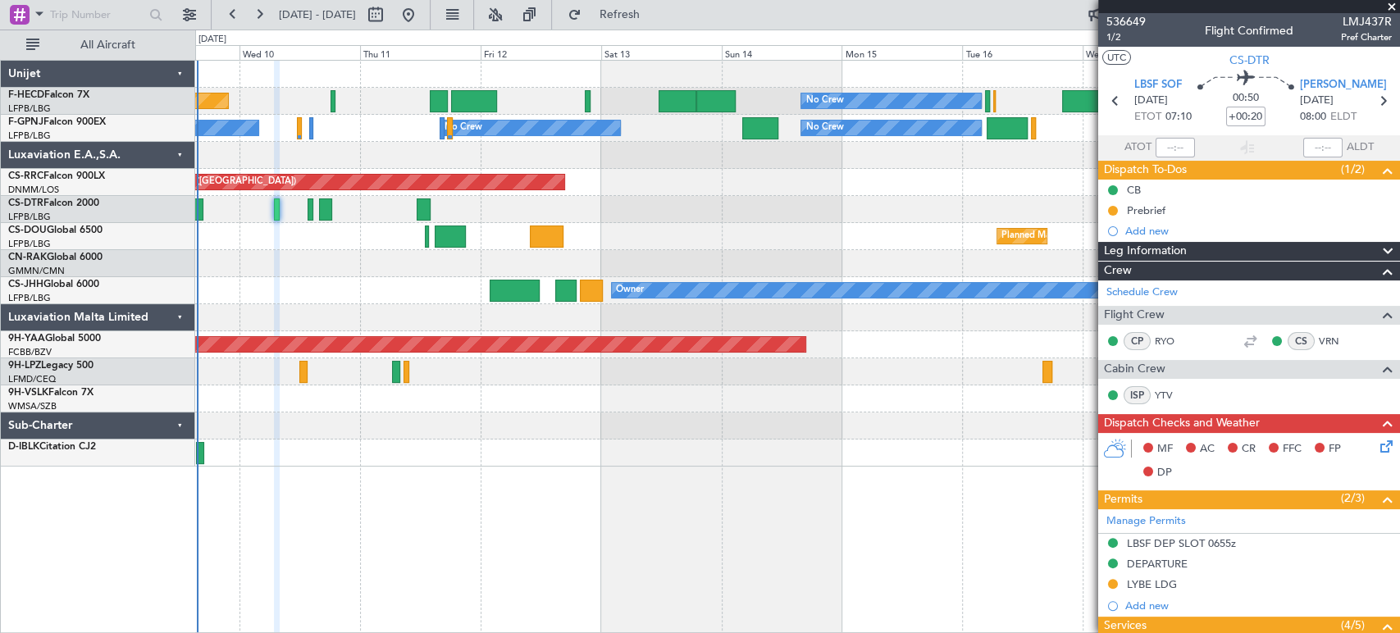
click at [419, 176] on div "Planned Maint Paris (Le Bourget) No Crew No Crew No Crew No Crew No Crew No Cre…" at bounding box center [797, 264] width 1204 height 406
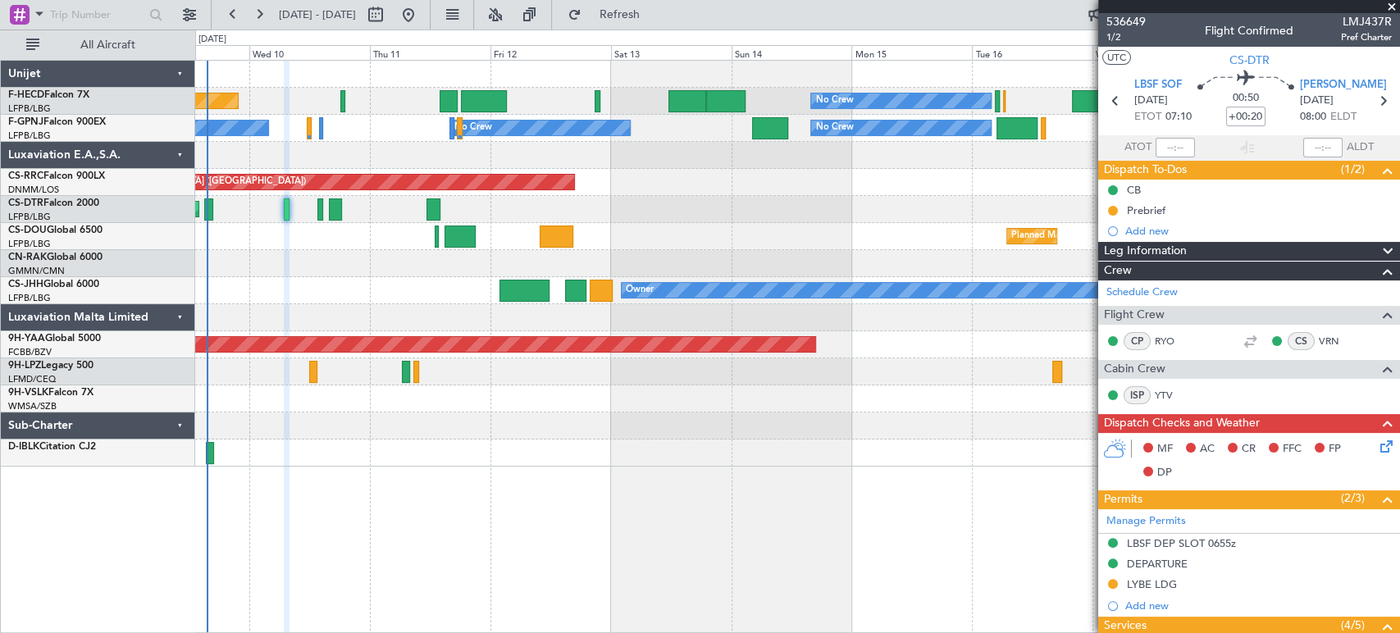
click at [601, 199] on div "No Crew No Crew Planned Maint Paris (Le Bourget) No Crew No Crew No Crew No Cre…" at bounding box center [797, 264] width 1204 height 406
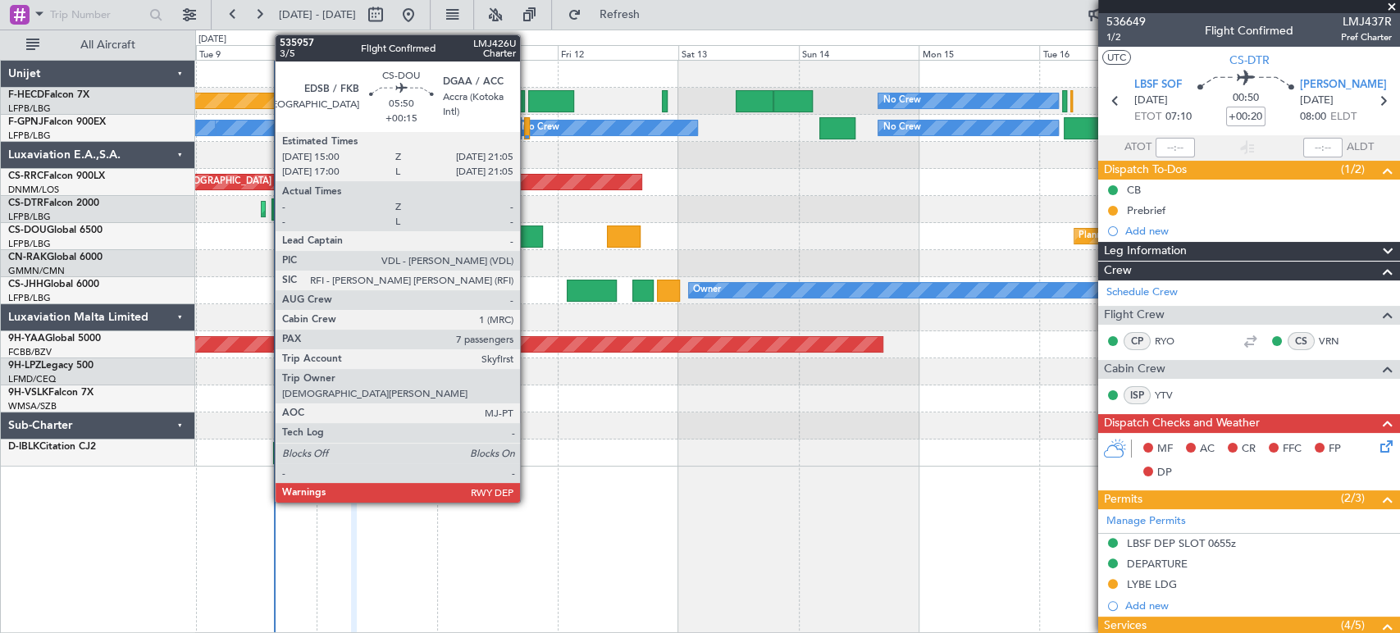
click at [528, 235] on div at bounding box center [527, 237] width 31 height 22
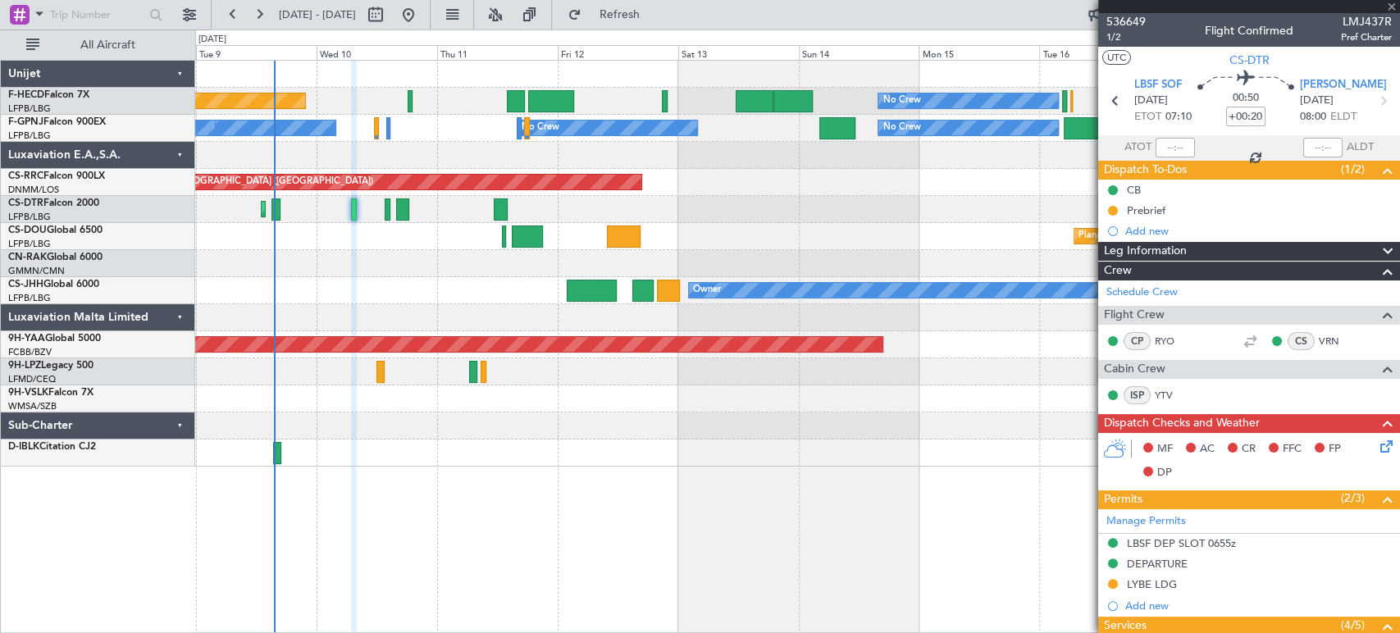
type input "+00:15"
type input "7"
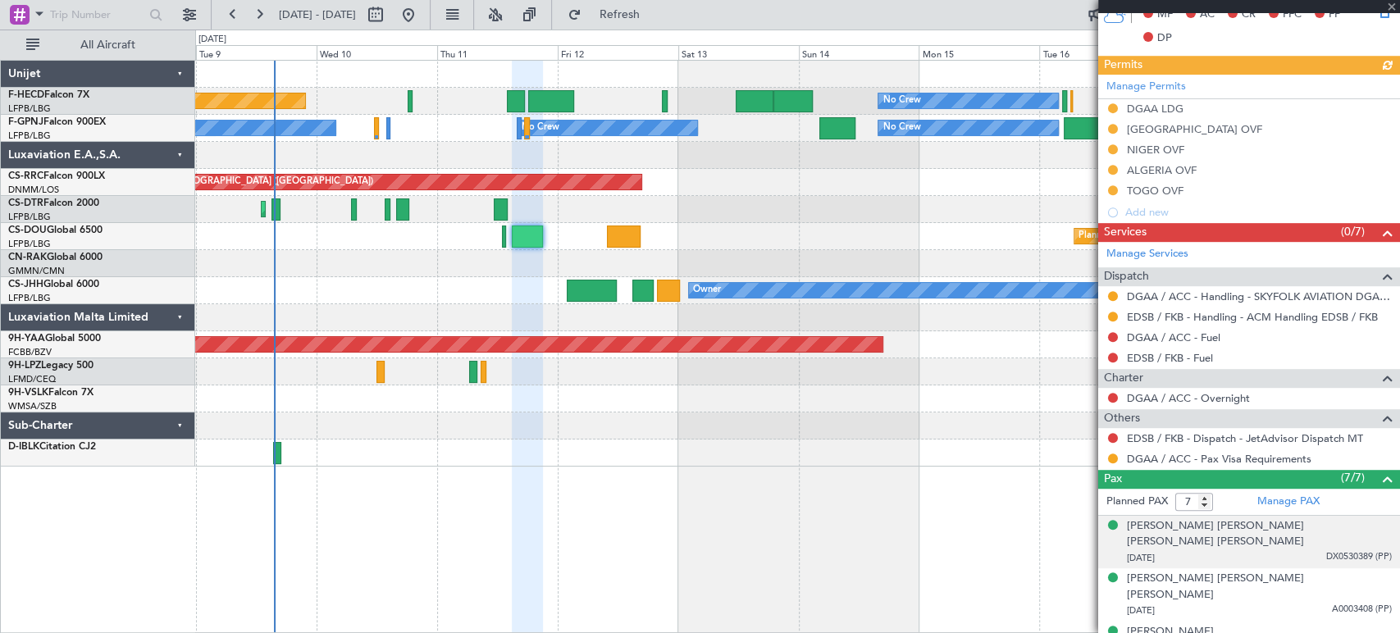
scroll to position [594, 0]
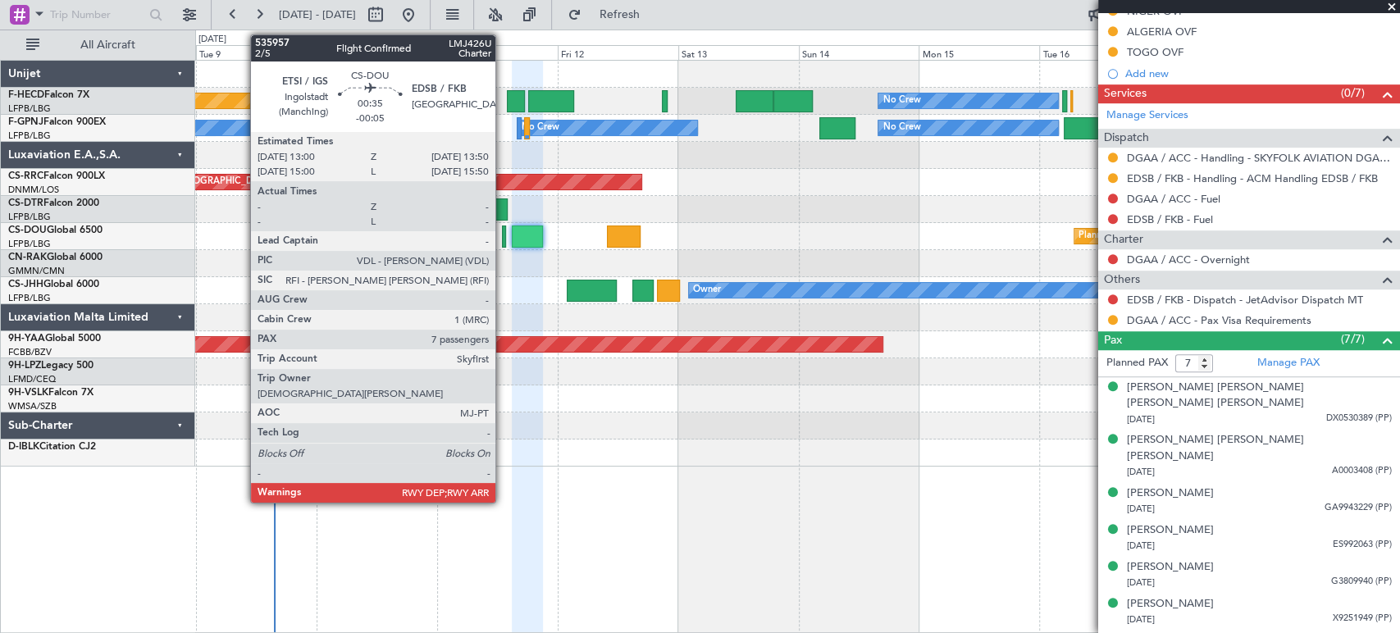
click at [504, 232] on div at bounding box center [504, 237] width 5 height 22
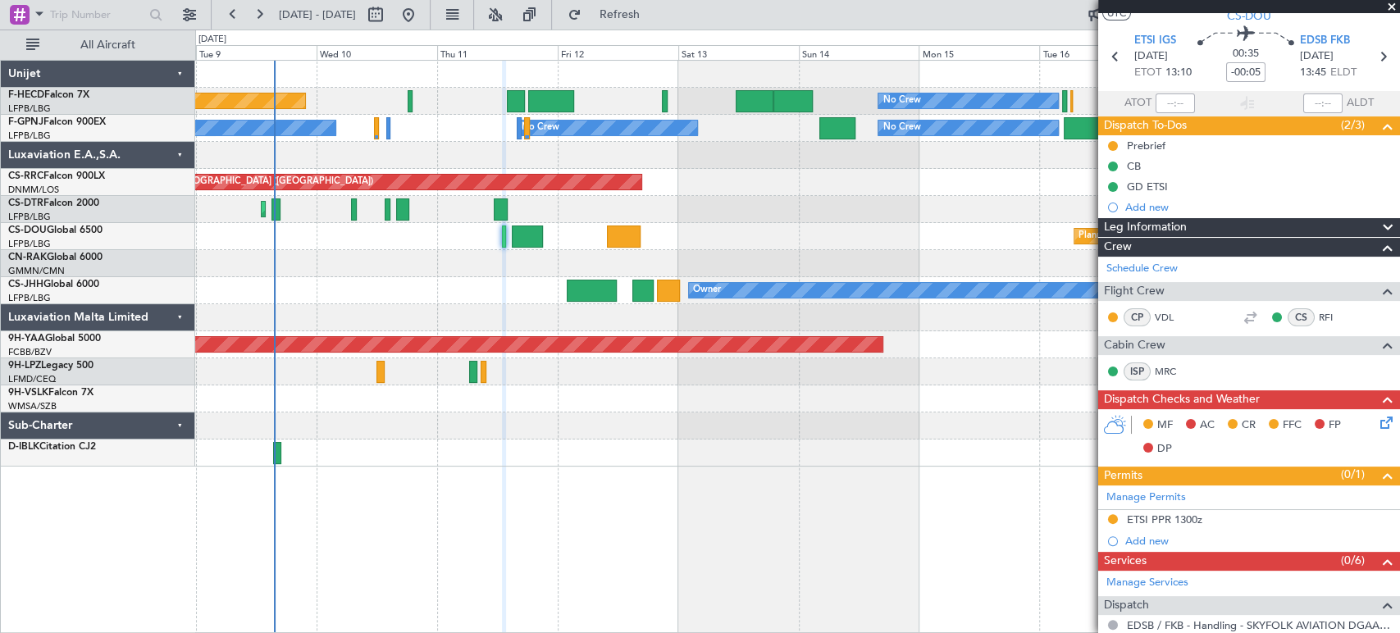
scroll to position [0, 0]
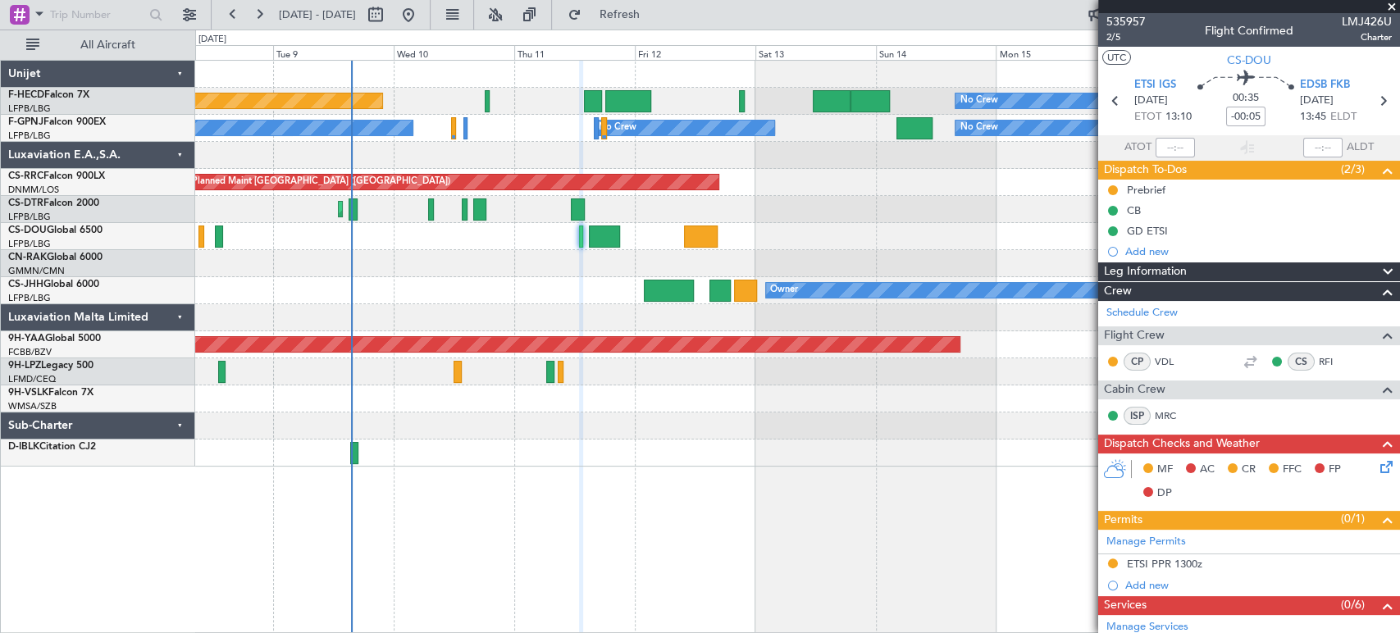
click at [535, 257] on div at bounding box center [797, 263] width 1204 height 27
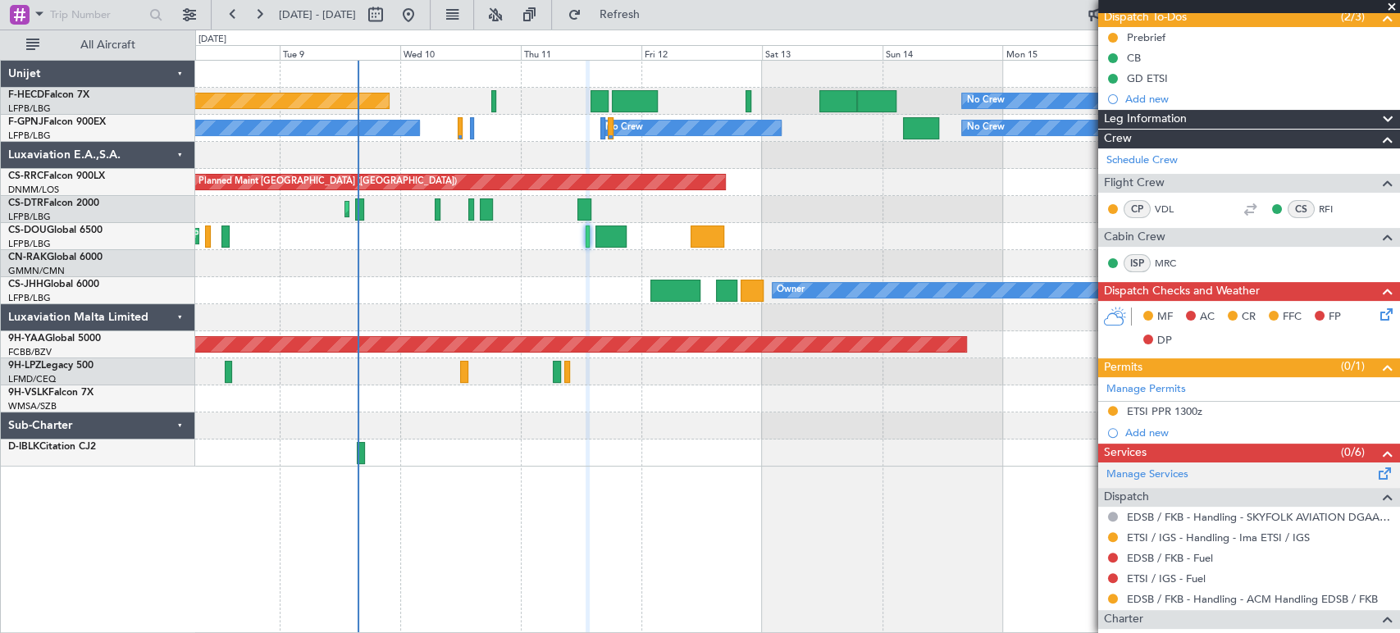
scroll to position [182, 0]
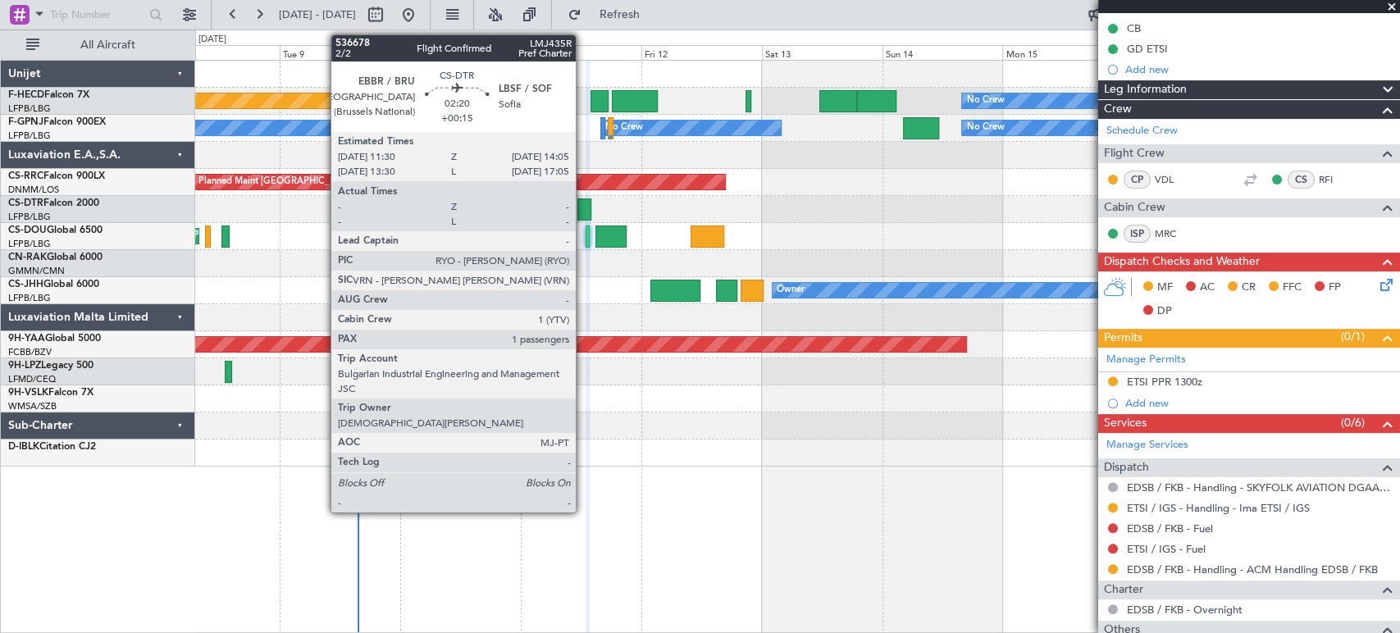
click at [612, 239] on div at bounding box center [611, 237] width 31 height 22
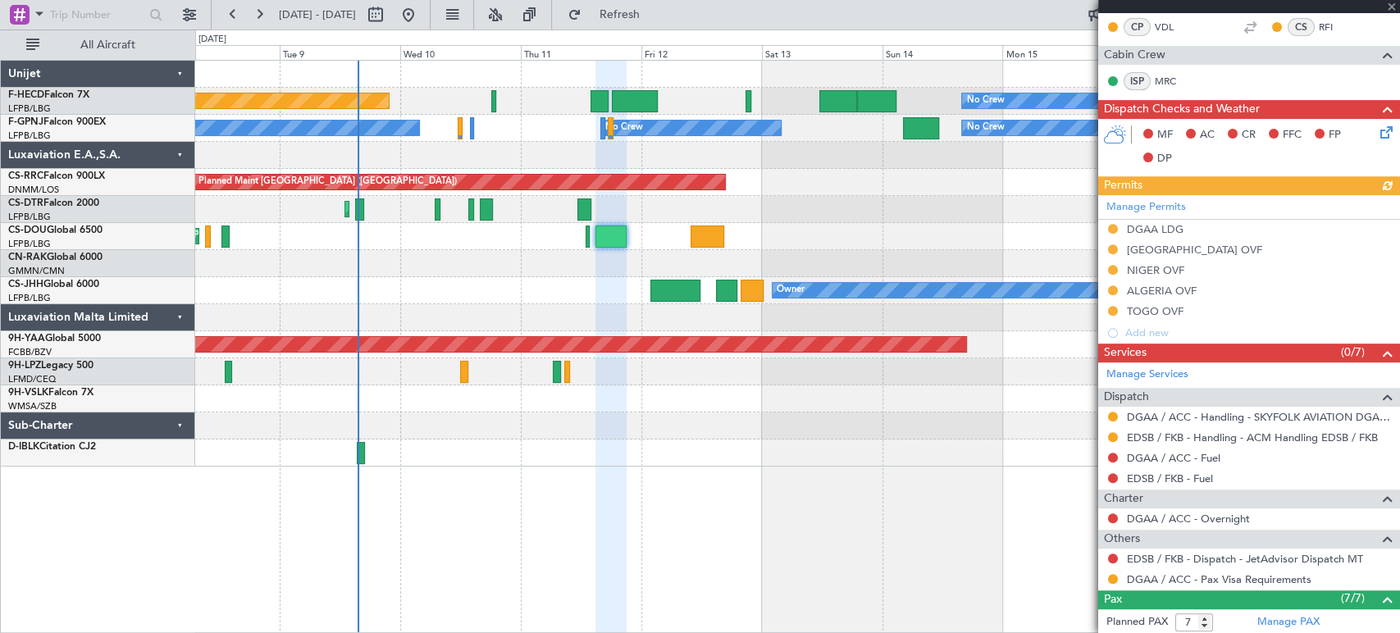
scroll to position [455, 0]
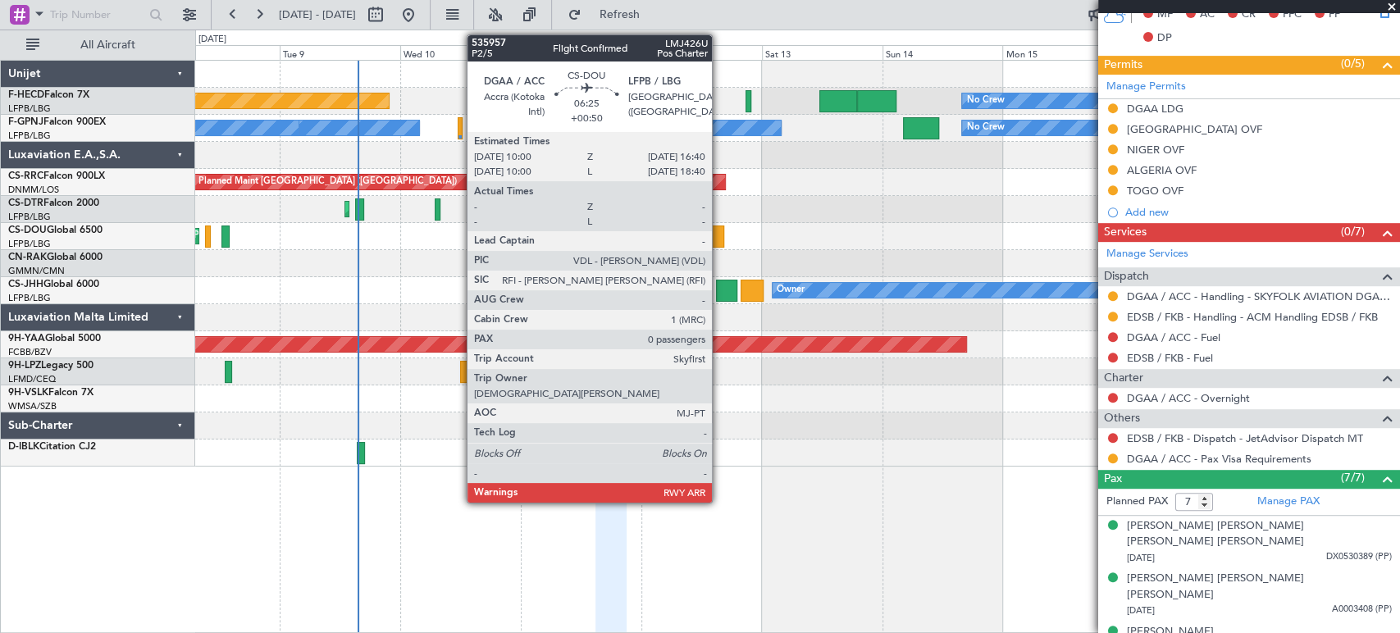
click at [719, 236] on div at bounding box center [708, 237] width 34 height 22
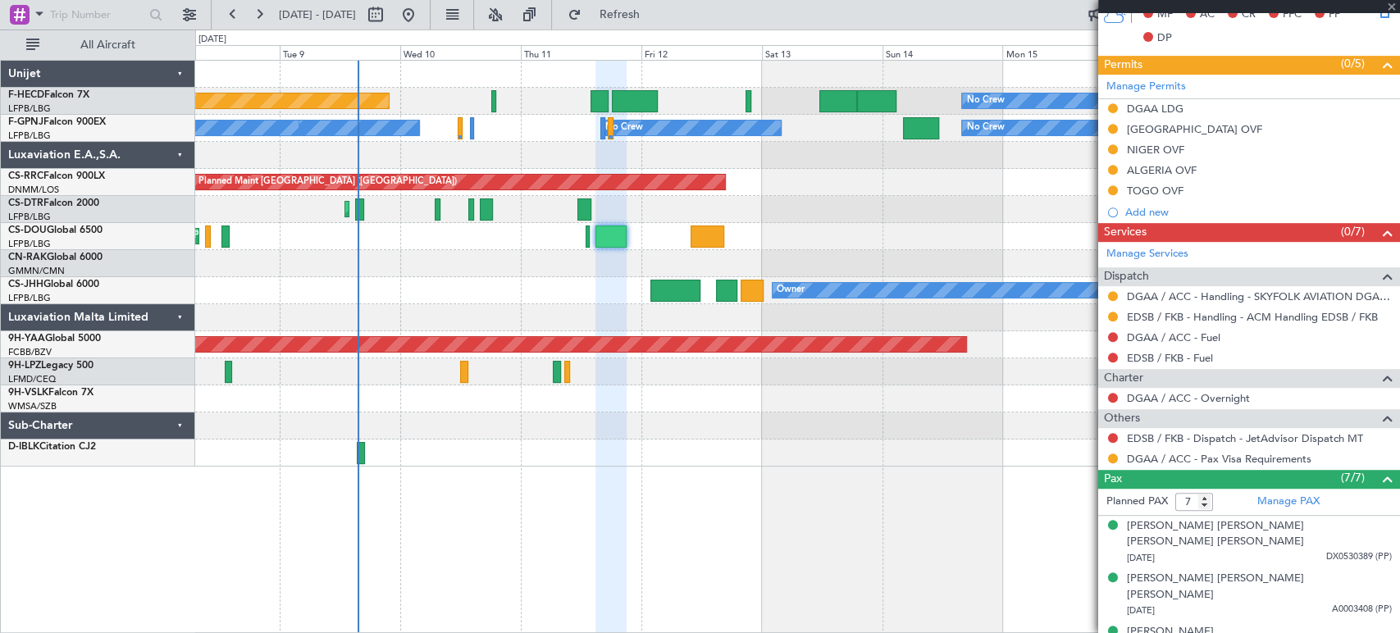
type input "+00:50"
type input "0"
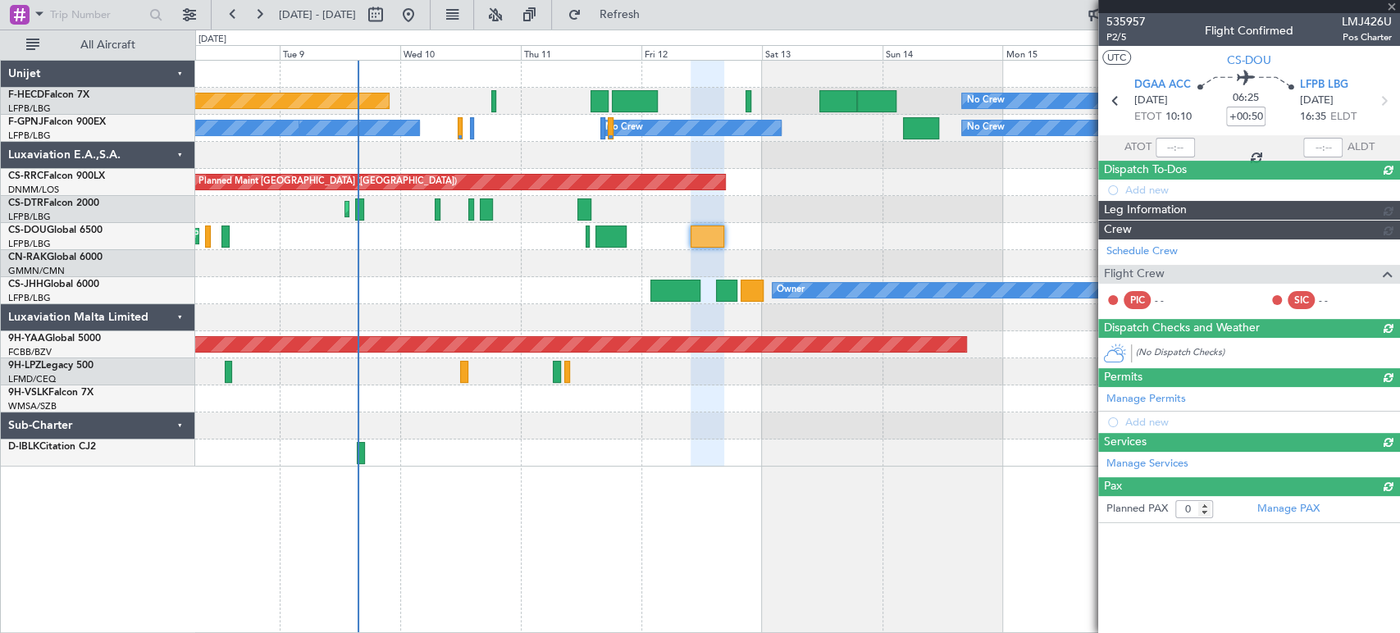
scroll to position [0, 0]
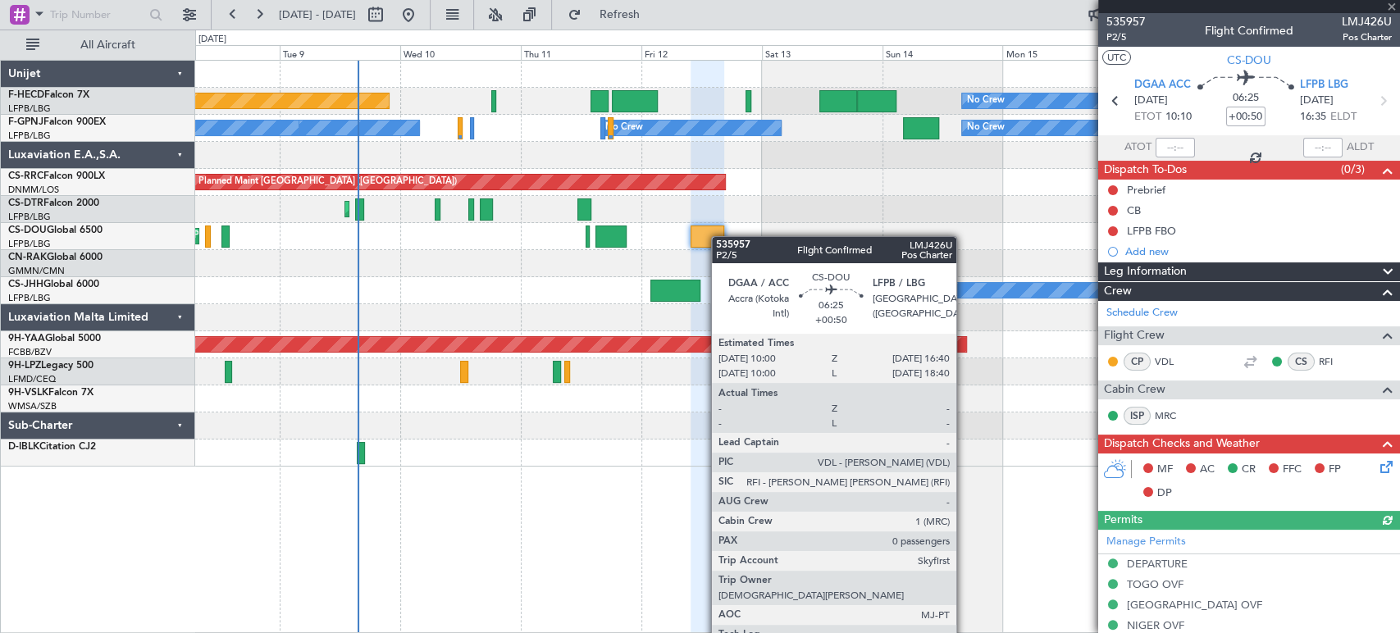
click at [719, 236] on div at bounding box center [708, 237] width 34 height 22
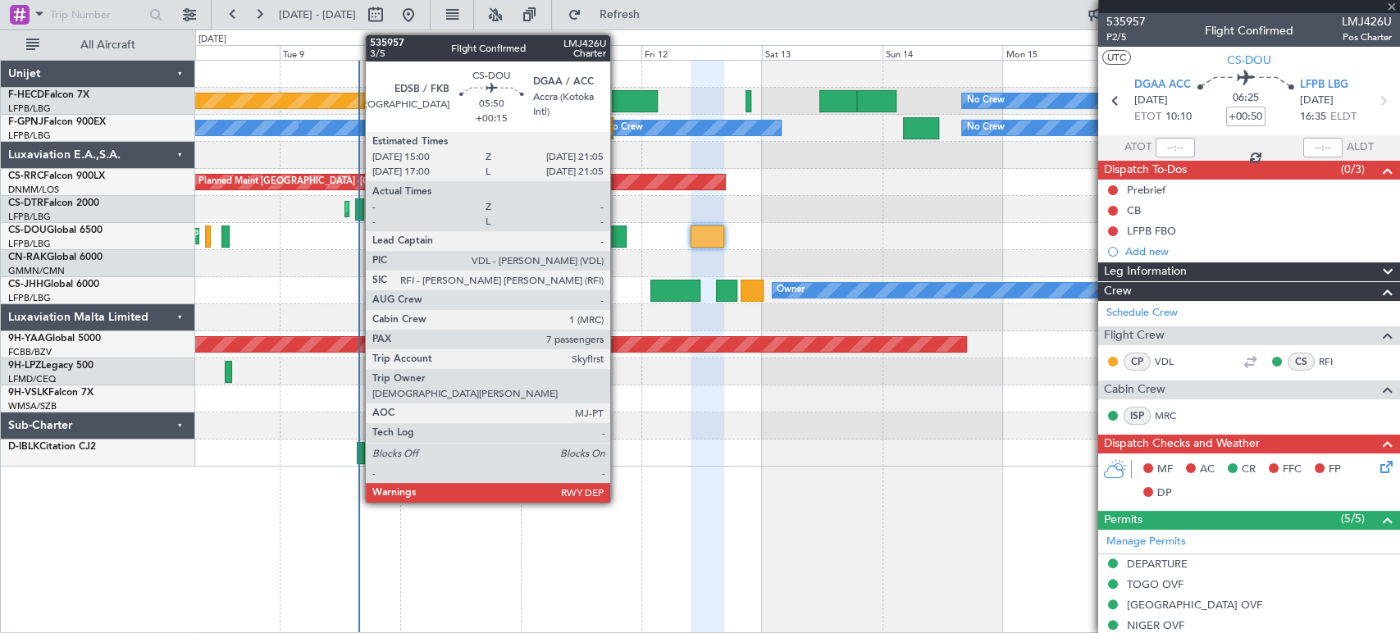
click at [617, 236] on div at bounding box center [611, 237] width 31 height 22
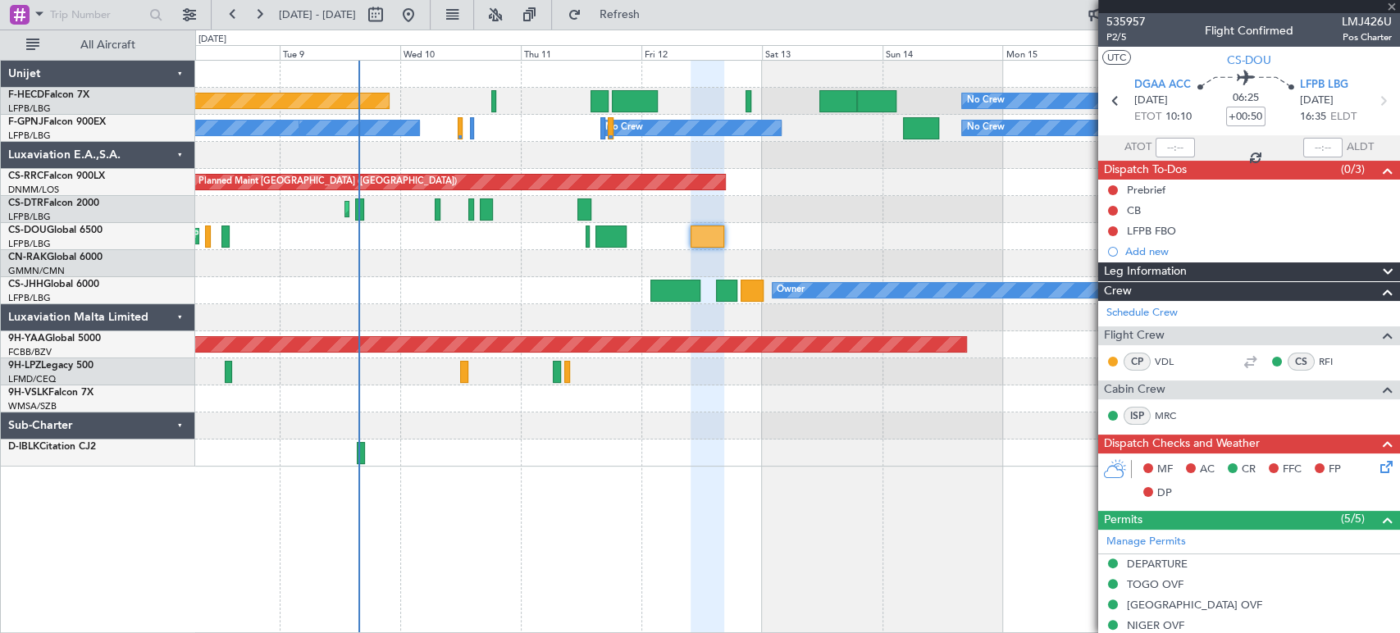
type input "+00:15"
type input "7"
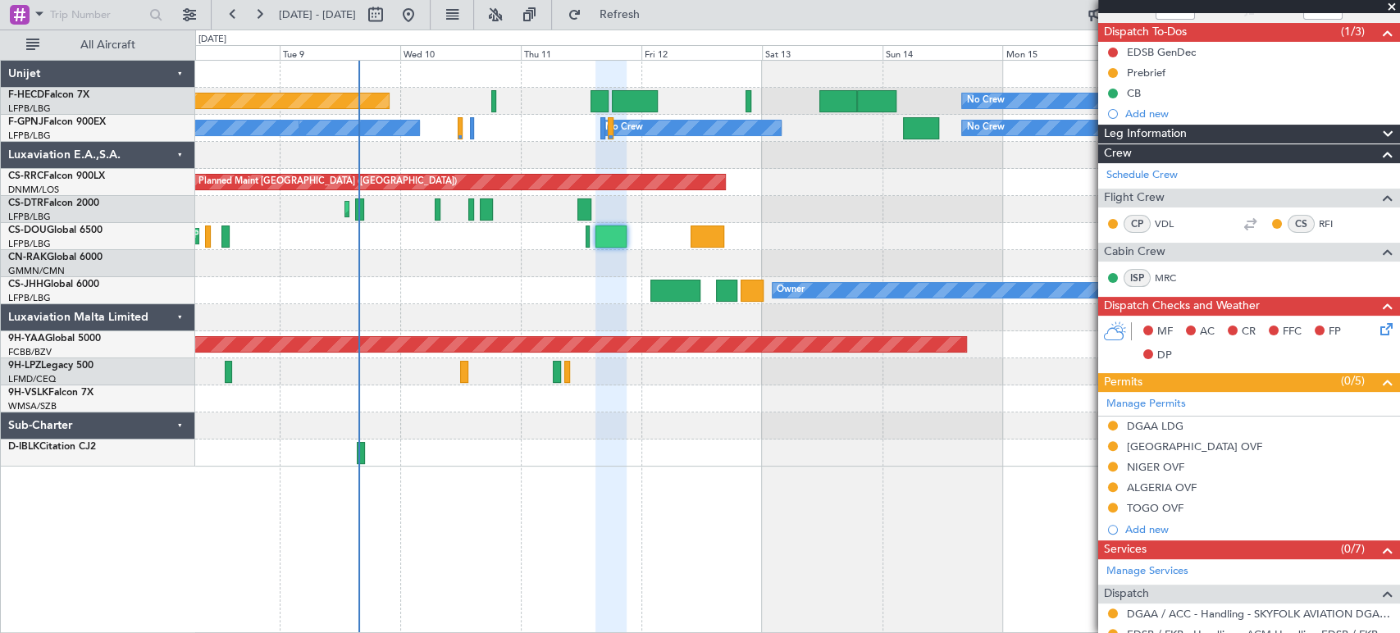
scroll to position [273, 0]
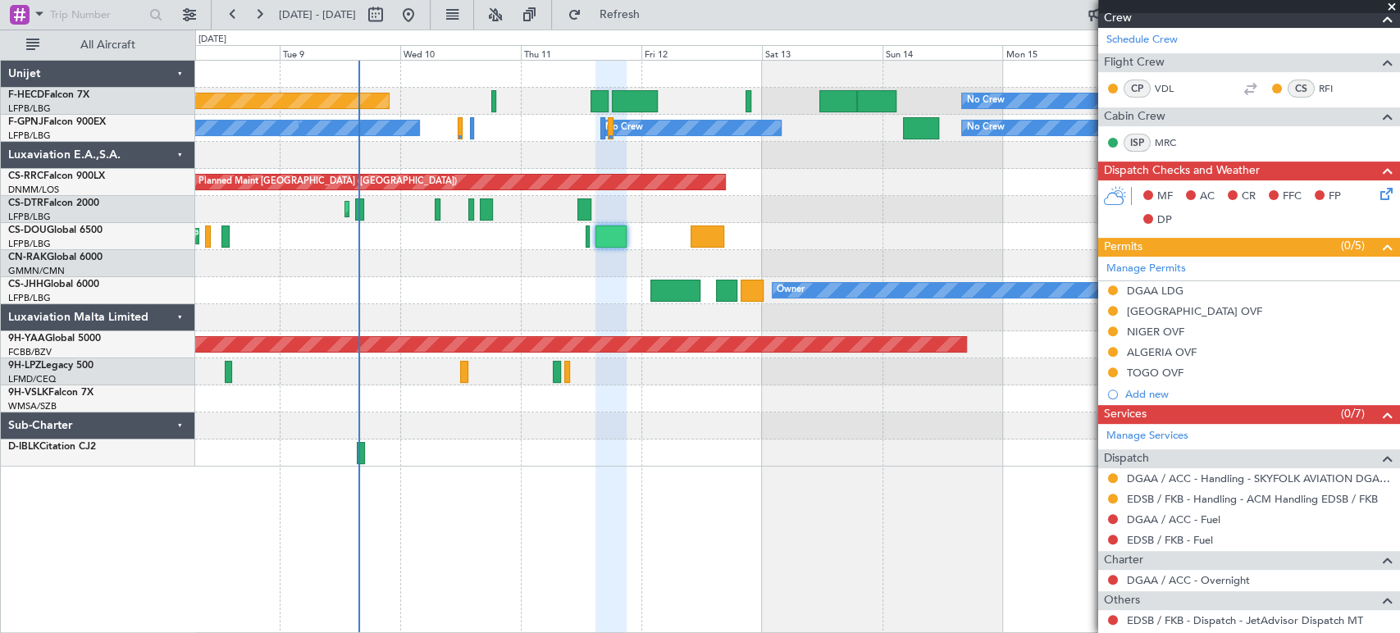
click at [527, 349] on div "AOG Maint Brazzaville (Maya-maya)" at bounding box center [407, 344] width 1118 height 15
